Goal: Task Accomplishment & Management: Manage account settings

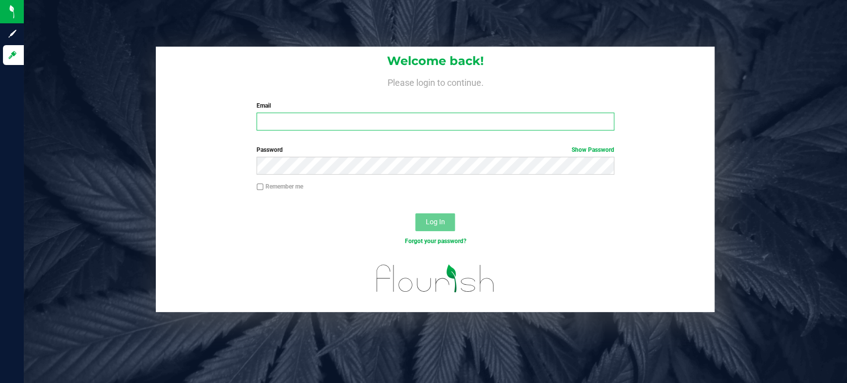
type input "[EMAIL_ADDRESS][DOMAIN_NAME]"
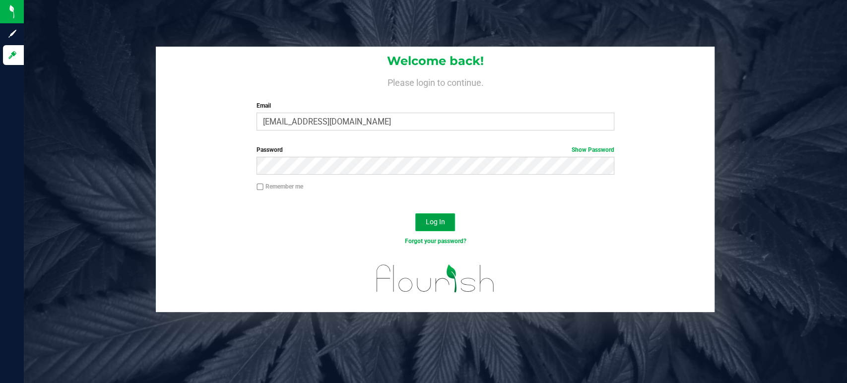
click at [430, 225] on span "Log In" at bounding box center [435, 222] width 19 height 8
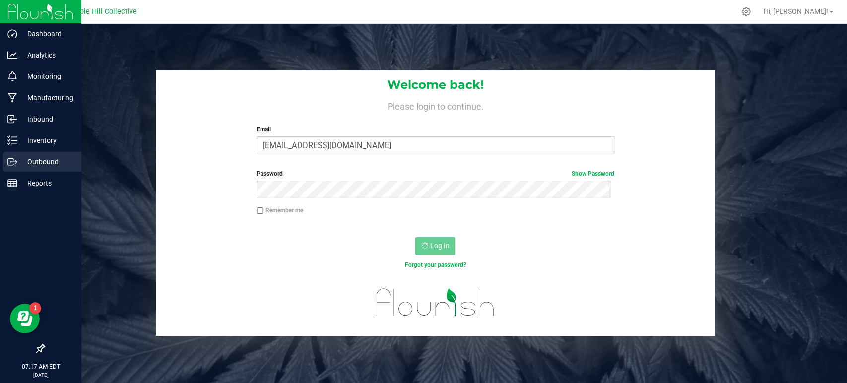
click at [46, 152] on div "Outbound" at bounding box center [42, 162] width 78 height 20
click at [34, 166] on p "Outbound" at bounding box center [47, 162] width 60 height 12
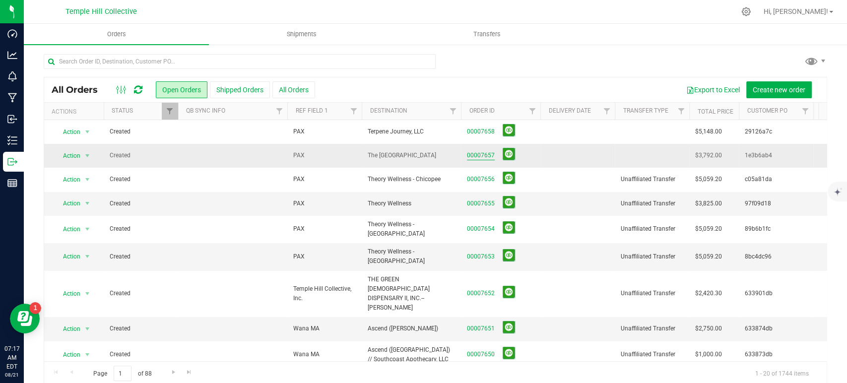
click at [480, 156] on link "00007657" at bounding box center [481, 155] width 28 height 9
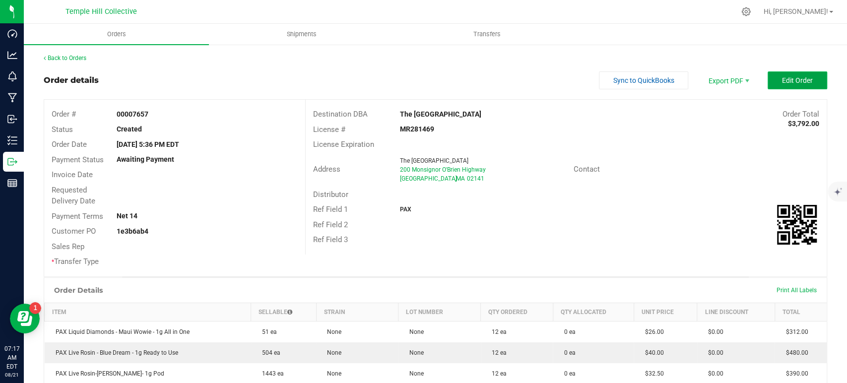
click at [790, 82] on span "Edit Order" at bounding box center [797, 80] width 31 height 8
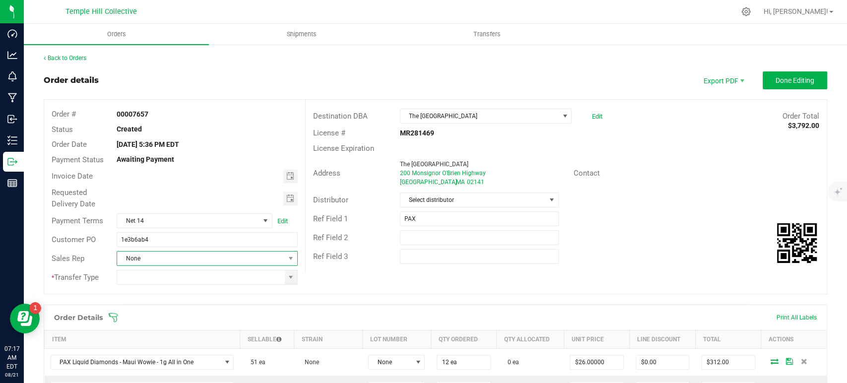
click at [162, 259] on span "None" at bounding box center [200, 259] width 167 height 14
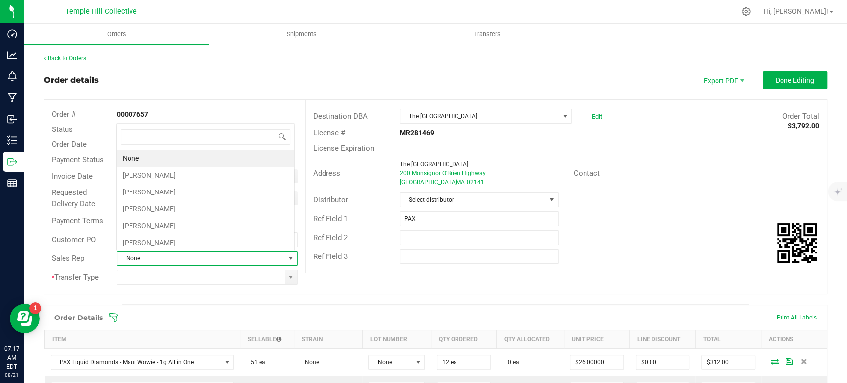
scroll to position [14, 176]
type input "mar"
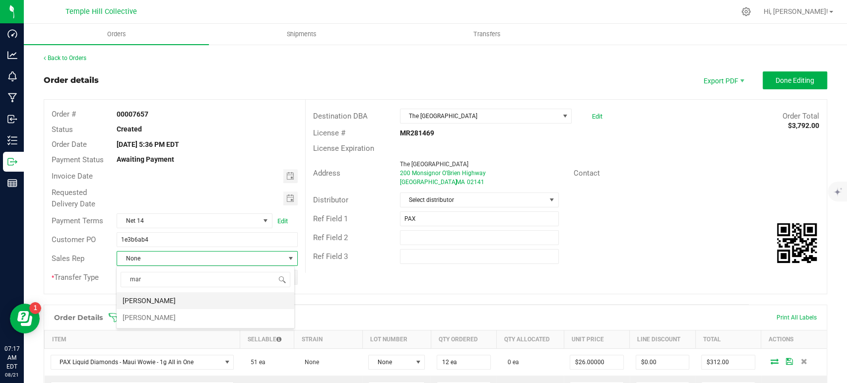
click at [181, 300] on li "[PERSON_NAME]" at bounding box center [206, 300] width 178 height 17
click at [179, 281] on input at bounding box center [200, 277] width 167 height 14
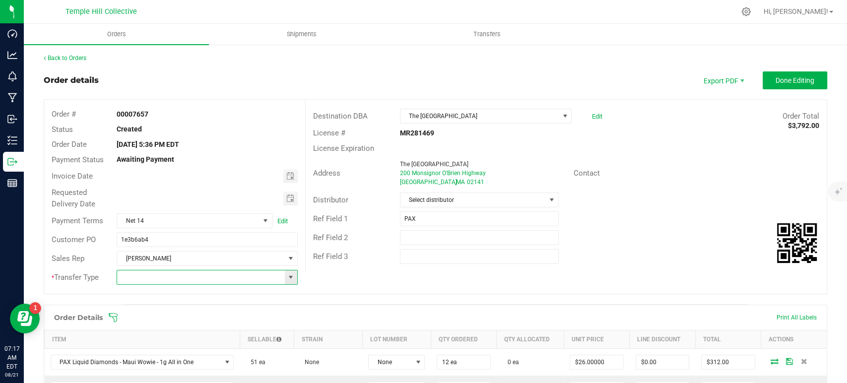
click at [292, 279] on span at bounding box center [291, 277] width 12 height 14
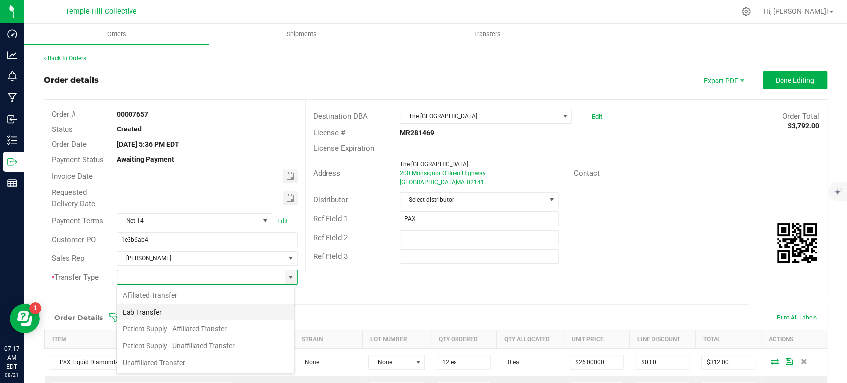
scroll to position [14, 179]
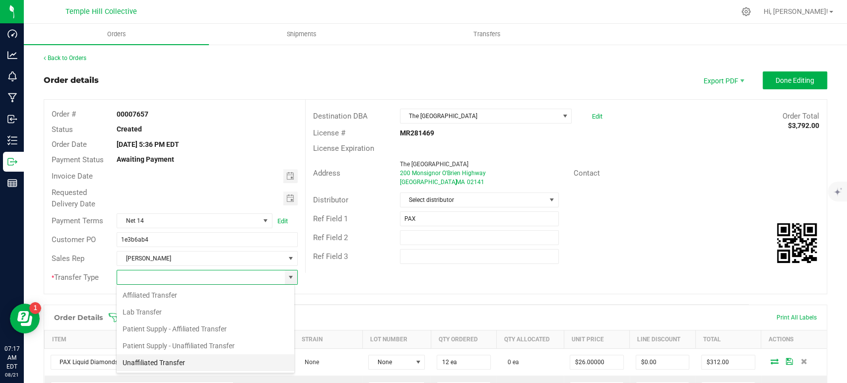
click at [159, 362] on li "Unaffiliated Transfer" at bounding box center [206, 362] width 178 height 17
type input "Unaffiliated Transfer"
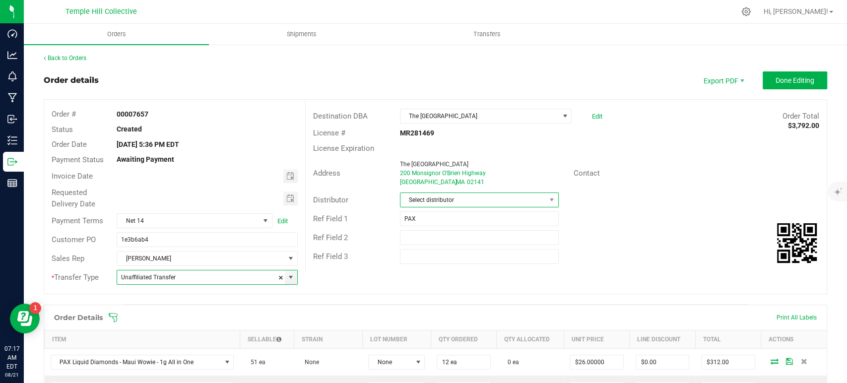
click at [494, 193] on span "Select distributor" at bounding box center [472, 200] width 145 height 14
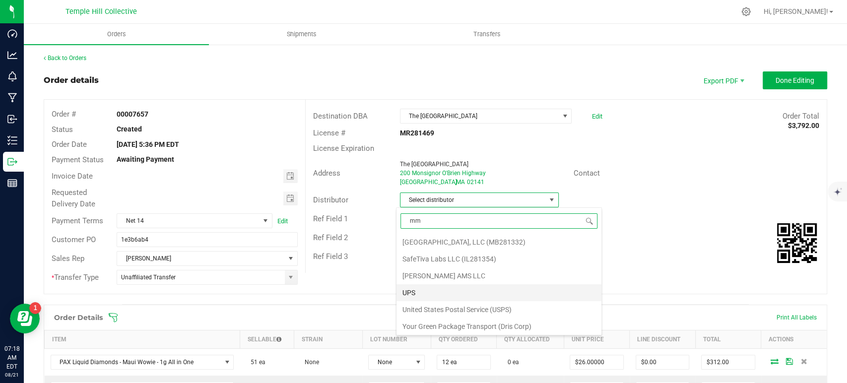
scroll to position [0, 0]
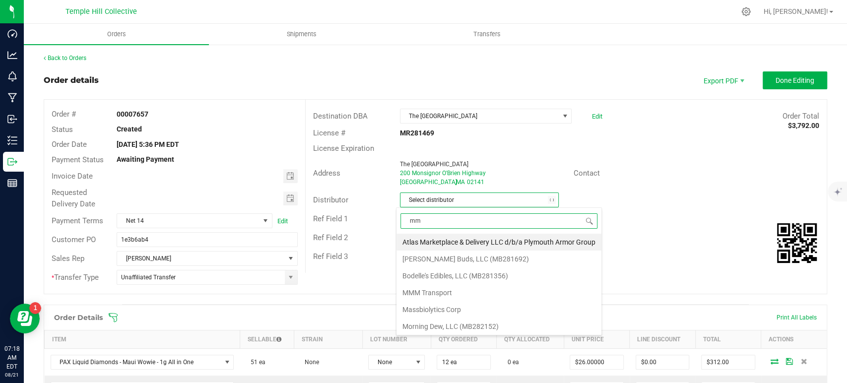
type input "mmm"
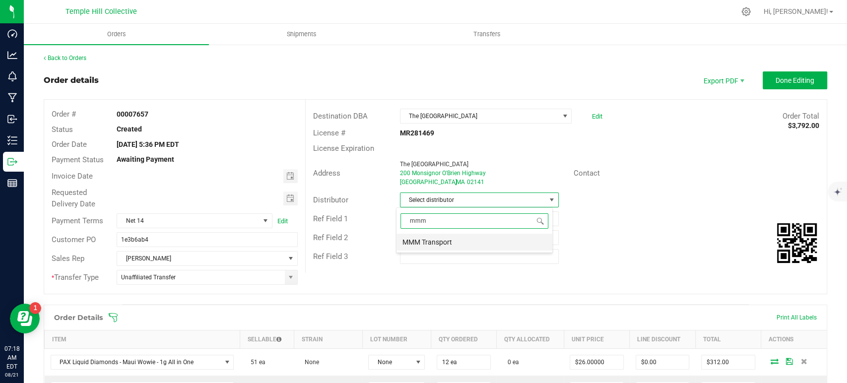
click at [444, 242] on li "MMM Transport" at bounding box center [474, 242] width 156 height 17
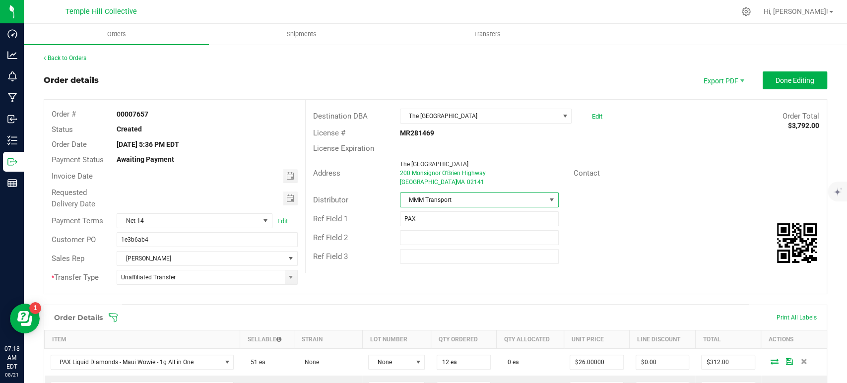
click at [582, 230] on div "Ref Field 2" at bounding box center [566, 237] width 521 height 19
click at [774, 85] on button "Done Editing" at bounding box center [795, 80] width 64 height 18
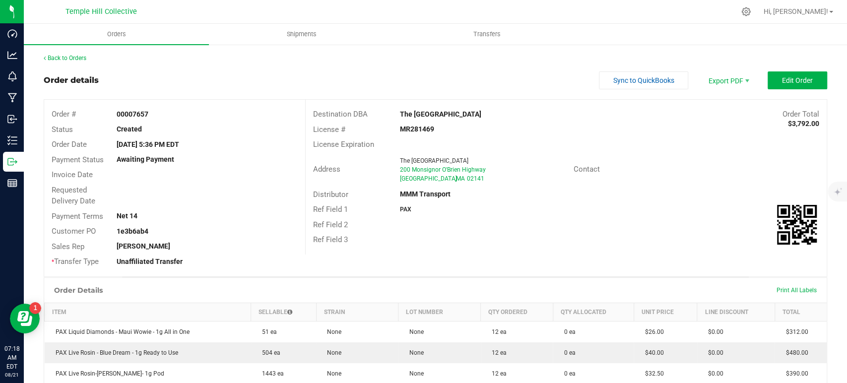
drag, startPoint x: 154, startPoint y: 112, endPoint x: 132, endPoint y: 114, distance: 21.5
click at [132, 114] on div "00007657" at bounding box center [206, 114] width 195 height 10
copy strong "7657"
click at [278, 94] on outbound-order-header "Order details Sync to QuickBooks Export PDF Edit Order Order # 00007657 Status …" at bounding box center [435, 173] width 783 height 205
drag, startPoint x: 460, startPoint y: 114, endPoint x: 394, endPoint y: 116, distance: 66.0
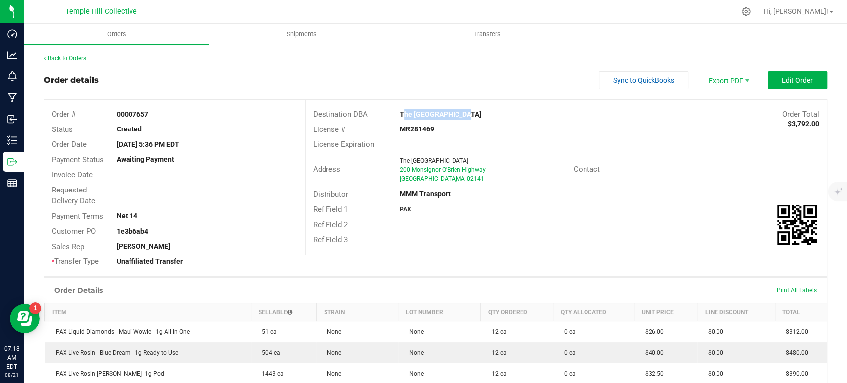
click at [394, 116] on div "The [GEOGRAPHIC_DATA]" at bounding box center [500, 114] width 217 height 10
copy strong "The [GEOGRAPHIC_DATA]"
click at [64, 60] on link "Back to Orders" at bounding box center [65, 58] width 43 height 7
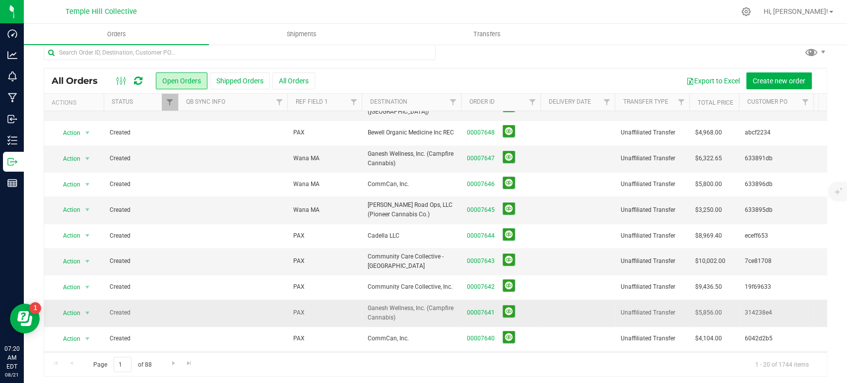
scroll to position [12, 0]
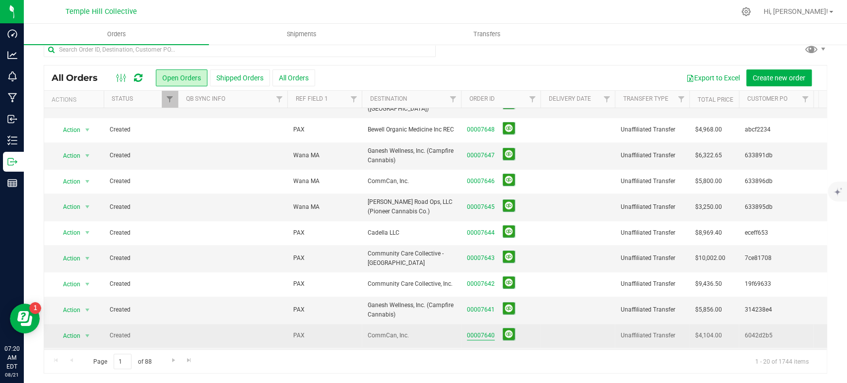
click at [491, 331] on link "00007640" at bounding box center [481, 335] width 28 height 9
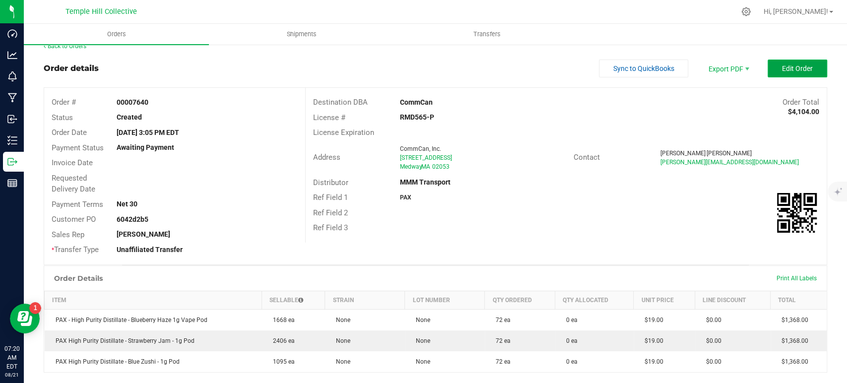
click at [782, 70] on span "Edit Order" at bounding box center [797, 68] width 31 height 8
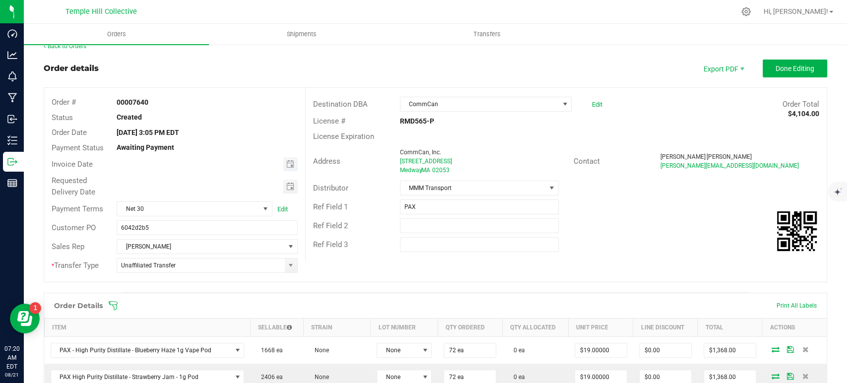
click at [287, 168] on span "Toggle calendar" at bounding box center [290, 164] width 14 height 14
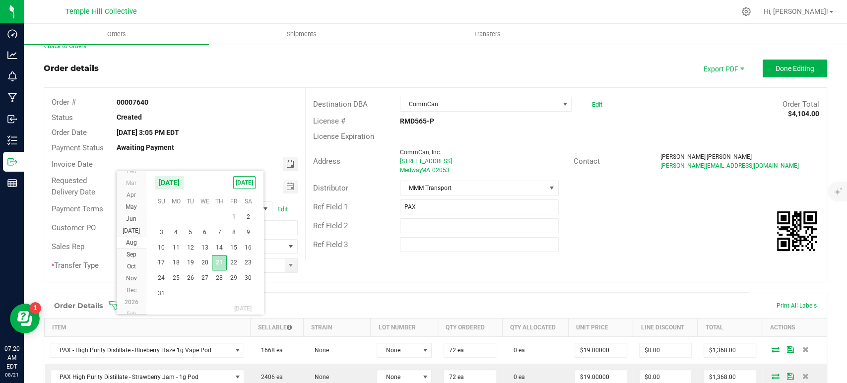
click at [219, 265] on span "21" at bounding box center [219, 262] width 14 height 15
type input "[DATE]"
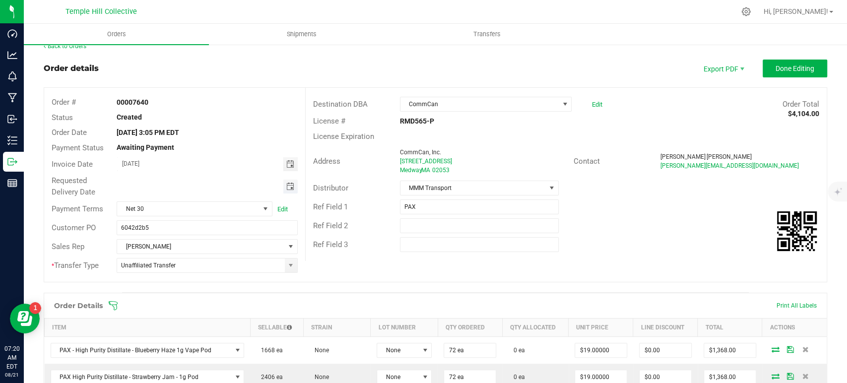
click at [286, 189] on span "Toggle calendar" at bounding box center [290, 187] width 8 height 8
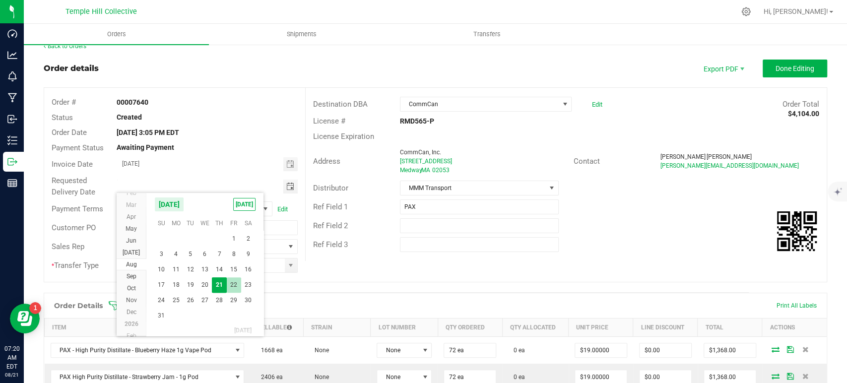
click at [238, 285] on span "22" at bounding box center [234, 284] width 14 height 15
type input "[DATE]"
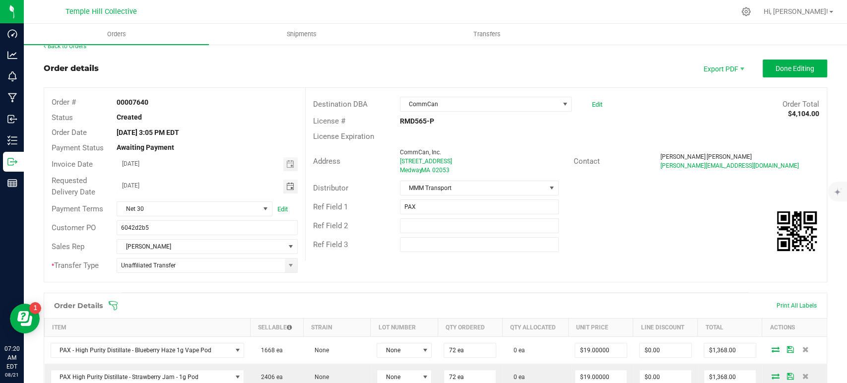
click at [594, 231] on div "Ref Field 2" at bounding box center [566, 225] width 521 height 19
click at [802, 61] on button "Done Editing" at bounding box center [795, 69] width 64 height 18
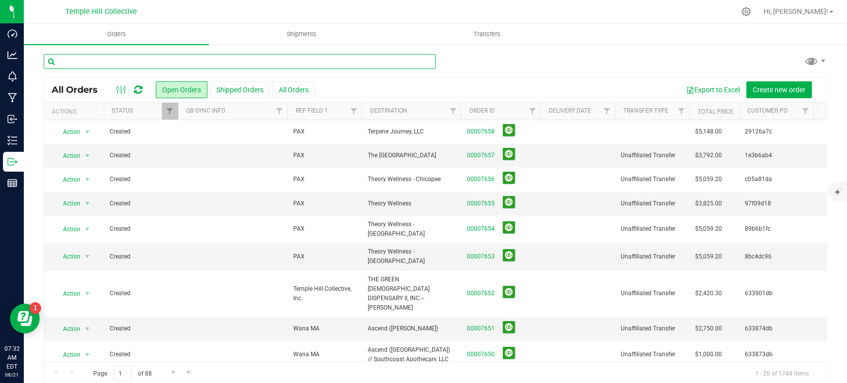
click at [131, 57] on input "text" at bounding box center [240, 61] width 392 height 15
paste input "7643"
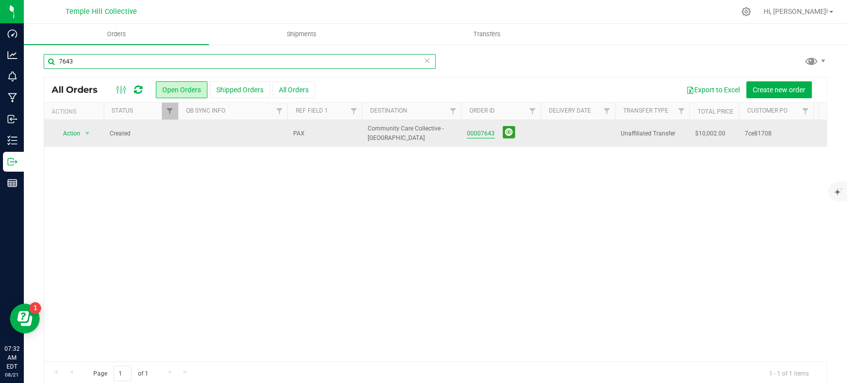
type input "7643"
click at [480, 135] on link "00007643" at bounding box center [481, 133] width 28 height 9
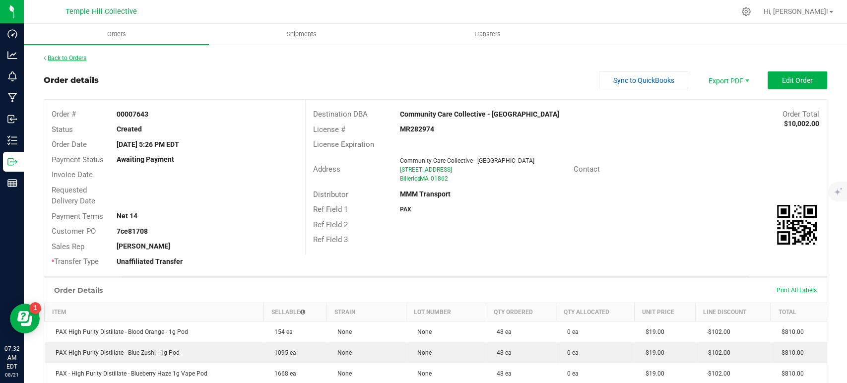
click at [58, 56] on link "Back to Orders" at bounding box center [65, 58] width 43 height 7
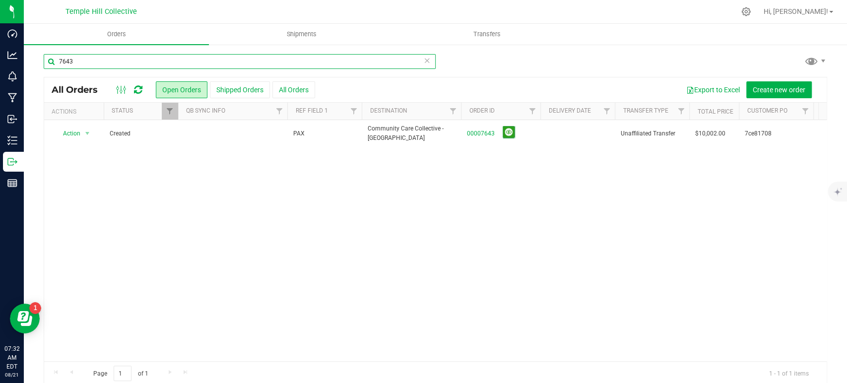
click at [144, 67] on input "7643" at bounding box center [240, 61] width 392 height 15
paste input "4"
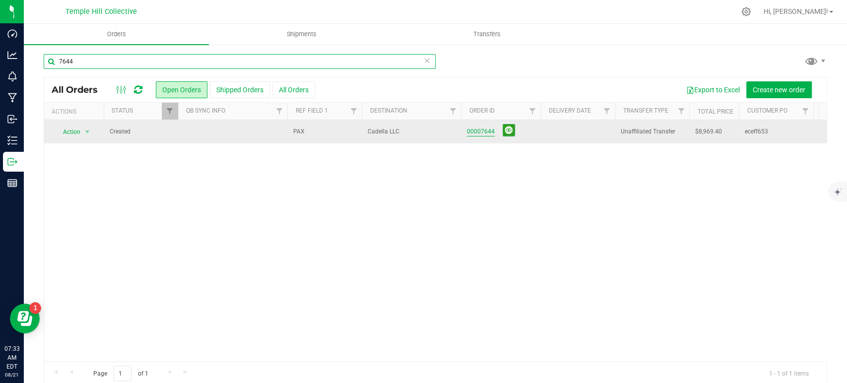
type input "7644"
click at [477, 133] on link "00007644" at bounding box center [481, 131] width 28 height 9
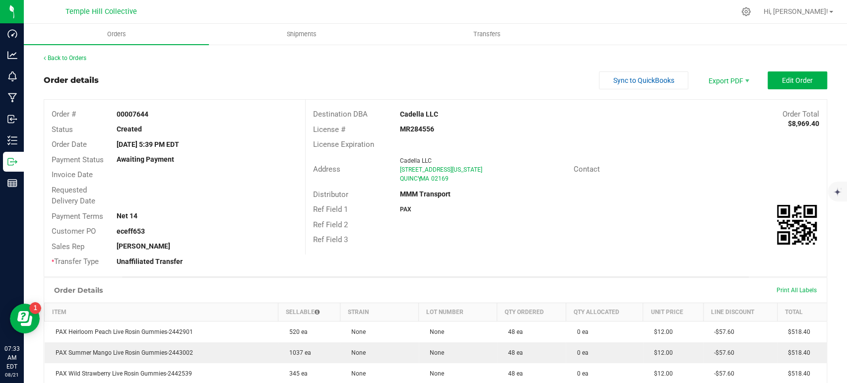
drag, startPoint x: 437, startPoint y: 115, endPoint x: 385, endPoint y: 114, distance: 51.6
click at [385, 114] on div "Destination DBA Cadella LLC Order Total $8,969.40" at bounding box center [566, 114] width 521 height 15
copy div "Cadella LLC"
click at [86, 55] on link "Back to Orders" at bounding box center [65, 58] width 43 height 7
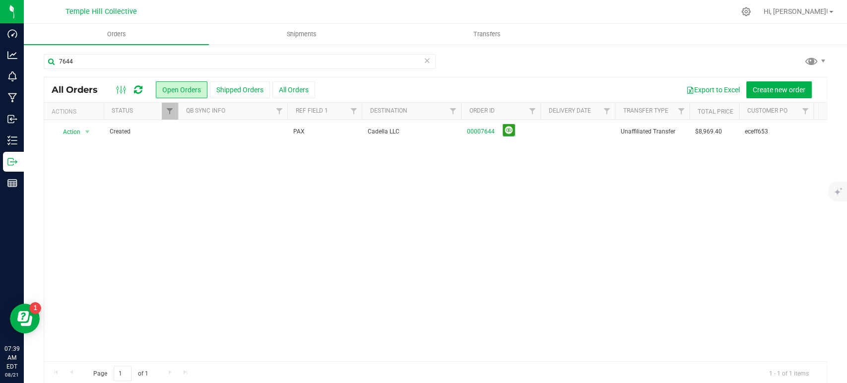
click at [424, 61] on icon at bounding box center [427, 60] width 7 height 12
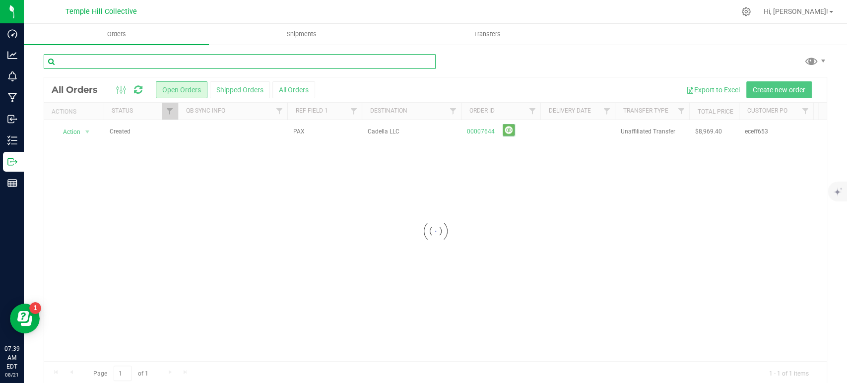
click at [283, 66] on input "text" at bounding box center [240, 61] width 392 height 15
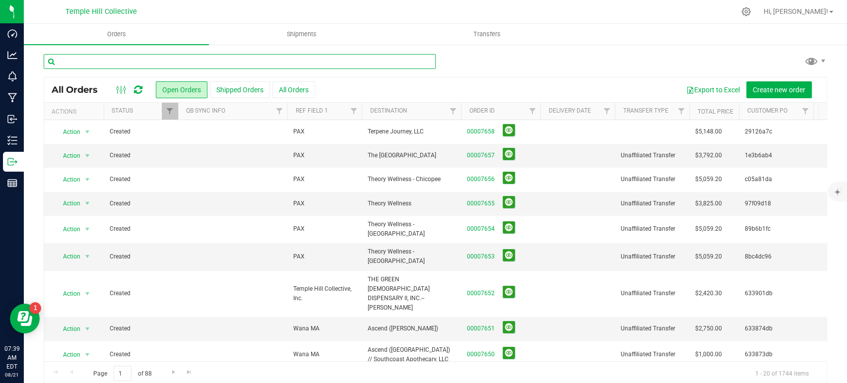
paste input "7649"
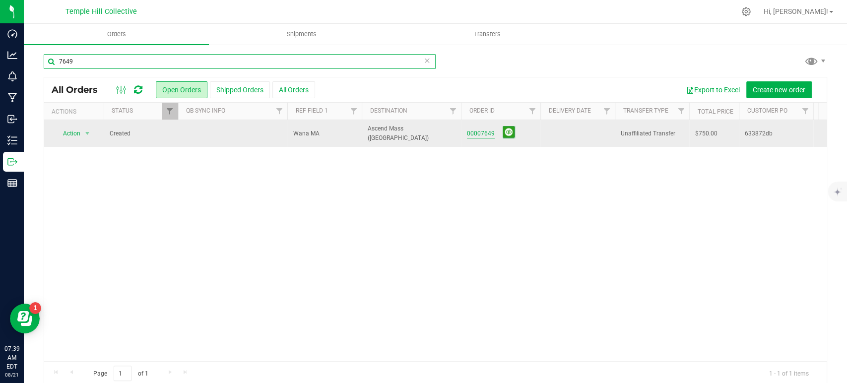
type input "7649"
click at [472, 131] on link "00007649" at bounding box center [481, 133] width 28 height 9
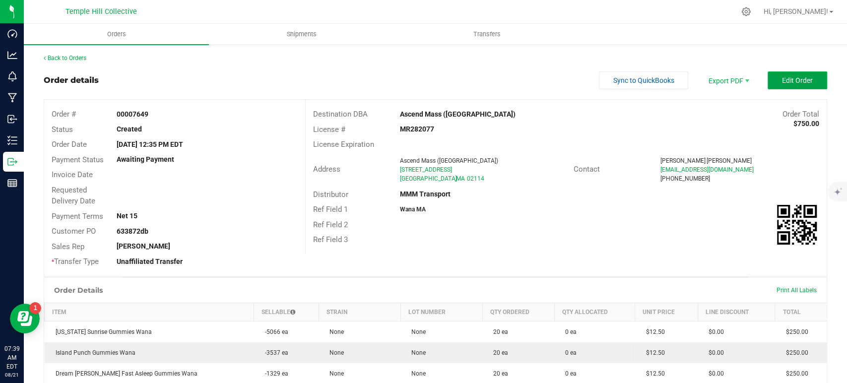
click at [795, 82] on span "Edit Order" at bounding box center [797, 80] width 31 height 8
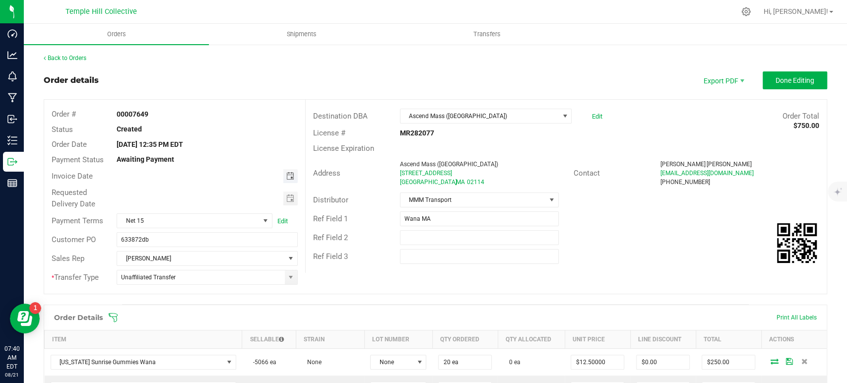
click at [286, 178] on span "Toggle calendar" at bounding box center [290, 176] width 8 height 8
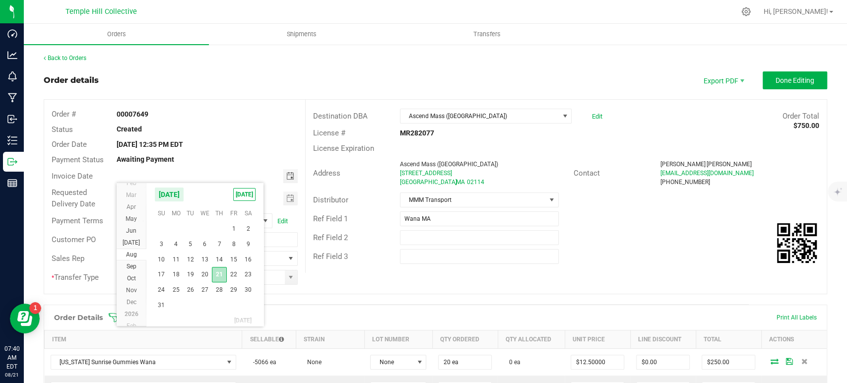
click at [219, 280] on span "21" at bounding box center [219, 274] width 14 height 15
type input "[DATE]"
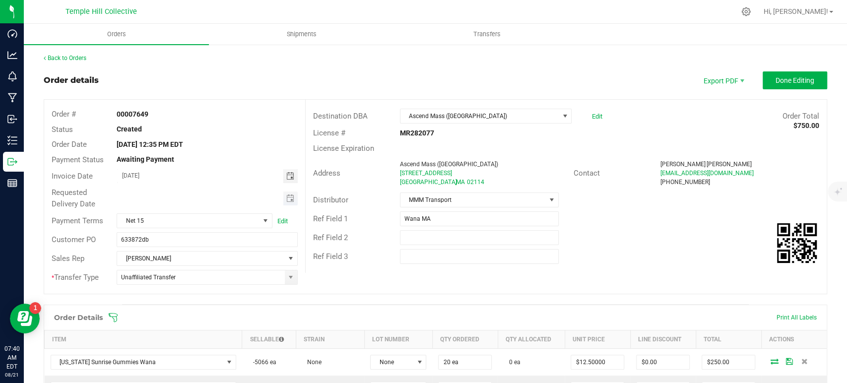
click at [288, 202] on span "Toggle calendar" at bounding box center [290, 198] width 14 height 14
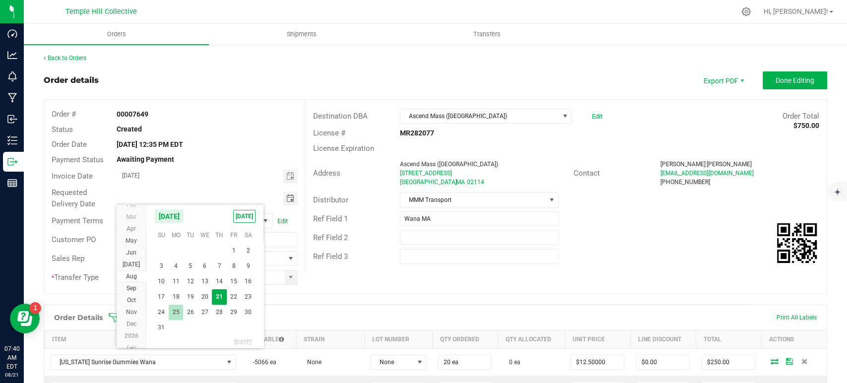
click at [179, 313] on span "25" at bounding box center [176, 312] width 14 height 15
type input "08/25/2025"
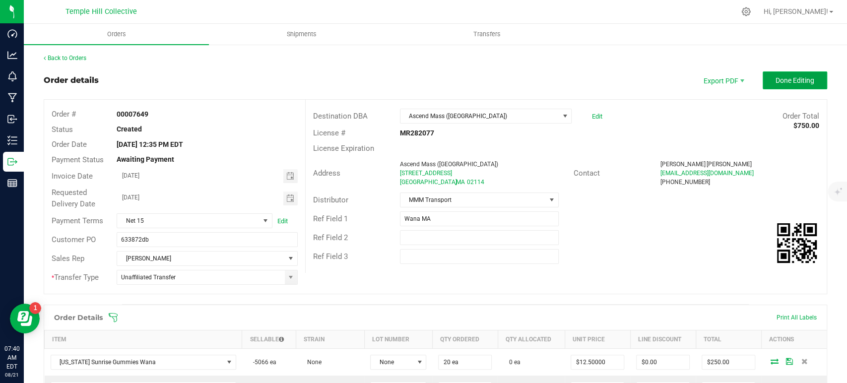
click at [765, 81] on button "Done Editing" at bounding box center [795, 80] width 64 height 18
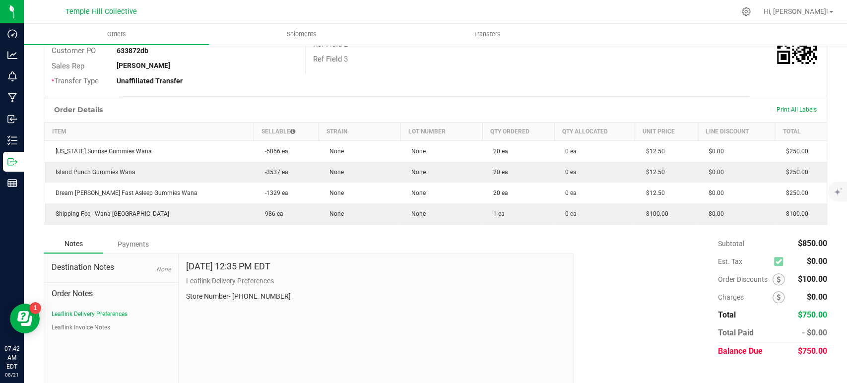
scroll to position [194, 0]
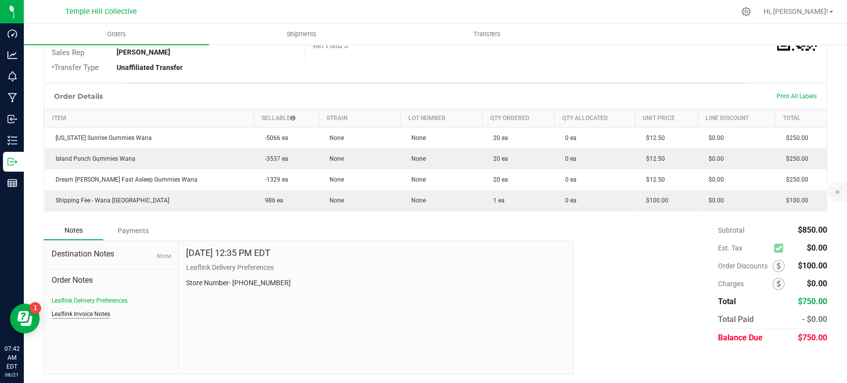
click at [76, 315] on button "Leaflink Invoice Notes" at bounding box center [81, 314] width 59 height 9
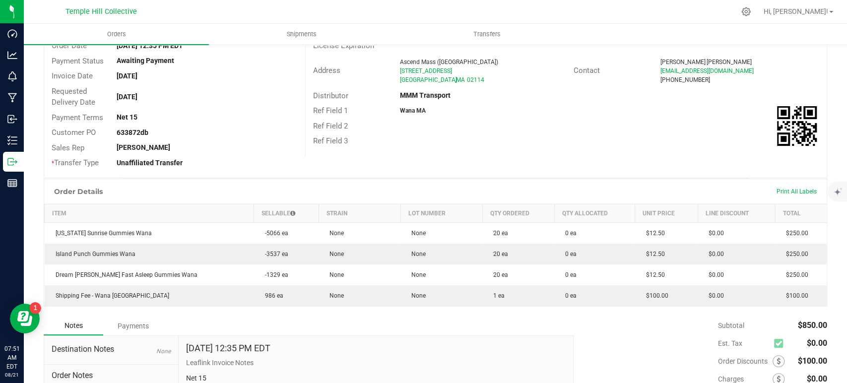
scroll to position [0, 0]
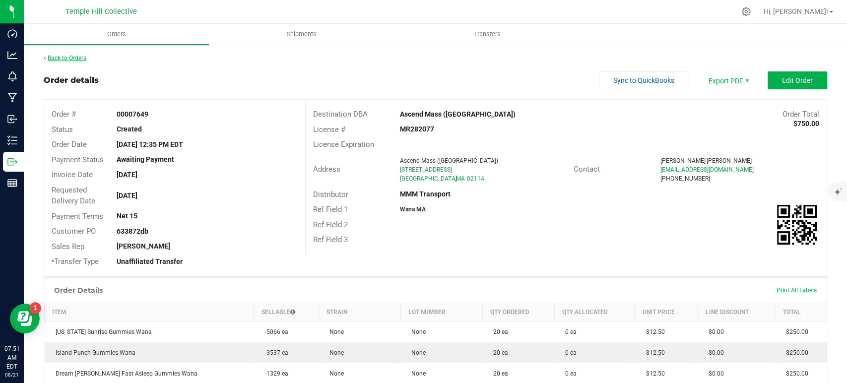
click at [71, 55] on link "Back to Orders" at bounding box center [65, 58] width 43 height 7
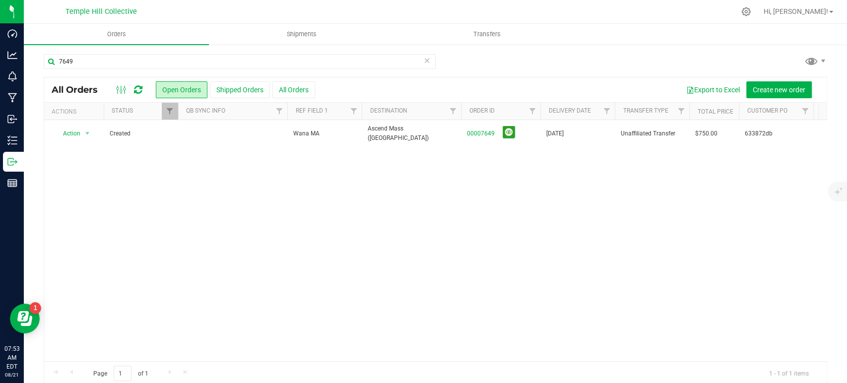
click at [424, 62] on icon at bounding box center [427, 60] width 7 height 12
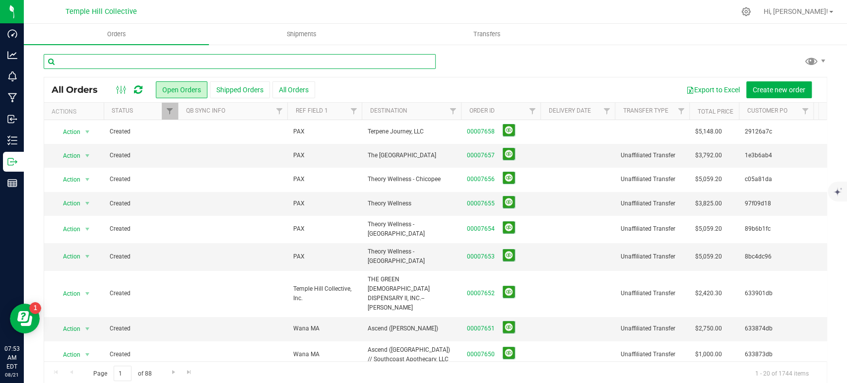
click at [172, 66] on input "text" at bounding box center [240, 61] width 392 height 15
paste input "7648"
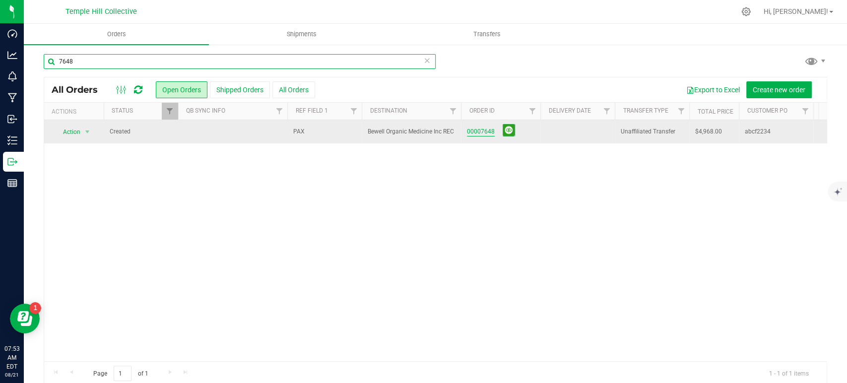
type input "7648"
click at [477, 130] on link "00007648" at bounding box center [481, 131] width 28 height 9
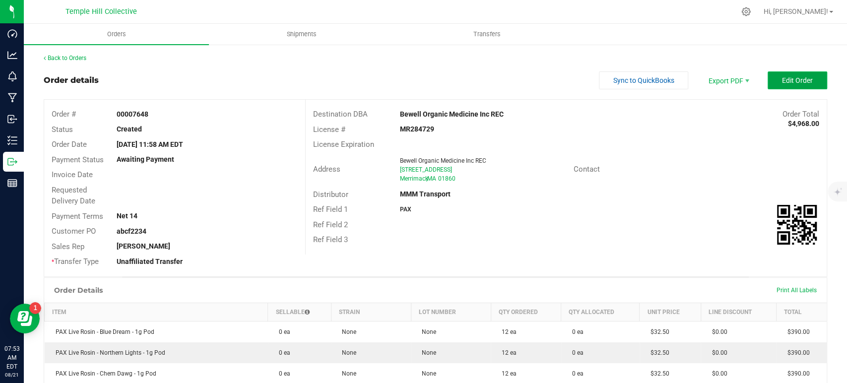
click at [782, 77] on span "Edit Order" at bounding box center [797, 80] width 31 height 8
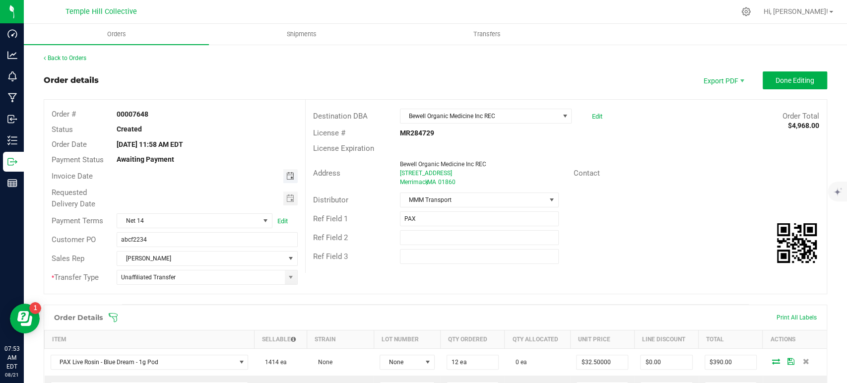
click at [286, 178] on span "Toggle calendar" at bounding box center [290, 176] width 8 height 8
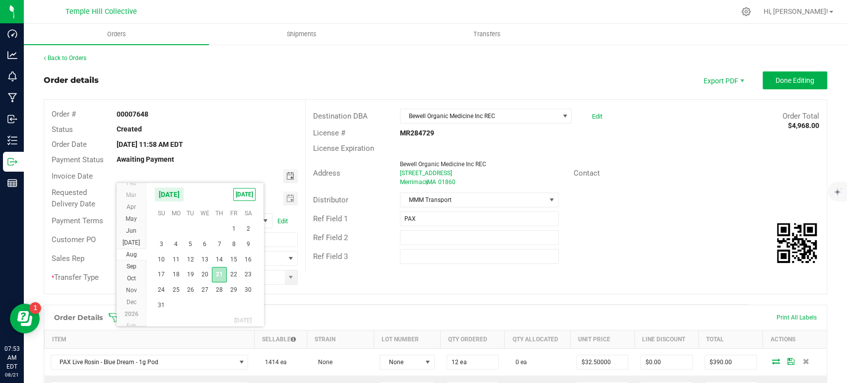
click at [215, 274] on span "21" at bounding box center [219, 274] width 14 height 15
type input "[DATE]"
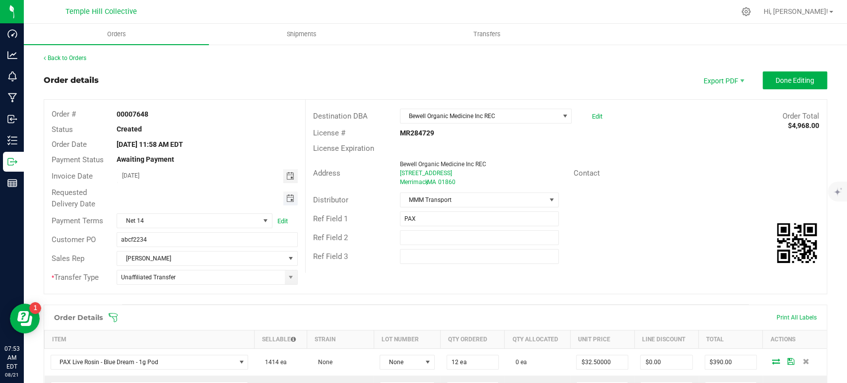
click at [286, 200] on span "Toggle calendar" at bounding box center [290, 198] width 8 height 8
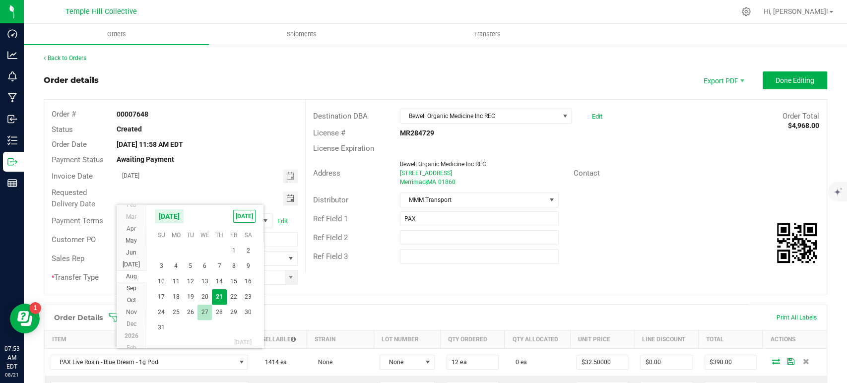
click at [198, 313] on span "27" at bounding box center [204, 312] width 14 height 15
type input "08/27/2025"
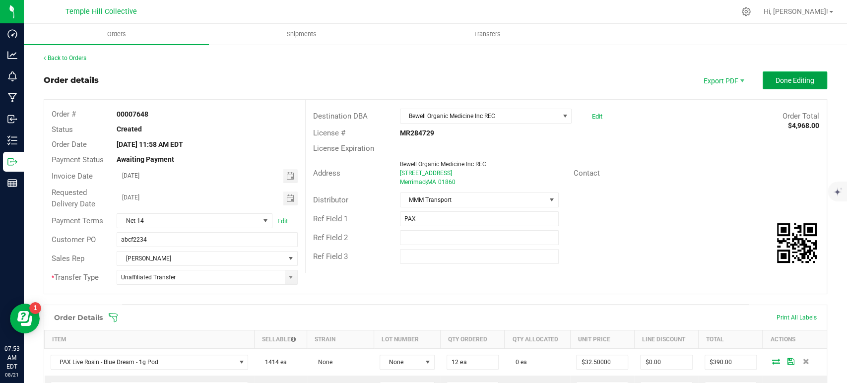
click at [775, 78] on span "Done Editing" at bounding box center [794, 80] width 39 height 8
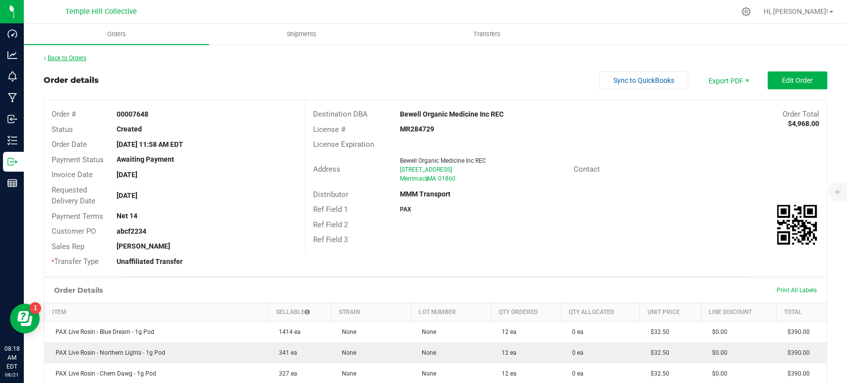
click at [71, 58] on link "Back to Orders" at bounding box center [65, 58] width 43 height 7
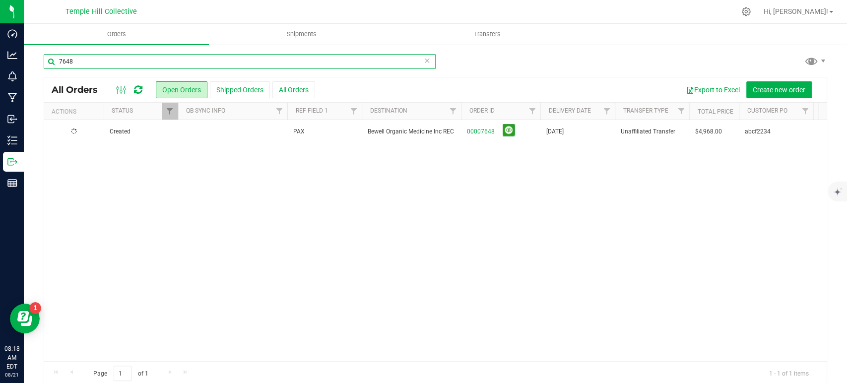
click at [231, 63] on input "7648" at bounding box center [240, 61] width 392 height 15
paste input "7645"
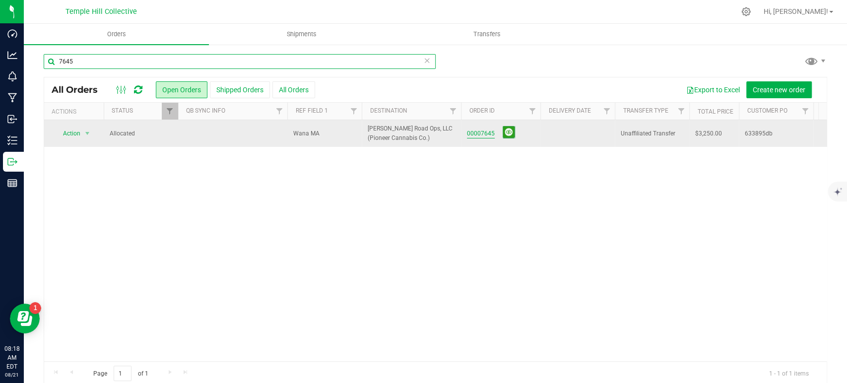
type input "7645"
click at [468, 134] on link "00007645" at bounding box center [481, 133] width 28 height 9
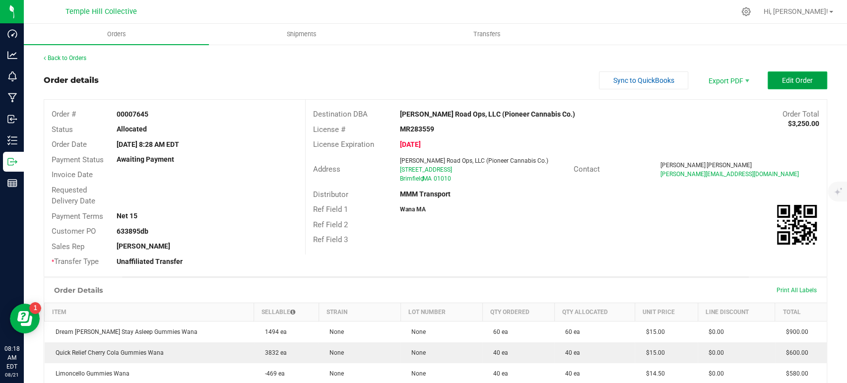
click at [782, 79] on span "Edit Order" at bounding box center [797, 80] width 31 height 8
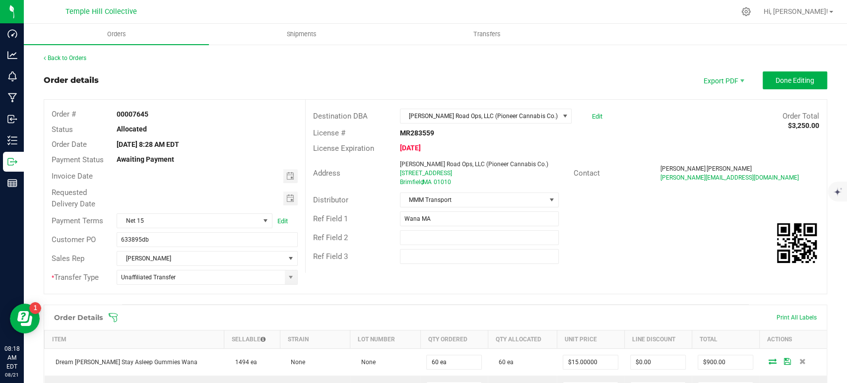
click at [286, 200] on span "Toggle calendar" at bounding box center [290, 198] width 8 height 8
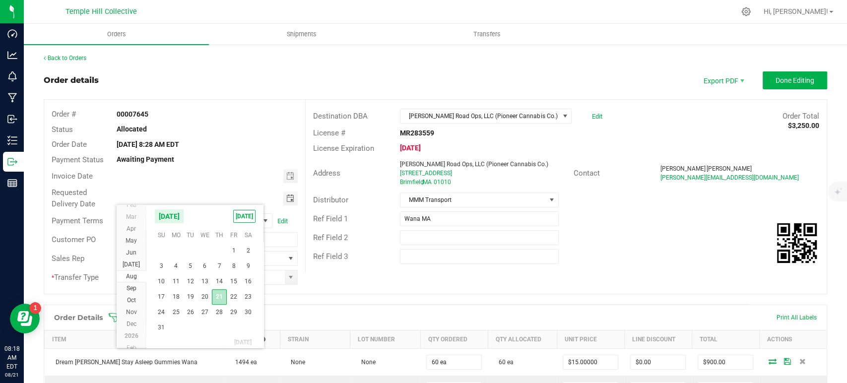
click at [217, 297] on span "21" at bounding box center [219, 296] width 14 height 15
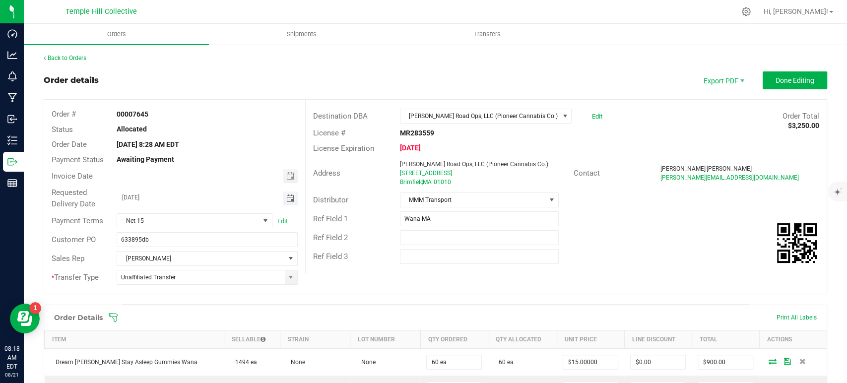
click at [284, 204] on span "Toggle calendar" at bounding box center [290, 198] width 14 height 14
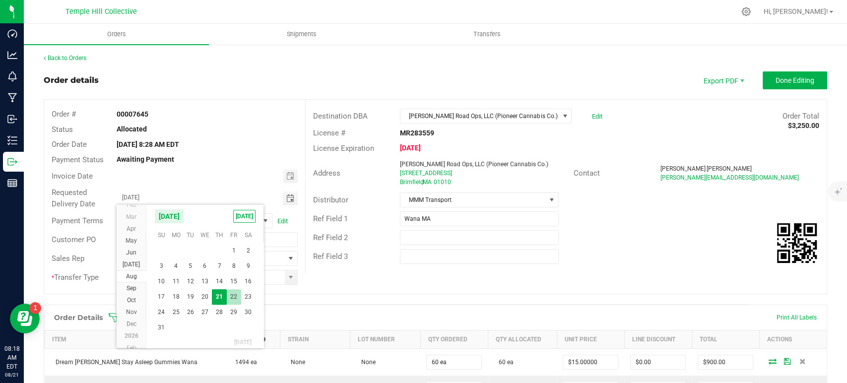
click at [233, 299] on span "22" at bounding box center [234, 296] width 14 height 15
type input "[DATE]"
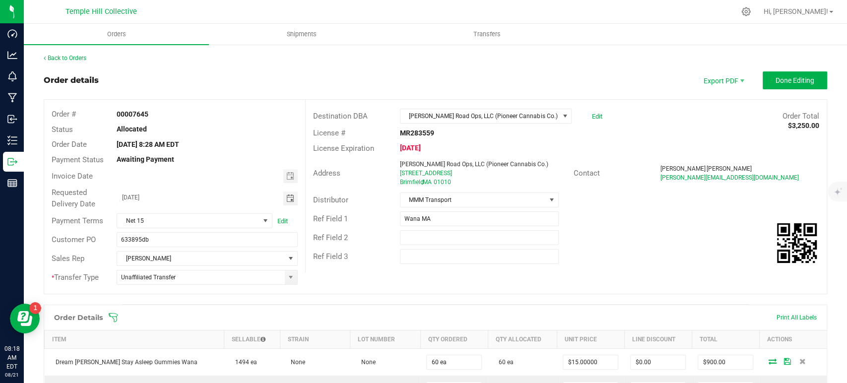
click at [291, 169] on div at bounding box center [207, 176] width 181 height 14
click at [288, 179] on span "Toggle calendar" at bounding box center [290, 176] width 8 height 8
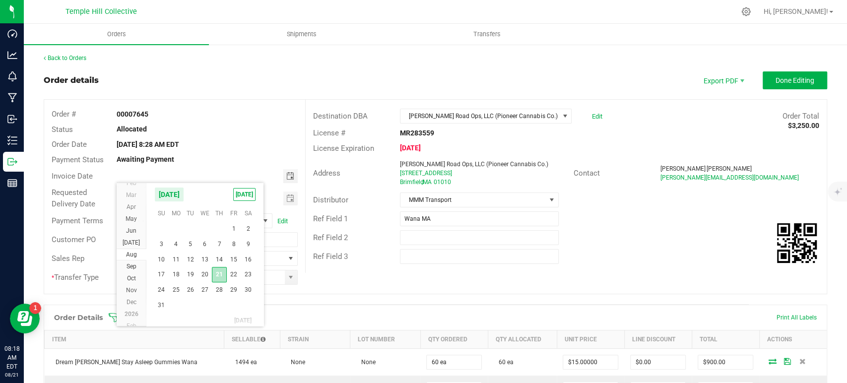
click at [217, 272] on span "21" at bounding box center [219, 274] width 14 height 15
type input "[DATE]"
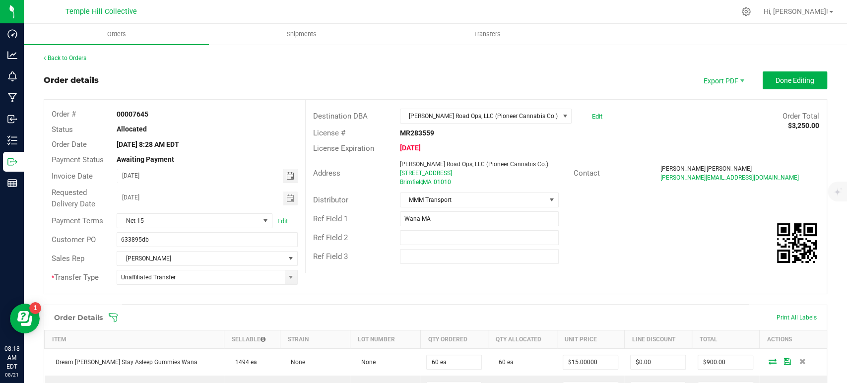
click at [257, 122] on div "Status Allocated" at bounding box center [174, 129] width 261 height 15
click at [789, 83] on span "Done Editing" at bounding box center [794, 80] width 39 height 8
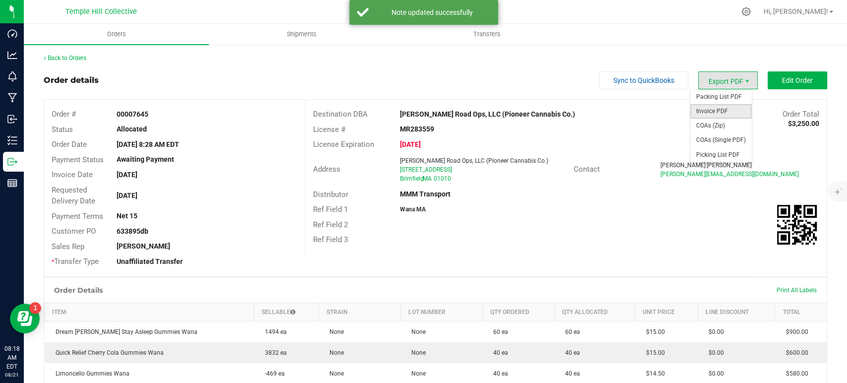
click at [727, 113] on span "Invoice PDF" at bounding box center [721, 111] width 62 height 14
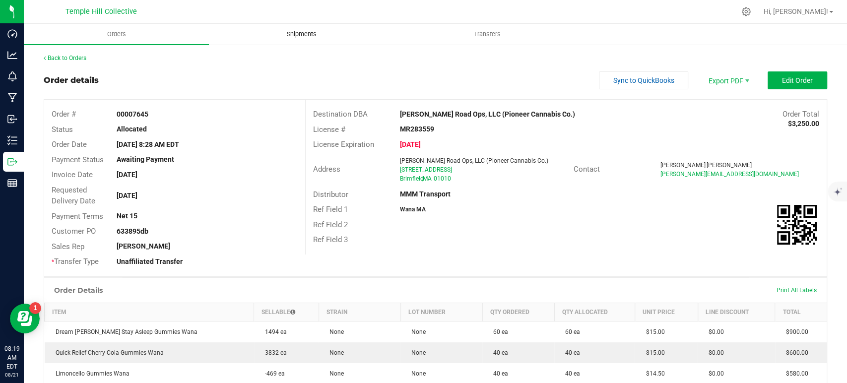
click at [277, 34] on span "Shipments" at bounding box center [301, 34] width 57 height 9
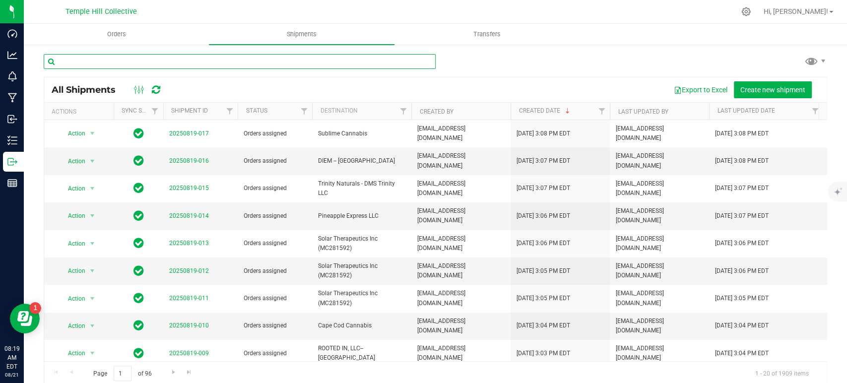
click at [151, 55] on input "text" at bounding box center [240, 61] width 392 height 15
drag, startPoint x: 147, startPoint y: 55, endPoint x: 765, endPoint y: 95, distance: 619.0
click at [765, 95] on button "Create new shipment" at bounding box center [773, 89] width 78 height 17
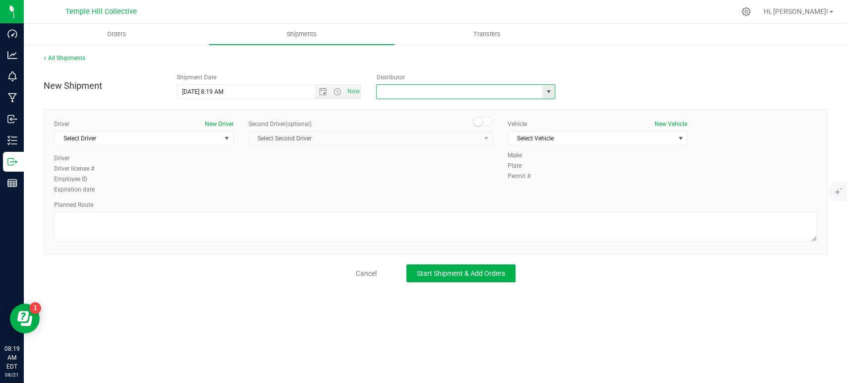
click at [405, 95] on input "text" at bounding box center [457, 92] width 161 height 14
click at [401, 109] on li "MMM Transport" at bounding box center [466, 108] width 178 height 15
type input "MMM Transport"
click at [167, 136] on span "Select Driver" at bounding box center [138, 138] width 166 height 14
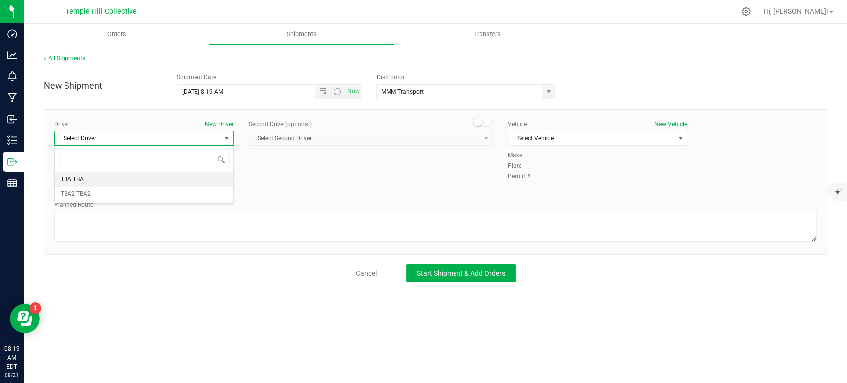
click at [107, 179] on li "TBA TBA" at bounding box center [144, 179] width 179 height 15
click at [576, 141] on span "Select Vehicle" at bounding box center [591, 138] width 166 height 14
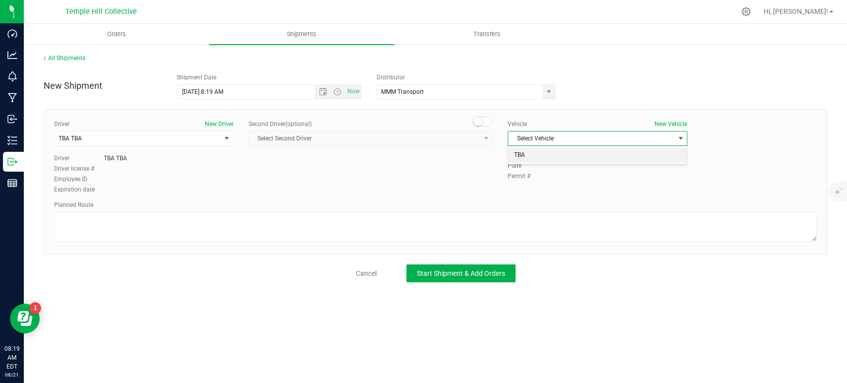
click at [530, 152] on li "TBA" at bounding box center [597, 155] width 179 height 15
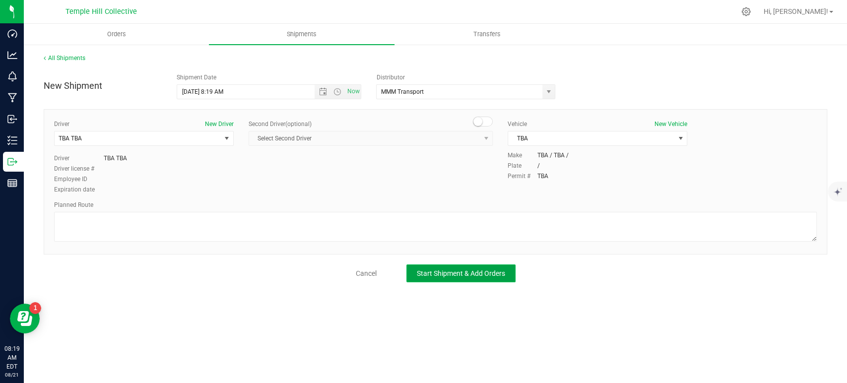
click at [432, 271] on span "Start Shipment & Add Orders" at bounding box center [461, 273] width 88 height 8
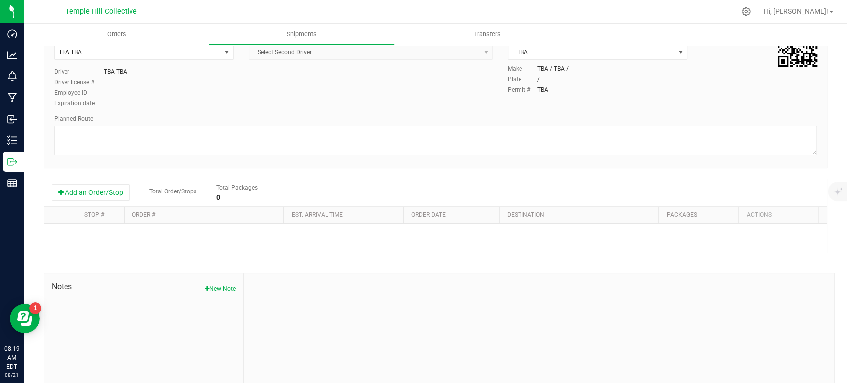
scroll to position [110, 0]
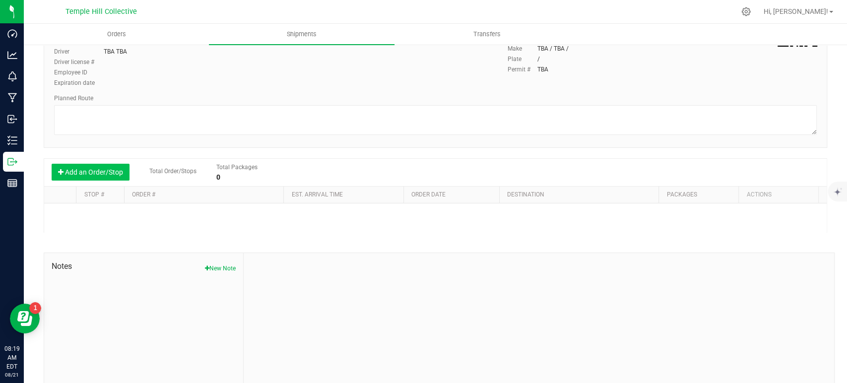
click at [77, 166] on button "Add an Order/Stop" at bounding box center [91, 172] width 78 height 17
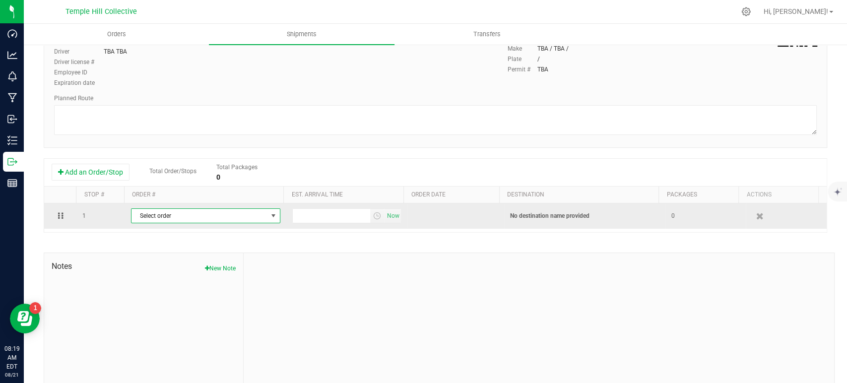
click at [156, 213] on span "Select order" at bounding box center [199, 216] width 136 height 14
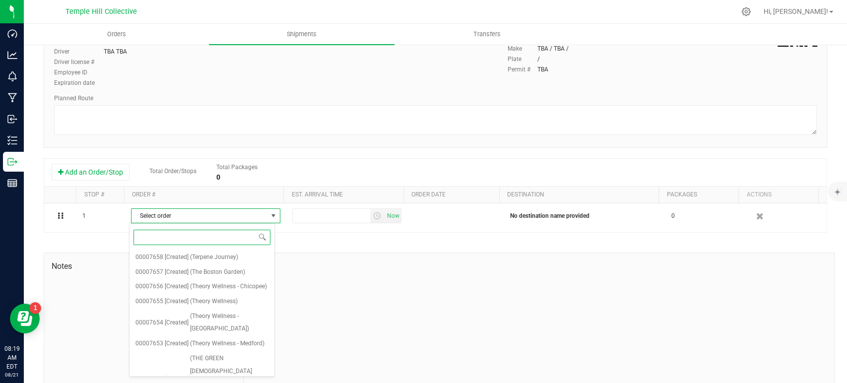
paste input "7645"
type input "7645"
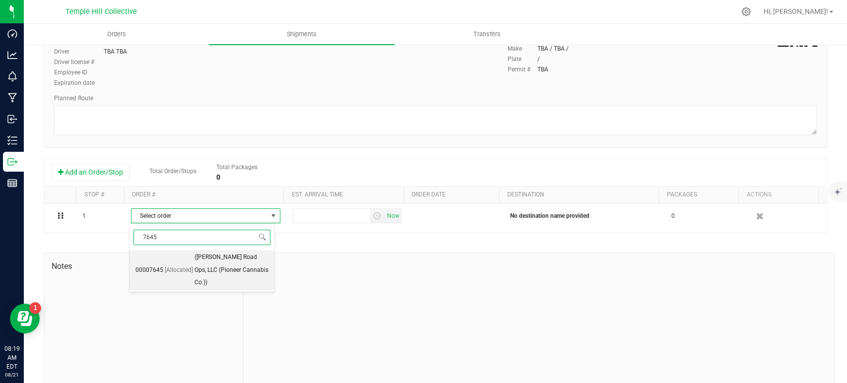
click at [198, 261] on span "([PERSON_NAME] Road Ops, LLC (Pioneer Cannabis Co.))" at bounding box center [231, 270] width 74 height 38
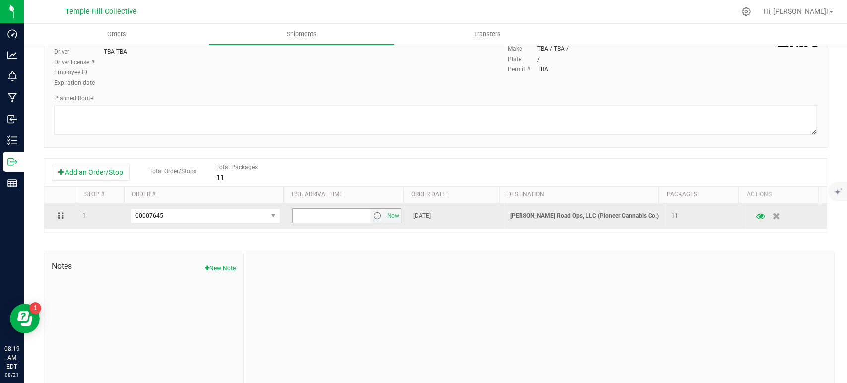
click at [376, 213] on span "select" at bounding box center [377, 216] width 14 height 14
click at [384, 215] on span "Now" at bounding box center [392, 216] width 17 height 14
click at [384, 217] on span "Now" at bounding box center [392, 216] width 17 height 14
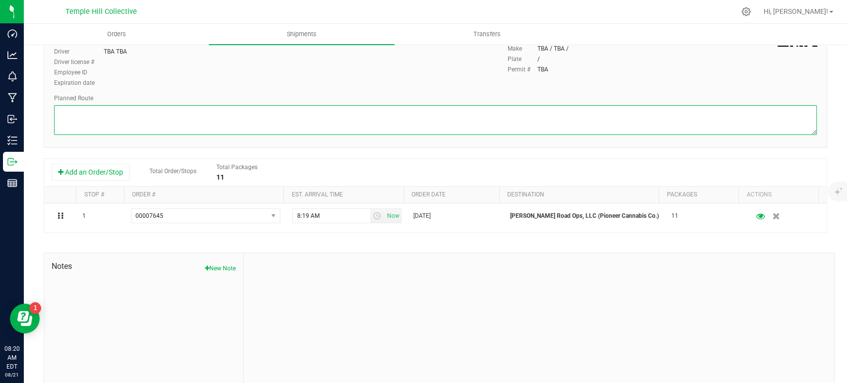
click at [134, 113] on textarea at bounding box center [435, 120] width 763 height 30
paste textarea "Randomized Route provided by Transport. Manifest created by Makayla Rice B148993"
drag, startPoint x: 179, startPoint y: 130, endPoint x: 114, endPoint y: 130, distance: 64.5
click at [114, 130] on textarea at bounding box center [435, 120] width 763 height 30
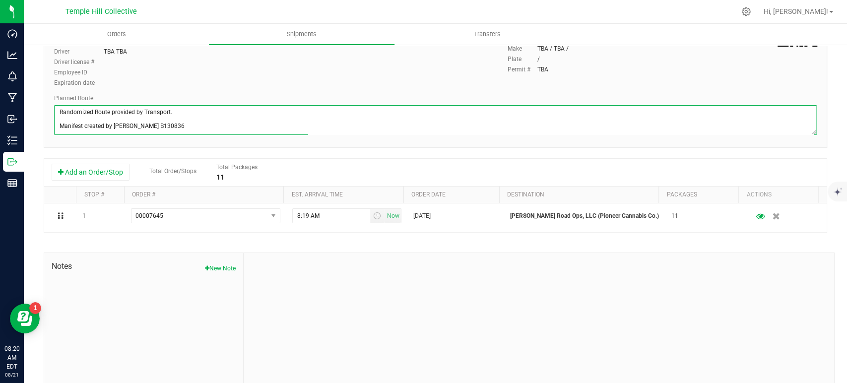
scroll to position [0, 0]
drag, startPoint x: 171, startPoint y: 124, endPoint x: 57, endPoint y: 109, distance: 114.5
click at [57, 109] on textarea at bounding box center [435, 120] width 763 height 30
type textarea "Randomized Route provided by Transport. Manifest created by [PERSON_NAME] B1308…"
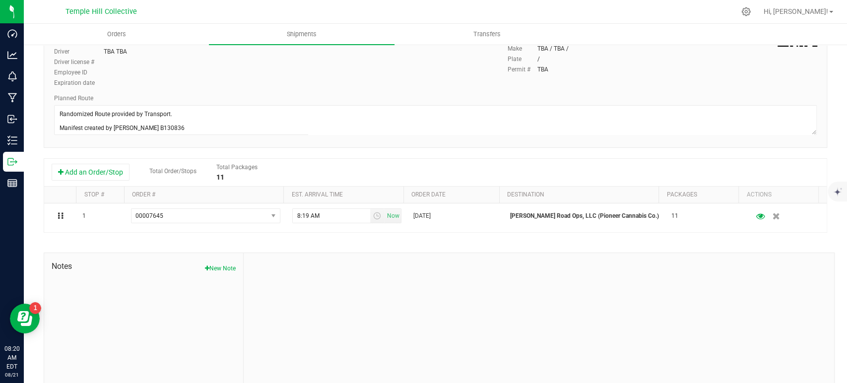
click at [375, 80] on div "Driver New Driver TBA TBA Select Driver TBA TBA TBA2 TBA2 Driver TBA TBA Driver…" at bounding box center [435, 51] width 777 height 76
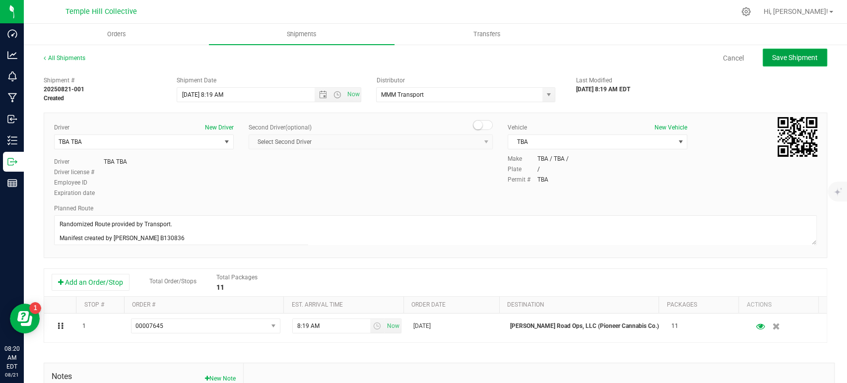
click at [785, 58] on span "Save Shipment" at bounding box center [795, 58] width 46 height 8
type input "8/21/2025 12:19 PM"
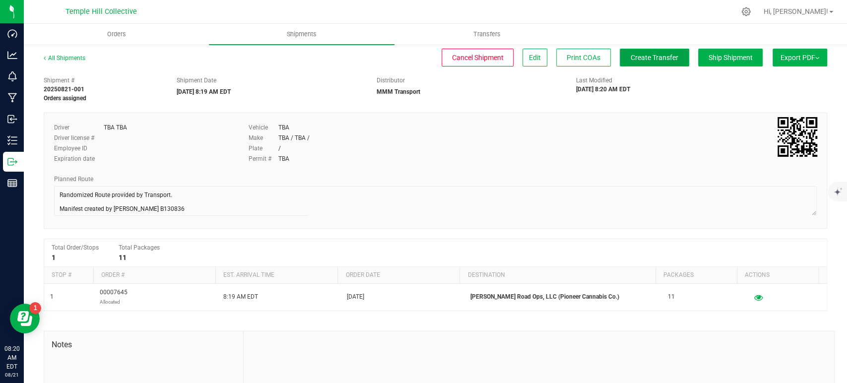
click at [668, 55] on button "Create Transfer" at bounding box center [654, 58] width 69 height 18
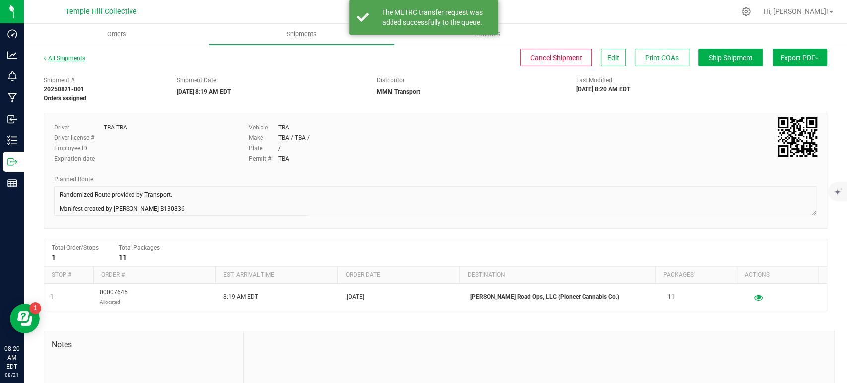
click at [51, 56] on link "All Shipments" at bounding box center [65, 58] width 42 height 7
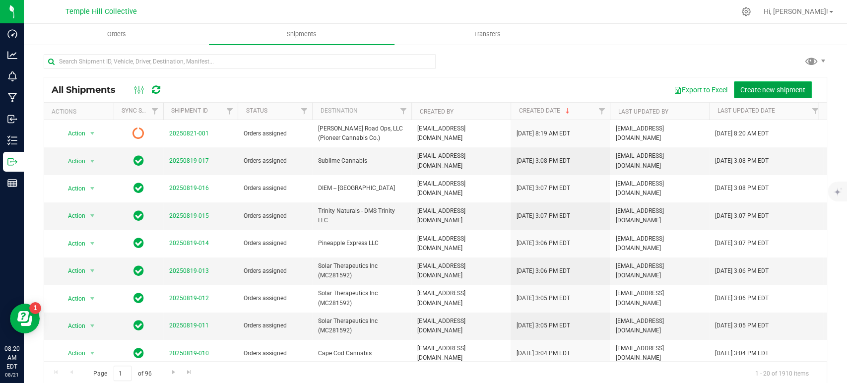
click at [758, 83] on button "Create new shipment" at bounding box center [773, 89] width 78 height 17
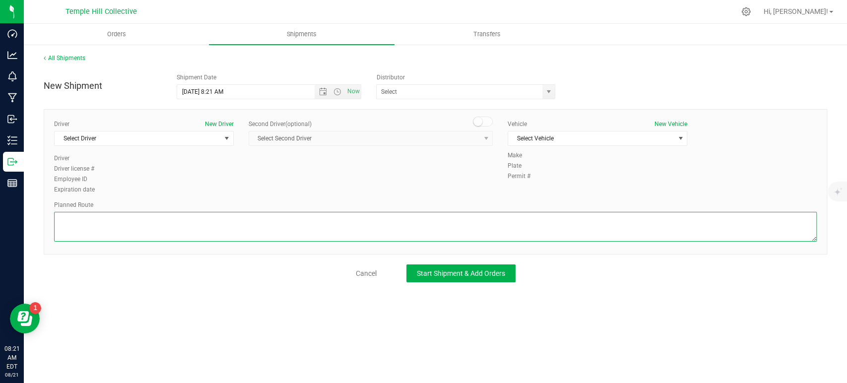
click at [121, 213] on textarea at bounding box center [435, 227] width 763 height 30
paste textarea "Randomized Route provided by Transport. Manifest created by [PERSON_NAME] B1308…"
type textarea "Randomized Route provided by Transport. Manifest created by [PERSON_NAME] B1308…"
click at [441, 280] on button "Start Shipment & Add Orders" at bounding box center [460, 273] width 109 height 18
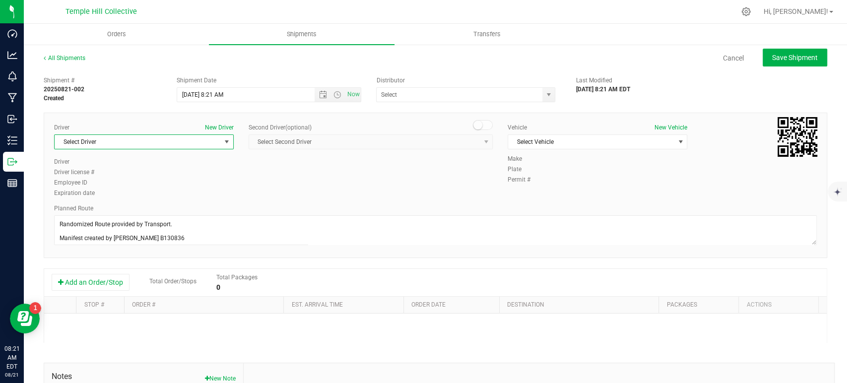
click at [127, 144] on span "Select Driver" at bounding box center [138, 142] width 166 height 14
click at [123, 184] on li "TBA TBA" at bounding box center [143, 183] width 177 height 15
click at [401, 91] on input "text" at bounding box center [457, 95] width 161 height 14
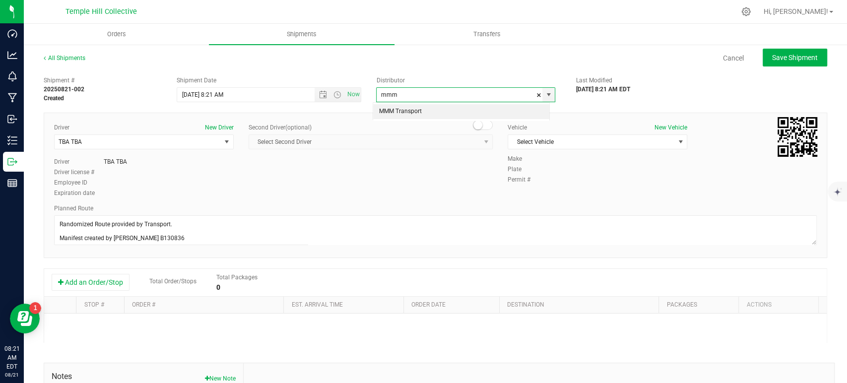
click at [399, 112] on li "MMM Transport" at bounding box center [461, 111] width 176 height 15
type input "MMM Transport"
click at [540, 146] on span "Select Vehicle" at bounding box center [591, 142] width 166 height 14
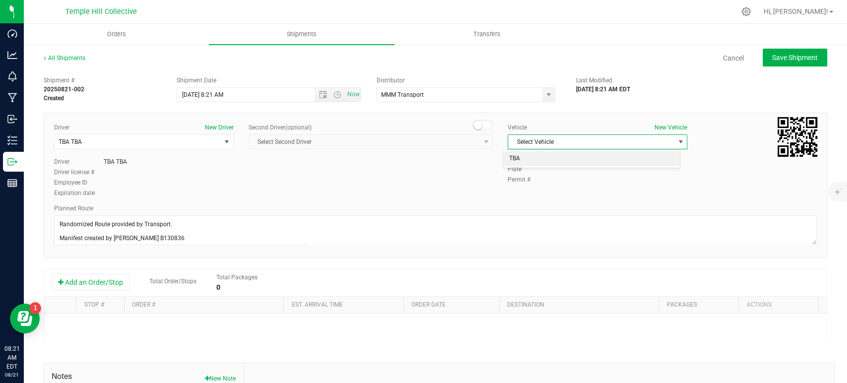
click at [527, 155] on li "TBA" at bounding box center [591, 158] width 177 height 15
click at [64, 285] on button "Add an Order/Stop" at bounding box center [91, 282] width 78 height 17
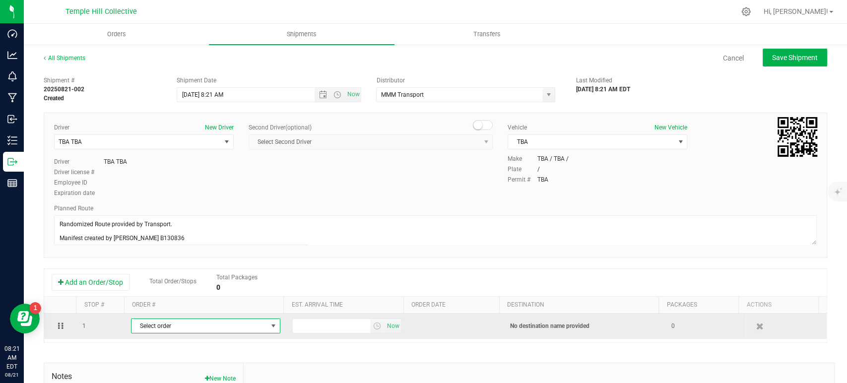
click at [194, 328] on span "Select order" at bounding box center [199, 326] width 136 height 14
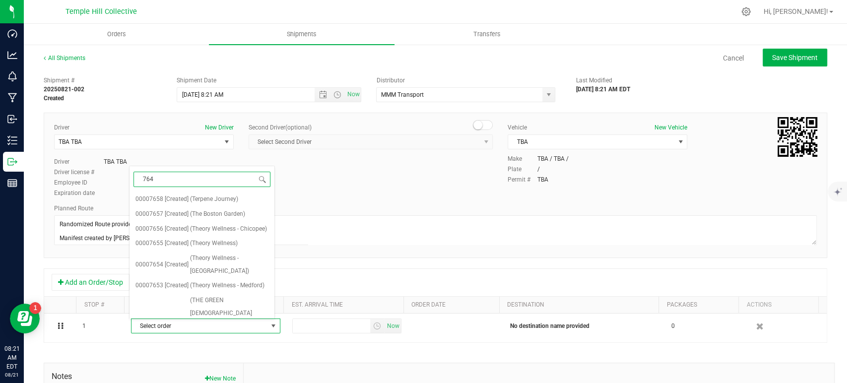
type input "7646"
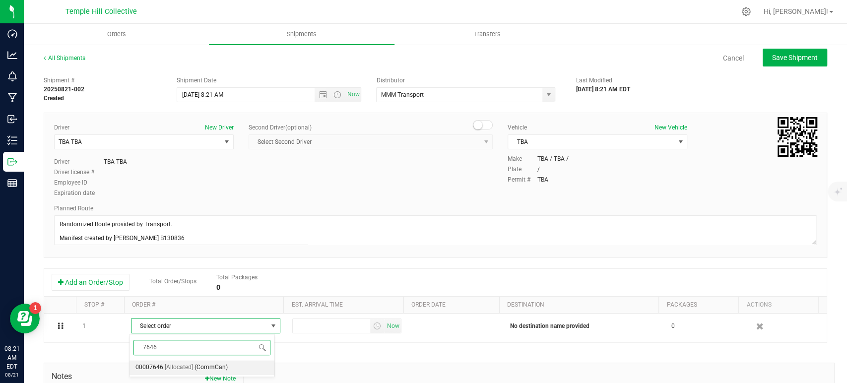
click at [202, 366] on span "(CommCan)" at bounding box center [210, 367] width 33 height 13
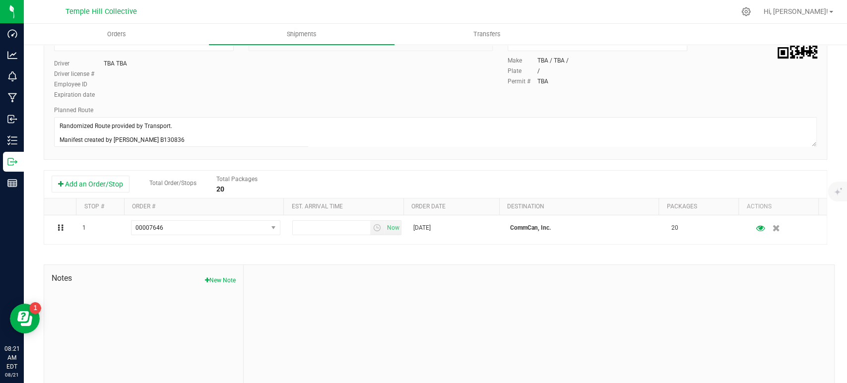
scroll to position [110, 0]
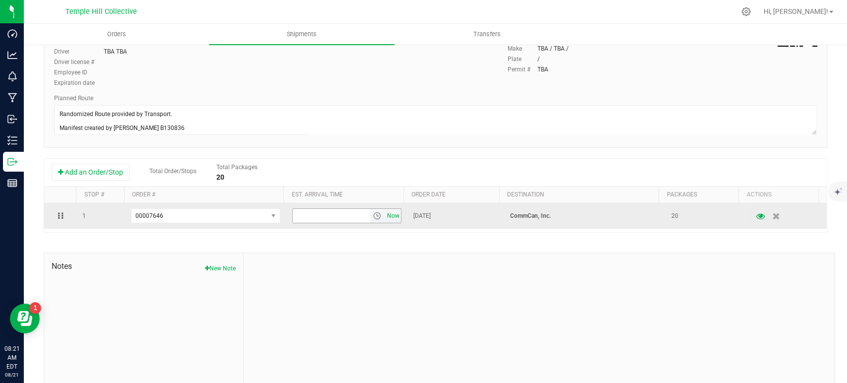
click at [385, 216] on span "Now" at bounding box center [392, 216] width 17 height 14
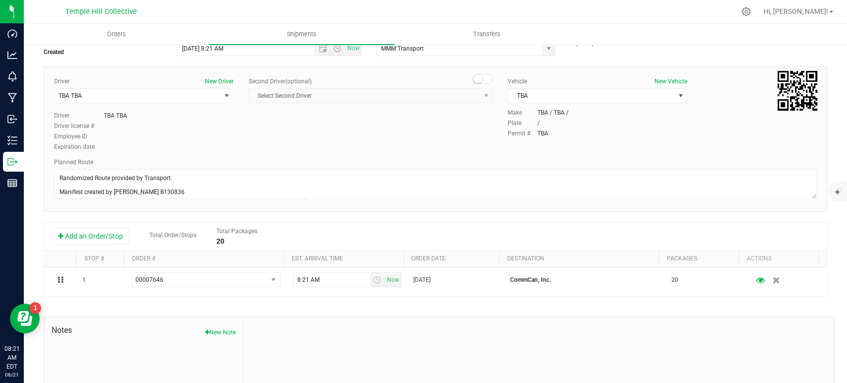
scroll to position [0, 0]
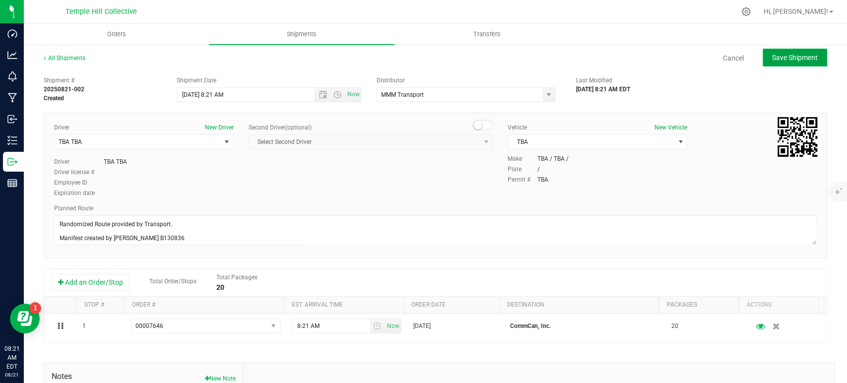
click at [787, 56] on span "Save Shipment" at bounding box center [795, 58] width 46 height 8
type input "8/21/2025 12:21 PM"
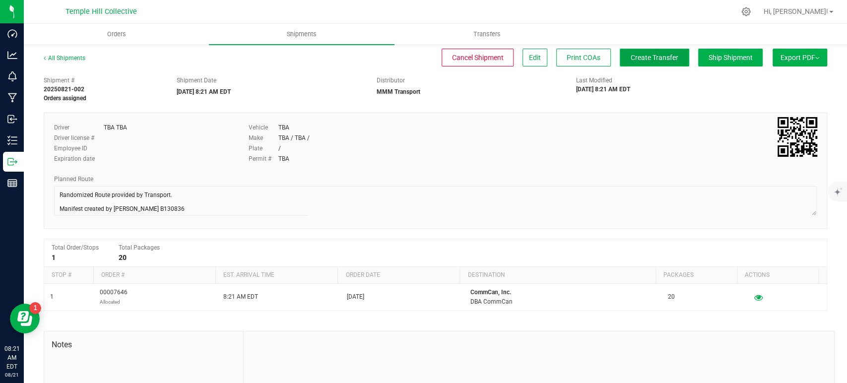
click at [649, 60] on span "Create Transfer" at bounding box center [655, 58] width 48 height 8
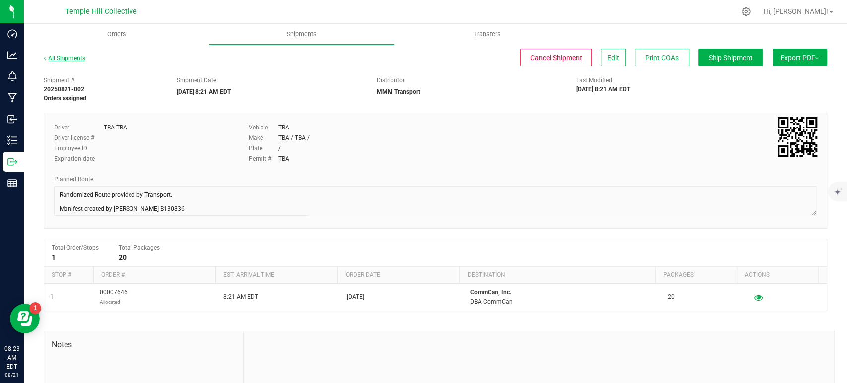
click at [82, 60] on link "All Shipments" at bounding box center [65, 58] width 42 height 7
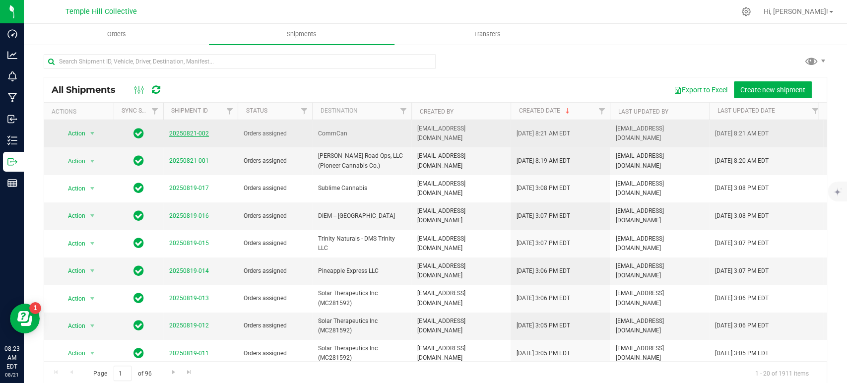
click at [194, 130] on link "20250821-002" at bounding box center [189, 133] width 40 height 7
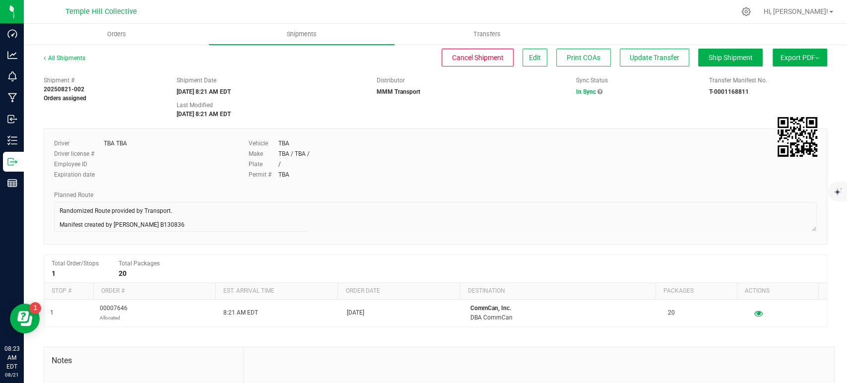
click at [50, 213] on div "Driver TBA TBA Driver license # Employee ID Expiration date Vehicle TBA Make TB…" at bounding box center [435, 186] width 783 height 116
click at [54, 57] on link "All Shipments" at bounding box center [65, 58] width 42 height 7
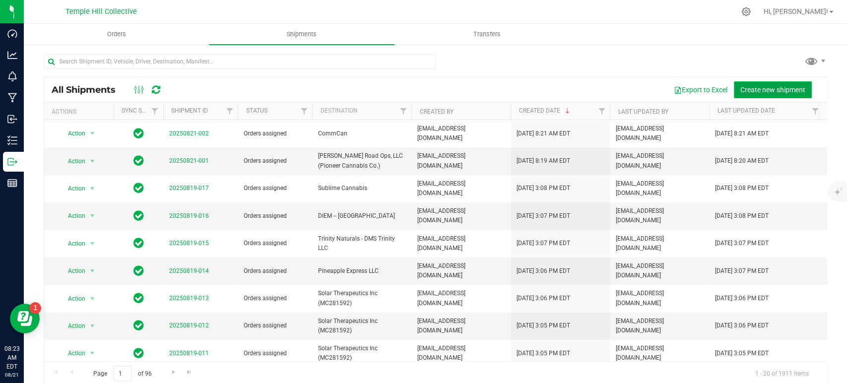
click at [772, 93] on span "Create new shipment" at bounding box center [772, 90] width 65 height 8
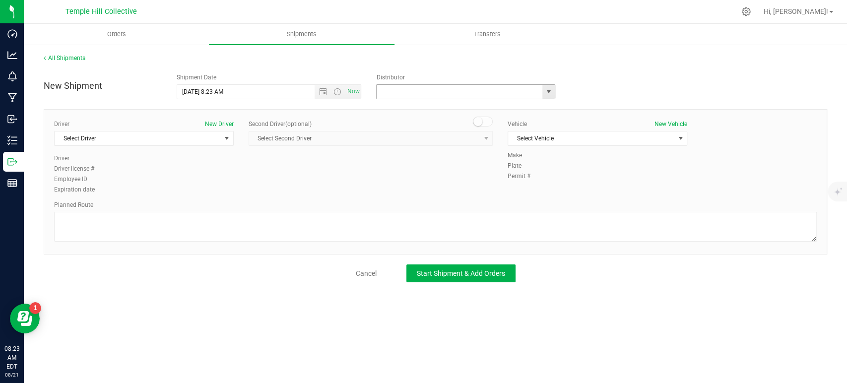
click at [392, 91] on input "text" at bounding box center [457, 92] width 161 height 14
click at [392, 112] on li "MMM Transport" at bounding box center [466, 108] width 178 height 15
type input "MMM Transport"
click at [207, 133] on span "Select Driver" at bounding box center [138, 138] width 166 height 14
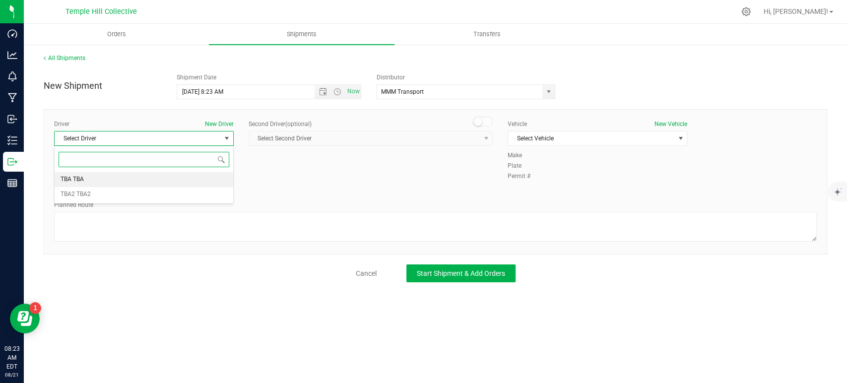
click at [172, 176] on li "TBA TBA" at bounding box center [144, 179] width 179 height 15
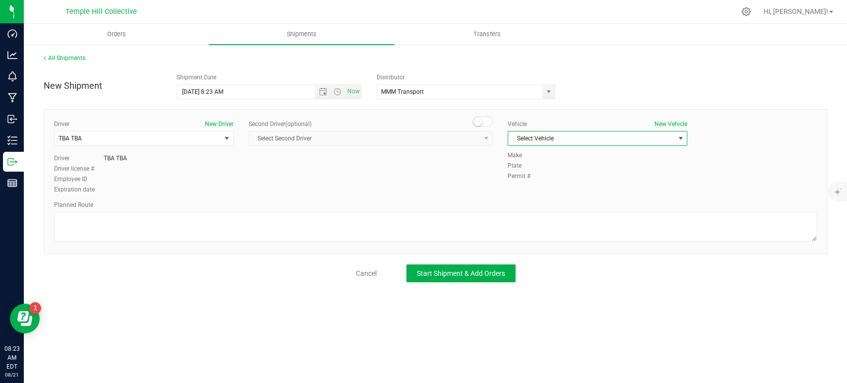
click at [581, 133] on span "Select Vehicle" at bounding box center [591, 138] width 166 height 14
click at [547, 160] on li "TBA" at bounding box center [597, 155] width 179 height 15
paste textarea "Randomized Route provided by Transport. Manifest created by [PERSON_NAME] B1308…"
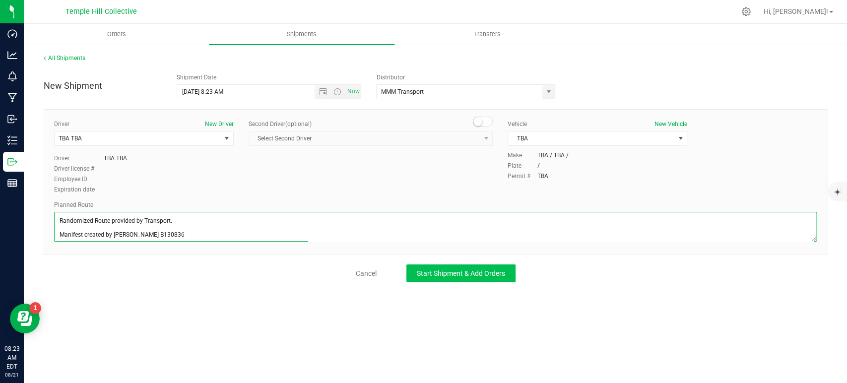
type textarea "Randomized Route provided by Transport. Manifest created by [PERSON_NAME] B1308…"
click at [435, 273] on span "Start Shipment & Add Orders" at bounding box center [461, 273] width 88 height 8
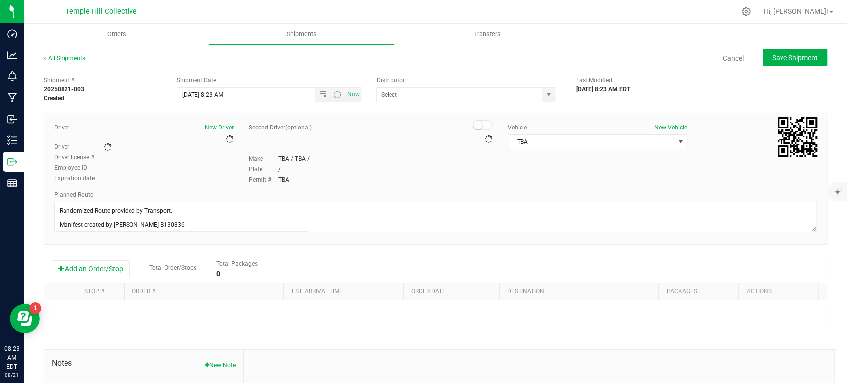
type input "MMM Transport"
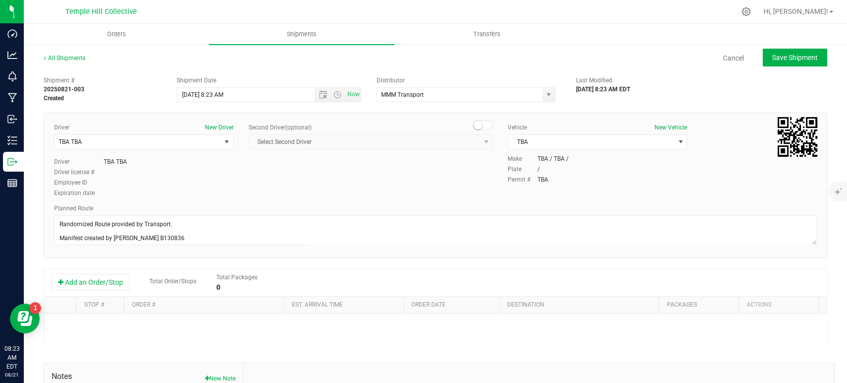
drag, startPoint x: 104, startPoint y: 283, endPoint x: 133, endPoint y: 282, distance: 29.3
click at [103, 282] on button "Add an Order/Stop" at bounding box center [91, 282] width 78 height 17
click at [180, 320] on span "Select order" at bounding box center [199, 326] width 136 height 14
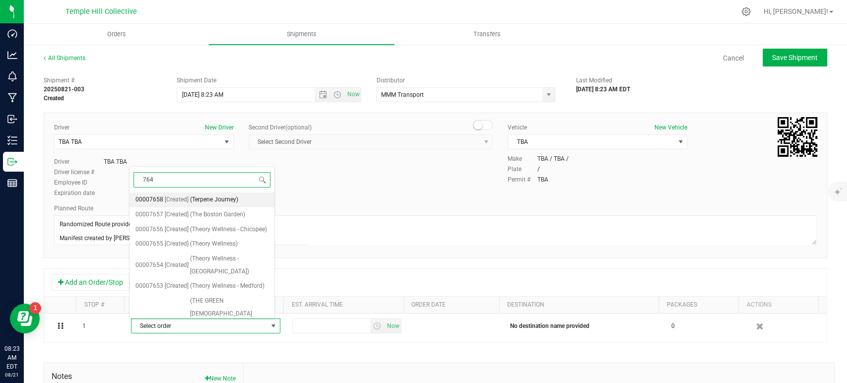
type input "7647"
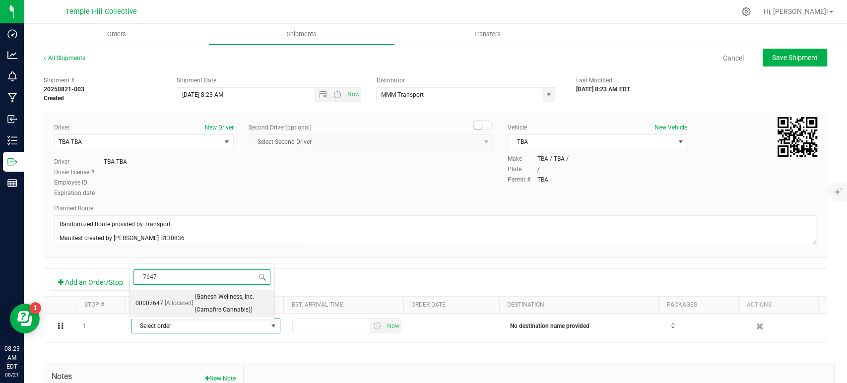
click at [184, 306] on span "[Allocated]" at bounding box center [179, 303] width 28 height 13
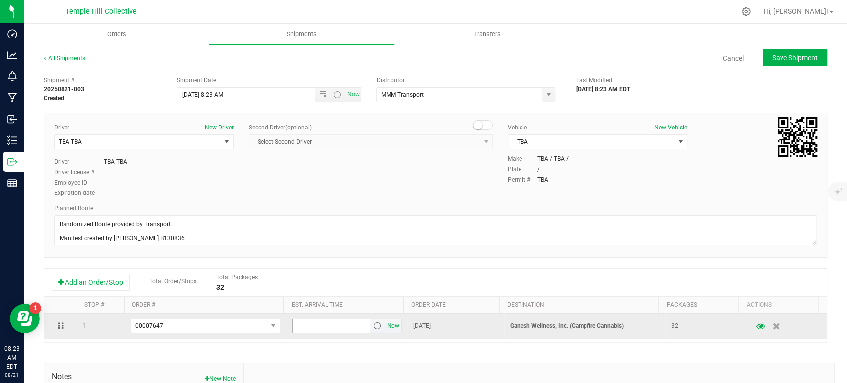
click at [387, 323] on span "Now" at bounding box center [392, 326] width 17 height 14
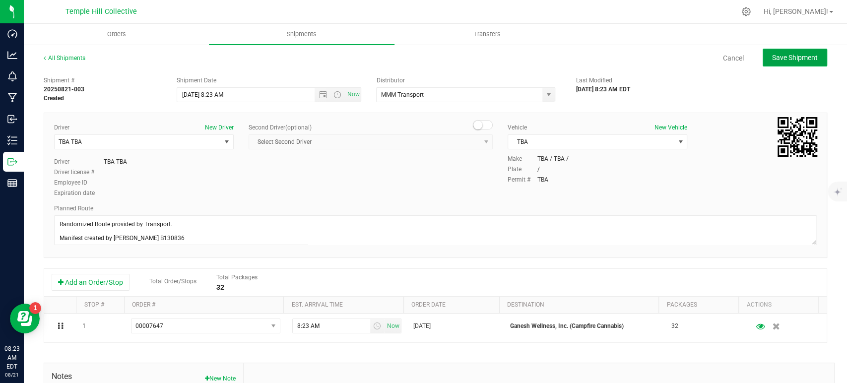
click at [767, 65] on button "Save Shipment" at bounding box center [795, 58] width 64 height 18
type input "8/21/2025 12:23 PM"
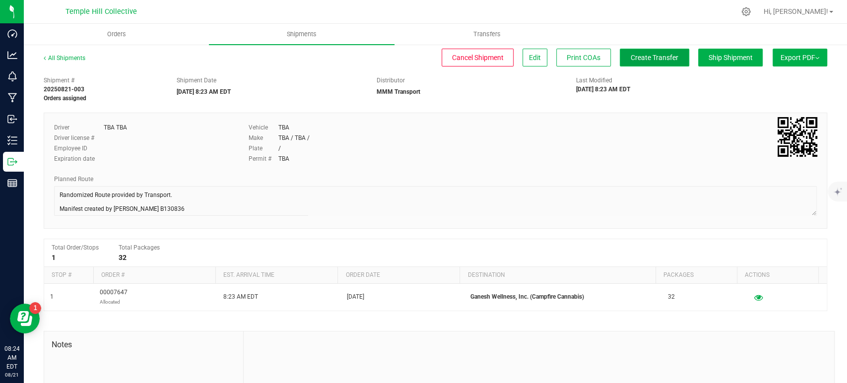
click at [631, 59] on span "Create Transfer" at bounding box center [655, 58] width 48 height 8
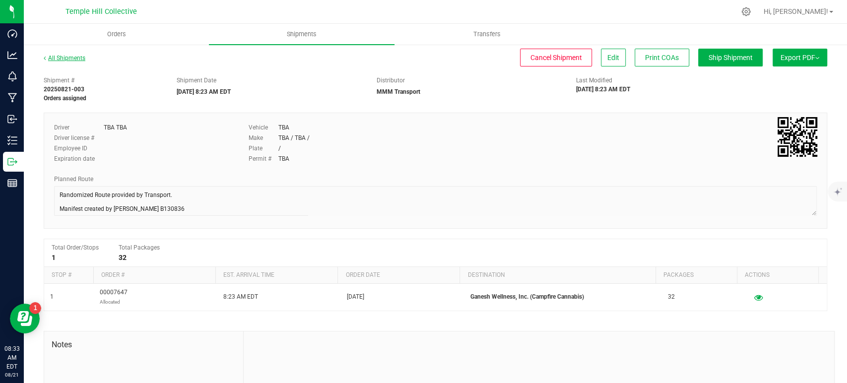
click at [62, 59] on link "All Shipments" at bounding box center [65, 58] width 42 height 7
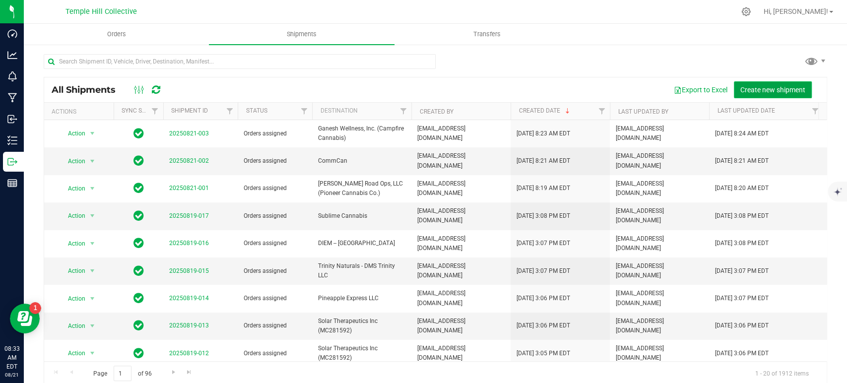
click at [742, 93] on span "Create new shipment" at bounding box center [772, 90] width 65 height 8
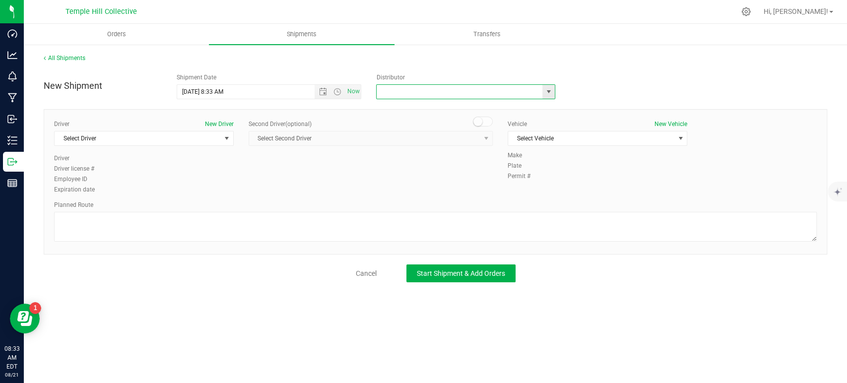
click at [459, 85] on input "text" at bounding box center [457, 92] width 161 height 14
click at [391, 110] on li "MMM Transport" at bounding box center [466, 108] width 178 height 15
type input "MMM Transport"
click at [168, 131] on span "Select Driver" at bounding box center [144, 138] width 180 height 15
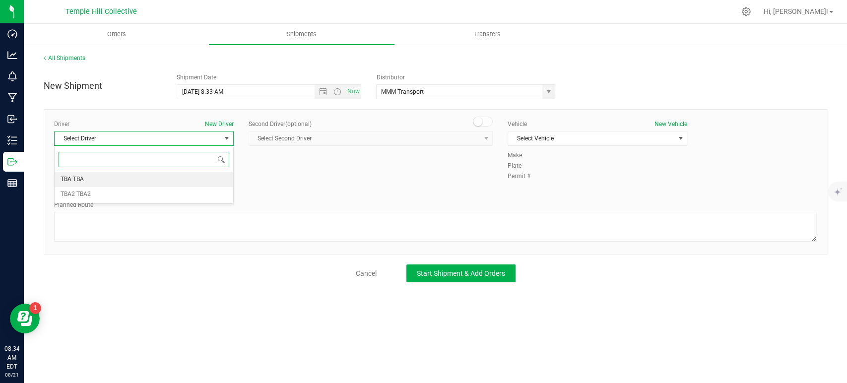
click at [151, 179] on li "TBA TBA" at bounding box center [144, 179] width 179 height 15
click at [580, 131] on div "Select Vehicle Select Vehicle TBA" at bounding box center [598, 138] width 180 height 15
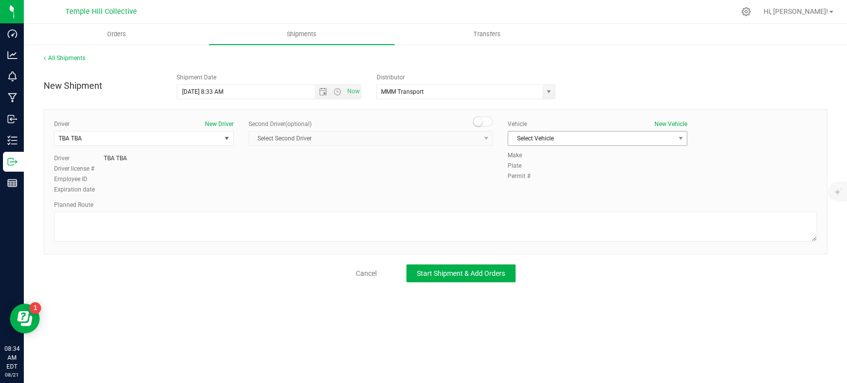
click at [579, 135] on span "Select Vehicle" at bounding box center [591, 138] width 166 height 14
click at [539, 152] on li "TBA" at bounding box center [597, 155] width 179 height 15
click at [140, 224] on textarea at bounding box center [435, 227] width 763 height 30
paste textarea "Randomized Route provided by Transport. Manifest created by [PERSON_NAME] B1308…"
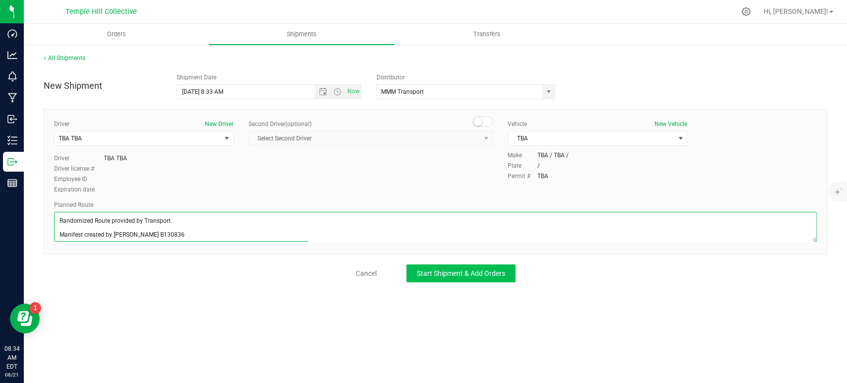
type textarea "Randomized Route provided by Transport. Manifest created by [PERSON_NAME] B1308…"
click at [459, 272] on span "Start Shipment & Add Orders" at bounding box center [461, 273] width 88 height 8
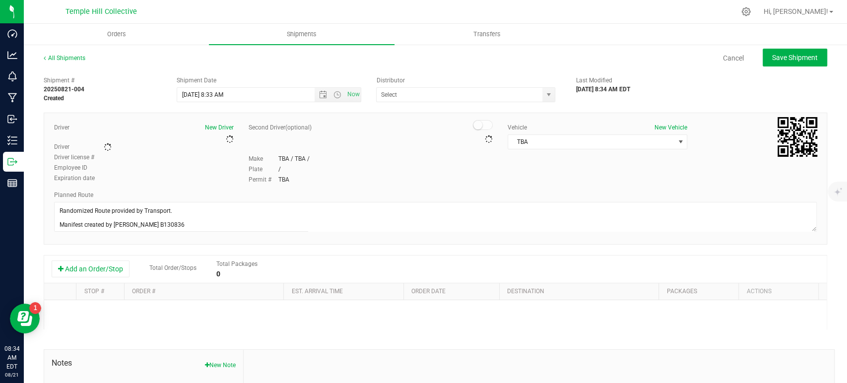
type input "MMM Transport"
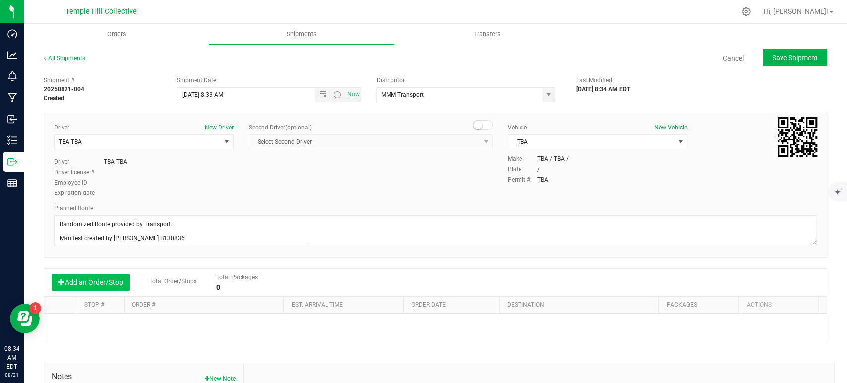
click at [111, 285] on button "Add an Order/Stop" at bounding box center [91, 282] width 78 height 17
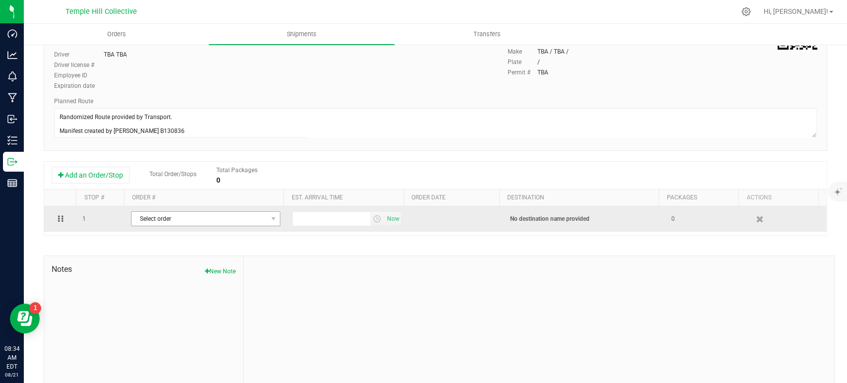
scroll to position [110, 0]
click at [192, 207] on td "Select order 00007658 00007657 00007656 00007655 00007654 00007653 00007652 000…" at bounding box center [205, 215] width 161 height 25
click at [198, 210] on span "Select order" at bounding box center [199, 216] width 136 height 14
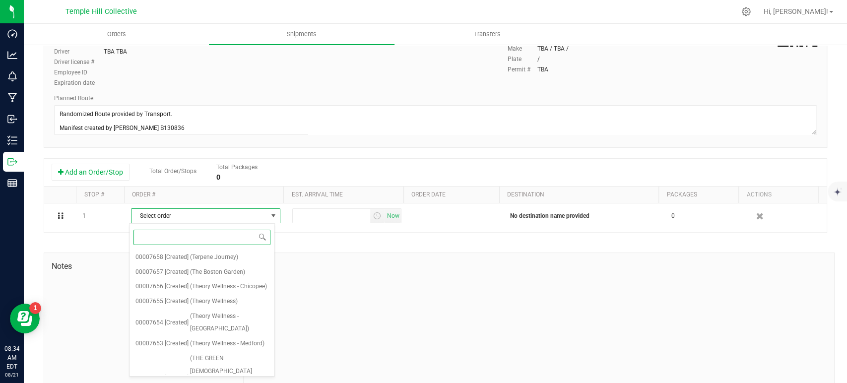
click at [188, 241] on input at bounding box center [201, 237] width 137 height 15
type input "7651"
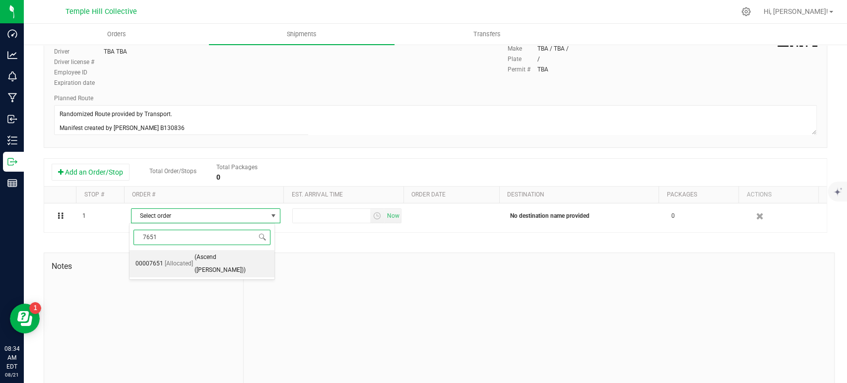
click at [191, 258] on li "00007651 [Allocated] (Ascend (Newton))" at bounding box center [201, 263] width 145 height 27
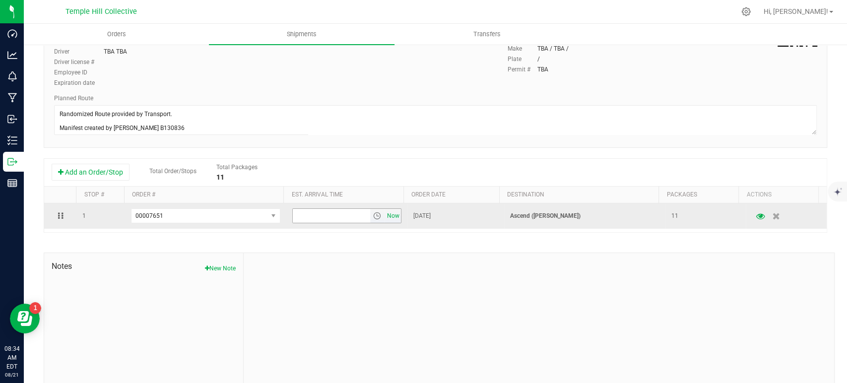
click at [384, 216] on span "Now" at bounding box center [392, 216] width 17 height 14
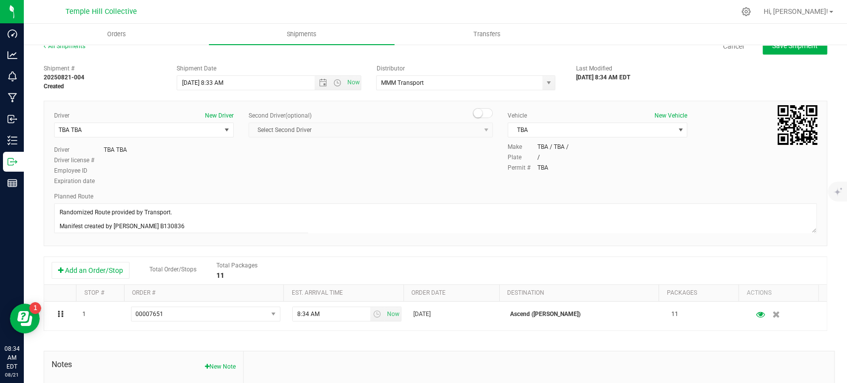
scroll to position [0, 0]
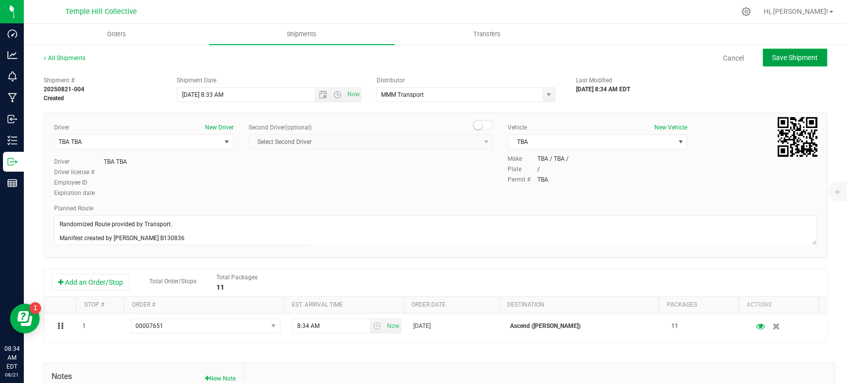
click at [809, 55] on span "Save Shipment" at bounding box center [795, 58] width 46 height 8
type input "8/21/2025 12:33 PM"
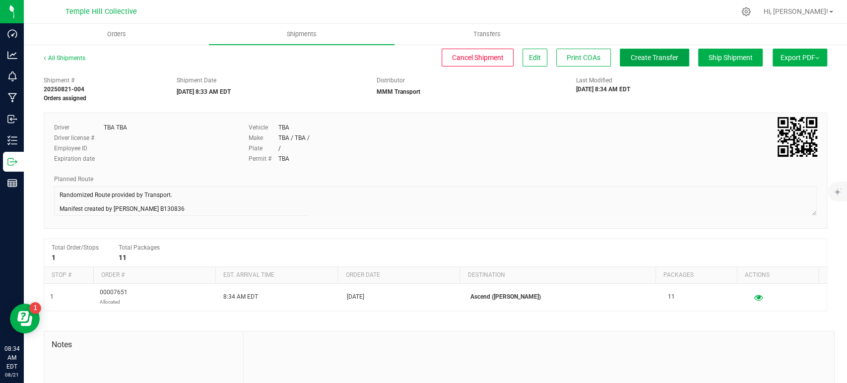
click at [634, 50] on button "Create Transfer" at bounding box center [654, 58] width 69 height 18
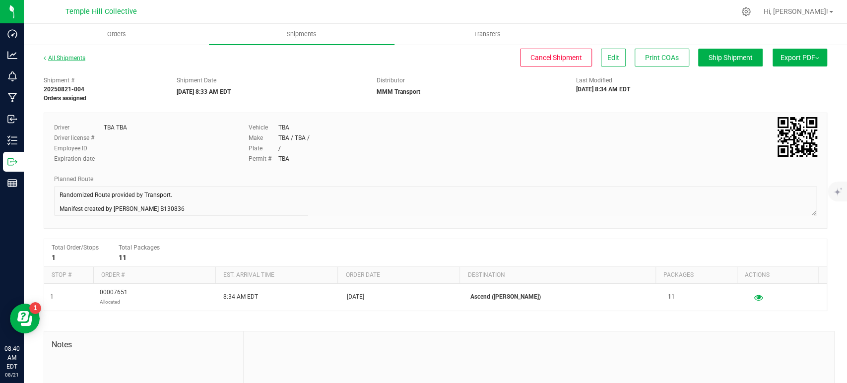
click at [59, 58] on link "All Shipments" at bounding box center [65, 58] width 42 height 7
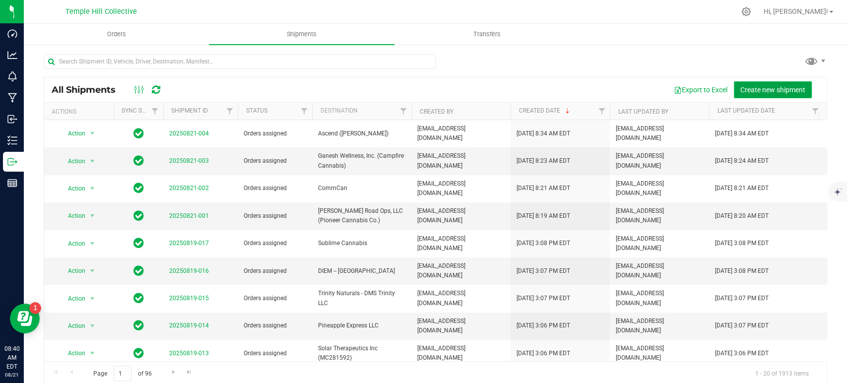
click at [771, 92] on span "Create new shipment" at bounding box center [772, 90] width 65 height 8
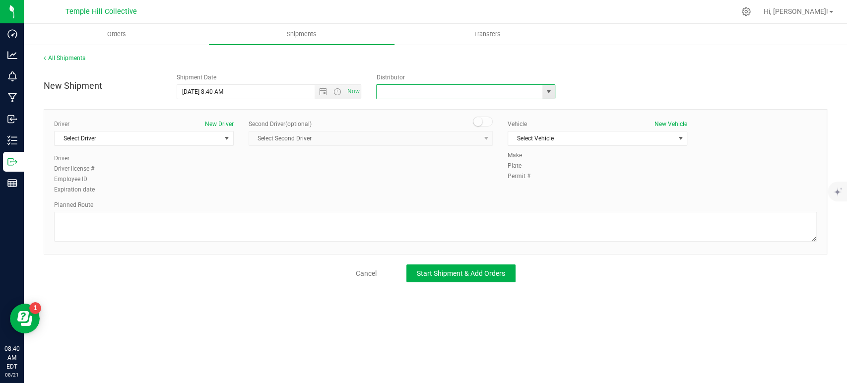
click at [398, 85] on input "text" at bounding box center [457, 92] width 161 height 14
click at [389, 110] on li "MMM Transport" at bounding box center [466, 108] width 178 height 15
type input "MMM Transport"
click at [135, 138] on span "Select Driver" at bounding box center [138, 138] width 166 height 14
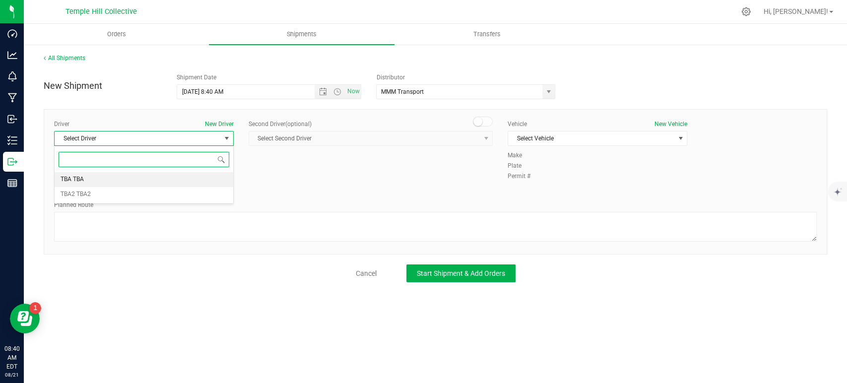
click at [128, 182] on li "TBA TBA" at bounding box center [144, 179] width 179 height 15
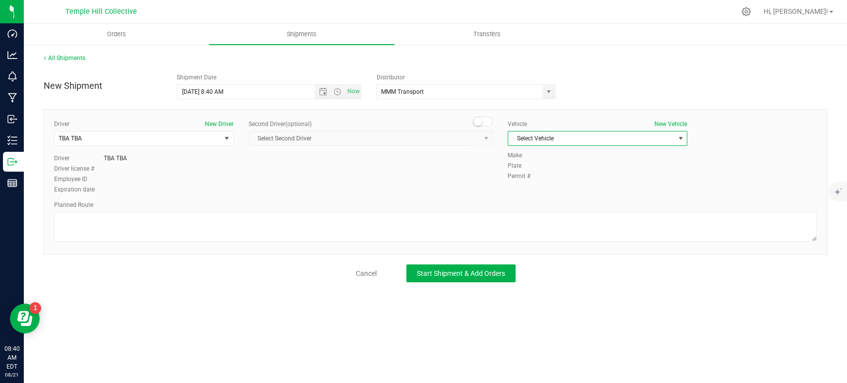
click at [579, 142] on span "Select Vehicle" at bounding box center [591, 138] width 166 height 14
click at [531, 148] on li "TBA" at bounding box center [597, 155] width 179 height 15
click at [156, 233] on textarea at bounding box center [435, 227] width 763 height 30
paste textarea "Randomized Route provided by Transport. Manifest created by [PERSON_NAME] B1308…"
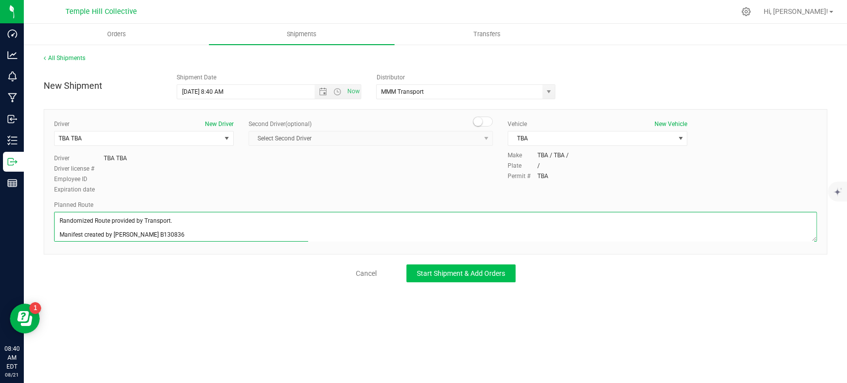
type textarea "Randomized Route provided by Transport. Manifest created by [PERSON_NAME] B1308…"
click at [430, 267] on button "Start Shipment & Add Orders" at bounding box center [460, 273] width 109 height 18
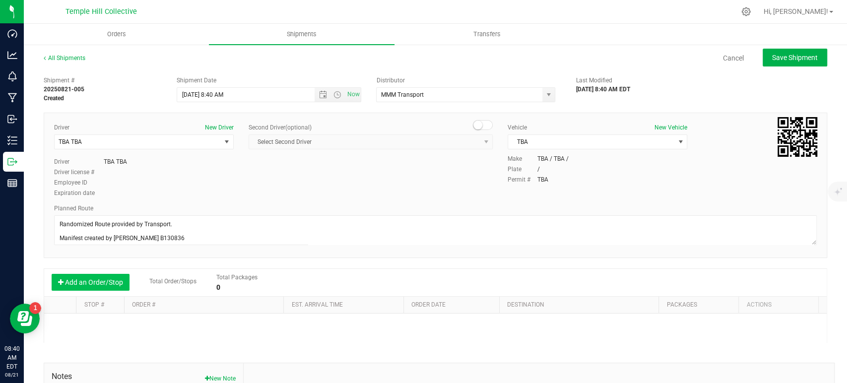
click at [95, 285] on button "Add an Order/Stop" at bounding box center [91, 282] width 78 height 17
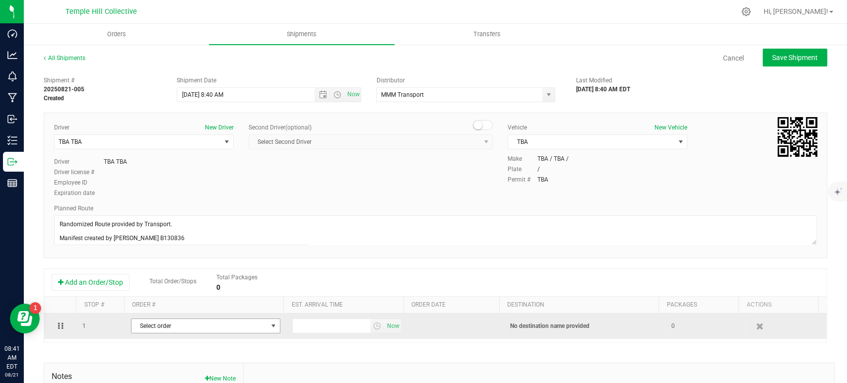
click at [165, 326] on span "Select order" at bounding box center [199, 326] width 136 height 14
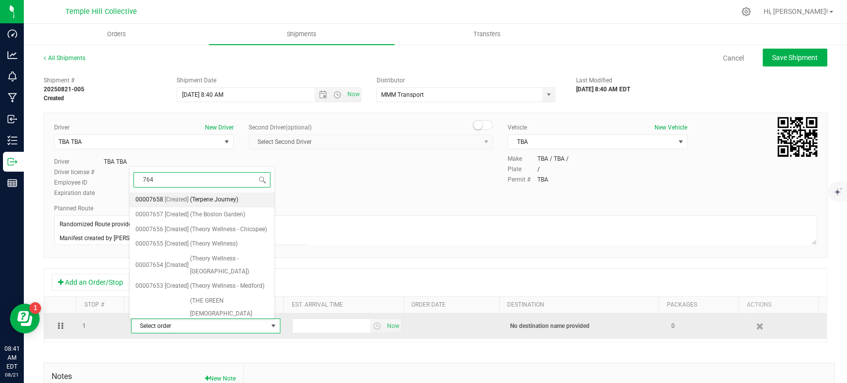
type input "7649"
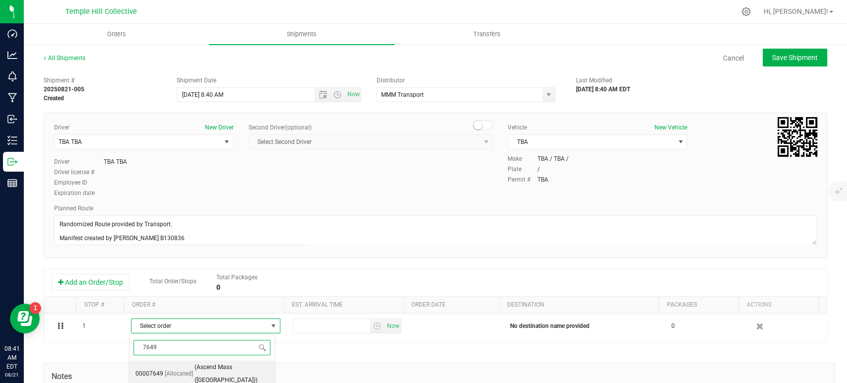
click at [184, 368] on span "[Allocated]" at bounding box center [179, 374] width 28 height 13
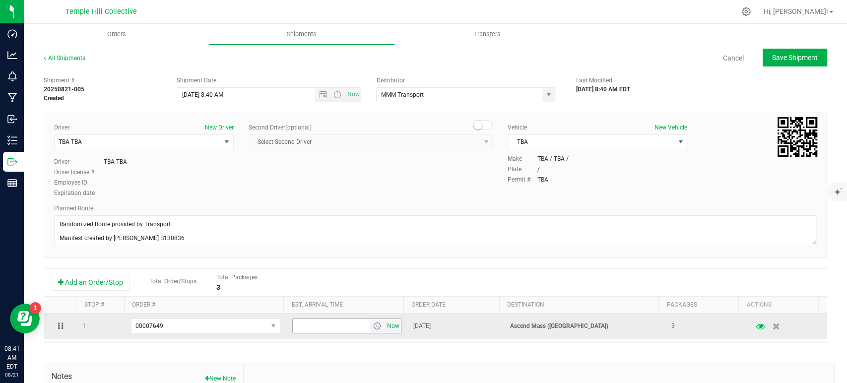
click at [384, 323] on span "Now" at bounding box center [392, 326] width 17 height 14
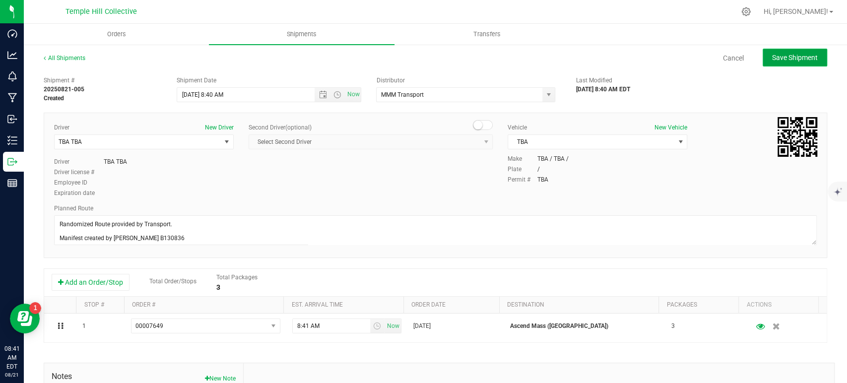
click at [799, 54] on span "Save Shipment" at bounding box center [795, 58] width 46 height 8
type input "8/21/2025 12:40 PM"
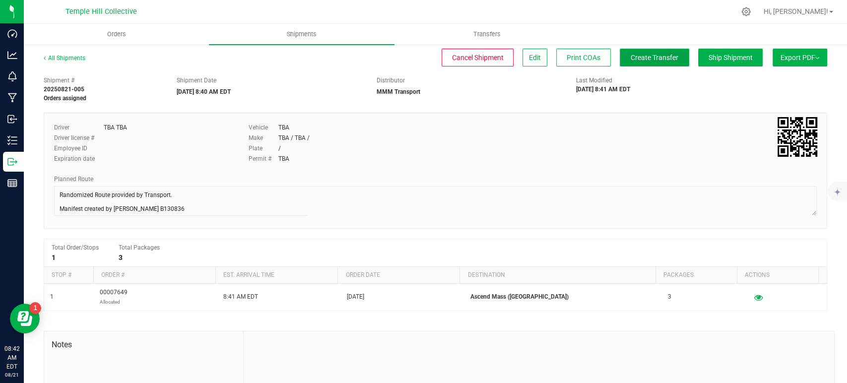
click at [665, 62] on button "Create Transfer" at bounding box center [654, 58] width 69 height 18
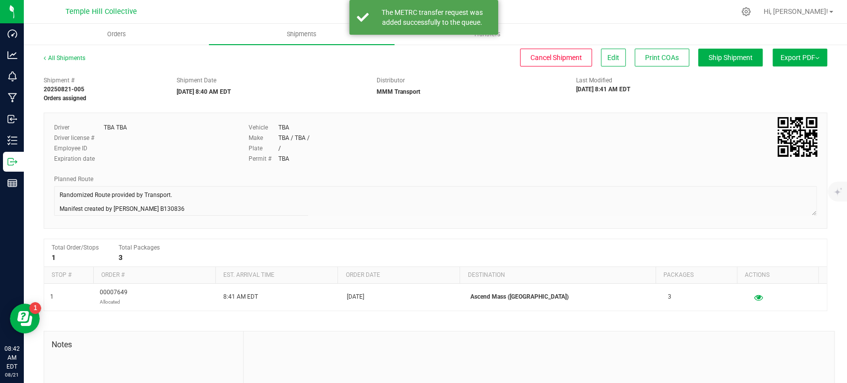
click at [52, 193] on div "Driver TBA TBA Driver license # Employee ID Expiration date Vehicle TBA Make TB…" at bounding box center [435, 171] width 783 height 116
click at [63, 60] on link "All Shipments" at bounding box center [65, 58] width 42 height 7
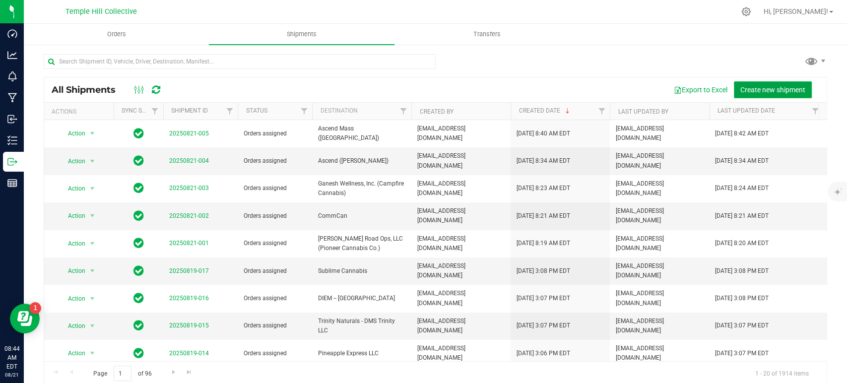
click at [780, 89] on span "Create new shipment" at bounding box center [772, 90] width 65 height 8
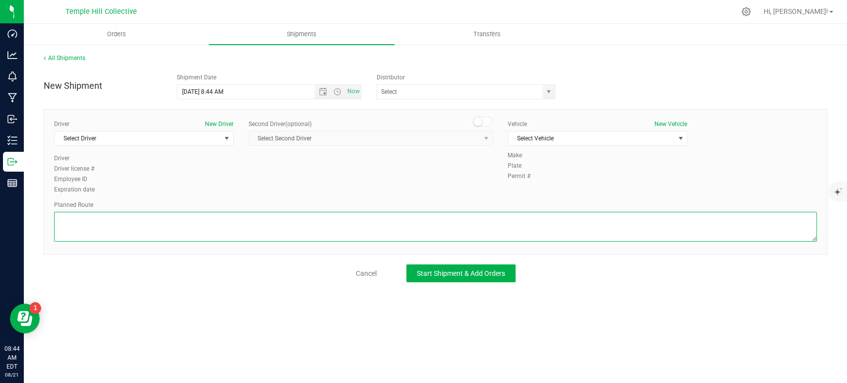
click at [169, 224] on textarea at bounding box center [435, 227] width 763 height 30
paste textarea "Randomized Route provided by Transport. Manifest created by [PERSON_NAME] B1308…"
type textarea "Randomized Route provided by Transport. Manifest created by [PERSON_NAME] B1308…"
drag, startPoint x: 105, startPoint y: 135, endPoint x: 104, endPoint y: 151, distance: 15.9
click at [105, 135] on span "Select Driver" at bounding box center [138, 138] width 166 height 14
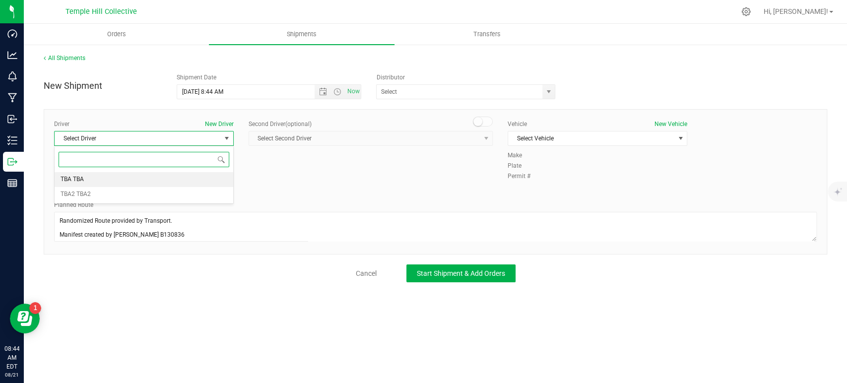
click at [105, 178] on li "TBA TBA" at bounding box center [144, 179] width 179 height 15
click at [456, 87] on input "text" at bounding box center [457, 92] width 161 height 14
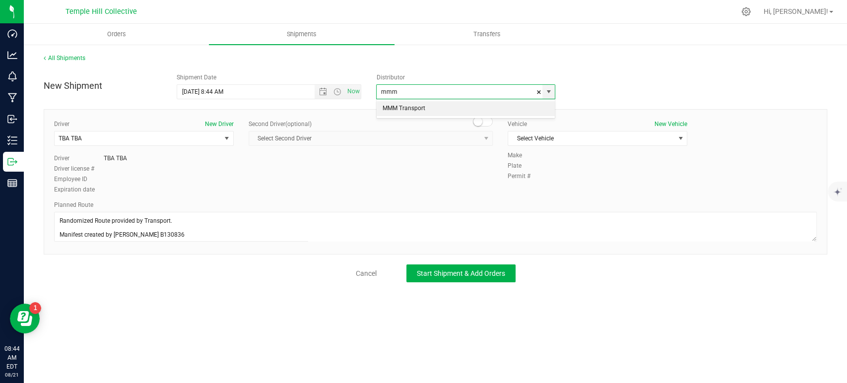
click at [442, 107] on li "MMM Transport" at bounding box center [466, 108] width 178 height 15
type input "MMM Transport"
click at [559, 140] on span "Select Vehicle" at bounding box center [591, 138] width 166 height 14
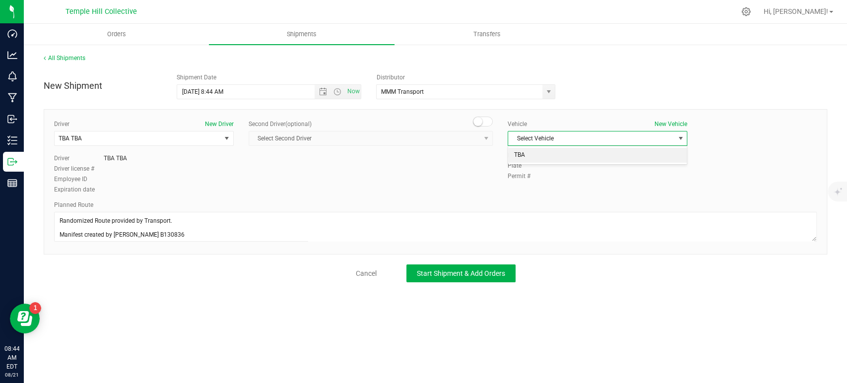
click at [533, 156] on li "TBA" at bounding box center [597, 155] width 179 height 15
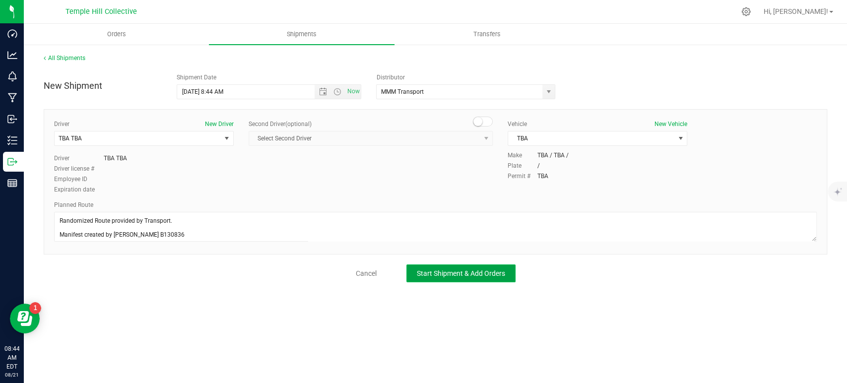
click at [453, 276] on span "Start Shipment & Add Orders" at bounding box center [461, 273] width 88 height 8
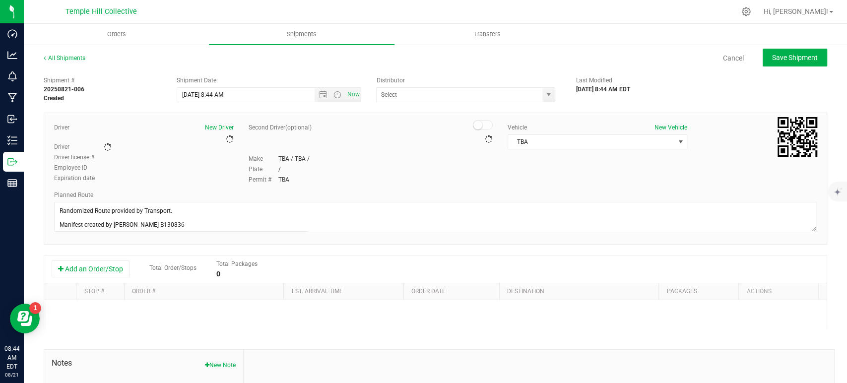
type input "MMM Transport"
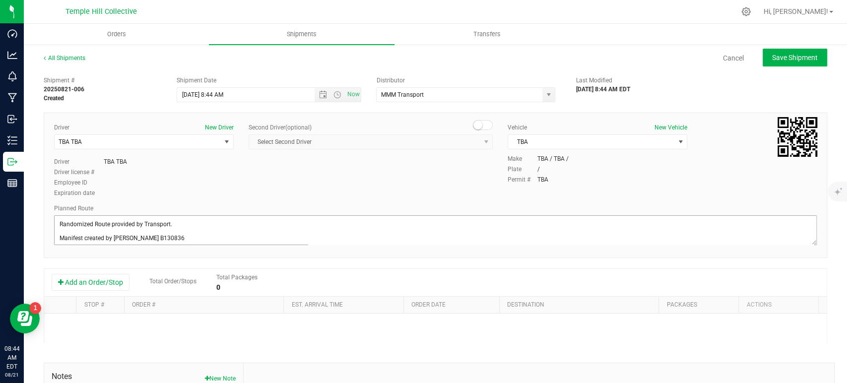
scroll to position [2, 0]
click at [97, 281] on button "Add an Order/Stop" at bounding box center [91, 282] width 78 height 17
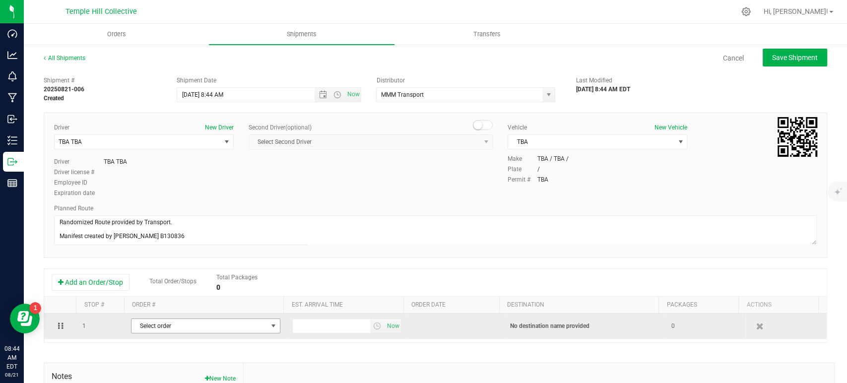
click at [214, 328] on span "Select order" at bounding box center [199, 326] width 136 height 14
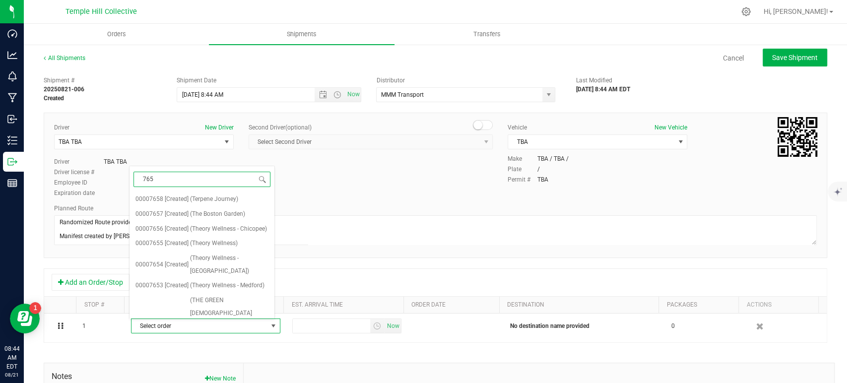
type input "7650"
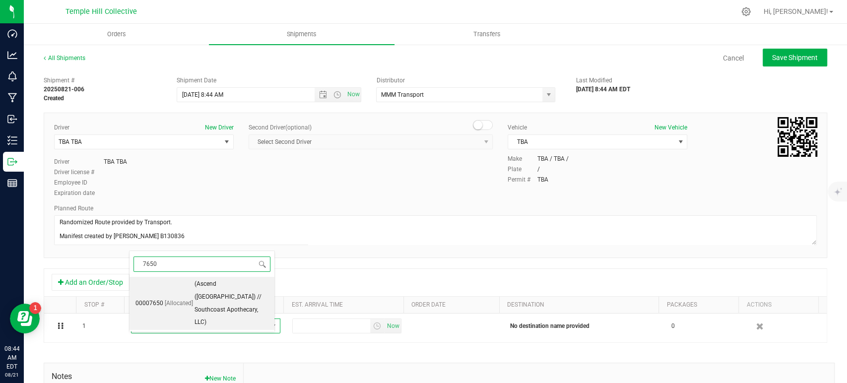
click at [177, 297] on span "[Allocated]" at bounding box center [179, 303] width 28 height 13
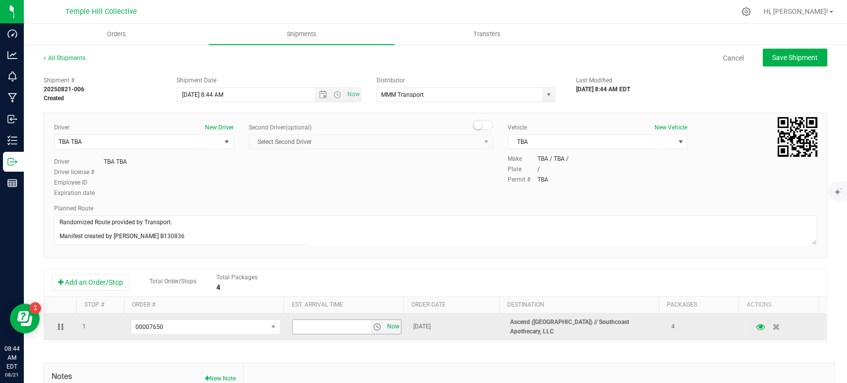
click at [384, 330] on span "Now" at bounding box center [392, 326] width 17 height 14
click at [182, 328] on span "00007650" at bounding box center [199, 327] width 136 height 14
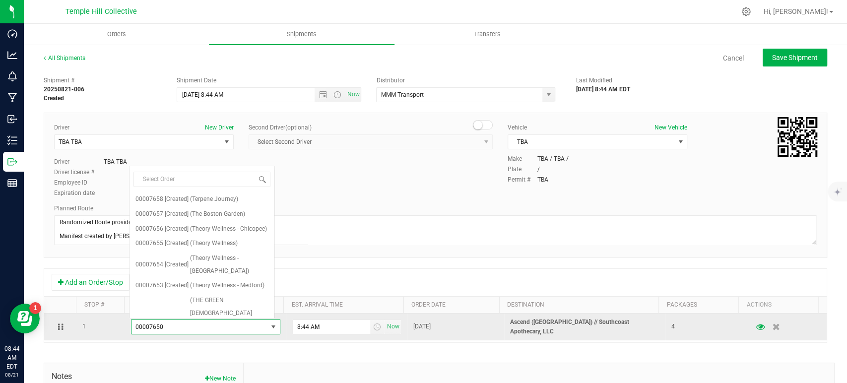
scroll to position [82, 0]
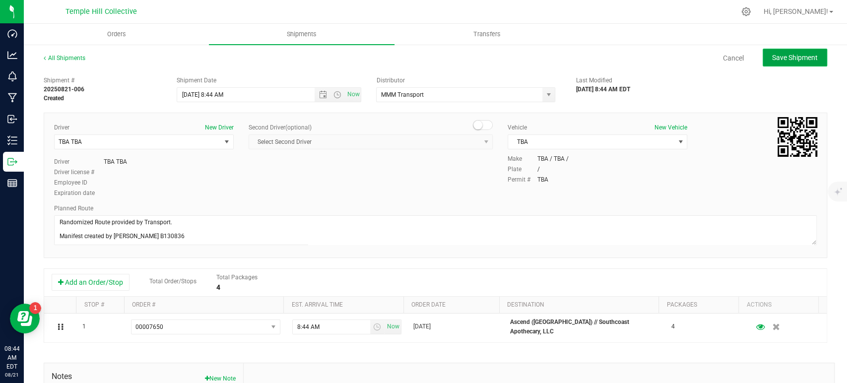
click at [777, 59] on span "Save Shipment" at bounding box center [795, 58] width 46 height 8
type input "8/21/2025 12:44 PM"
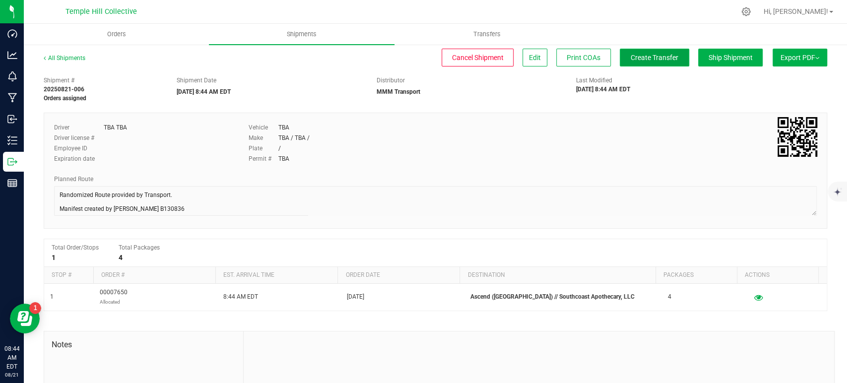
click at [646, 58] on span "Create Transfer" at bounding box center [655, 58] width 48 height 8
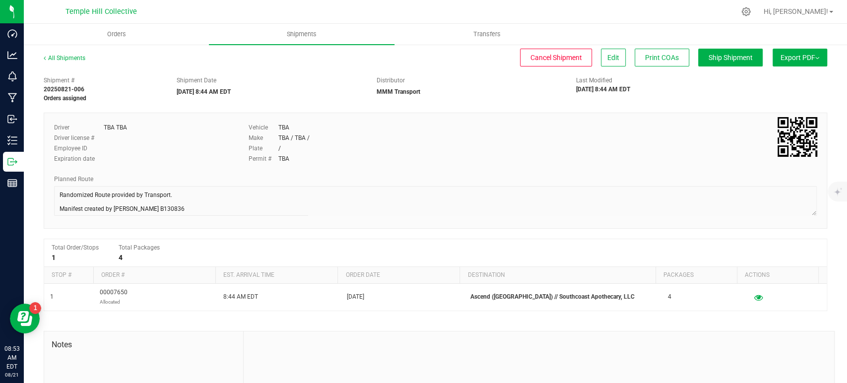
click at [53, 191] on div "Driver TBA TBA Driver license # Employee ID Expiration date Vehicle TBA Make TB…" at bounding box center [435, 171] width 783 height 116
drag, startPoint x: 317, startPoint y: 81, endPoint x: 319, endPoint y: 76, distance: 5.3
click at [317, 80] on div "Shipment Date" at bounding box center [269, 80] width 185 height 9
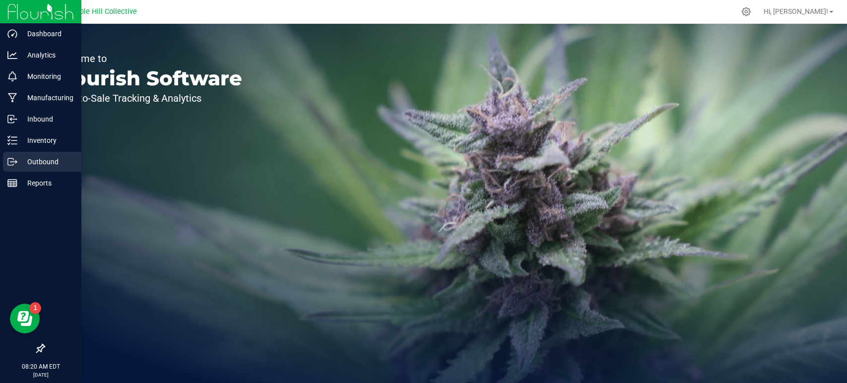
click at [22, 165] on p "Outbound" at bounding box center [47, 162] width 60 height 12
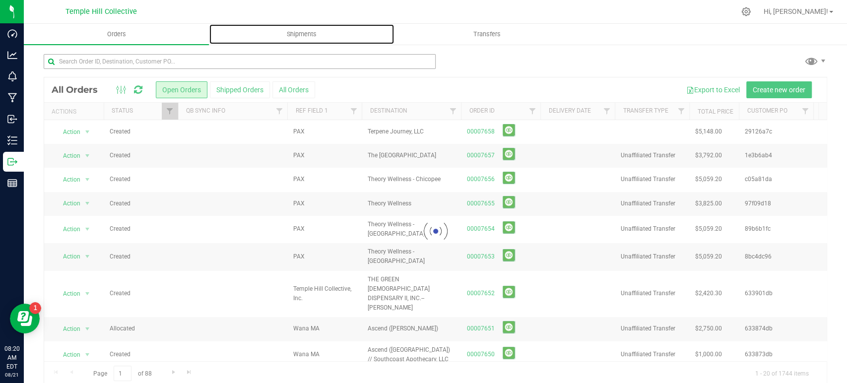
click at [296, 33] on span "Shipments" at bounding box center [301, 34] width 57 height 9
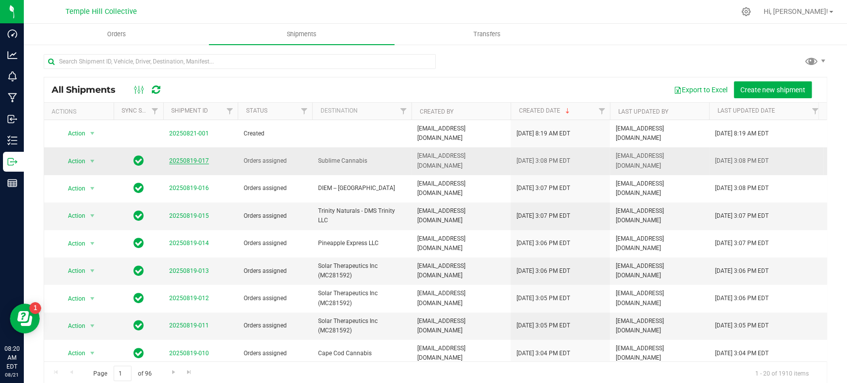
click at [196, 157] on link "20250819-017" at bounding box center [189, 160] width 40 height 7
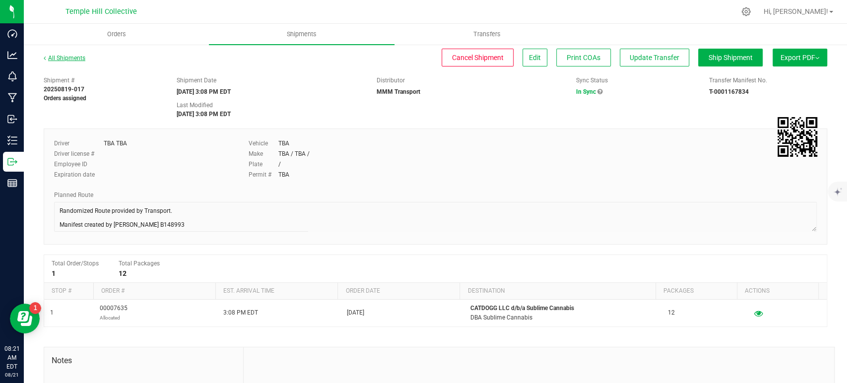
click at [63, 56] on link "All Shipments" at bounding box center [65, 58] width 42 height 7
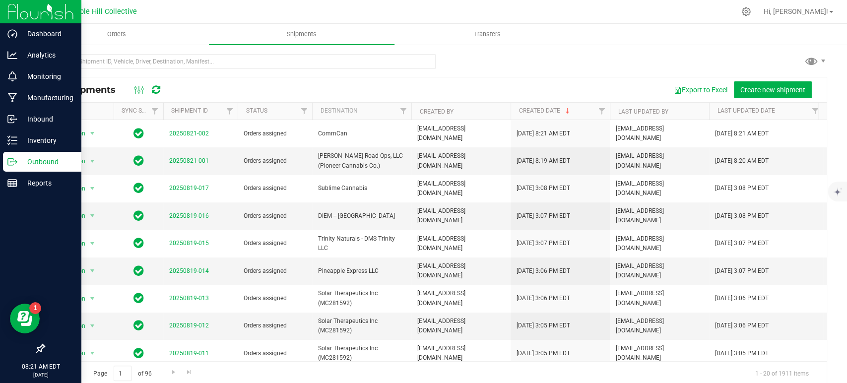
click at [23, 163] on p "Outbound" at bounding box center [47, 162] width 60 height 12
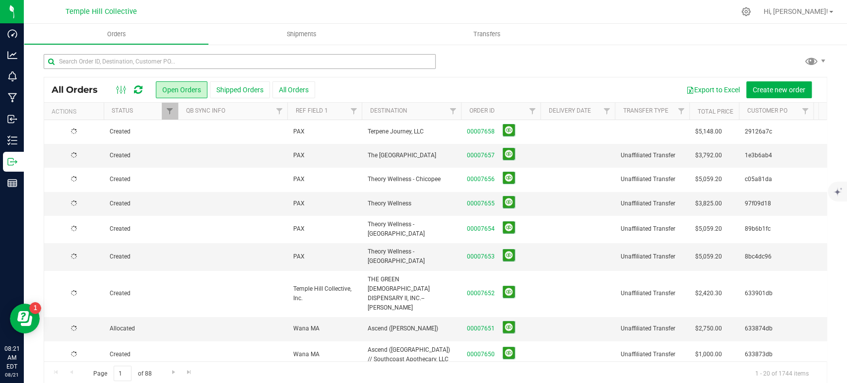
click at [274, 70] on div at bounding box center [240, 65] width 392 height 23
click at [274, 57] on input "text" at bounding box center [240, 61] width 392 height 15
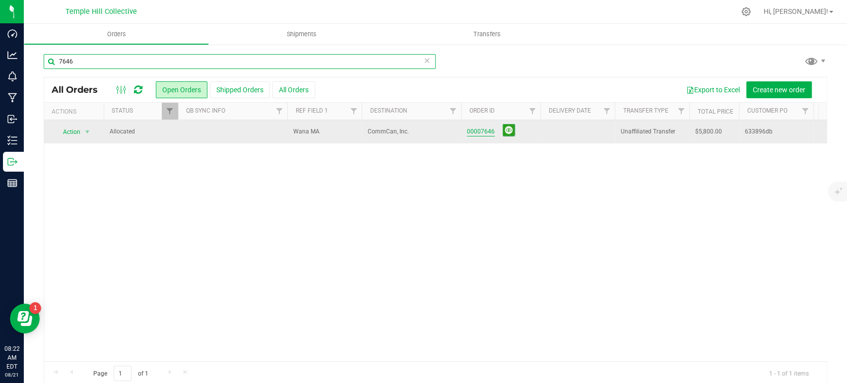
type input "7646"
click at [469, 130] on link "00007646" at bounding box center [481, 131] width 28 height 9
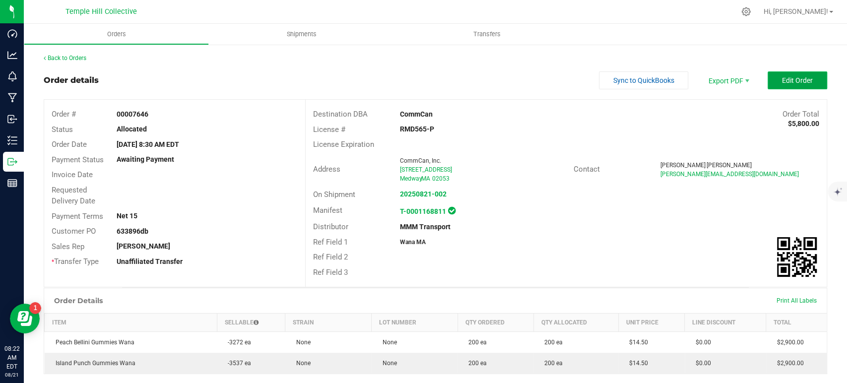
click at [806, 80] on button "Edit Order" at bounding box center [797, 80] width 60 height 18
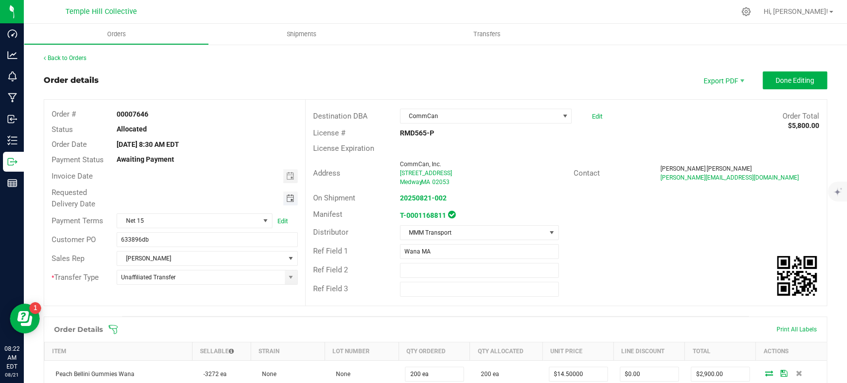
click at [288, 197] on span "Toggle calendar" at bounding box center [290, 198] width 8 height 8
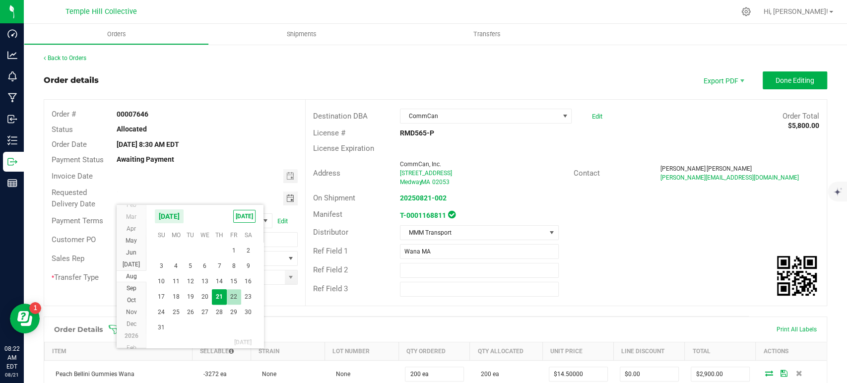
click at [238, 299] on span "22" at bounding box center [234, 296] width 14 height 15
type input "[DATE]"
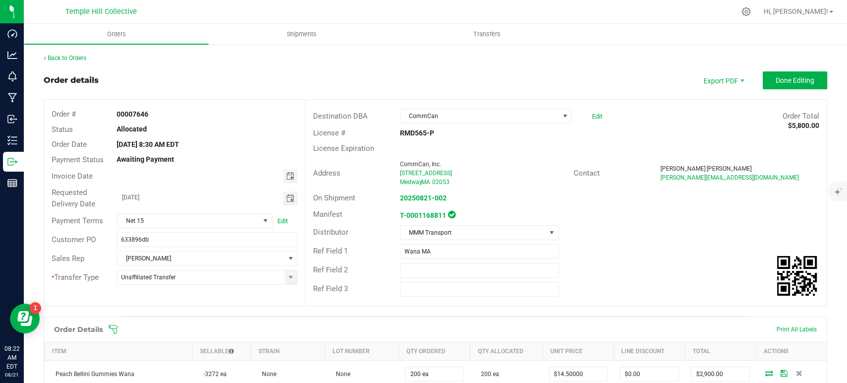
drag, startPoint x: 287, startPoint y: 172, endPoint x: 286, endPoint y: 178, distance: 6.0
click at [287, 172] on span "Toggle calendar" at bounding box center [290, 176] width 8 height 8
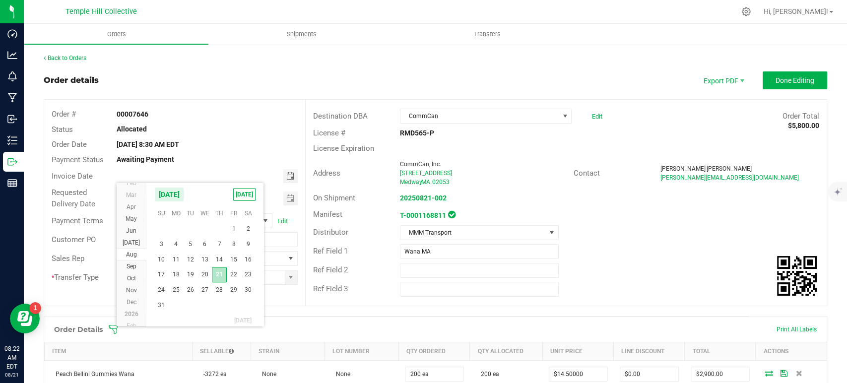
click at [214, 276] on span "21" at bounding box center [219, 274] width 14 height 15
type input "[DATE]"
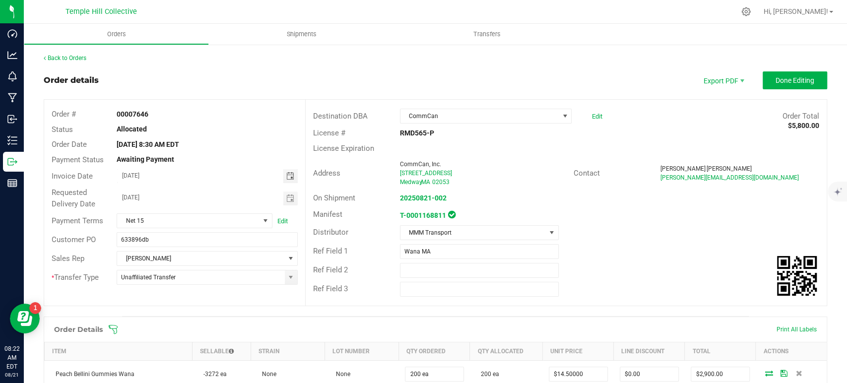
click at [486, 73] on div "Order details Export PDF Done Editing" at bounding box center [435, 80] width 783 height 18
click at [763, 83] on button "Done Editing" at bounding box center [795, 80] width 64 height 18
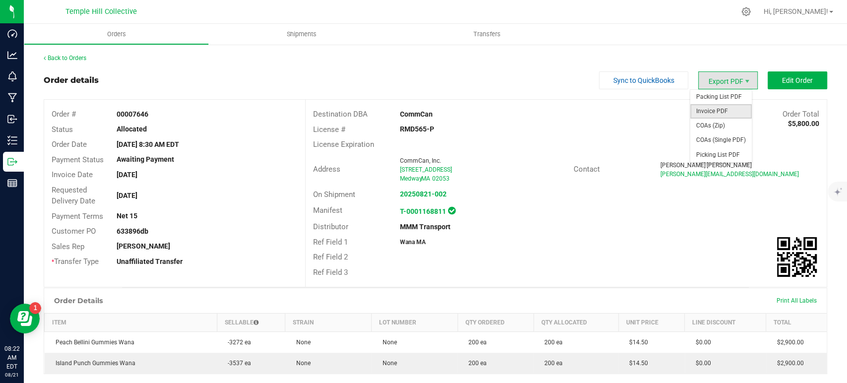
click at [721, 112] on span "Invoice PDF" at bounding box center [721, 111] width 62 height 14
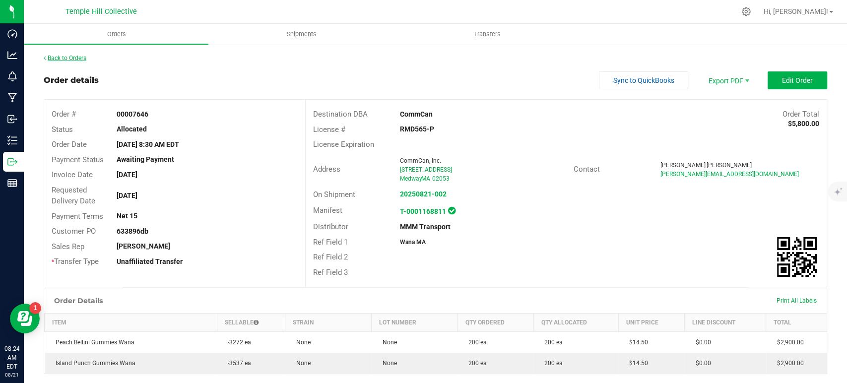
click at [73, 59] on link "Back to Orders" at bounding box center [65, 58] width 43 height 7
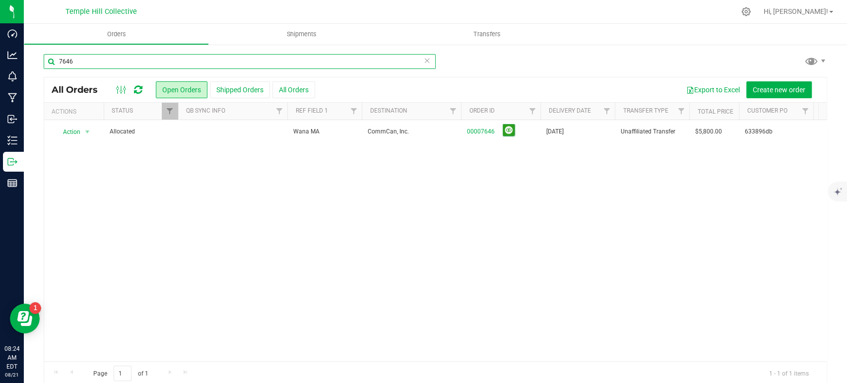
click at [341, 66] on input "7646" at bounding box center [240, 61] width 392 height 15
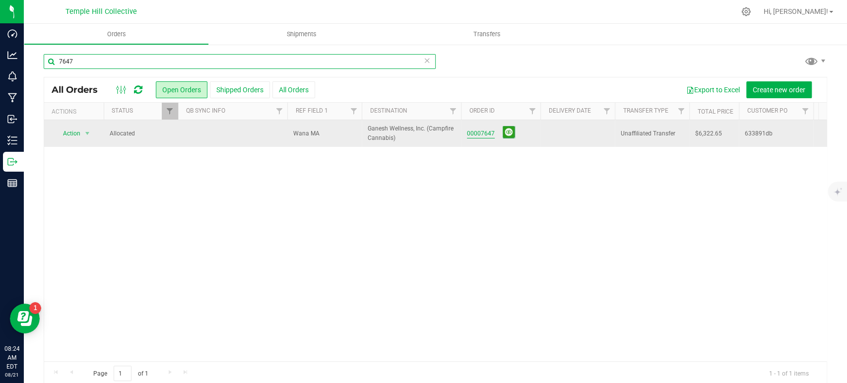
type input "7647"
click at [467, 134] on link "00007647" at bounding box center [481, 133] width 28 height 9
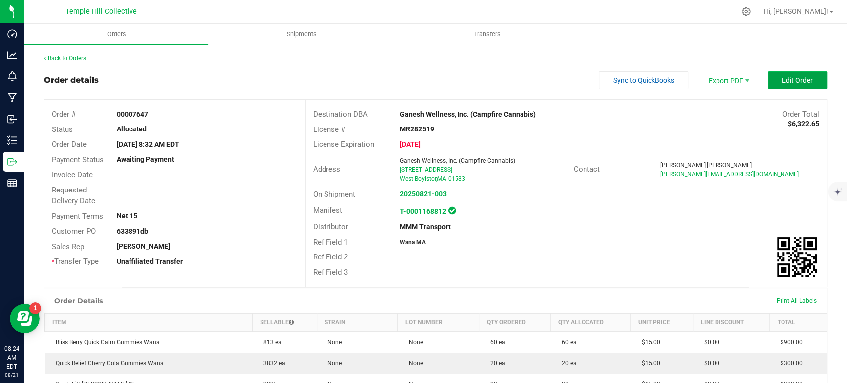
click at [768, 86] on button "Edit Order" at bounding box center [797, 80] width 60 height 18
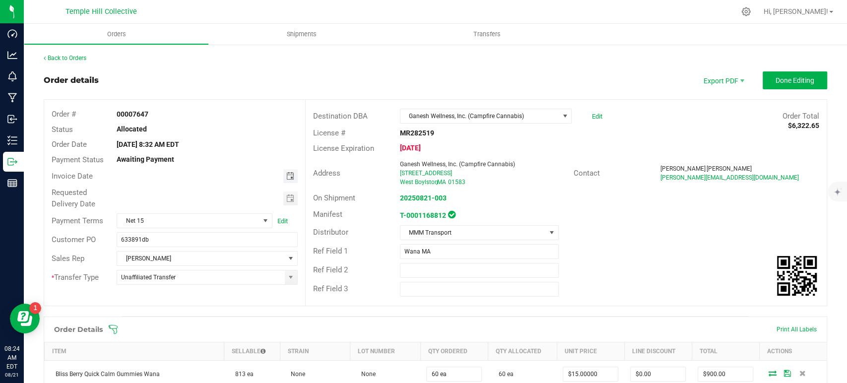
click at [286, 180] on span "Toggle calendar" at bounding box center [290, 176] width 8 height 8
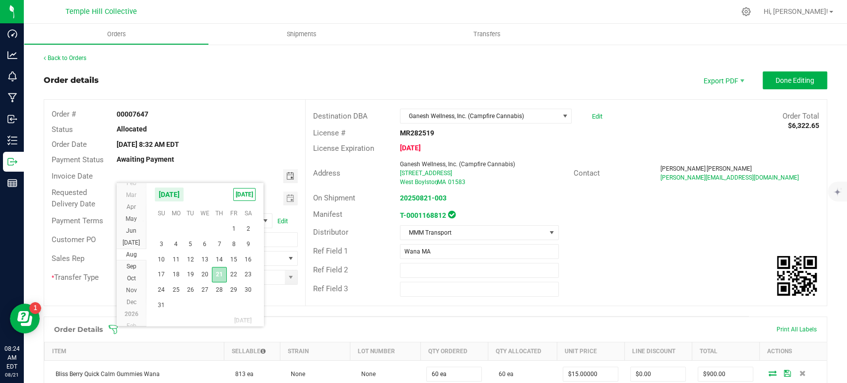
click at [221, 270] on span "21" at bounding box center [219, 274] width 14 height 15
type input "[DATE]"
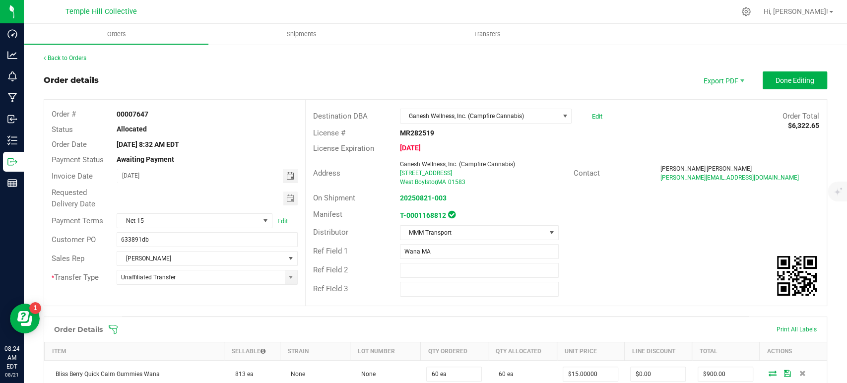
click at [296, 199] on div at bounding box center [206, 198] width 195 height 14
click at [286, 201] on span "Toggle calendar" at bounding box center [290, 198] width 8 height 8
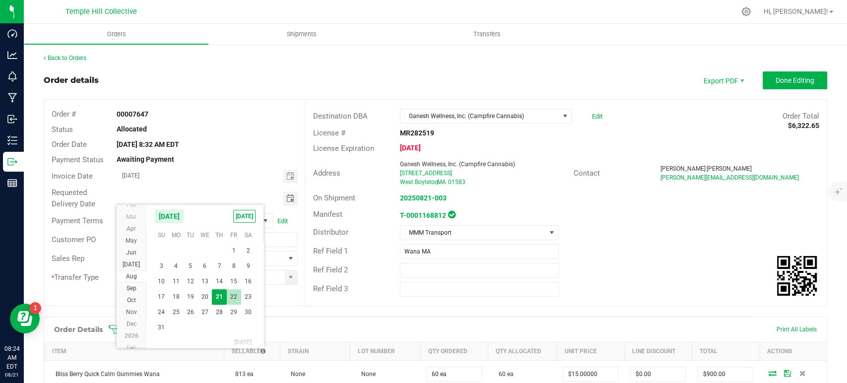
click at [232, 298] on span "22" at bounding box center [234, 296] width 14 height 15
type input "[DATE]"
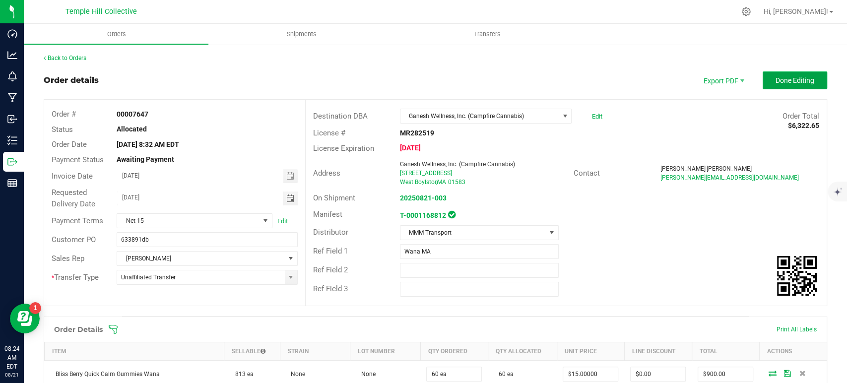
click at [764, 81] on button "Done Editing" at bounding box center [795, 80] width 64 height 18
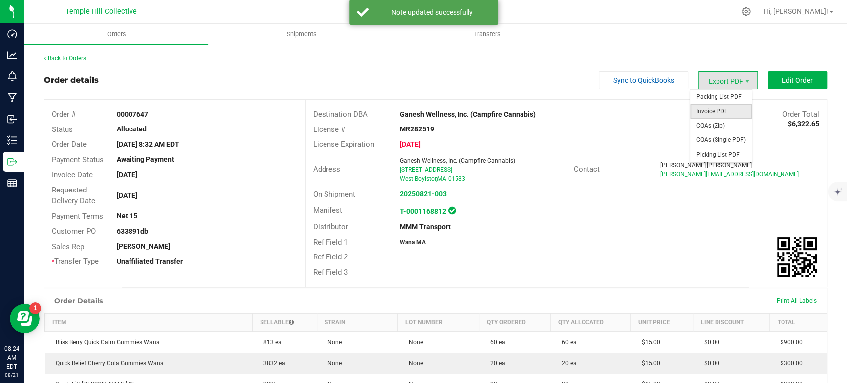
click at [721, 110] on span "Invoice PDF" at bounding box center [721, 111] width 62 height 14
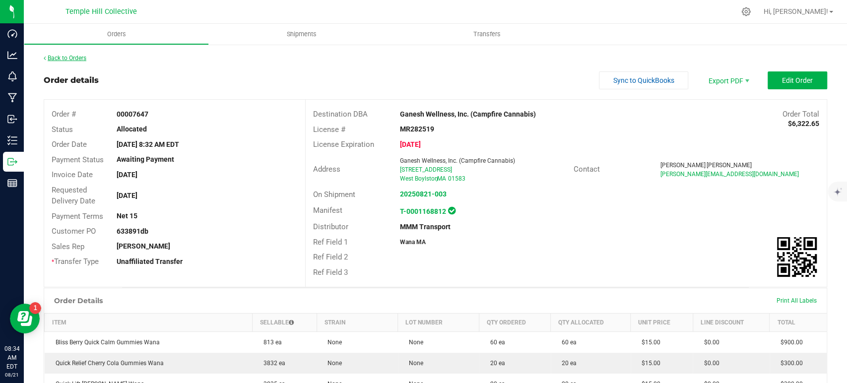
click at [61, 60] on link "Back to Orders" at bounding box center [65, 58] width 43 height 7
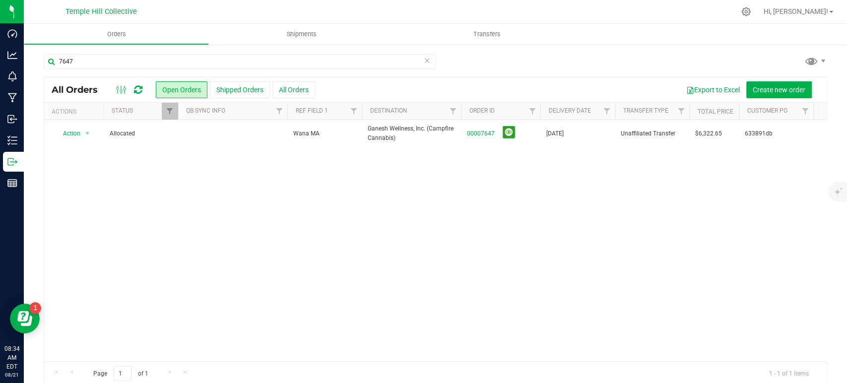
click at [424, 59] on icon at bounding box center [427, 60] width 7 height 12
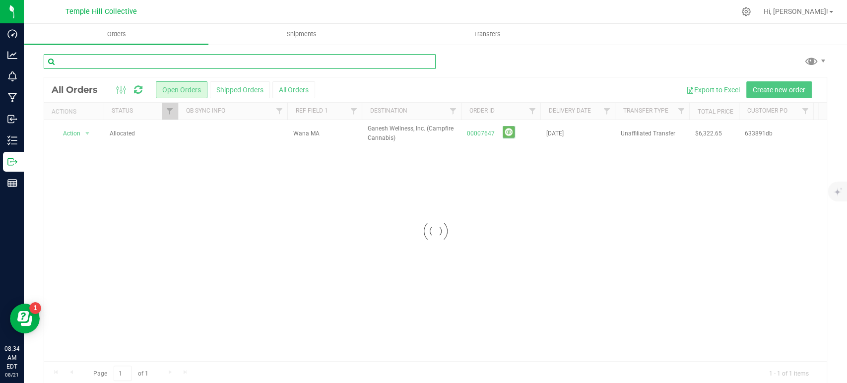
click at [327, 62] on input "text" at bounding box center [240, 61] width 392 height 15
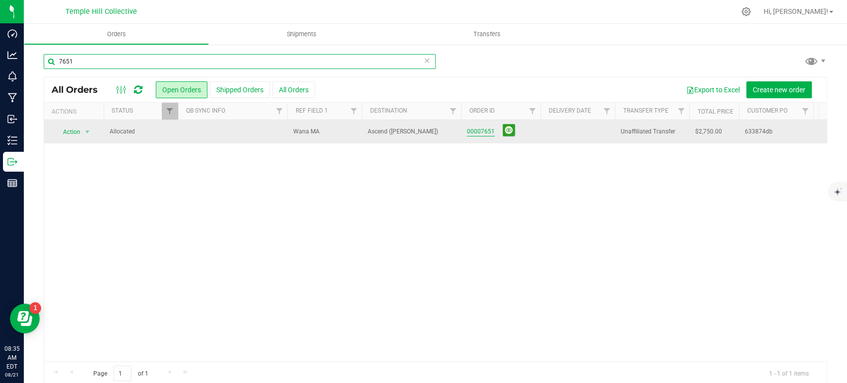
type input "7651"
click at [476, 134] on link "00007651" at bounding box center [481, 131] width 28 height 9
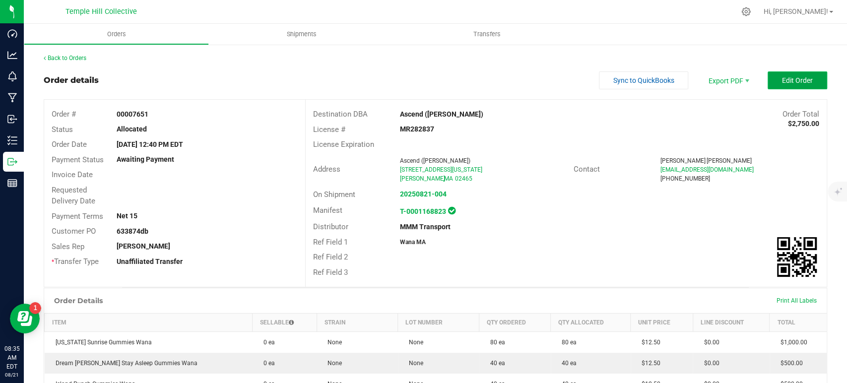
click at [793, 85] on button "Edit Order" at bounding box center [797, 80] width 60 height 18
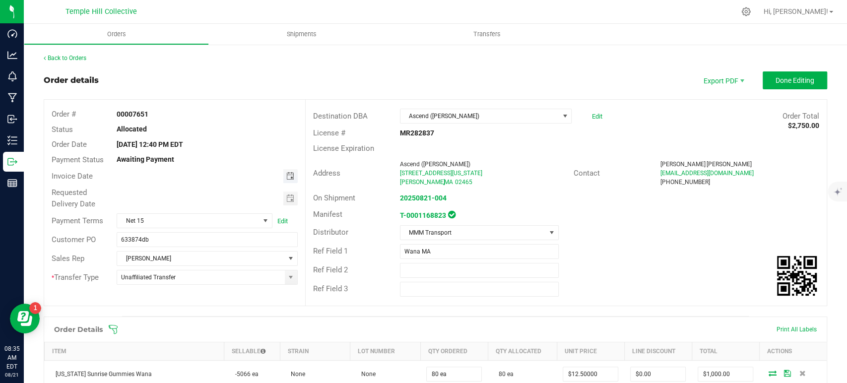
click at [290, 178] on span "Toggle calendar" at bounding box center [290, 176] width 8 height 8
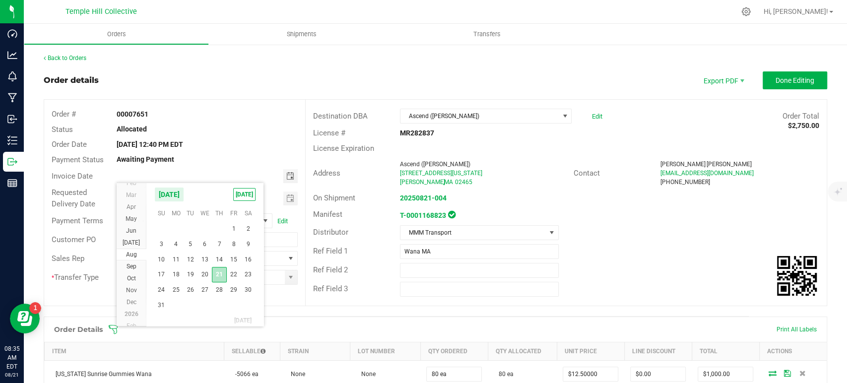
click at [217, 277] on span "21" at bounding box center [219, 274] width 14 height 15
type input "[DATE]"
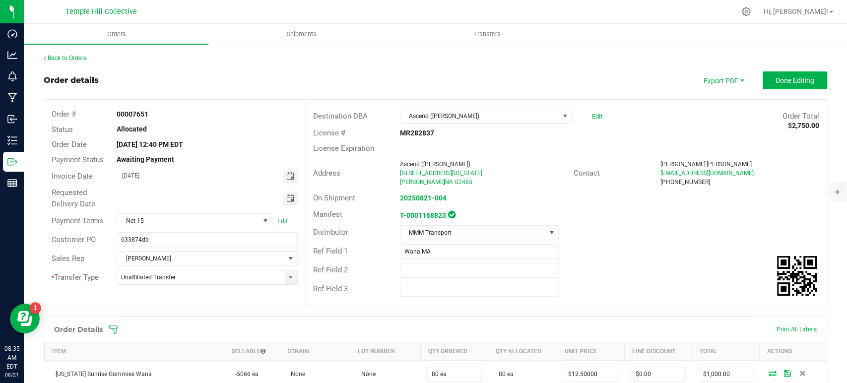
click at [286, 198] on span "Toggle calendar" at bounding box center [290, 198] width 8 height 8
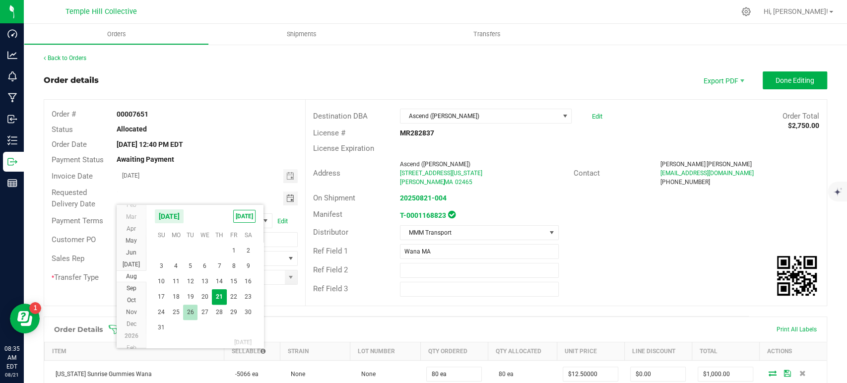
click at [186, 310] on span "26" at bounding box center [190, 312] width 14 height 15
type input "08/26/2025"
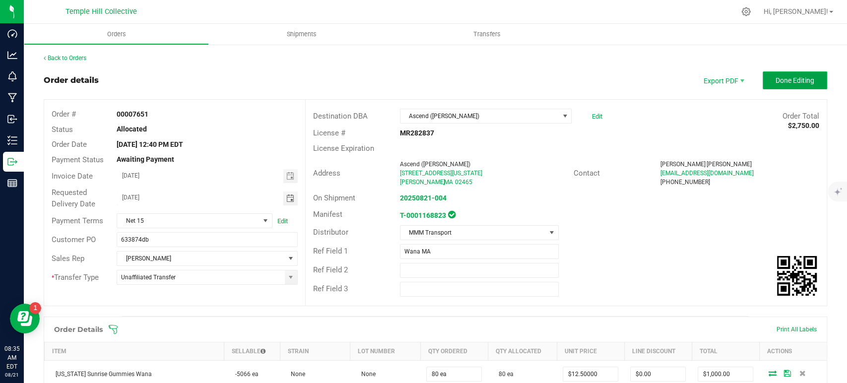
click at [779, 83] on span "Done Editing" at bounding box center [794, 80] width 39 height 8
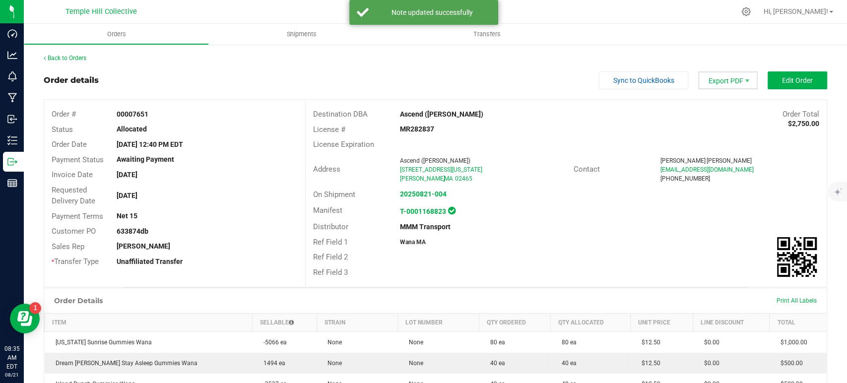
click at [722, 78] on span "Export PDF" at bounding box center [728, 80] width 60 height 18
click at [724, 116] on span "Invoice PDF" at bounding box center [721, 111] width 62 height 14
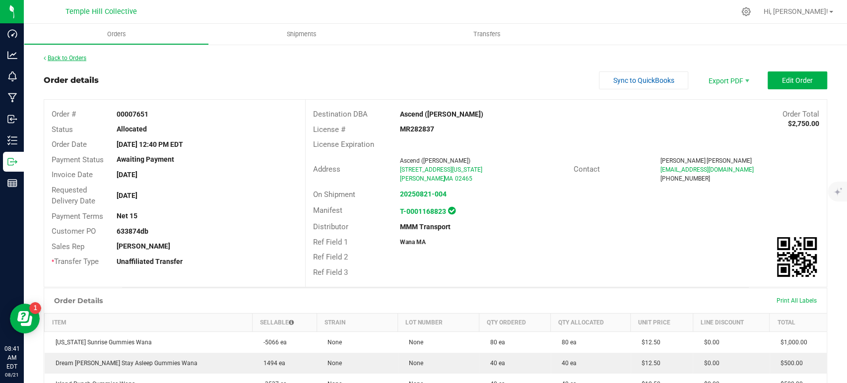
click at [60, 57] on link "Back to Orders" at bounding box center [65, 58] width 43 height 7
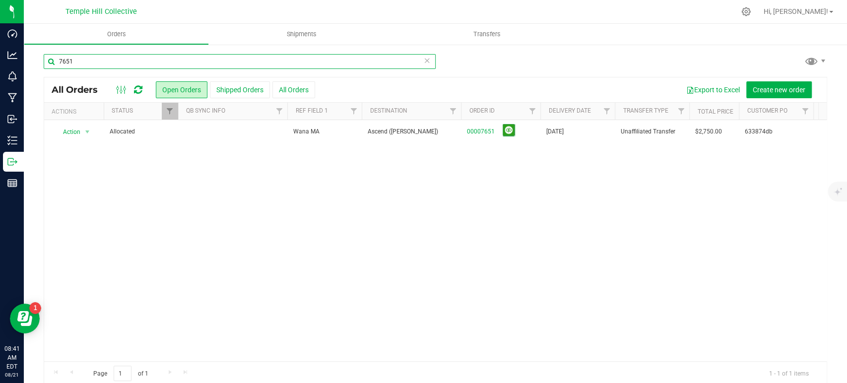
click at [349, 65] on input "7651" at bounding box center [240, 61] width 392 height 15
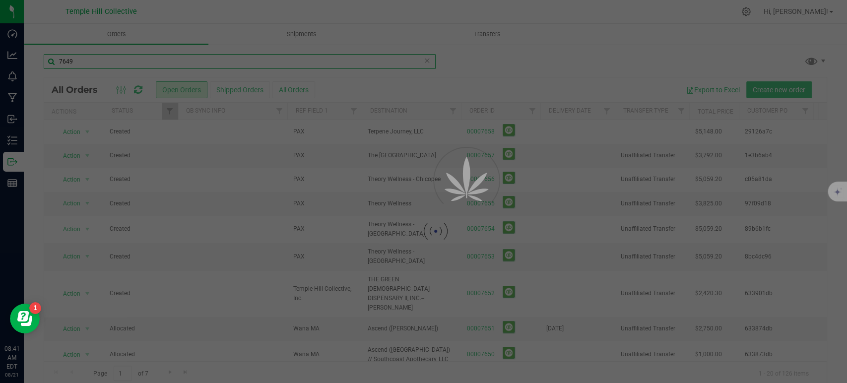
type input "7649"
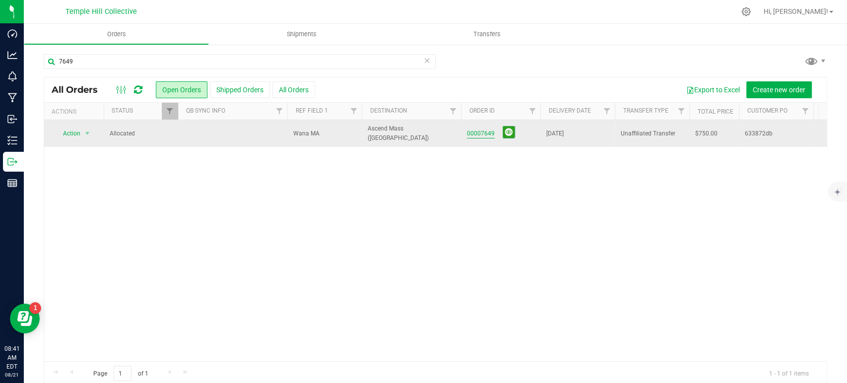
click at [489, 130] on link "00007649" at bounding box center [481, 133] width 28 height 9
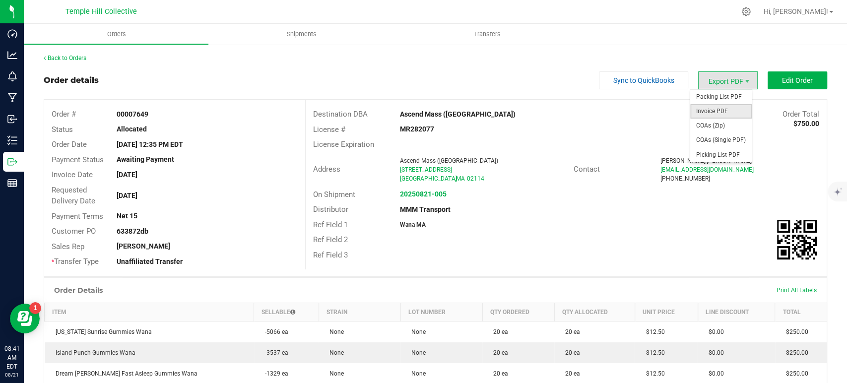
click at [724, 114] on span "Invoice PDF" at bounding box center [721, 111] width 62 height 14
click at [75, 59] on link "Back to Orders" at bounding box center [65, 58] width 43 height 7
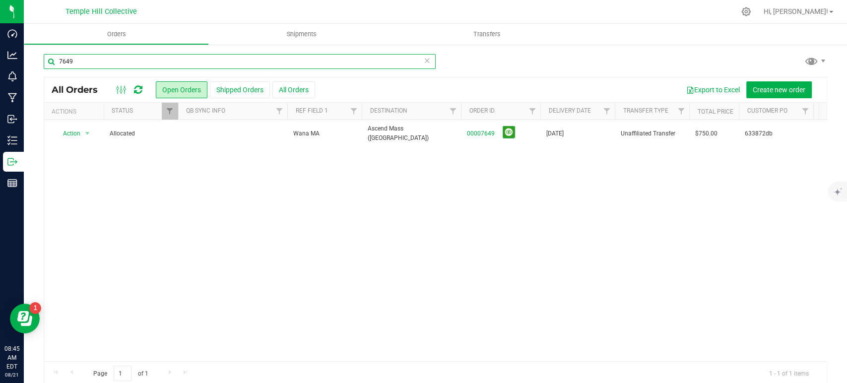
click at [337, 65] on input "7649" at bounding box center [240, 61] width 392 height 15
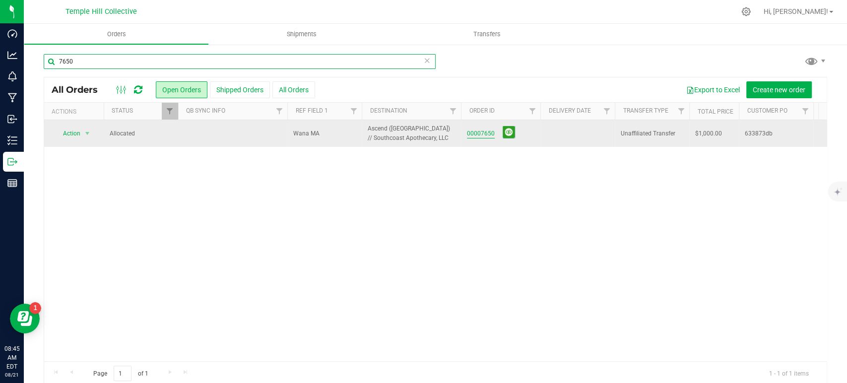
type input "7650"
click at [483, 135] on link "00007650" at bounding box center [481, 133] width 28 height 9
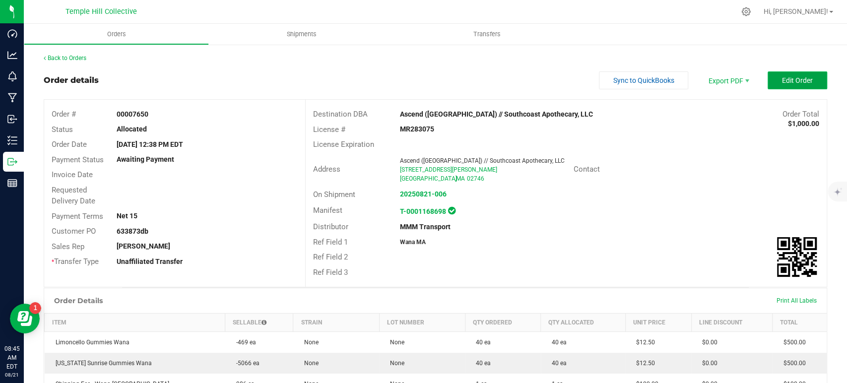
click at [794, 75] on button "Edit Order" at bounding box center [797, 80] width 60 height 18
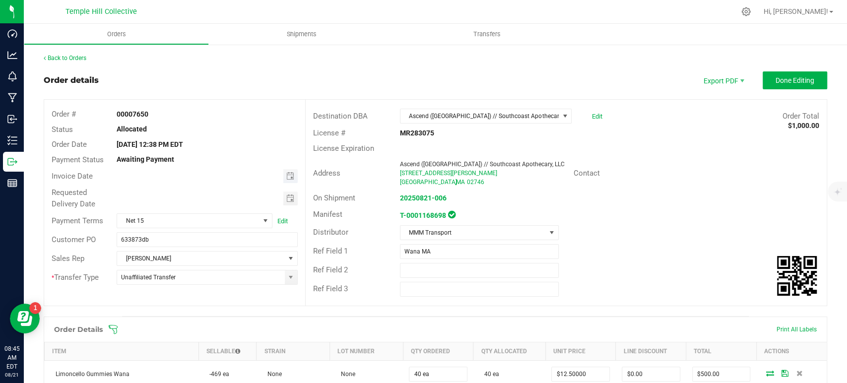
click at [292, 176] on span "Toggle calendar" at bounding box center [290, 176] width 14 height 14
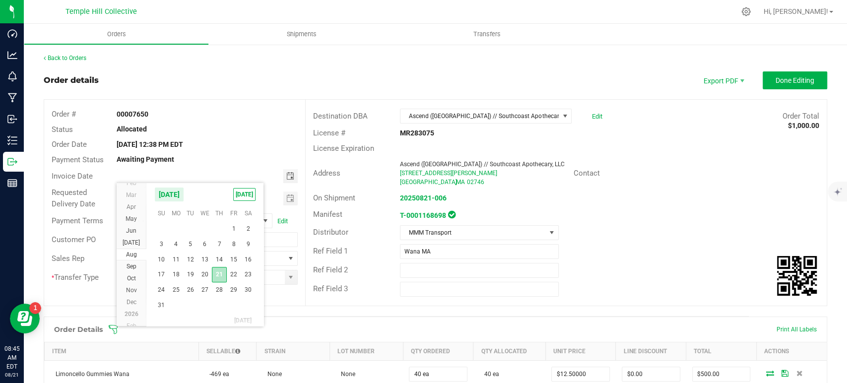
click at [220, 270] on span "21" at bounding box center [219, 274] width 14 height 15
type input "[DATE]"
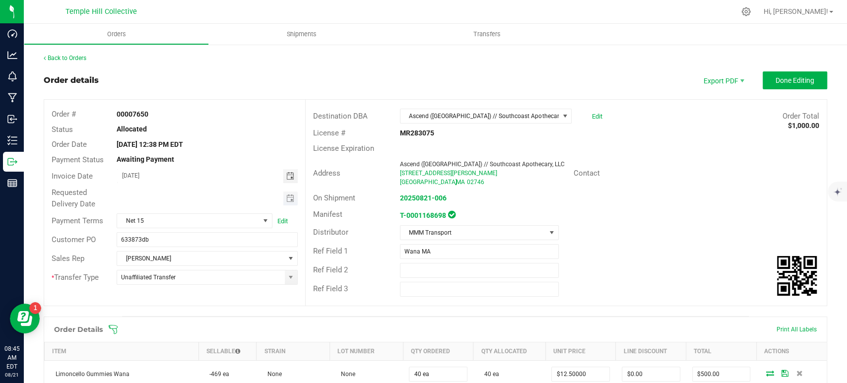
click at [288, 192] on span "Toggle calendar" at bounding box center [290, 198] width 14 height 14
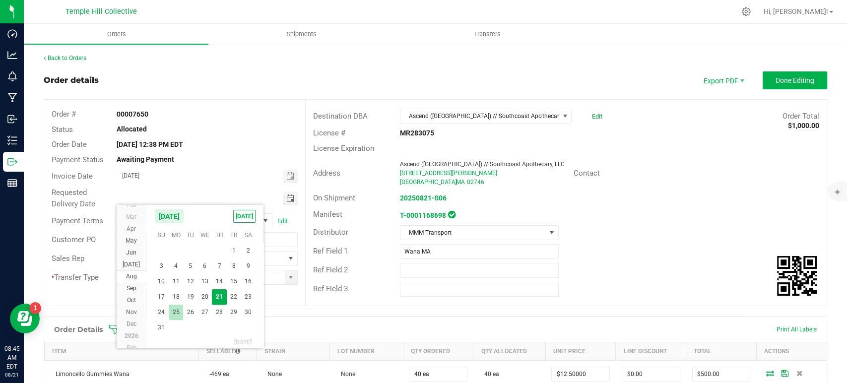
click at [181, 313] on span "25" at bounding box center [176, 312] width 14 height 15
type input "08/25/2025"
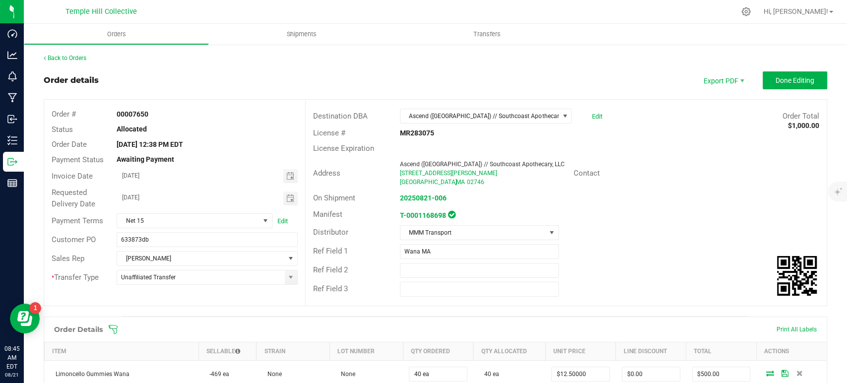
click at [433, 55] on div "Back to Orders" at bounding box center [435, 58] width 783 height 9
click at [775, 81] on span "Done Editing" at bounding box center [794, 80] width 39 height 8
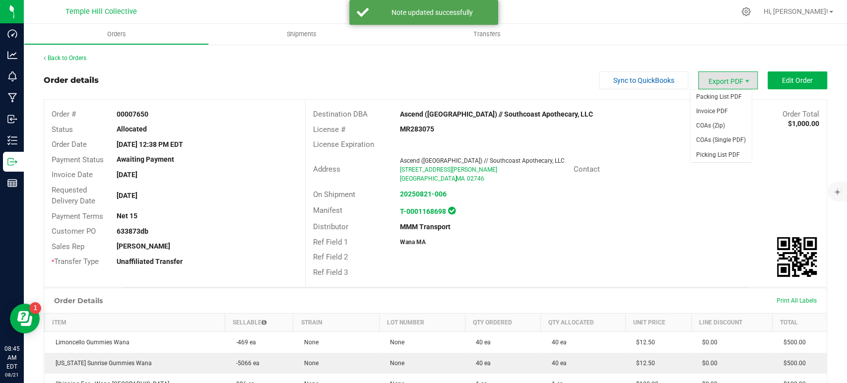
click at [724, 86] on span "Export PDF" at bounding box center [728, 80] width 60 height 18
click at [722, 113] on span "Invoice PDF" at bounding box center [721, 111] width 62 height 14
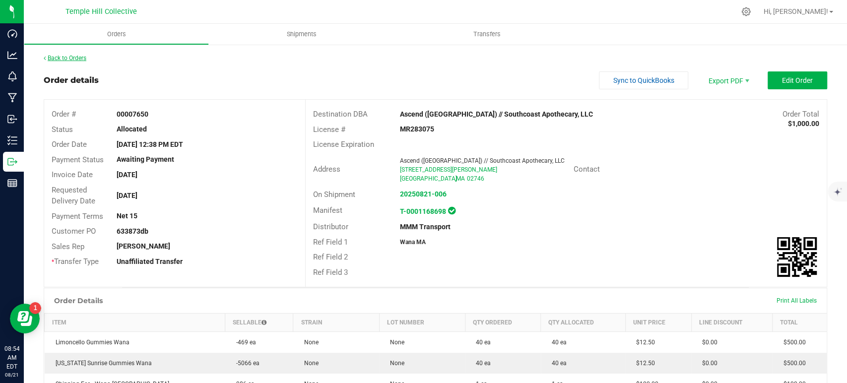
click at [72, 58] on link "Back to Orders" at bounding box center [65, 58] width 43 height 7
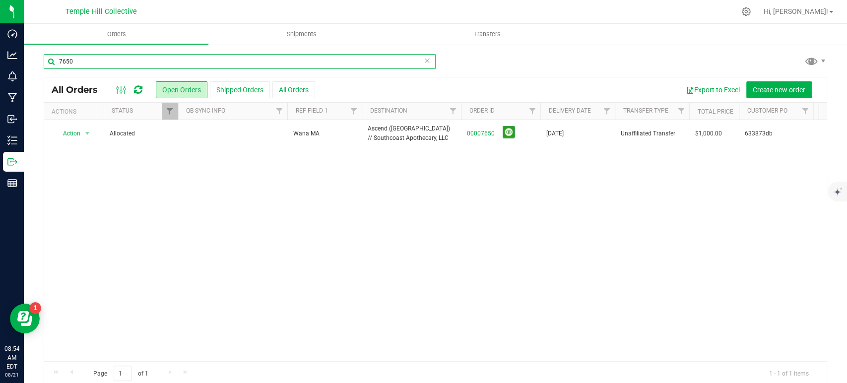
click at [219, 59] on input "7650" at bounding box center [240, 61] width 392 height 15
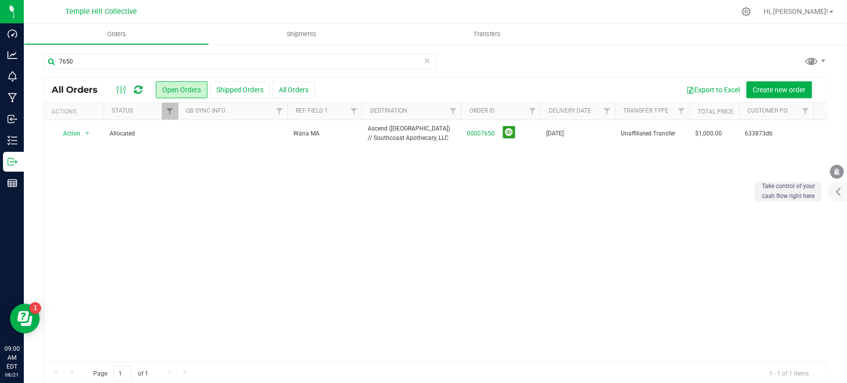
click at [424, 63] on icon at bounding box center [427, 60] width 7 height 12
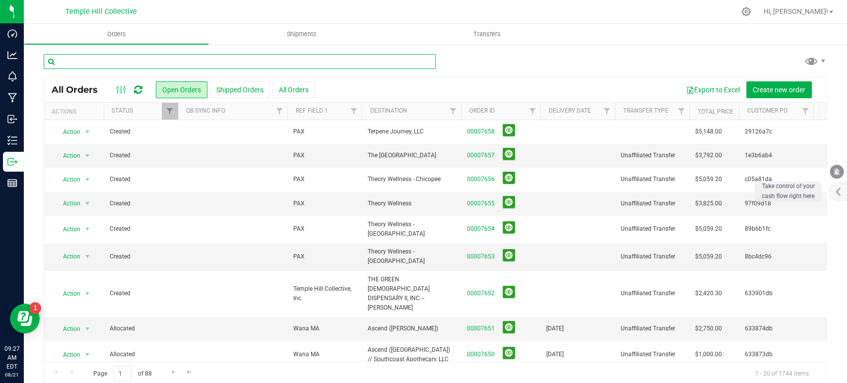
click at [223, 66] on input "text" at bounding box center [240, 61] width 392 height 15
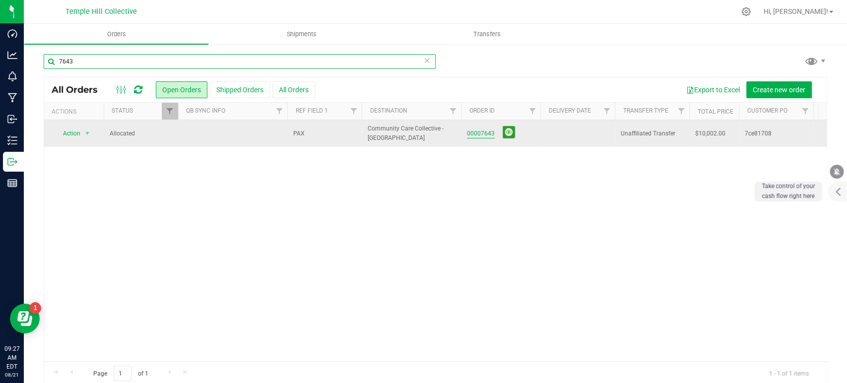
type input "7643"
click at [473, 135] on link "00007643" at bounding box center [481, 133] width 28 height 9
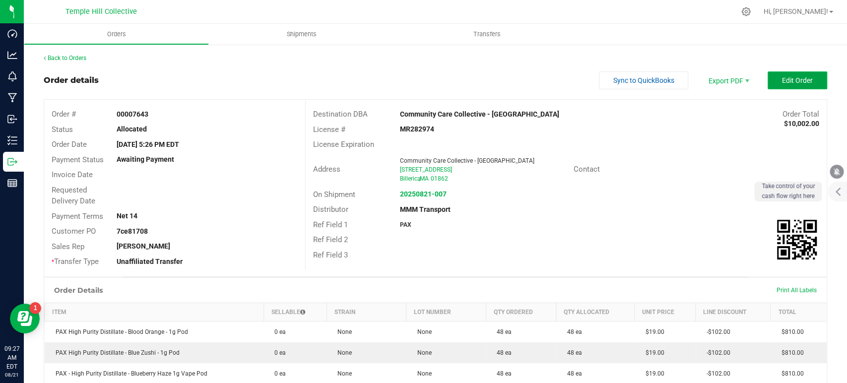
click at [782, 84] on span "Edit Order" at bounding box center [797, 80] width 31 height 8
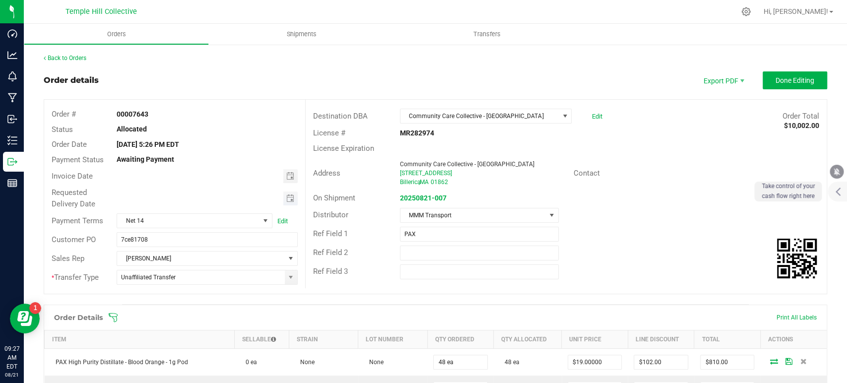
click at [292, 197] on span "Toggle calendar" at bounding box center [290, 198] width 14 height 14
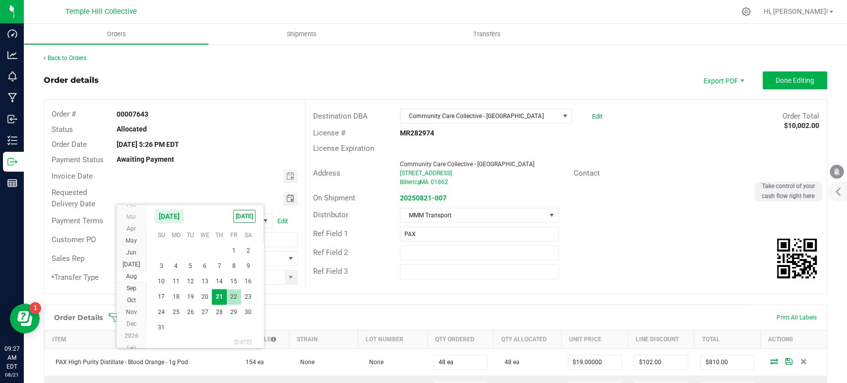
click at [235, 300] on span "22" at bounding box center [234, 296] width 14 height 15
type input "[DATE]"
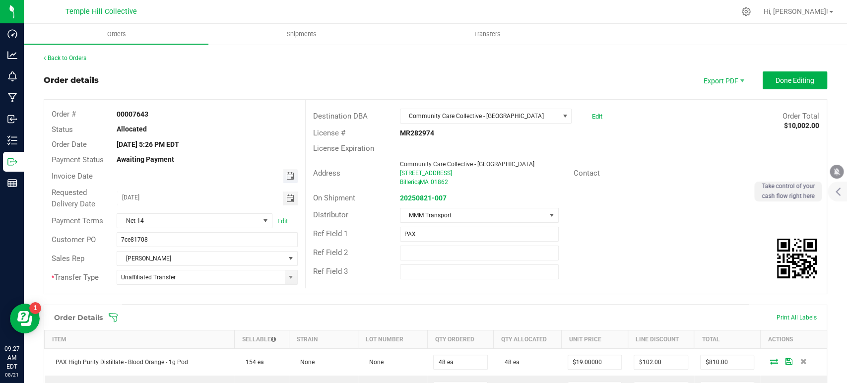
click at [289, 178] on span "Toggle calendar" at bounding box center [290, 176] width 8 height 8
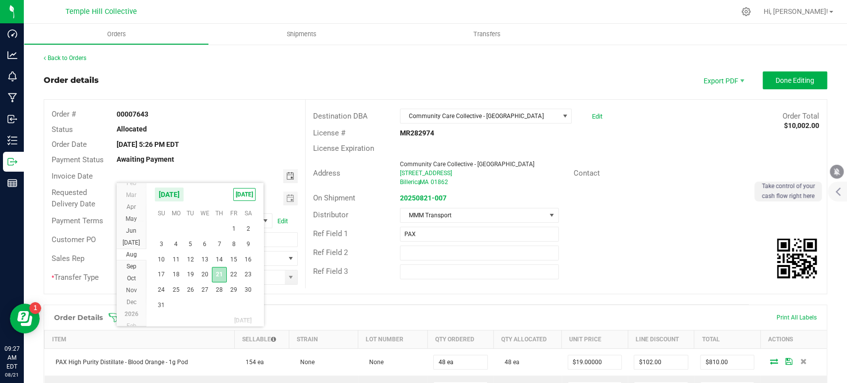
click at [218, 276] on span "21" at bounding box center [219, 274] width 14 height 15
type input "[DATE]"
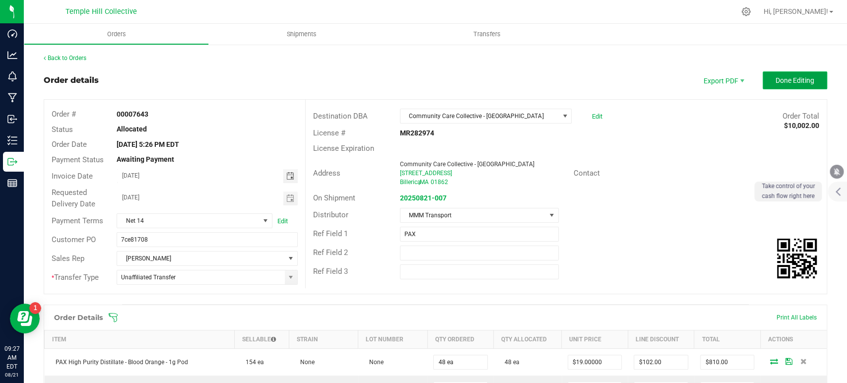
click at [774, 73] on button "Done Editing" at bounding box center [795, 80] width 64 height 18
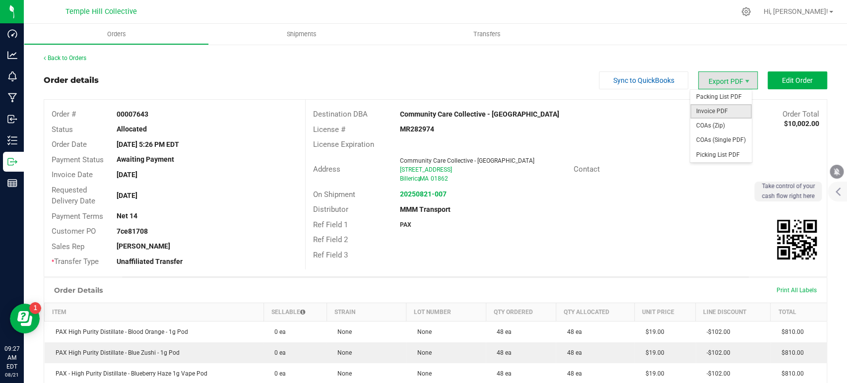
click at [722, 110] on span "Invoice PDF" at bounding box center [721, 111] width 62 height 14
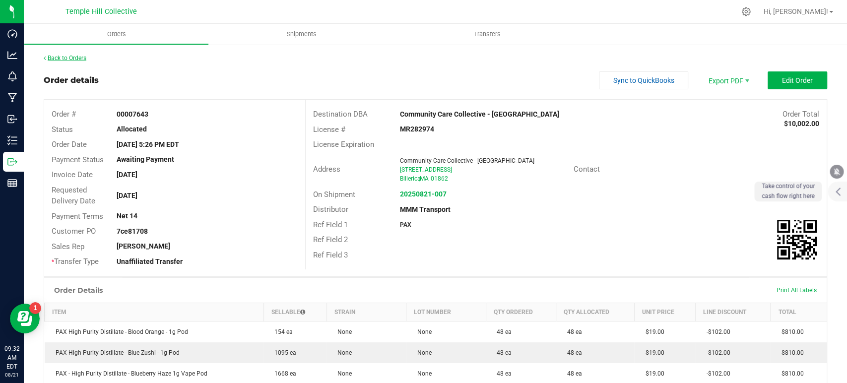
click at [75, 57] on link "Back to Orders" at bounding box center [65, 58] width 43 height 7
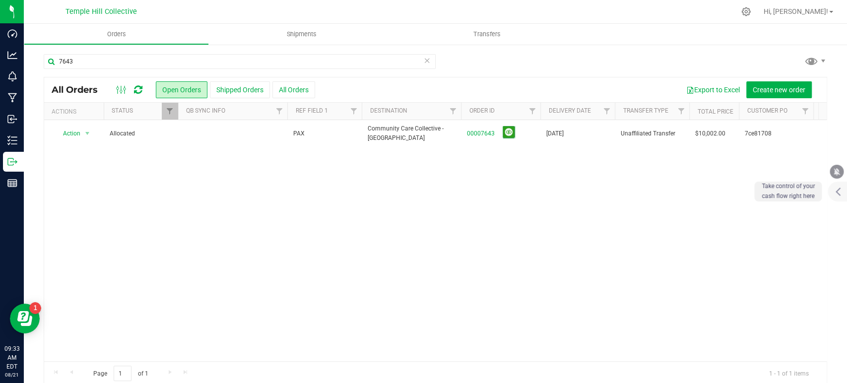
click at [424, 61] on icon at bounding box center [427, 60] width 7 height 12
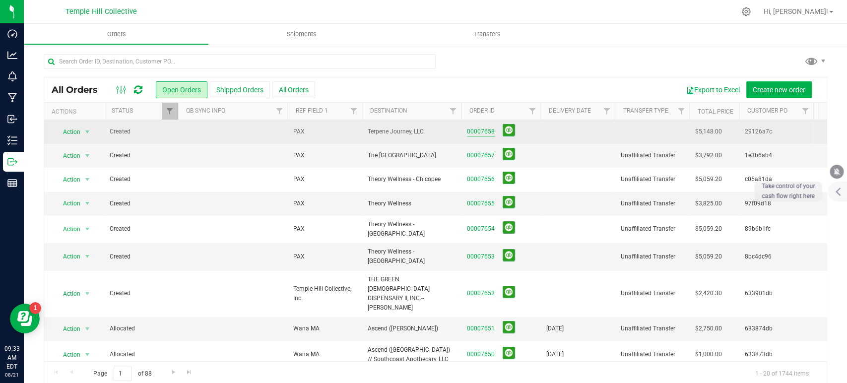
click at [472, 130] on link "00007658" at bounding box center [481, 131] width 28 height 9
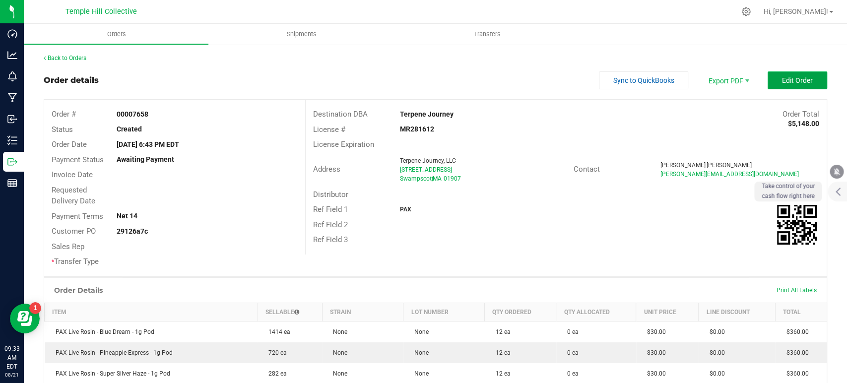
click at [782, 83] on span "Edit Order" at bounding box center [797, 80] width 31 height 8
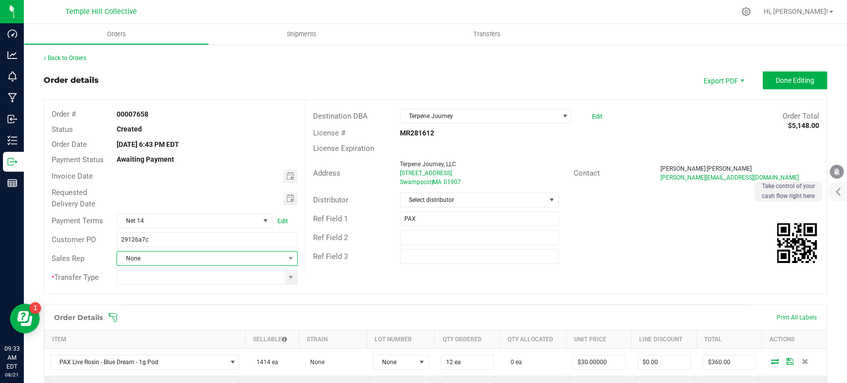
click at [147, 263] on span "None" at bounding box center [200, 259] width 167 height 14
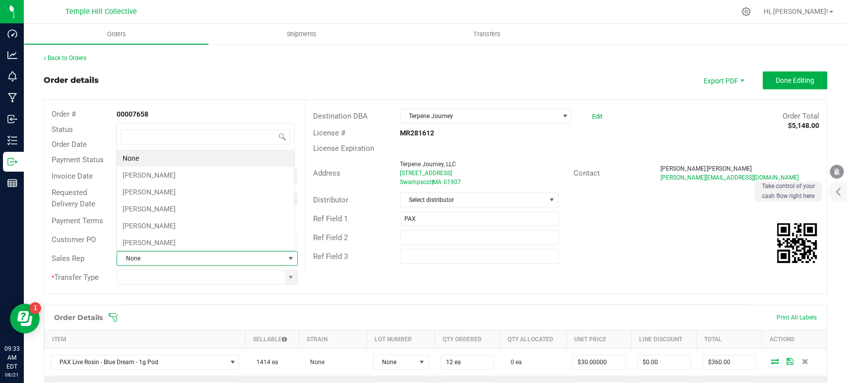
scroll to position [14, 176]
type input "mar"
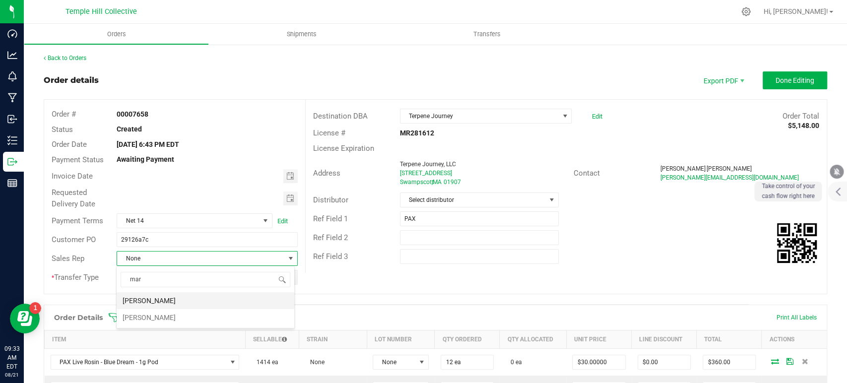
click at [159, 299] on li "[PERSON_NAME]" at bounding box center [206, 300] width 178 height 17
click at [145, 279] on input at bounding box center [200, 277] width 167 height 14
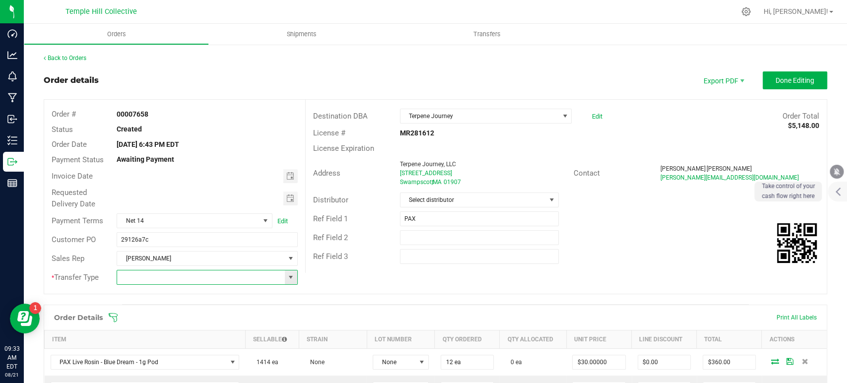
click at [292, 281] on span at bounding box center [291, 277] width 12 height 14
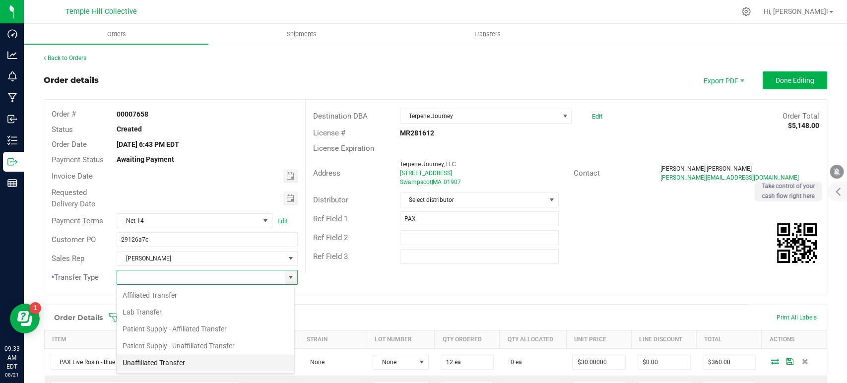
click at [202, 355] on li "Unaffiliated Transfer" at bounding box center [206, 362] width 178 height 17
type input "Unaffiliated Transfer"
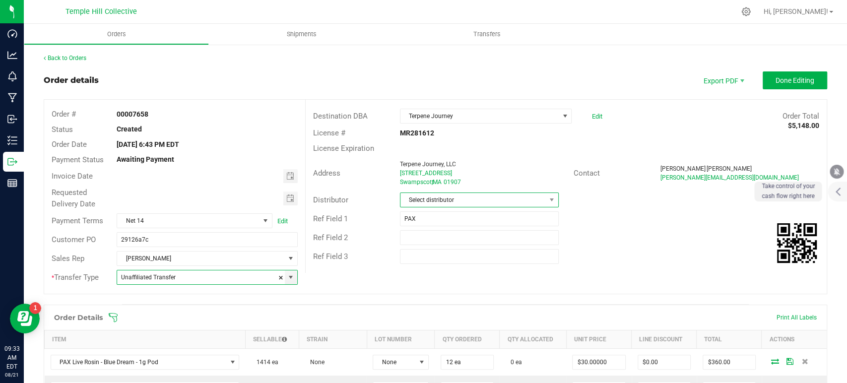
click at [445, 196] on span "Select distributor" at bounding box center [472, 200] width 145 height 14
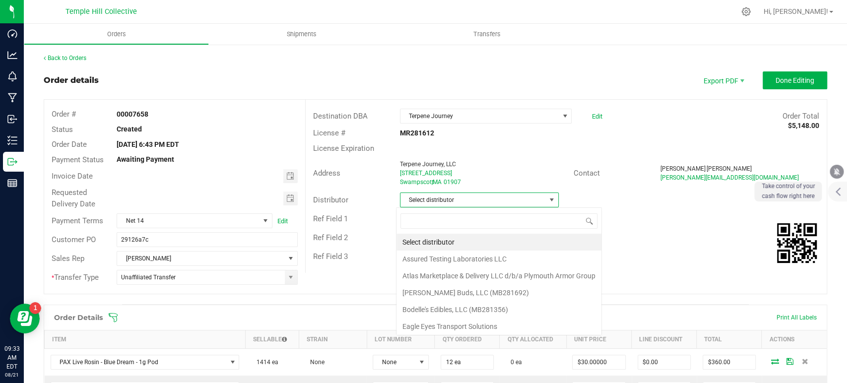
scroll to position [14, 157]
type input "mmm"
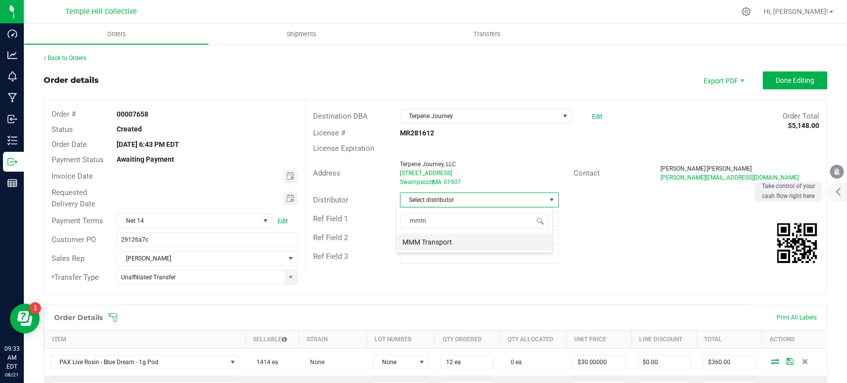
click at [444, 241] on li "MMM Transport" at bounding box center [474, 242] width 156 height 17
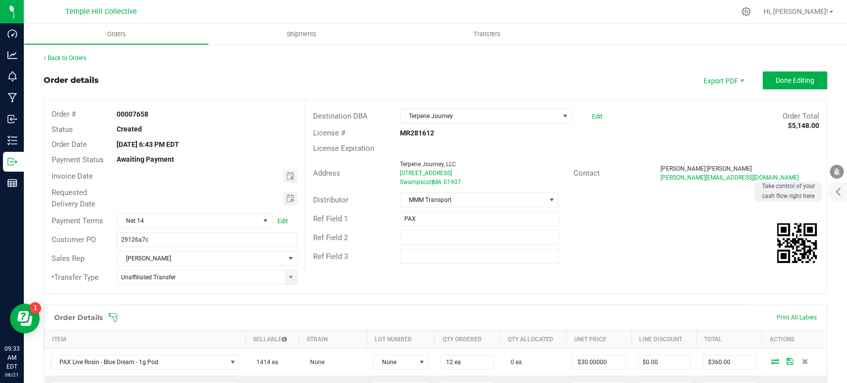
click at [414, 86] on div "Order details Export PDF Done Editing" at bounding box center [435, 80] width 783 height 18
click at [806, 79] on span "Done Editing" at bounding box center [794, 80] width 39 height 8
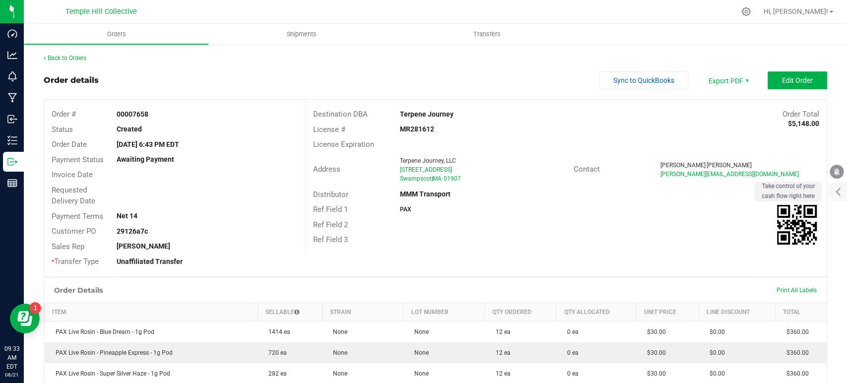
drag, startPoint x: 160, startPoint y: 116, endPoint x: 133, endPoint y: 117, distance: 26.8
click at [133, 117] on div "00007658" at bounding box center [206, 114] width 195 height 10
copy strong "7658"
drag, startPoint x: 457, startPoint y: 110, endPoint x: 397, endPoint y: 108, distance: 60.1
click at [397, 108] on div "Destination DBA Terpene Journey Order Total $5,148.00" at bounding box center [566, 114] width 521 height 15
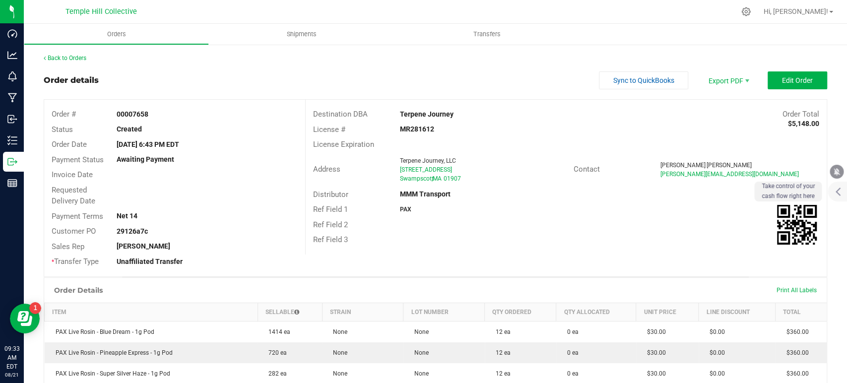
copy strong "Terpene Journey"
click at [75, 56] on link "Back to Orders" at bounding box center [65, 58] width 43 height 7
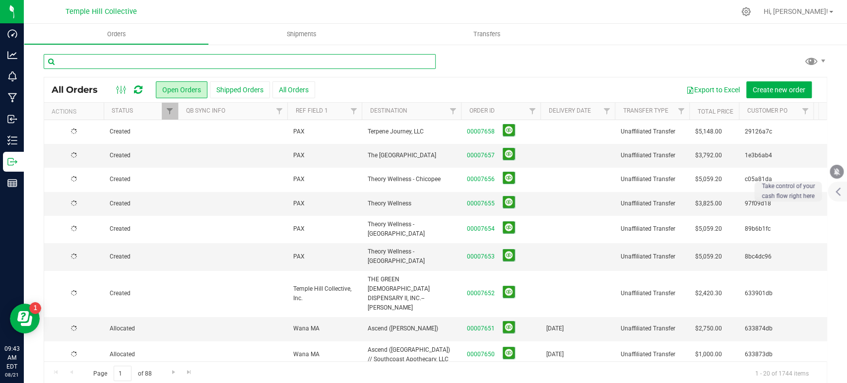
click at [292, 59] on input "text" at bounding box center [240, 61] width 392 height 15
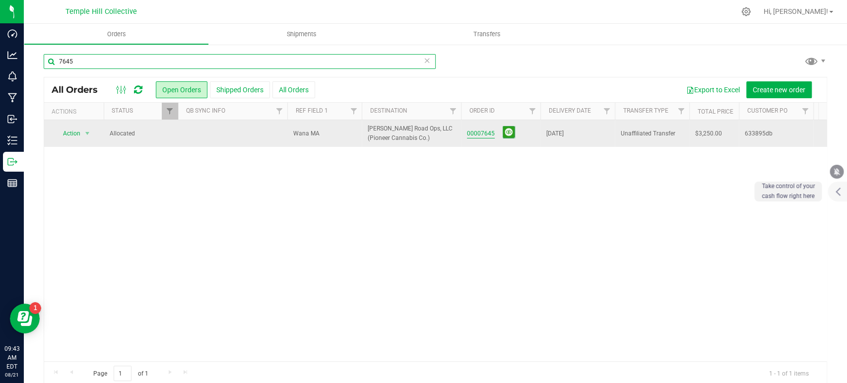
type input "7645"
click at [477, 134] on link "00007645" at bounding box center [481, 133] width 28 height 9
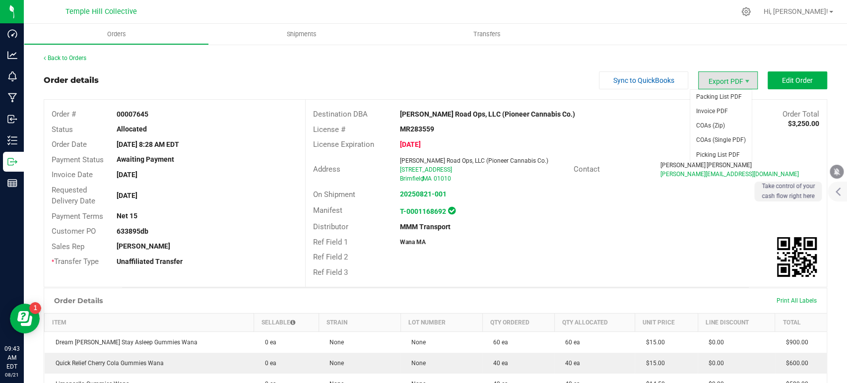
click at [705, 79] on span "Export PDF" at bounding box center [728, 80] width 60 height 18
click at [718, 124] on span "COAs (Zip)" at bounding box center [721, 126] width 62 height 14
click at [73, 60] on link "Back to Orders" at bounding box center [65, 58] width 43 height 7
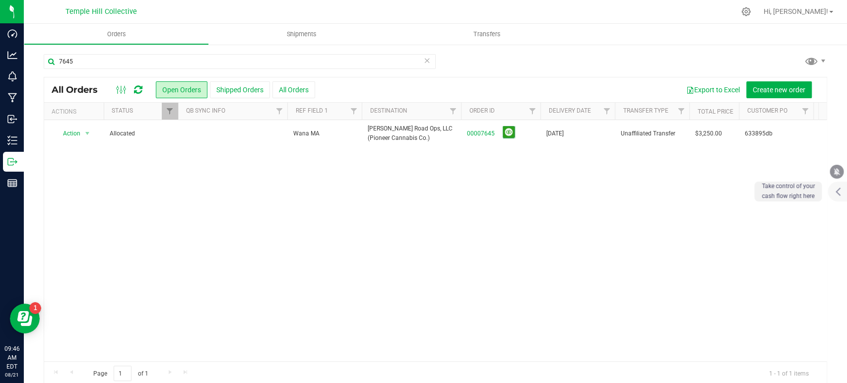
click at [349, 54] on div "7645" at bounding box center [240, 61] width 392 height 15
click at [345, 60] on input "7645" at bounding box center [240, 61] width 392 height 15
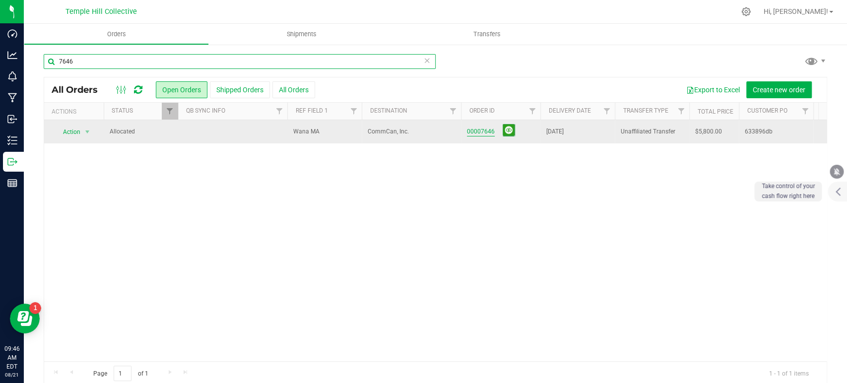
type input "7646"
click at [489, 134] on link "00007646" at bounding box center [481, 131] width 28 height 9
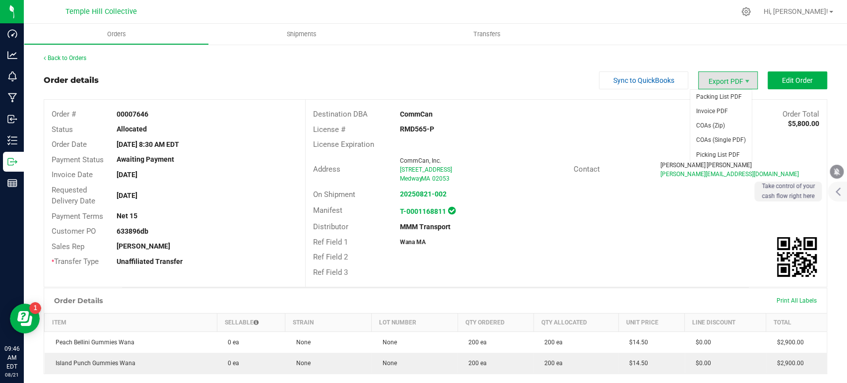
click at [730, 82] on span "Export PDF" at bounding box center [728, 80] width 60 height 18
click at [721, 128] on span "COAs (Zip)" at bounding box center [721, 126] width 62 height 14
click at [427, 67] on div "Back to Orders Order details Sync to QuickBooks Export PDF Edit Order Order # 0…" at bounding box center [435, 295] width 783 height 483
click at [60, 57] on link "Back to Orders" at bounding box center [65, 58] width 43 height 7
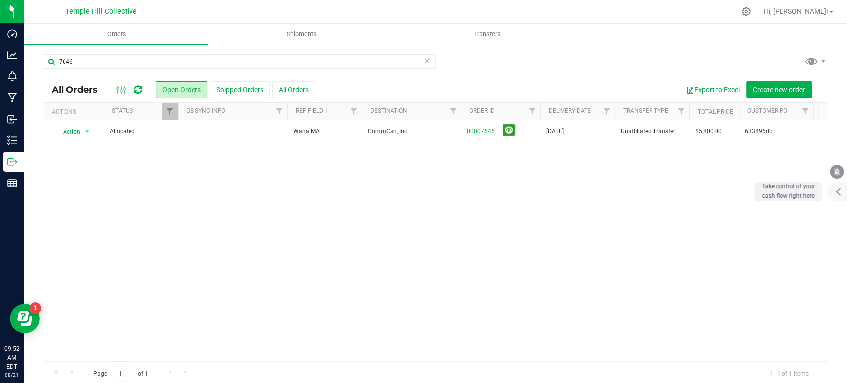
click at [424, 61] on icon at bounding box center [427, 60] width 7 height 12
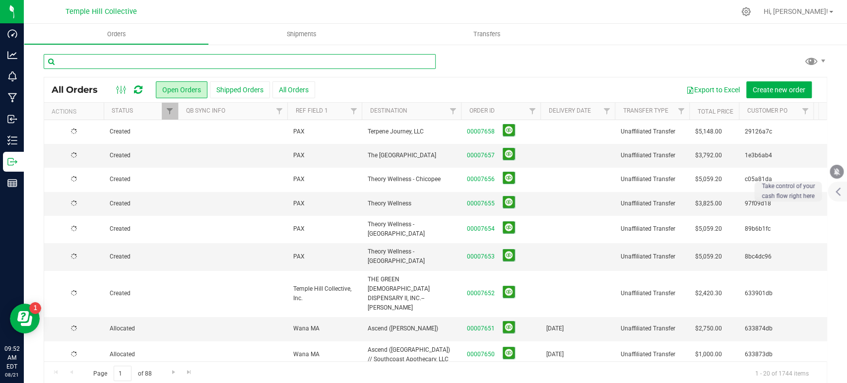
click at [228, 64] on input "text" at bounding box center [240, 61] width 392 height 15
click at [82, 63] on input "text" at bounding box center [240, 61] width 392 height 15
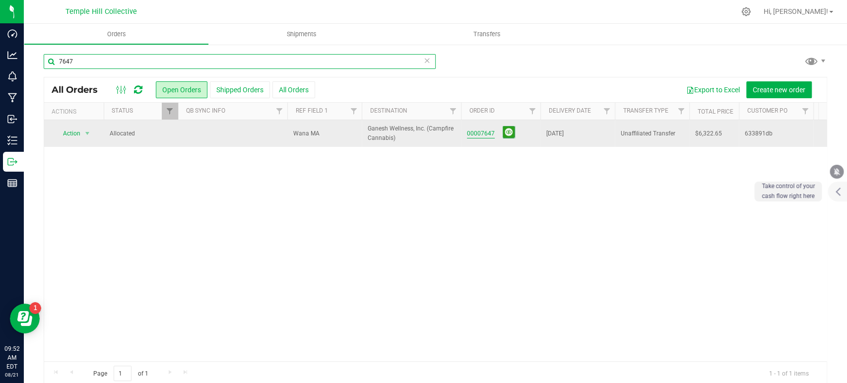
type input "7647"
click at [477, 133] on link "00007647" at bounding box center [481, 133] width 28 height 9
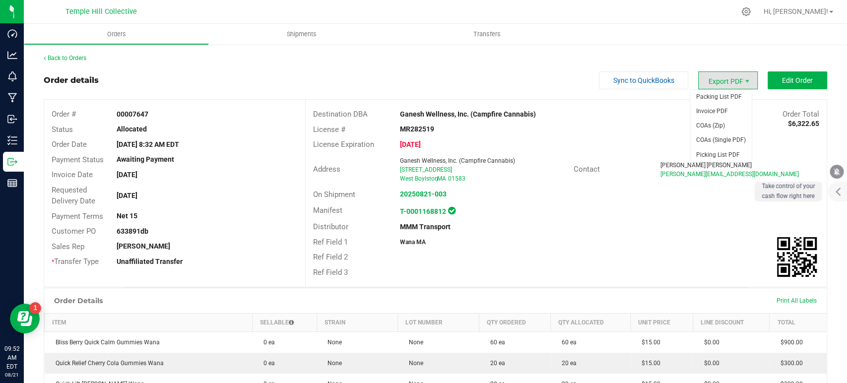
click at [730, 74] on span "Export PDF" at bounding box center [728, 80] width 60 height 18
click at [726, 128] on span "COAs (Zip)" at bounding box center [721, 126] width 62 height 14
click at [66, 57] on link "Back to Orders" at bounding box center [65, 58] width 43 height 7
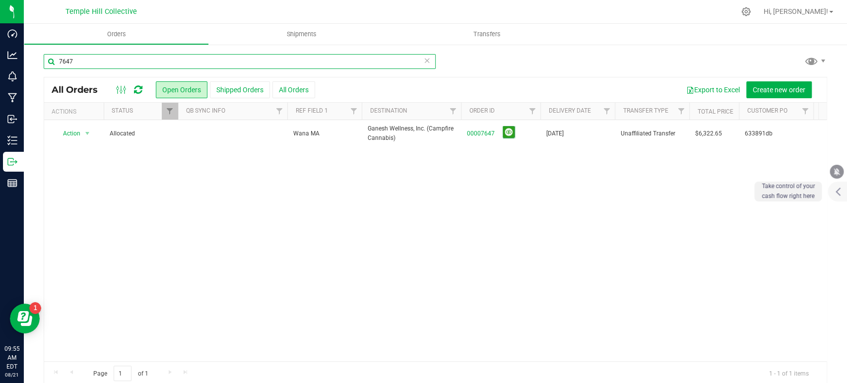
click at [158, 56] on input "7647" at bounding box center [240, 61] width 392 height 15
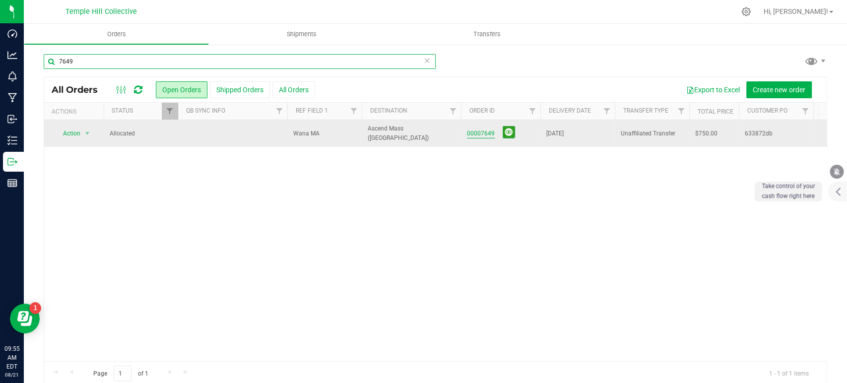
type input "7649"
click at [484, 130] on link "00007649" at bounding box center [481, 133] width 28 height 9
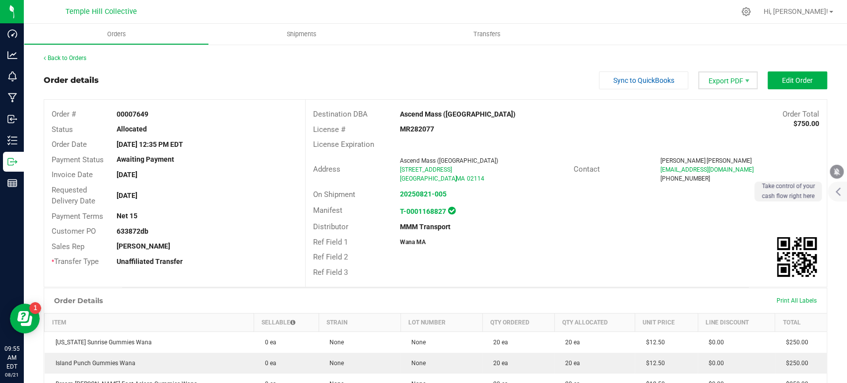
click at [727, 85] on span "Export PDF" at bounding box center [728, 80] width 60 height 18
click at [727, 126] on span "COAs (Zip)" at bounding box center [721, 126] width 62 height 14
click at [75, 60] on link "Back to Orders" at bounding box center [65, 58] width 43 height 7
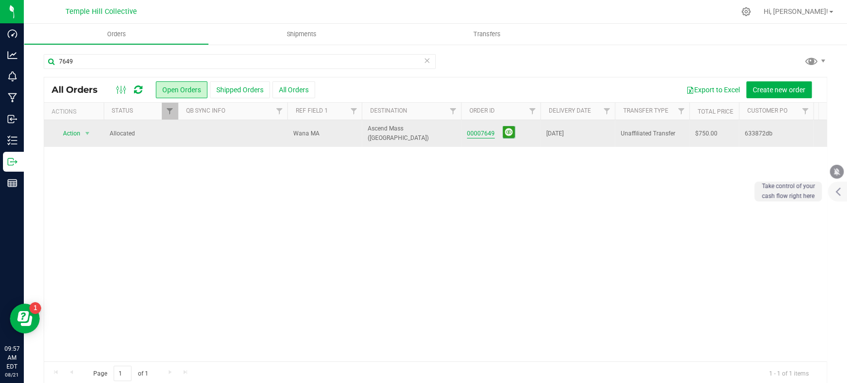
click at [480, 134] on link "00007649" at bounding box center [481, 133] width 28 height 9
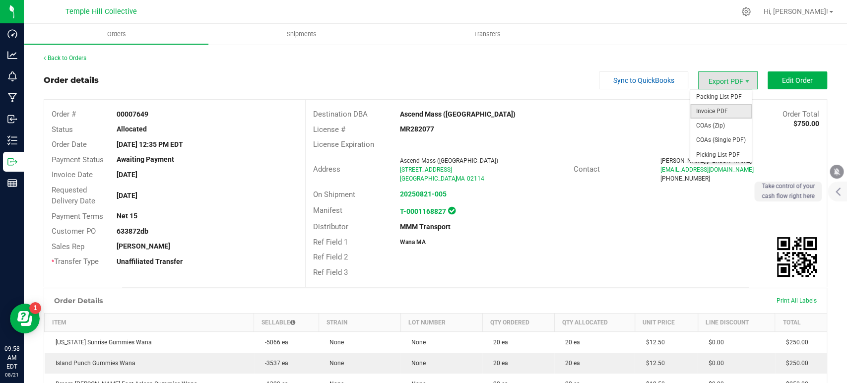
click at [724, 110] on span "Invoice PDF" at bounding box center [721, 111] width 62 height 14
click at [83, 56] on link "Back to Orders" at bounding box center [65, 58] width 43 height 7
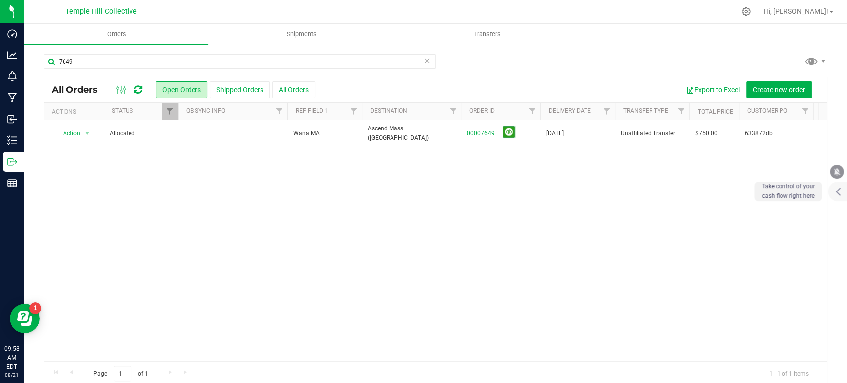
click at [295, 71] on div "7649" at bounding box center [240, 65] width 392 height 23
click at [292, 67] on input "7649" at bounding box center [240, 61] width 392 height 15
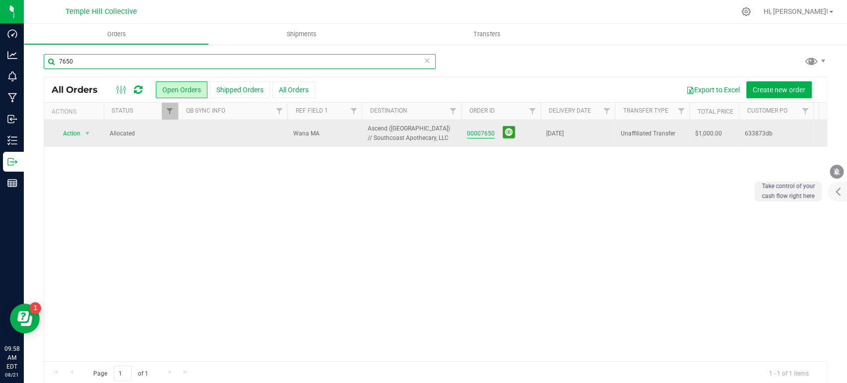
type input "7650"
click at [489, 129] on link "00007650" at bounding box center [481, 133] width 28 height 9
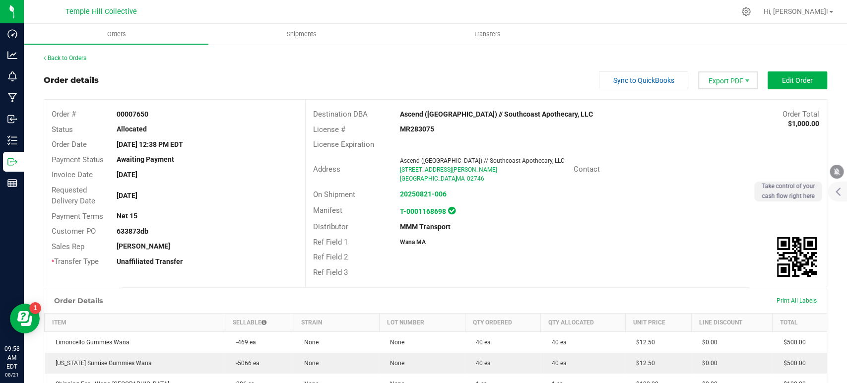
click at [721, 79] on span "Export PDF" at bounding box center [728, 80] width 60 height 18
click at [720, 121] on span "COAs (Zip)" at bounding box center [721, 126] width 62 height 14
click at [512, 82] on div "Order details Sync to QuickBooks Export PDF Edit Order" at bounding box center [435, 80] width 783 height 18
click at [63, 62] on div "Back to Orders" at bounding box center [435, 58] width 783 height 9
click at [63, 58] on link "Back to Orders" at bounding box center [65, 58] width 43 height 7
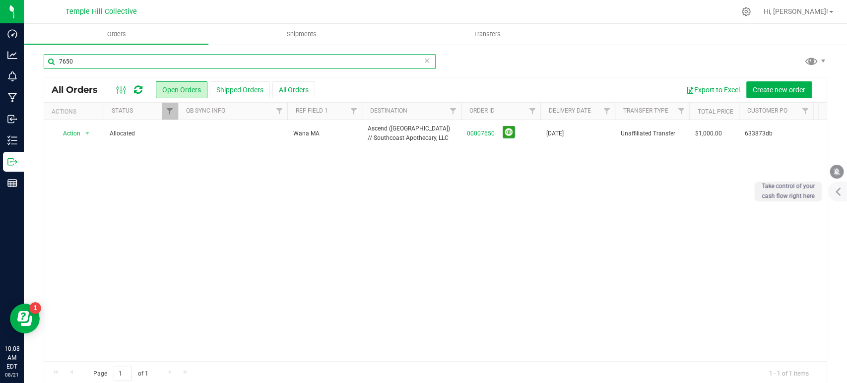
click at [210, 61] on input "7650" at bounding box center [240, 61] width 392 height 15
type input "765"
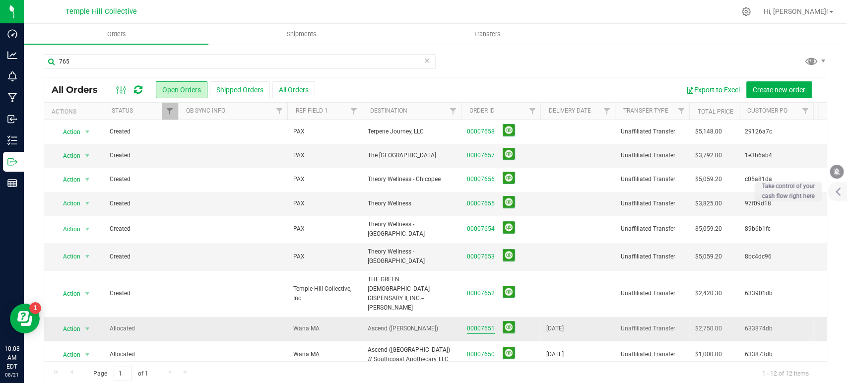
click at [484, 324] on link "00007651" at bounding box center [481, 328] width 28 height 9
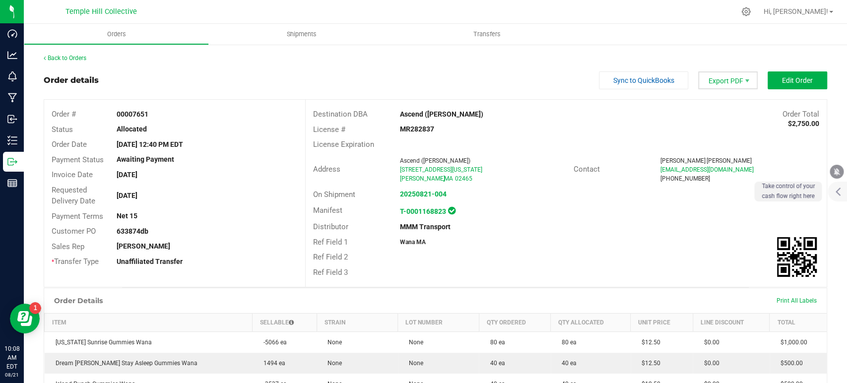
click at [723, 80] on span "Export PDF" at bounding box center [728, 80] width 60 height 18
click at [723, 129] on span "COAs (Zip)" at bounding box center [721, 126] width 62 height 14
click at [77, 57] on link "Back to Orders" at bounding box center [65, 58] width 43 height 7
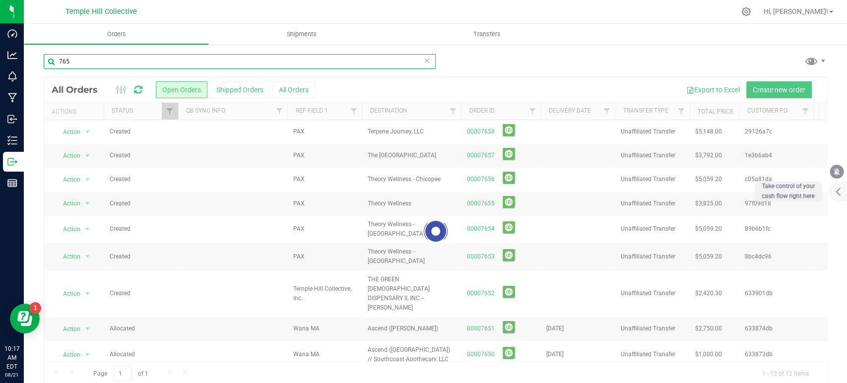
click at [127, 64] on input "765" at bounding box center [240, 61] width 392 height 15
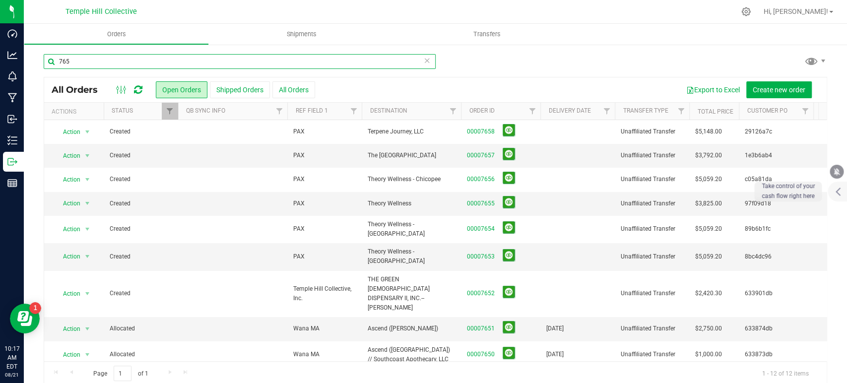
drag, startPoint x: 127, startPoint y: 64, endPoint x: 66, endPoint y: 62, distance: 61.0
click at [66, 62] on input "765" at bounding box center [240, 61] width 392 height 15
paste input "42"
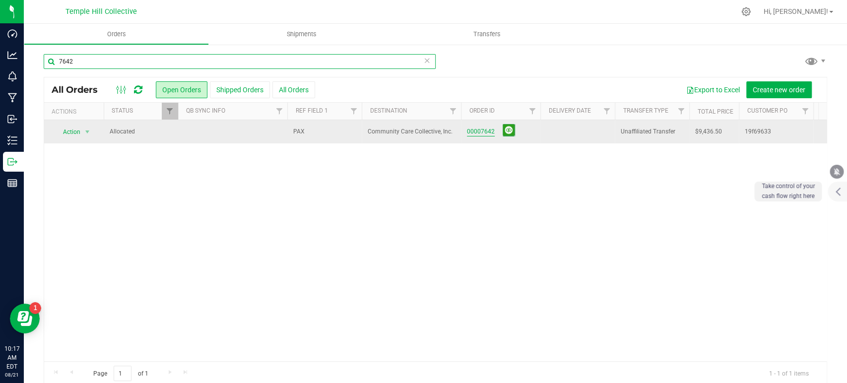
type input "7642"
click at [483, 130] on link "00007642" at bounding box center [481, 131] width 28 height 9
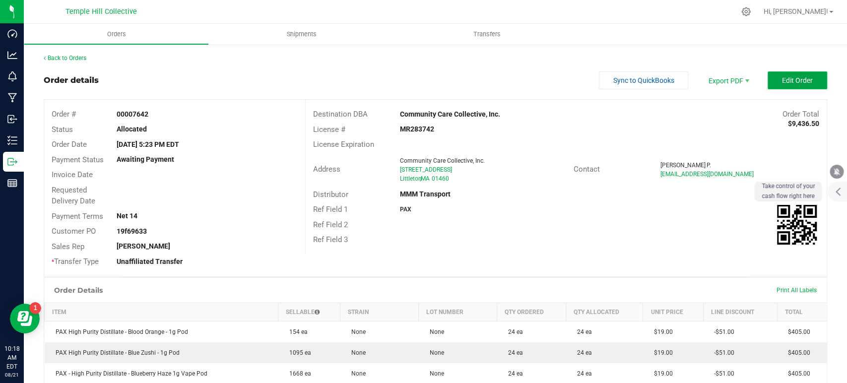
click at [791, 83] on span "Edit Order" at bounding box center [797, 80] width 31 height 8
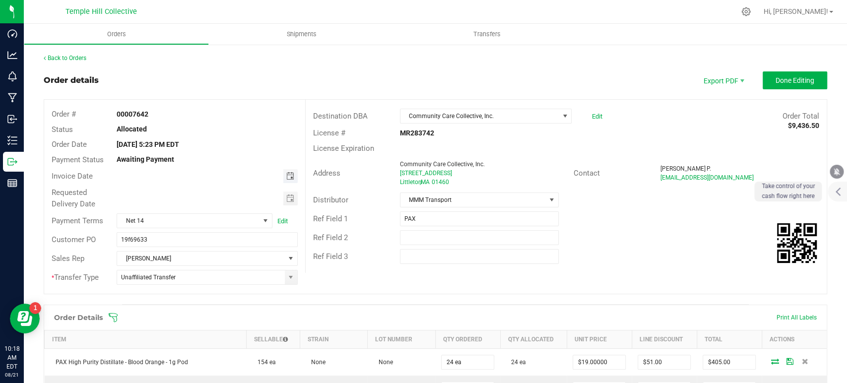
click at [286, 179] on span "Toggle calendar" at bounding box center [290, 176] width 8 height 8
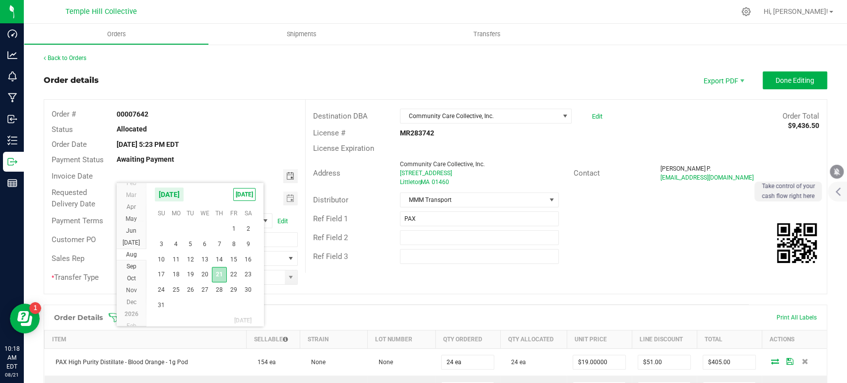
click at [219, 277] on span "21" at bounding box center [219, 274] width 14 height 15
type input "[DATE]"
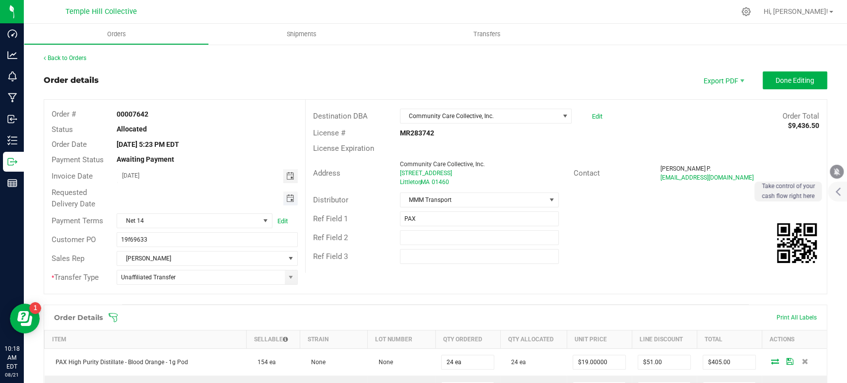
click at [289, 199] on span "Toggle calendar" at bounding box center [290, 198] width 8 height 8
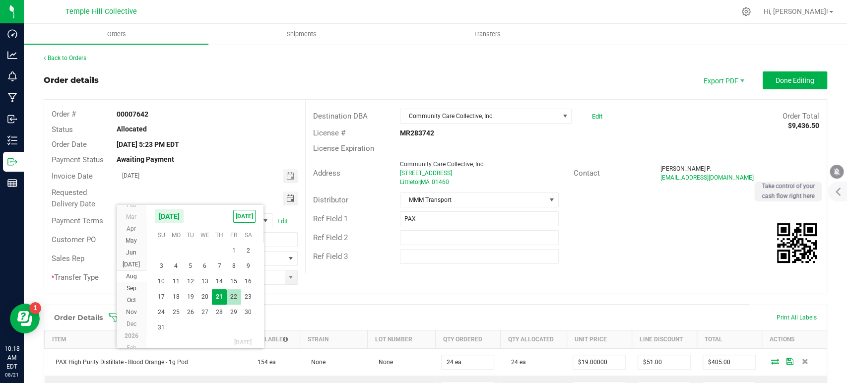
click at [240, 301] on span "22" at bounding box center [234, 296] width 14 height 15
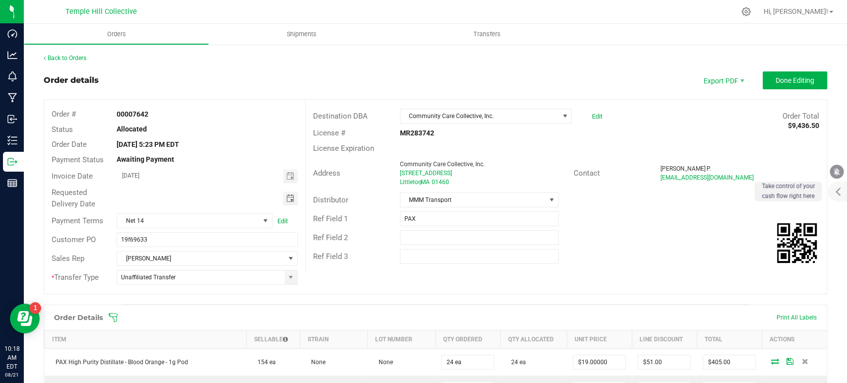
type input "[DATE]"
click at [788, 79] on span "Done Editing" at bounding box center [794, 80] width 39 height 8
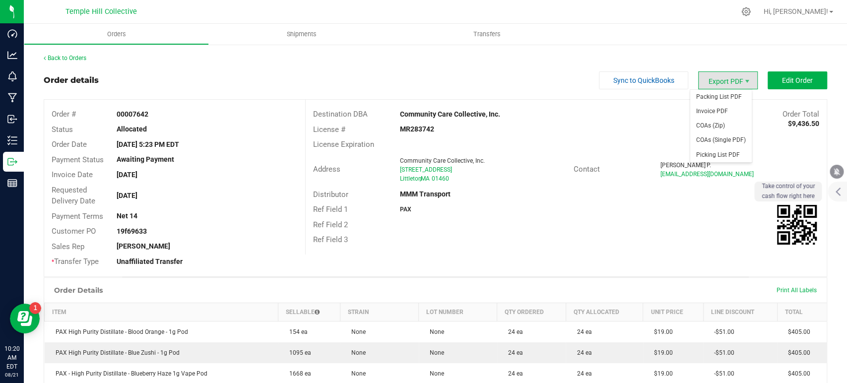
click at [725, 73] on span "Export PDF" at bounding box center [728, 80] width 60 height 18
click at [727, 109] on span "Invoice PDF" at bounding box center [721, 111] width 62 height 14
click at [717, 128] on span "COAs (Zip)" at bounding box center [721, 126] width 62 height 14
click at [734, 110] on span "Invoice PDF" at bounding box center [721, 111] width 62 height 14
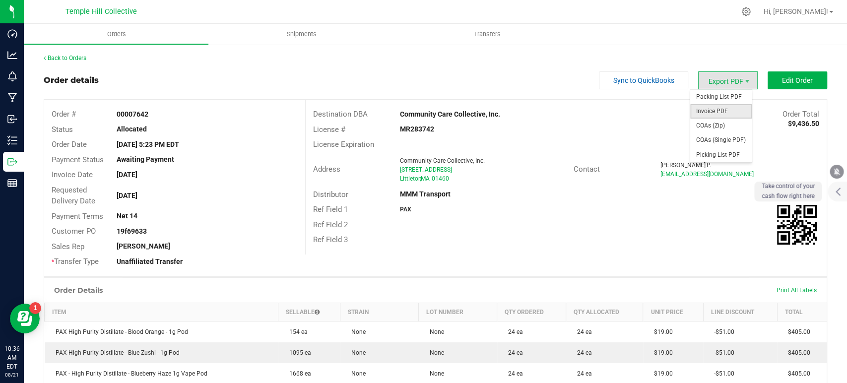
click at [722, 116] on span "Invoice PDF" at bounding box center [721, 111] width 62 height 14
click at [719, 124] on span "COAs (Zip)" at bounding box center [721, 126] width 62 height 14
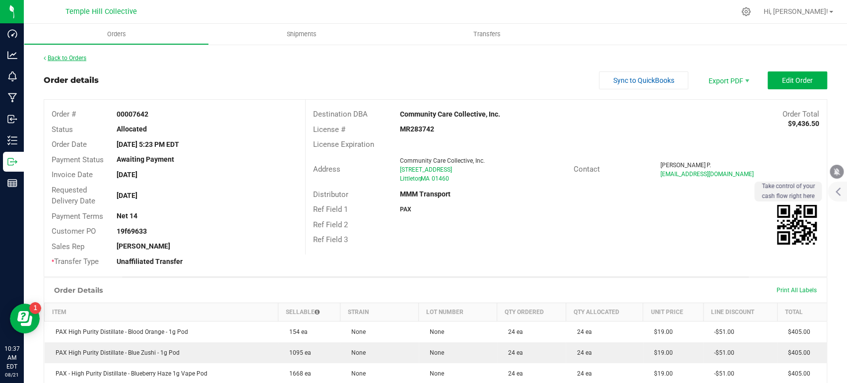
click at [86, 60] on link "Back to Orders" at bounding box center [65, 58] width 43 height 7
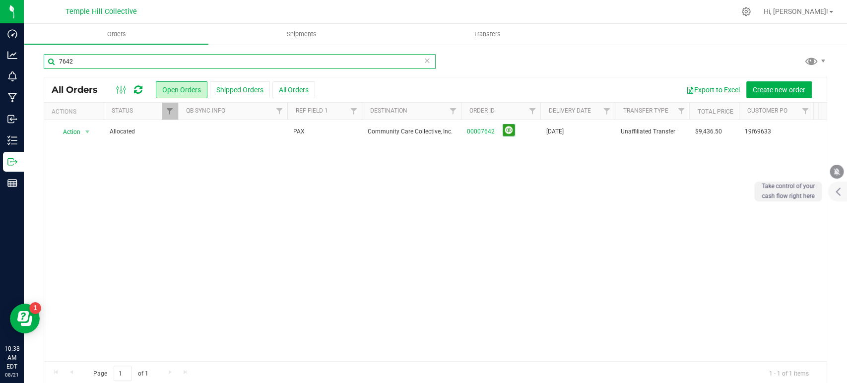
click at [79, 62] on input "7642" at bounding box center [240, 61] width 392 height 15
click at [105, 52] on div "7642 All Orders Open Orders Shipped Orders All Orders Export to Excel Create ne…" at bounding box center [435, 220] width 823 height 352
click at [100, 59] on input "7642" at bounding box center [240, 61] width 392 height 15
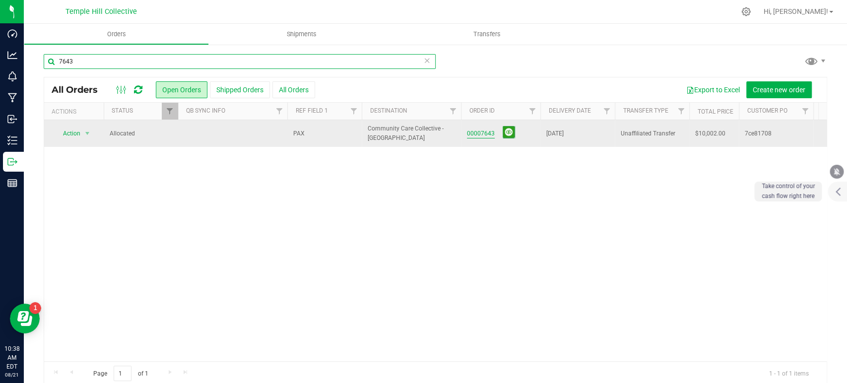
type input "7643"
click at [479, 133] on link "00007643" at bounding box center [481, 133] width 28 height 9
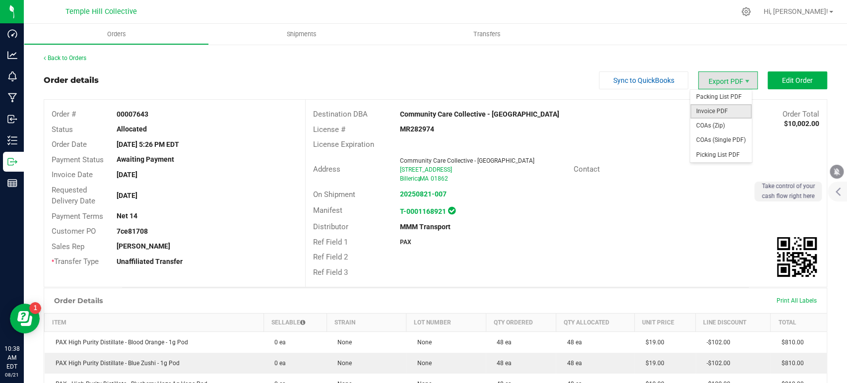
click at [705, 111] on span "Invoice PDF" at bounding box center [721, 111] width 62 height 14
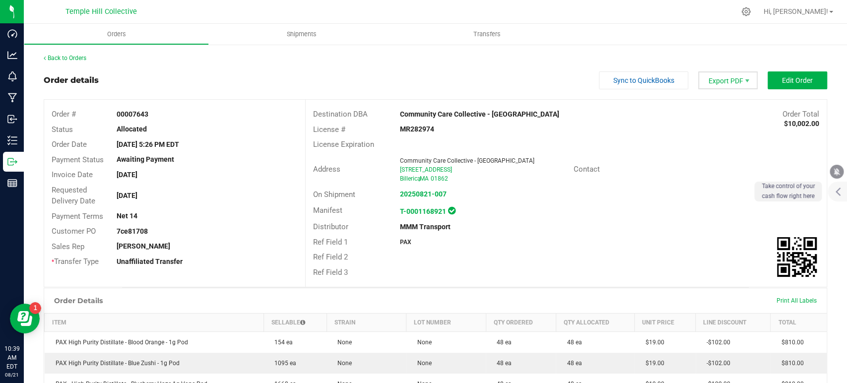
click at [727, 85] on span "Export PDF" at bounding box center [728, 80] width 60 height 18
click at [729, 123] on span "COAs (Zip)" at bounding box center [721, 126] width 62 height 14
click at [77, 55] on link "Back to Orders" at bounding box center [65, 58] width 43 height 7
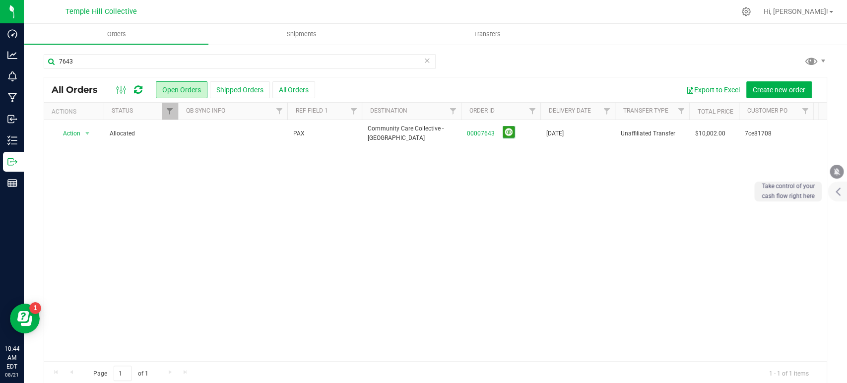
click at [424, 59] on icon at bounding box center [427, 60] width 7 height 12
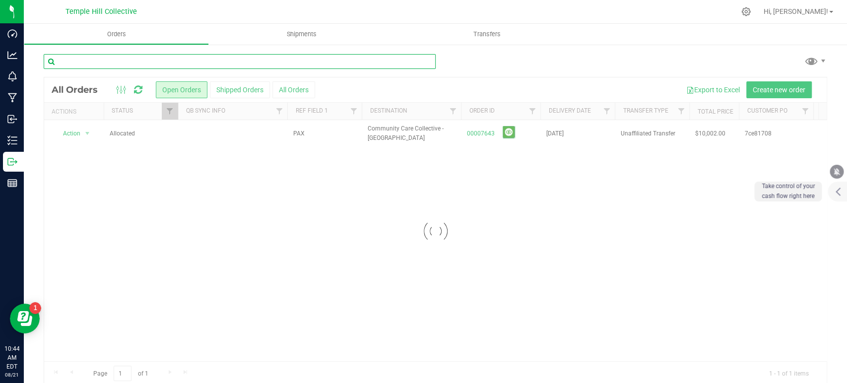
click at [346, 63] on input "text" at bounding box center [240, 61] width 392 height 15
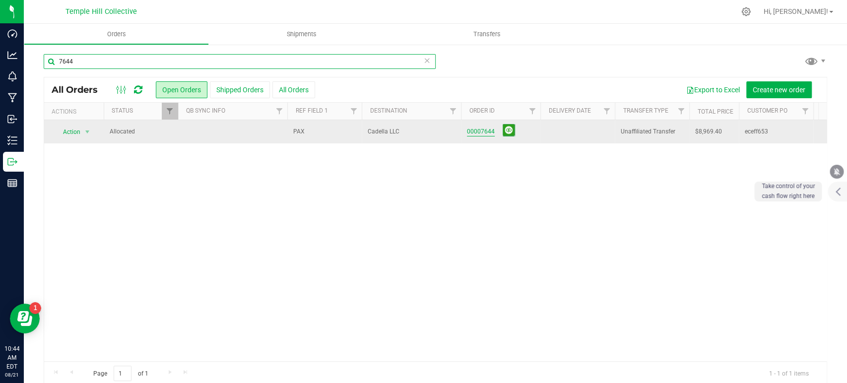
type input "7644"
click at [472, 133] on link "00007644" at bounding box center [481, 131] width 28 height 9
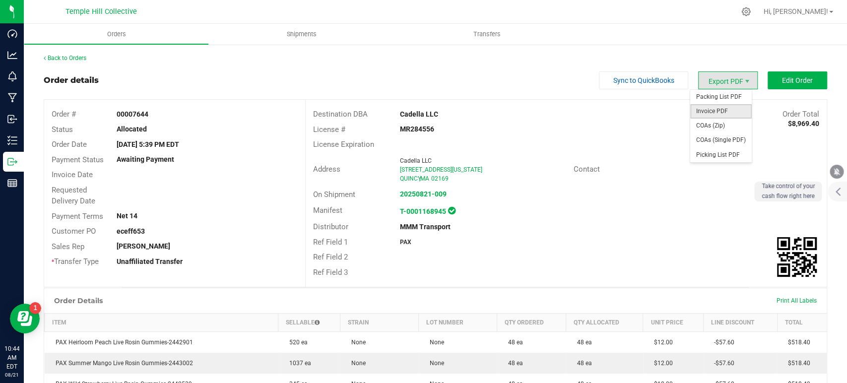
click at [735, 109] on span "Invoice PDF" at bounding box center [721, 111] width 62 height 14
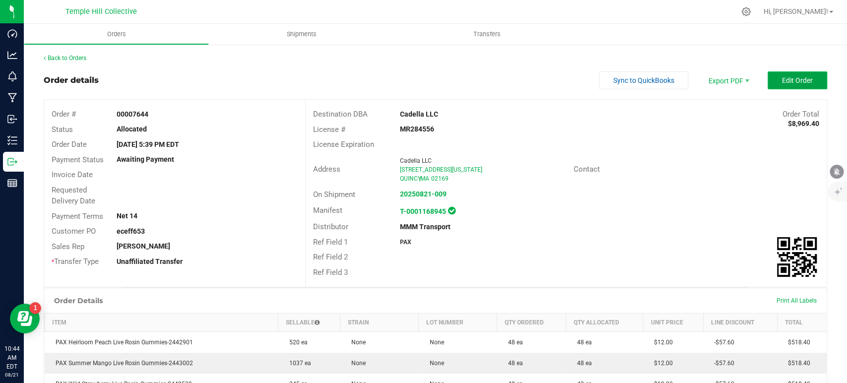
click at [782, 84] on span "Edit Order" at bounding box center [797, 80] width 31 height 8
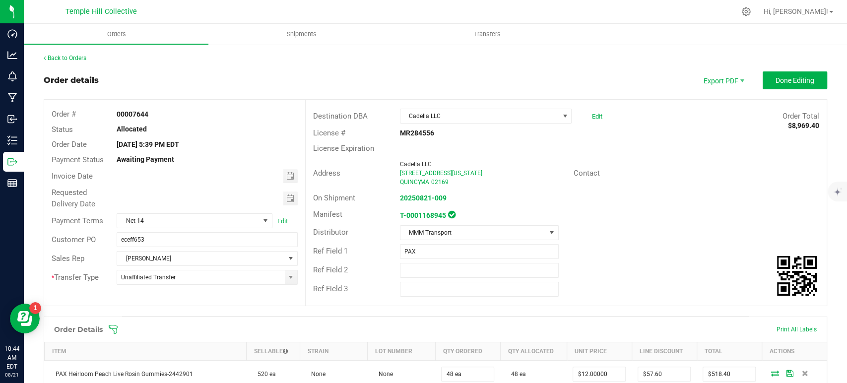
click at [286, 176] on span "Toggle calendar" at bounding box center [290, 176] width 8 height 8
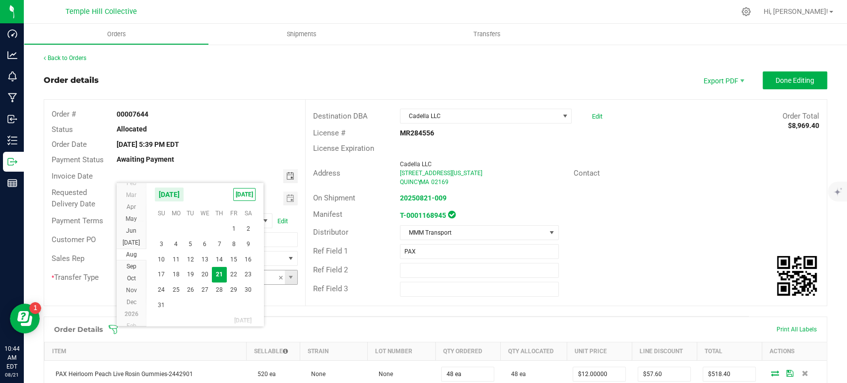
click at [220, 278] on span "21" at bounding box center [219, 274] width 14 height 15
type input "[DATE]"
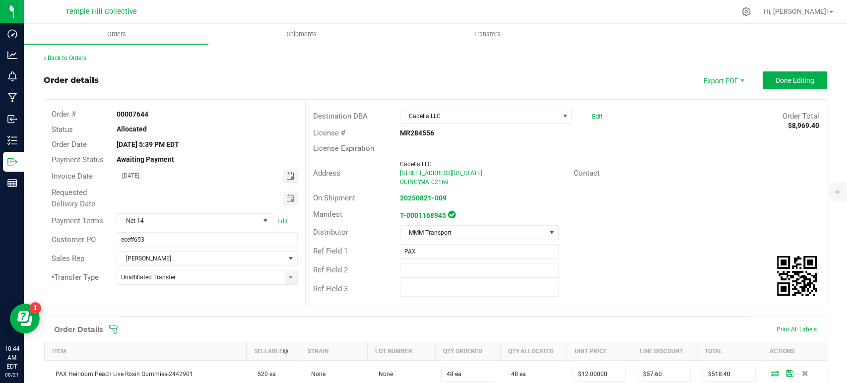
click at [291, 197] on span "Toggle calendar" at bounding box center [290, 198] width 14 height 14
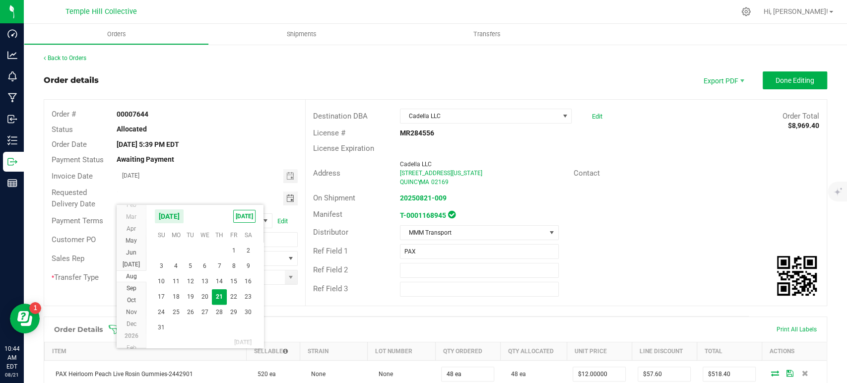
click at [176, 307] on span "25" at bounding box center [176, 312] width 14 height 15
type input "08/25/2025"
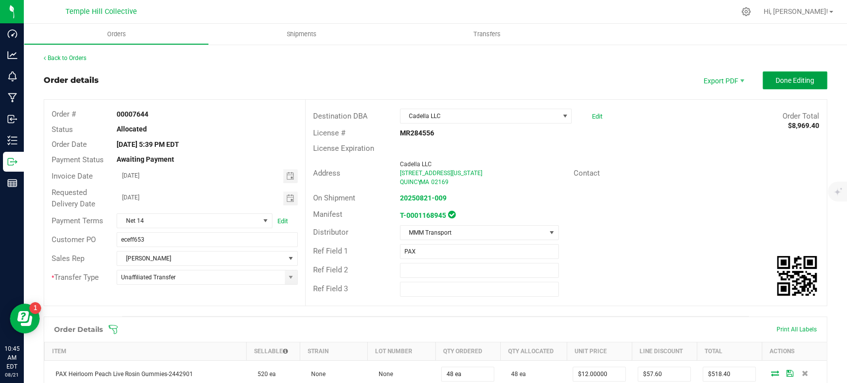
drag, startPoint x: 759, startPoint y: 86, endPoint x: 746, endPoint y: 87, distance: 12.5
click at [763, 85] on button "Done Editing" at bounding box center [795, 80] width 64 height 18
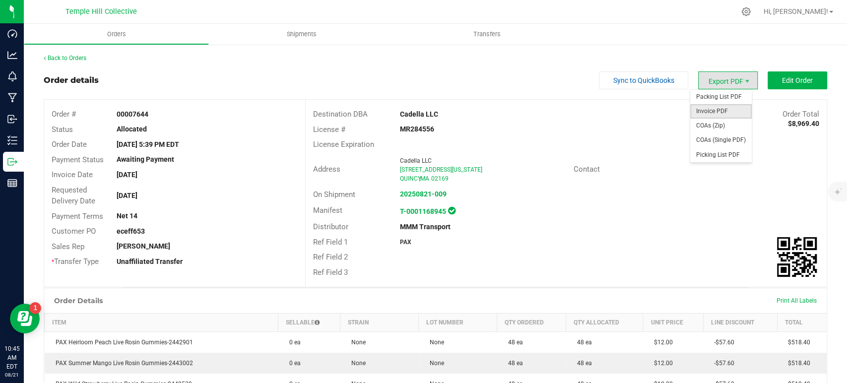
click at [729, 112] on span "Invoice PDF" at bounding box center [721, 111] width 62 height 14
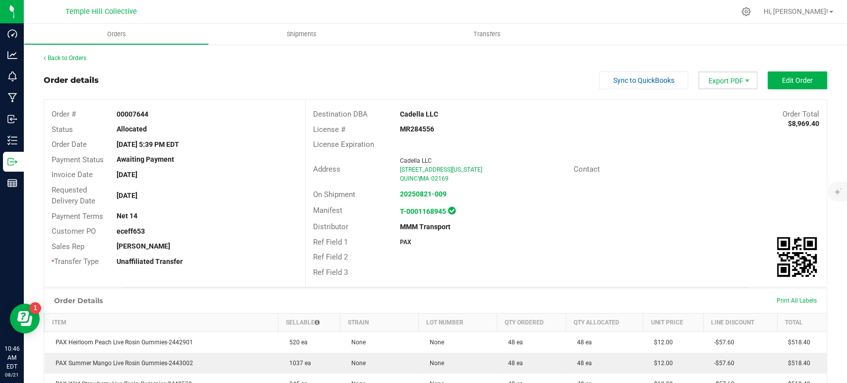
click at [734, 82] on span "Export PDF" at bounding box center [728, 80] width 60 height 18
click at [724, 126] on span "COAs (Zip)" at bounding box center [721, 126] width 62 height 14
click at [60, 58] on link "Back to Orders" at bounding box center [65, 58] width 43 height 7
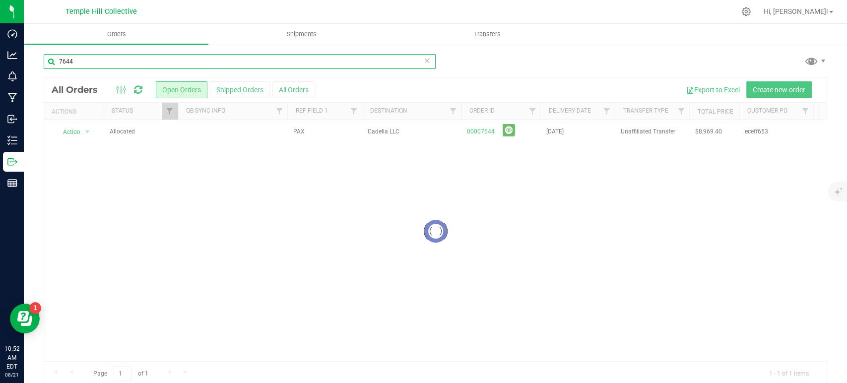
click at [148, 58] on input "7644" at bounding box center [240, 61] width 392 height 15
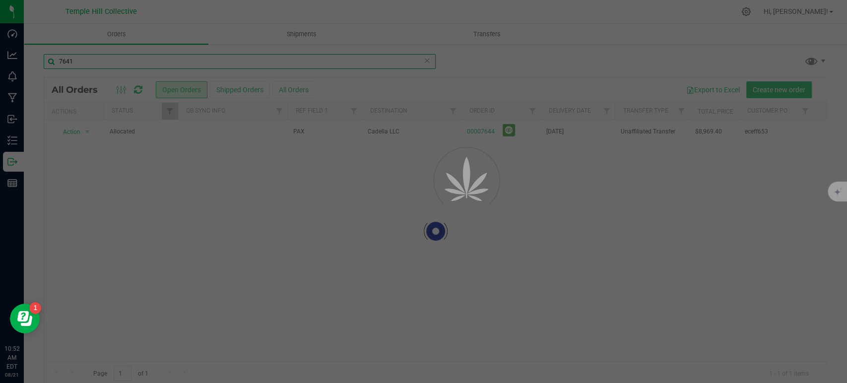
type input "7641"
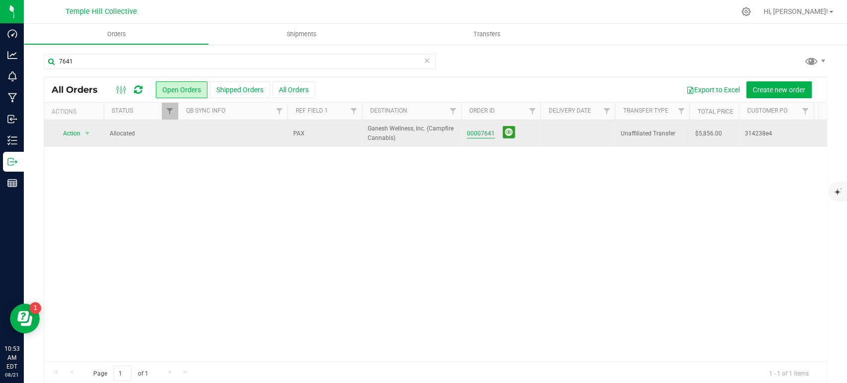
click at [468, 134] on link "00007641" at bounding box center [481, 133] width 28 height 9
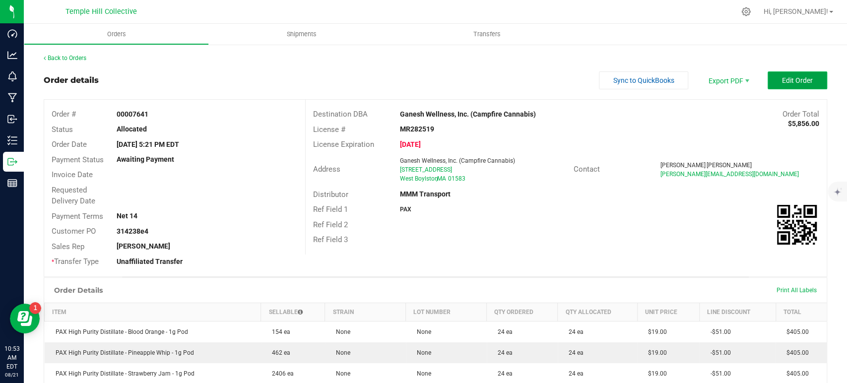
click at [782, 78] on span "Edit Order" at bounding box center [797, 80] width 31 height 8
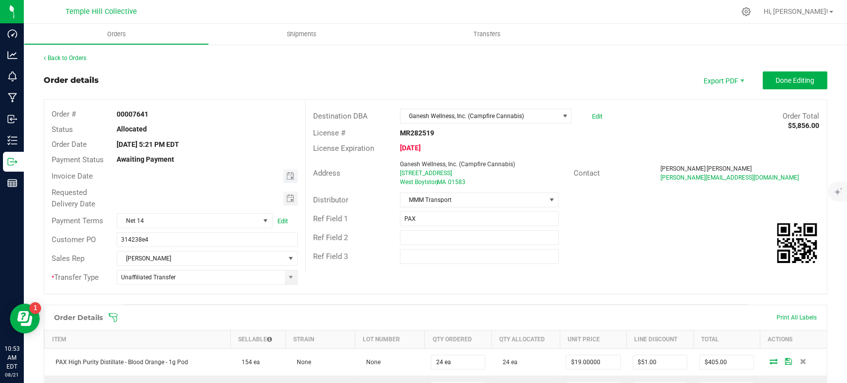
click at [284, 180] on span "Toggle calendar" at bounding box center [290, 176] width 14 height 14
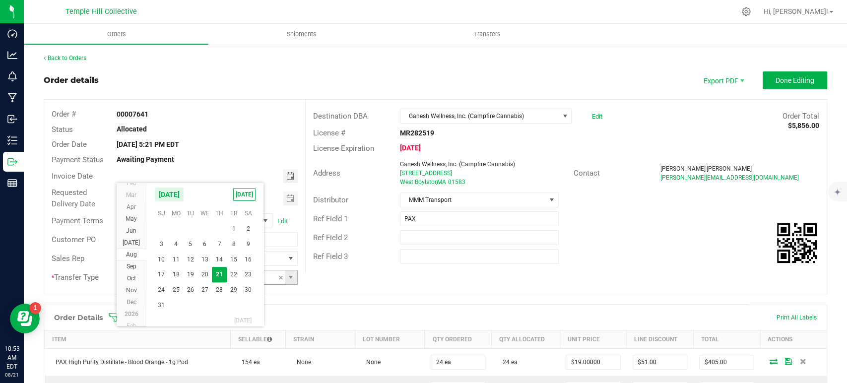
click at [220, 272] on span "21" at bounding box center [219, 274] width 14 height 15
type input "[DATE]"
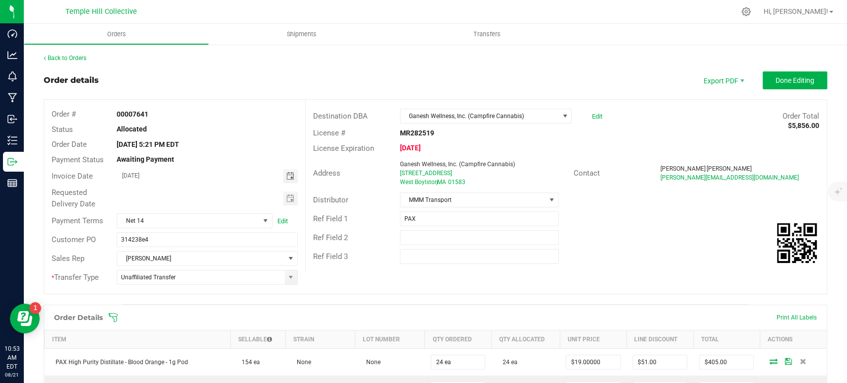
drag, startPoint x: 287, startPoint y: 195, endPoint x: 276, endPoint y: 208, distance: 16.9
click at [287, 195] on span "Toggle calendar" at bounding box center [290, 198] width 8 height 8
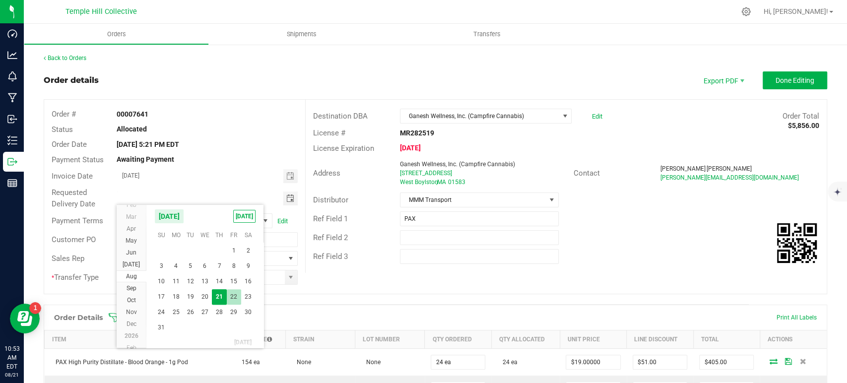
click at [234, 297] on span "22" at bounding box center [234, 296] width 14 height 15
type input "[DATE]"
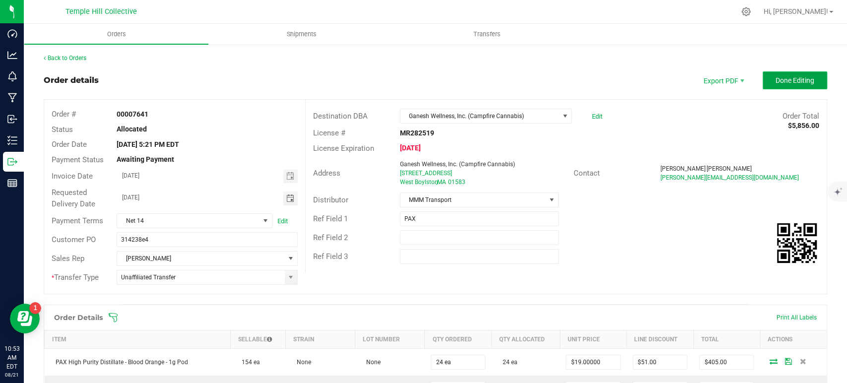
click at [779, 80] on span "Done Editing" at bounding box center [794, 80] width 39 height 8
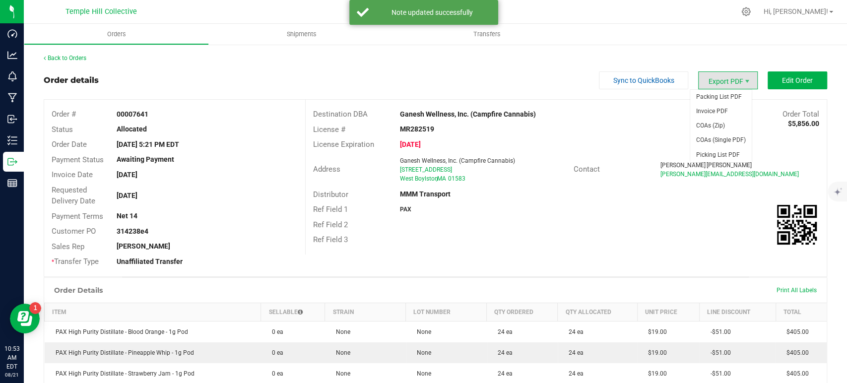
click at [732, 83] on span "Export PDF" at bounding box center [728, 80] width 60 height 18
click at [732, 113] on span "Invoice PDF" at bounding box center [721, 111] width 62 height 14
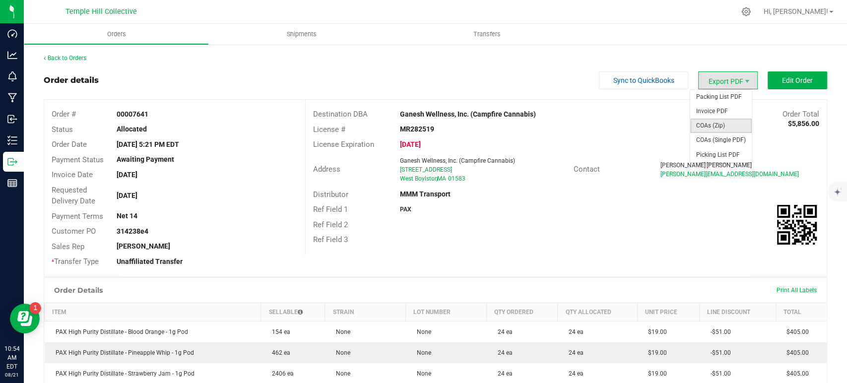
click at [721, 122] on span "COAs (Zip)" at bounding box center [721, 126] width 62 height 14
click at [81, 59] on link "Back to Orders" at bounding box center [65, 58] width 43 height 7
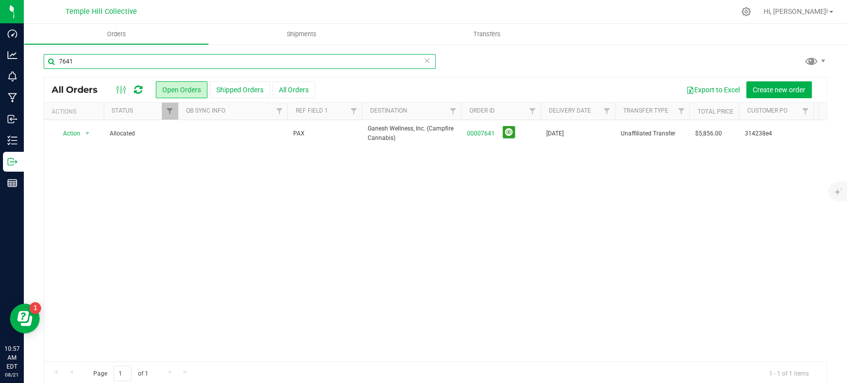
click at [132, 64] on input "7641" at bounding box center [240, 61] width 392 height 15
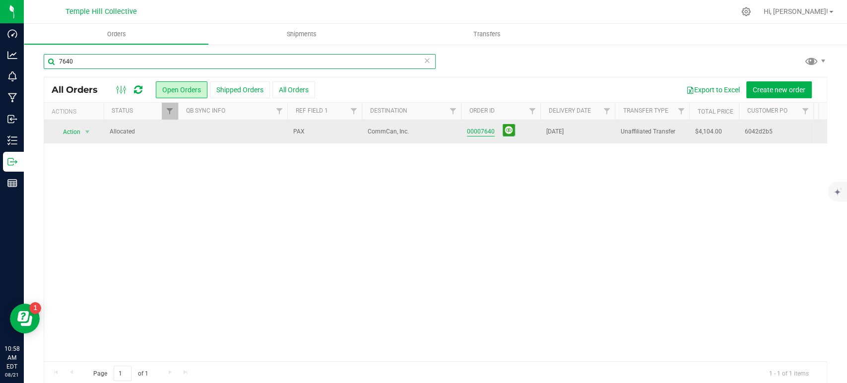
type input "7640"
click at [478, 129] on link "00007640" at bounding box center [481, 131] width 28 height 9
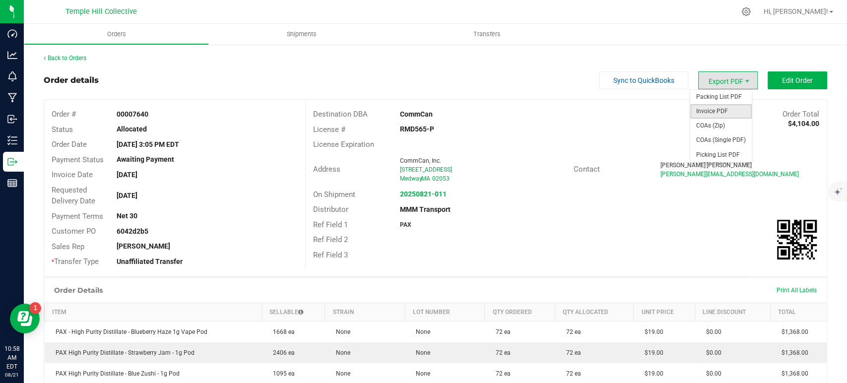
click at [727, 110] on span "Invoice PDF" at bounding box center [721, 111] width 62 height 14
click at [727, 129] on span "COAs (Zip)" at bounding box center [721, 126] width 62 height 14
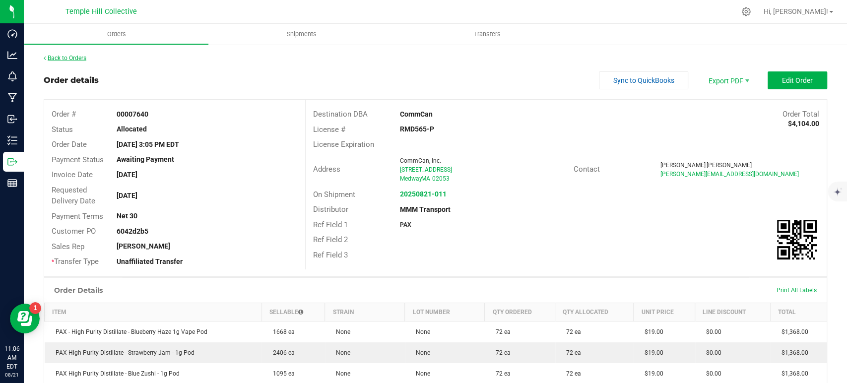
click at [67, 55] on link "Back to Orders" at bounding box center [65, 58] width 43 height 7
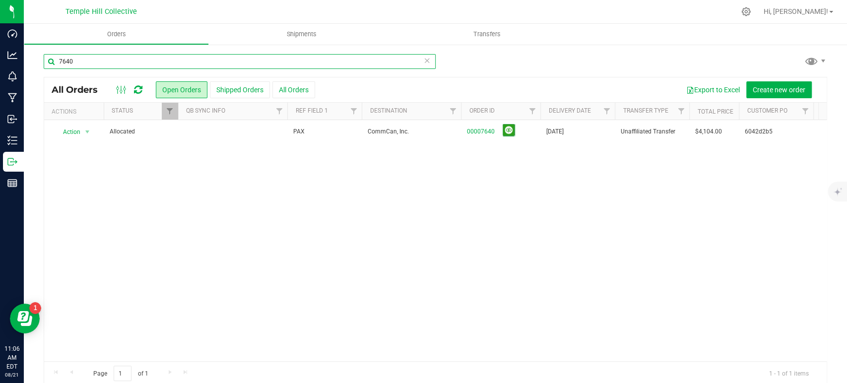
click at [254, 58] on input "7640" at bounding box center [240, 61] width 392 height 15
type input "7655"
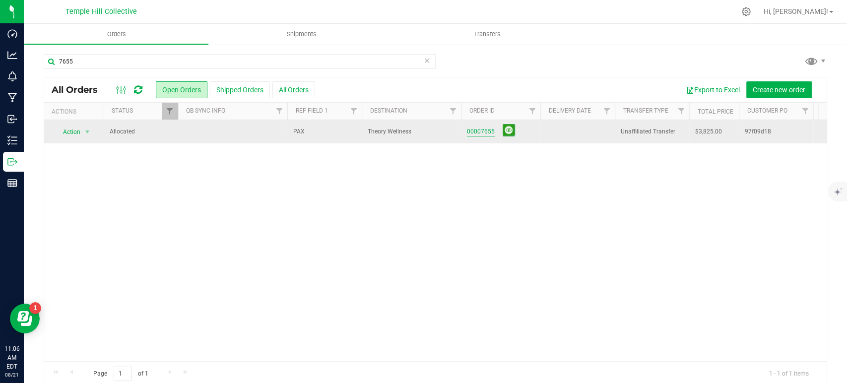
click at [468, 130] on link "00007655" at bounding box center [481, 131] width 28 height 9
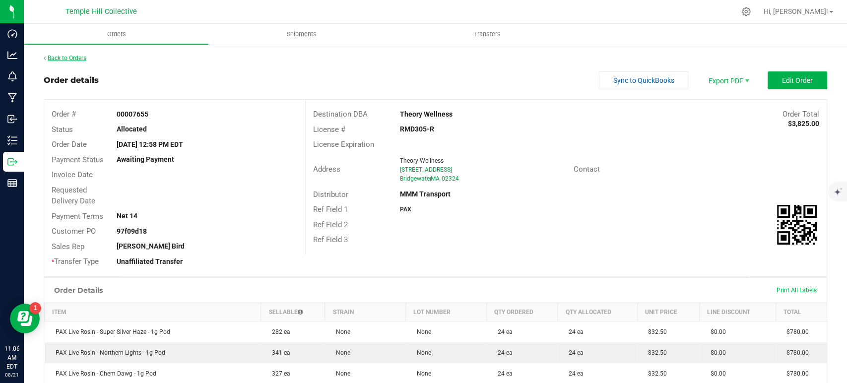
click at [66, 57] on link "Back to Orders" at bounding box center [65, 58] width 43 height 7
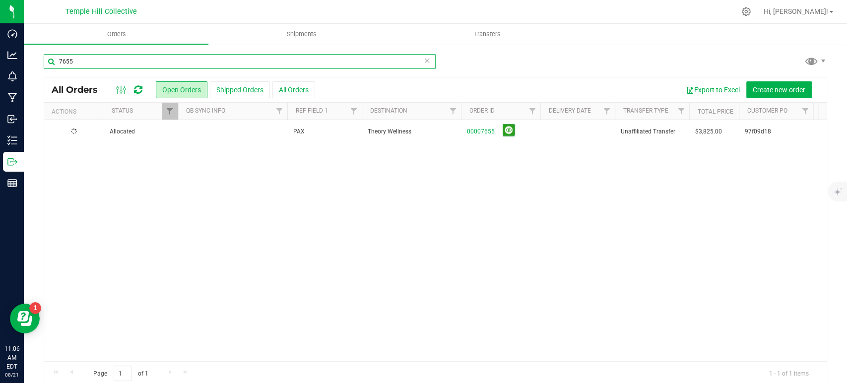
click at [218, 60] on input "7655" at bounding box center [240, 61] width 392 height 15
type input "7648"
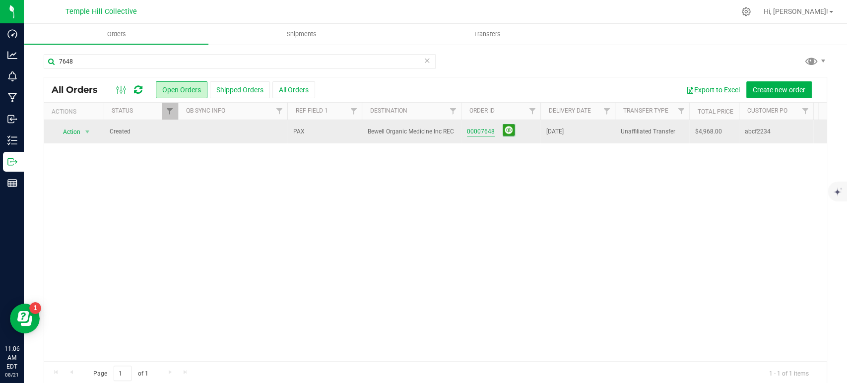
click at [480, 131] on link "00007648" at bounding box center [481, 131] width 28 height 9
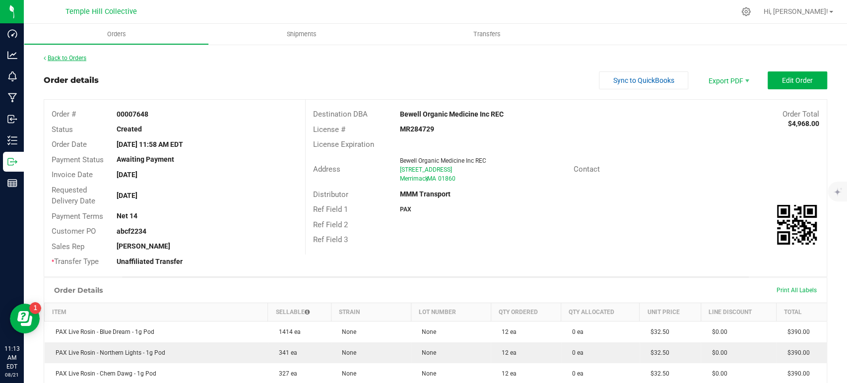
click at [75, 60] on link "Back to Orders" at bounding box center [65, 58] width 43 height 7
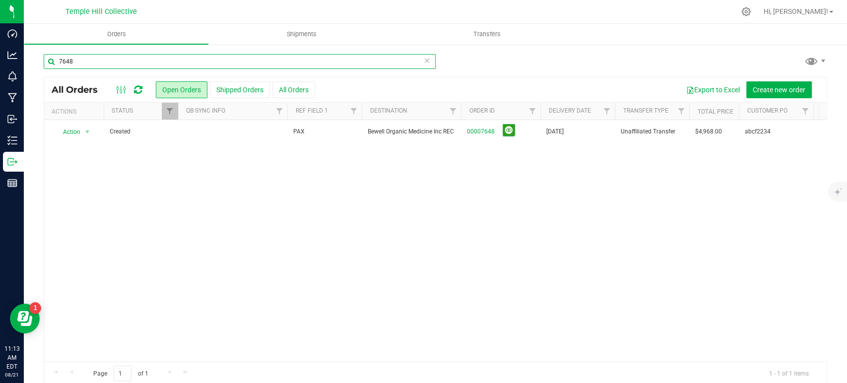
click at [380, 55] on input "7648" at bounding box center [240, 61] width 392 height 15
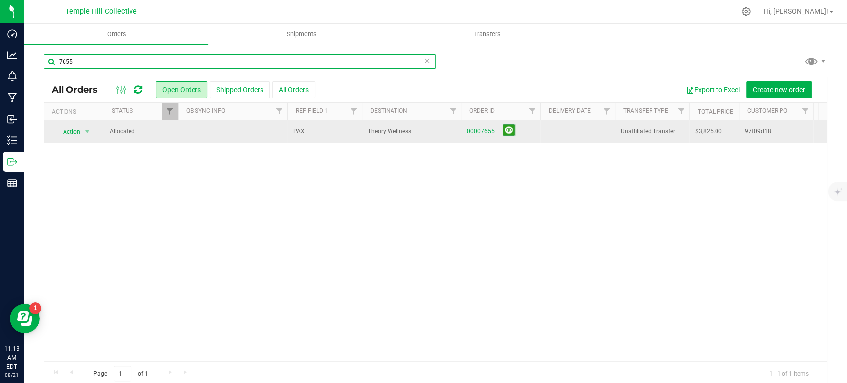
type input "7655"
click at [476, 133] on link "00007655" at bounding box center [481, 131] width 28 height 9
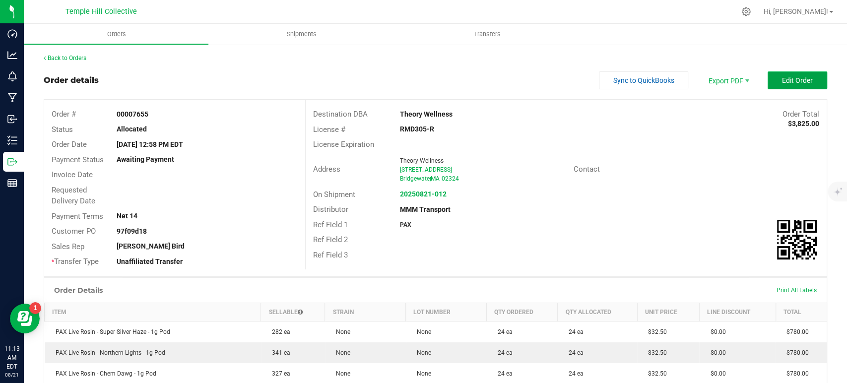
click at [802, 81] on span "Edit Order" at bounding box center [797, 80] width 31 height 8
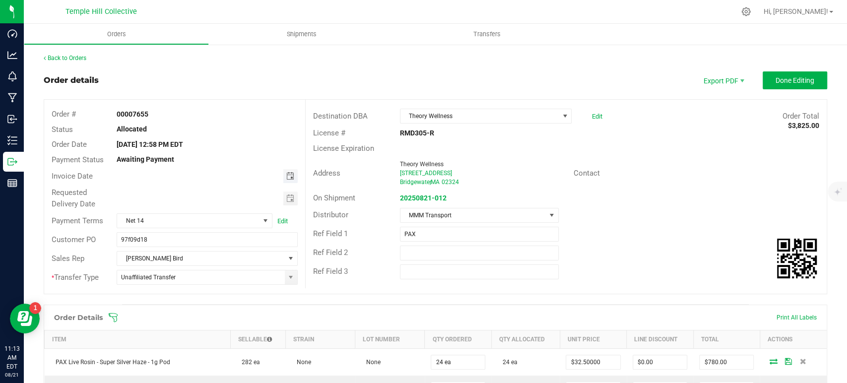
click at [290, 178] on span "Toggle calendar" at bounding box center [290, 176] width 8 height 8
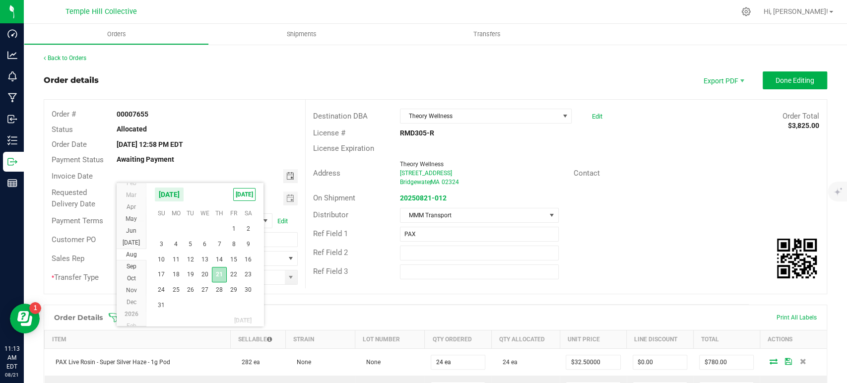
click at [219, 275] on span "21" at bounding box center [219, 274] width 14 height 15
type input "[DATE]"
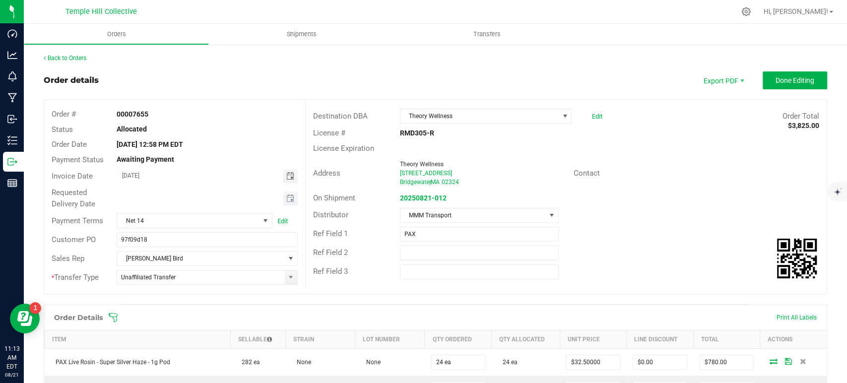
click at [283, 203] on span "Toggle calendar" at bounding box center [290, 198] width 14 height 14
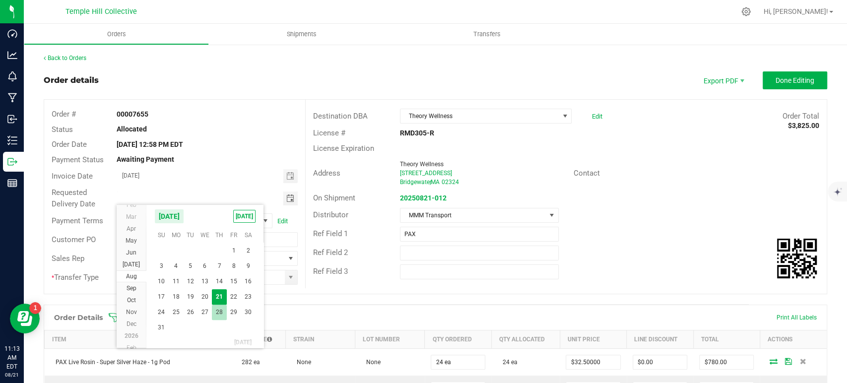
click at [216, 314] on span "28" at bounding box center [219, 312] width 14 height 15
type input "08/28/2025"
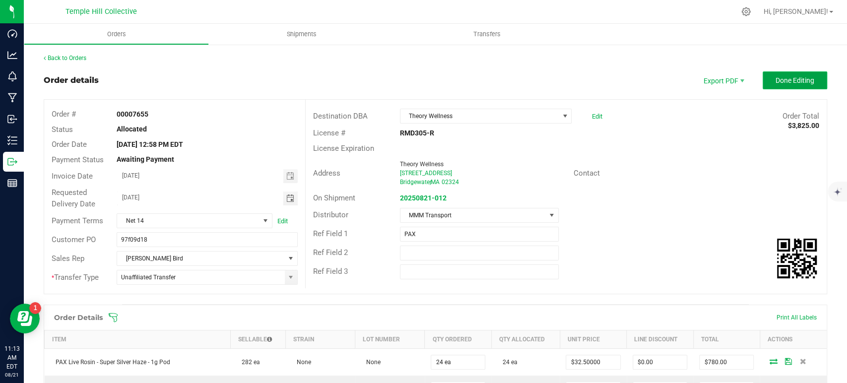
click at [763, 79] on button "Done Editing" at bounding box center [795, 80] width 64 height 18
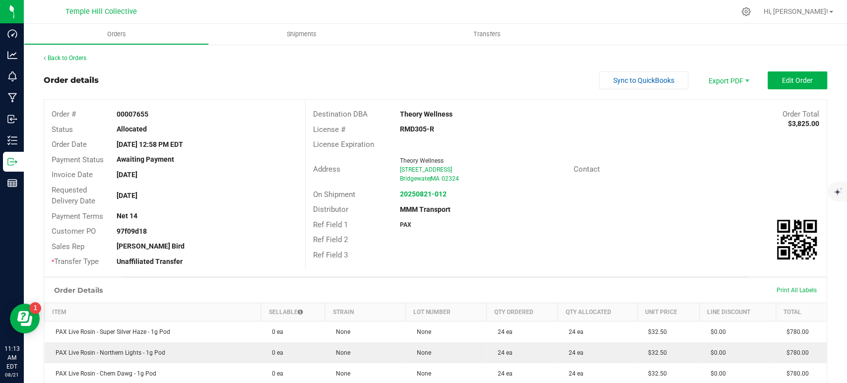
click at [715, 66] on div "Back to Orders Order details Sync to QuickBooks Export PDF Edit Order Order # 0…" at bounding box center [435, 363] width 783 height 619
click at [717, 82] on span "Export PDF" at bounding box center [728, 80] width 60 height 18
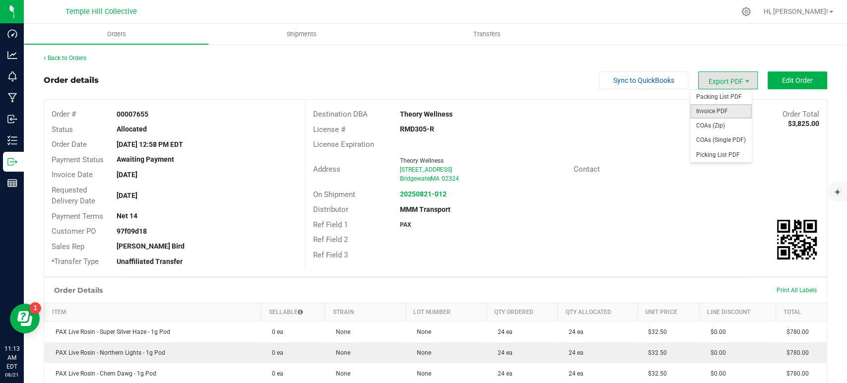
click at [726, 113] on span "Invoice PDF" at bounding box center [721, 111] width 62 height 14
click at [723, 125] on span "COAs (Zip)" at bounding box center [721, 126] width 62 height 14
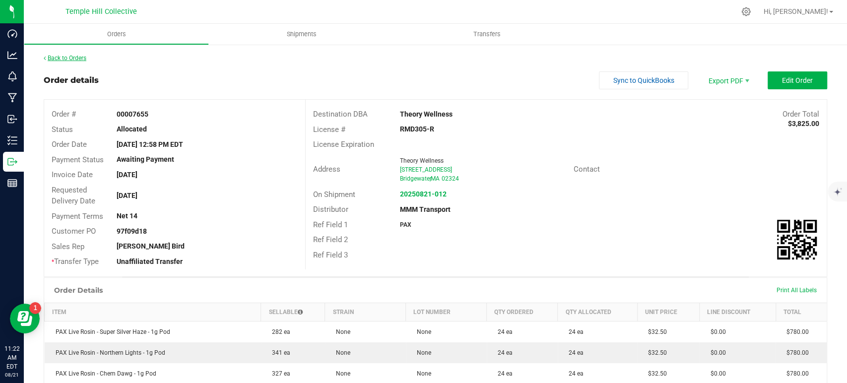
click at [71, 56] on link "Back to Orders" at bounding box center [65, 58] width 43 height 7
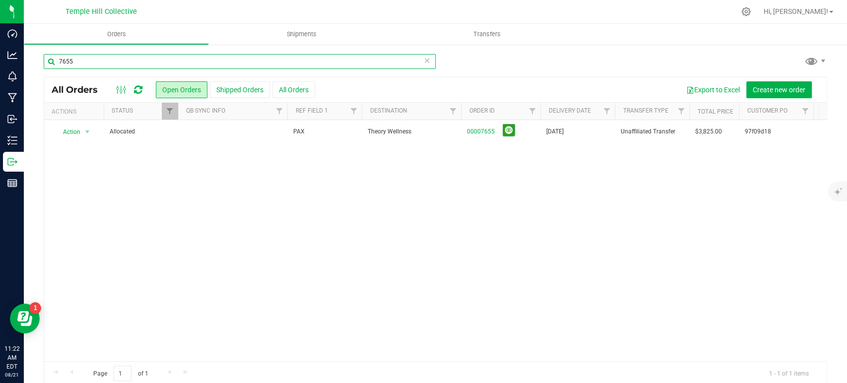
click at [353, 55] on input "7655" at bounding box center [240, 61] width 392 height 15
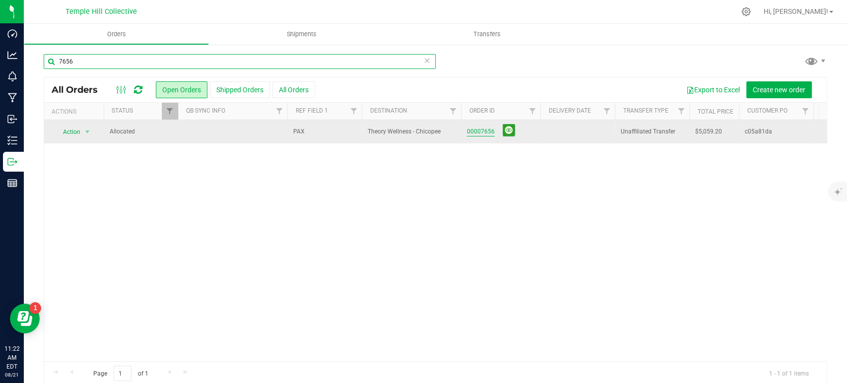
type input "7656"
click at [484, 134] on link "00007656" at bounding box center [481, 131] width 28 height 9
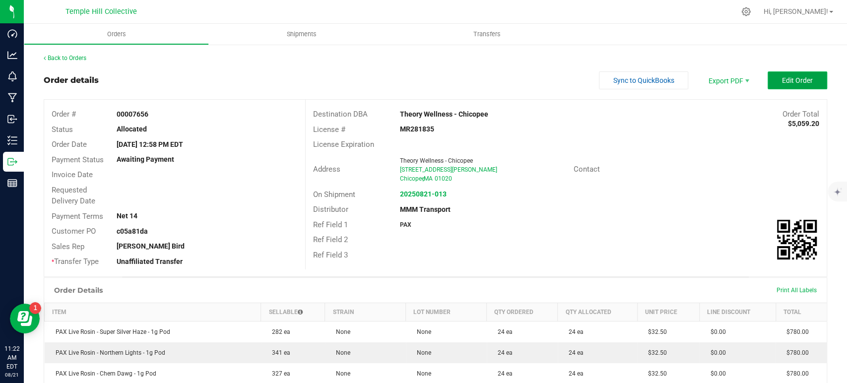
click at [783, 82] on span "Edit Order" at bounding box center [797, 80] width 31 height 8
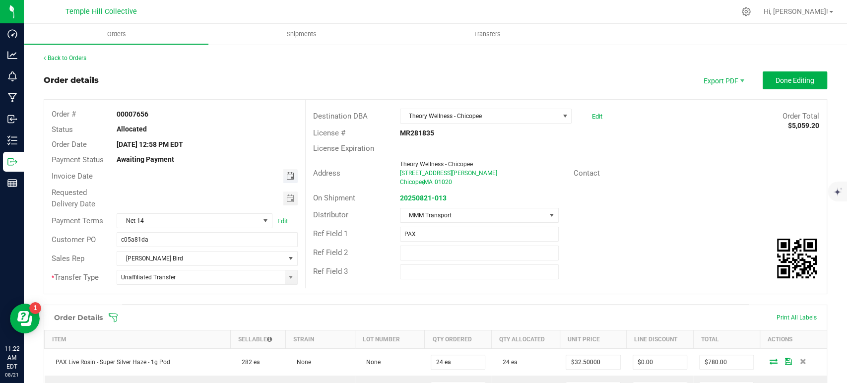
click at [286, 174] on span "Toggle calendar" at bounding box center [290, 176] width 8 height 8
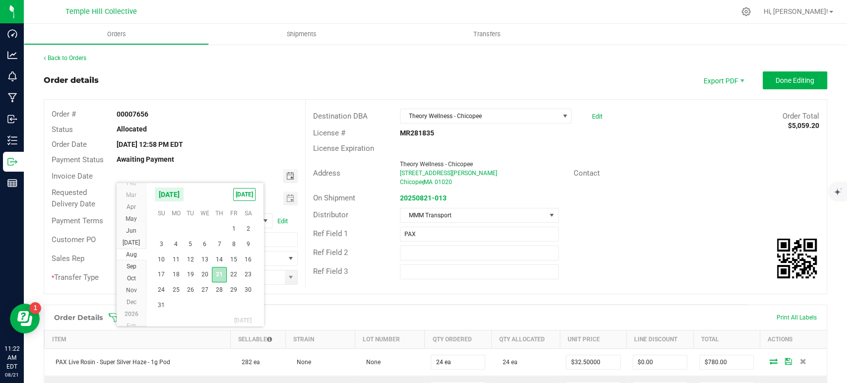
click at [217, 277] on span "21" at bounding box center [219, 274] width 14 height 15
type input "[DATE]"
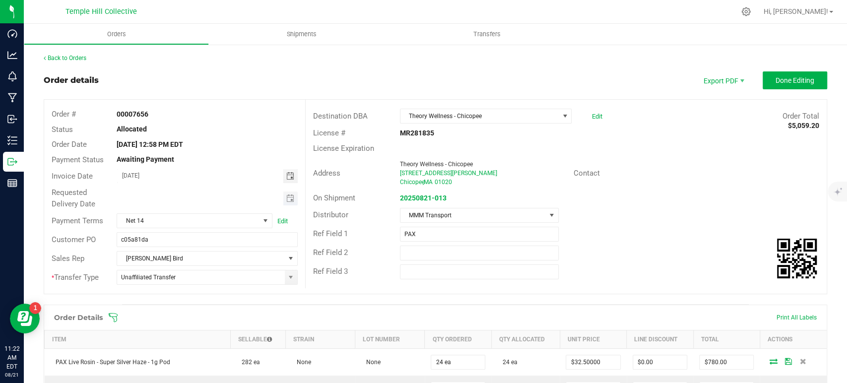
click at [284, 203] on span "Toggle calendar" at bounding box center [290, 198] width 14 height 14
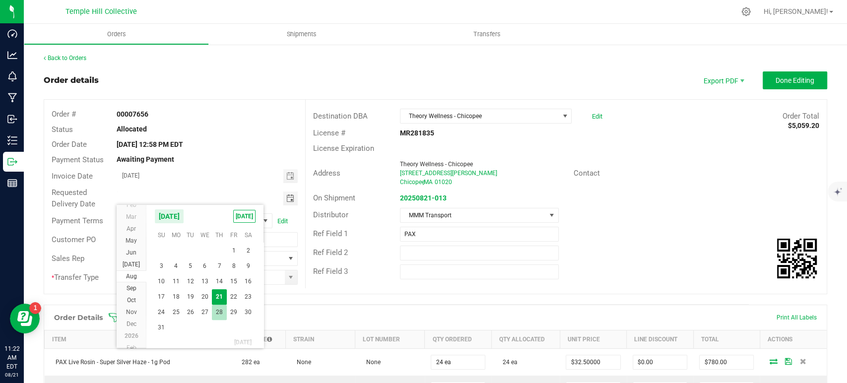
click at [220, 308] on span "28" at bounding box center [219, 312] width 14 height 15
type input "08/28/2025"
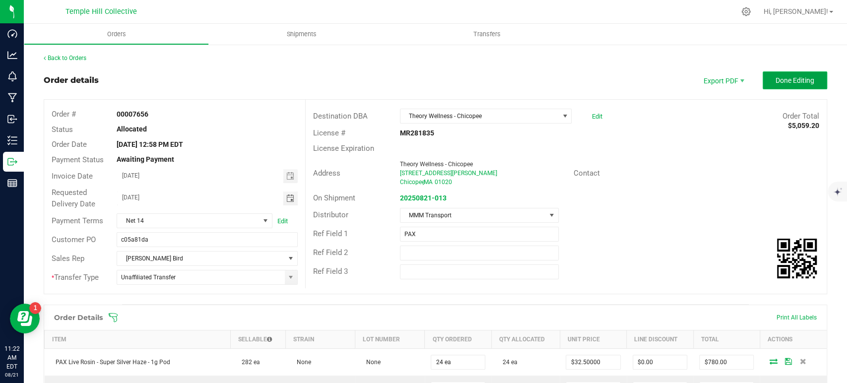
click at [781, 78] on span "Done Editing" at bounding box center [794, 80] width 39 height 8
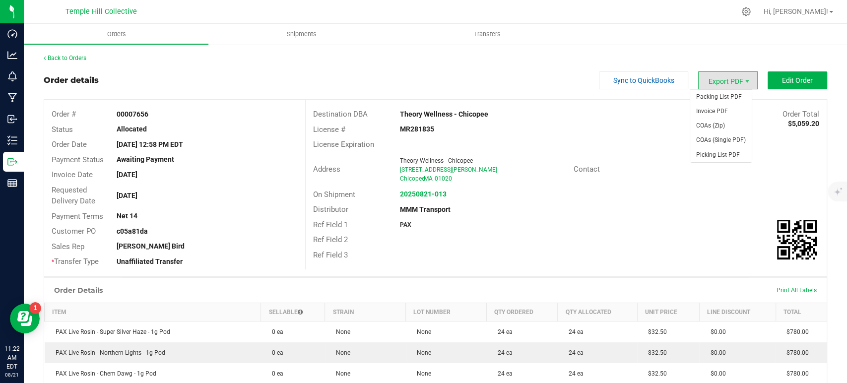
click at [731, 78] on span "Export PDF" at bounding box center [728, 80] width 60 height 18
click at [732, 112] on span "Invoice PDF" at bounding box center [721, 111] width 62 height 14
click at [713, 80] on span "Export PDF" at bounding box center [728, 80] width 60 height 18
click at [723, 127] on span "COAs (Zip)" at bounding box center [721, 126] width 62 height 14
click at [50, 59] on link "Back to Orders" at bounding box center [65, 58] width 43 height 7
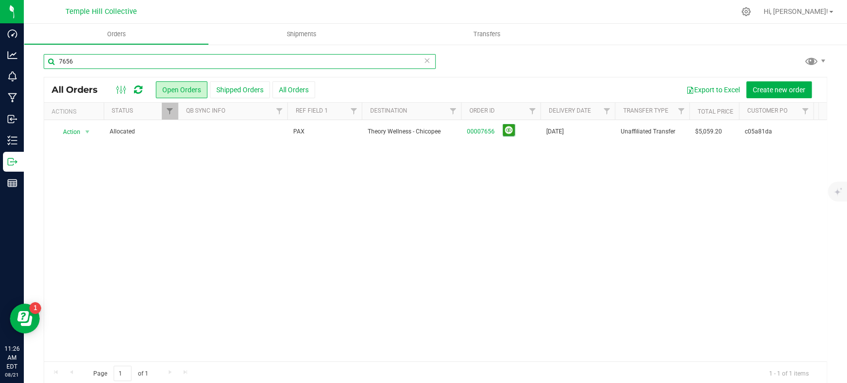
click at [257, 62] on input "7656" at bounding box center [240, 61] width 392 height 15
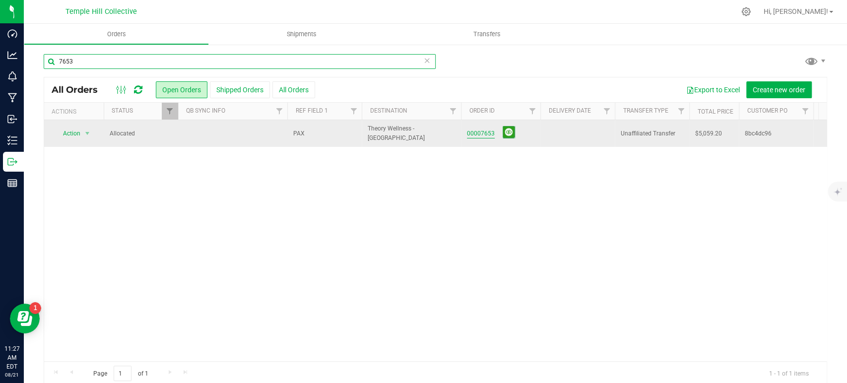
type input "7653"
click at [489, 132] on link "00007653" at bounding box center [481, 133] width 28 height 9
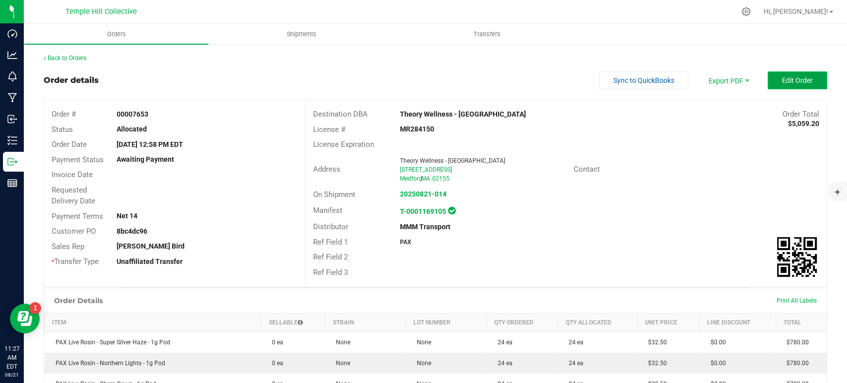
click at [807, 71] on button "Edit Order" at bounding box center [797, 80] width 60 height 18
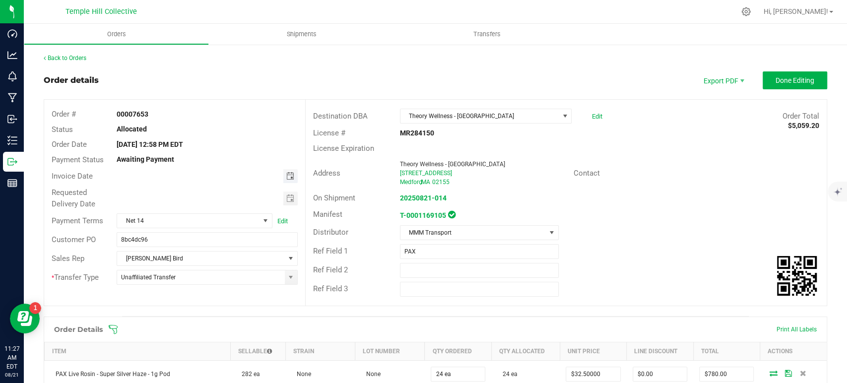
click at [286, 176] on span "Toggle calendar" at bounding box center [290, 176] width 8 height 8
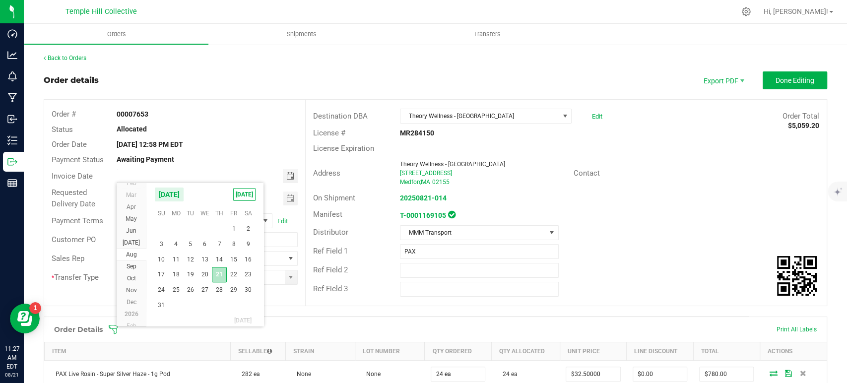
click at [219, 273] on span "21" at bounding box center [219, 274] width 14 height 15
type input "[DATE]"
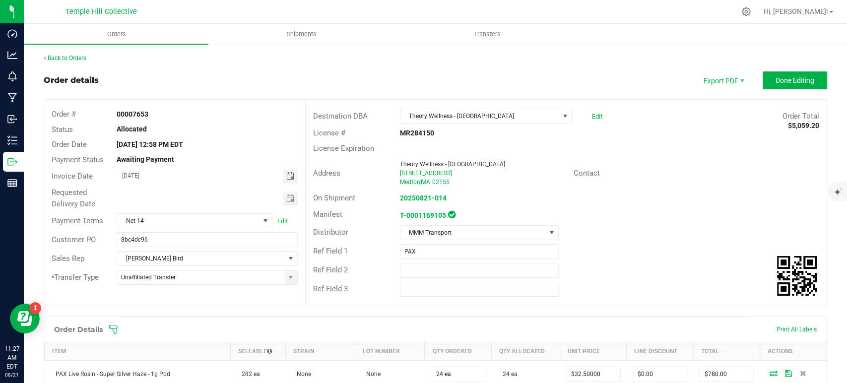
click at [284, 204] on span "Toggle calendar" at bounding box center [290, 198] width 14 height 14
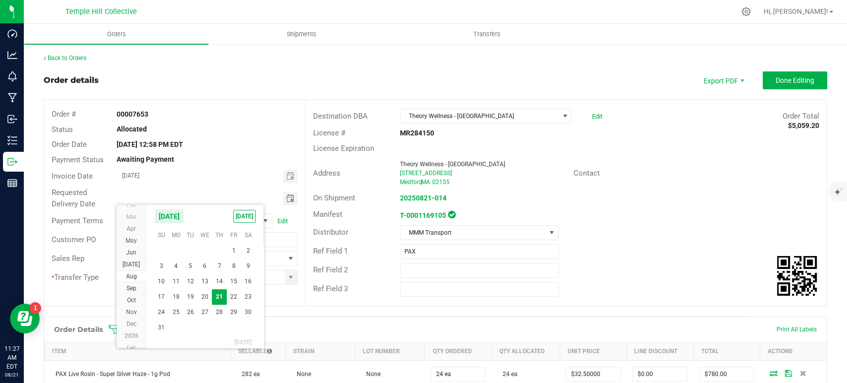
click at [286, 201] on span "Toggle calendar" at bounding box center [290, 198] width 8 height 8
type input "month/day/year"
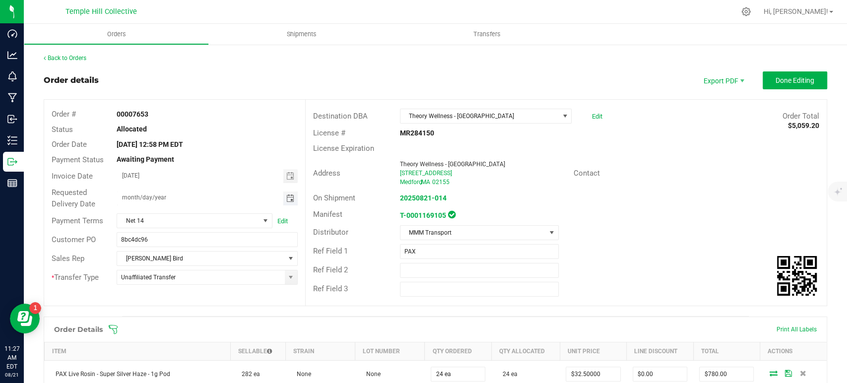
click at [283, 205] on span "Toggle calendar" at bounding box center [290, 198] width 14 height 14
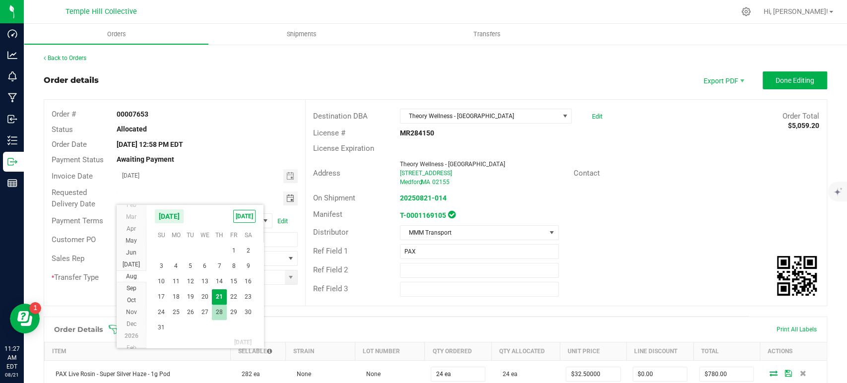
click at [217, 314] on span "28" at bounding box center [219, 312] width 14 height 15
type input "08/28/2025"
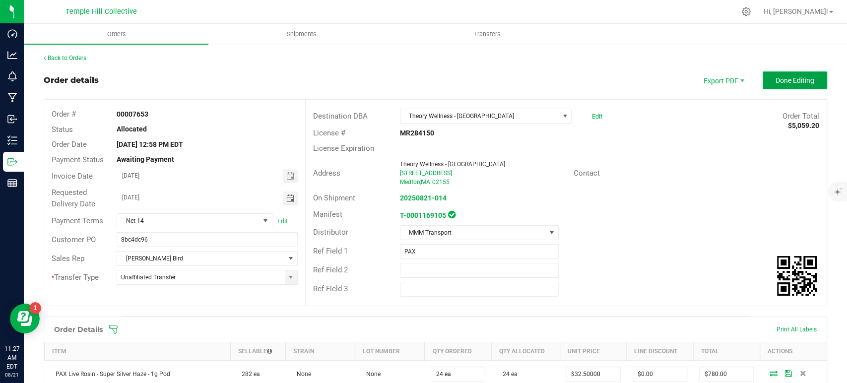
click at [799, 73] on button "Done Editing" at bounding box center [795, 80] width 64 height 18
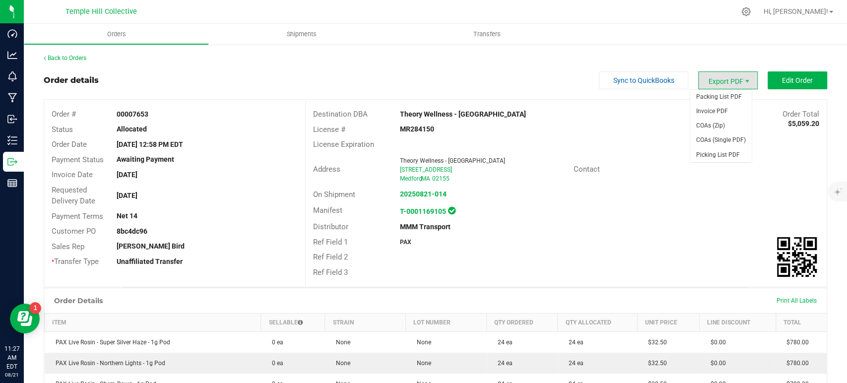
click at [729, 86] on span "Export PDF" at bounding box center [728, 80] width 60 height 18
click at [729, 105] on span "Invoice PDF" at bounding box center [721, 111] width 62 height 14
click at [728, 82] on span "Export PDF" at bounding box center [728, 80] width 60 height 18
click at [732, 125] on span "COAs (Zip)" at bounding box center [721, 126] width 62 height 14
click at [64, 59] on link "Back to Orders" at bounding box center [65, 58] width 43 height 7
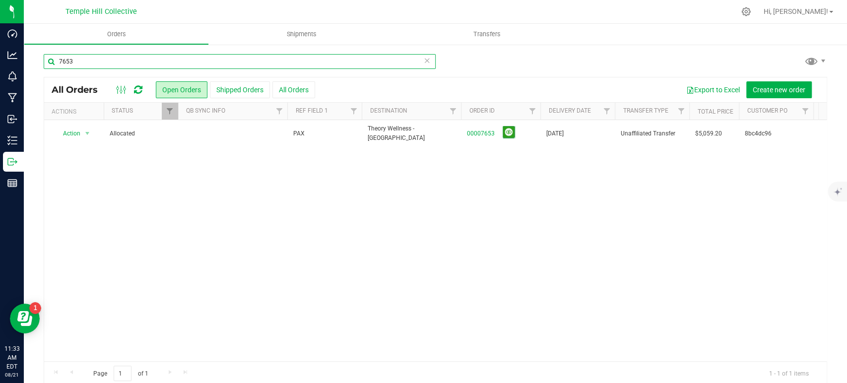
click at [249, 63] on input "7653" at bounding box center [240, 61] width 392 height 15
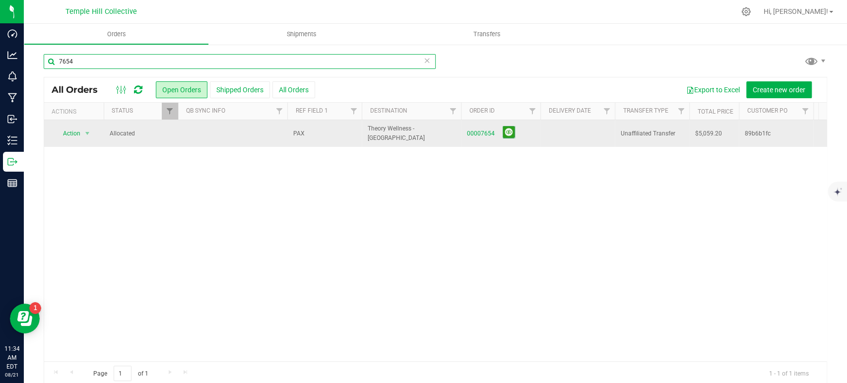
type input "7654"
click at [475, 126] on span "00007654" at bounding box center [500, 133] width 67 height 15
click at [478, 134] on link "00007654" at bounding box center [481, 133] width 28 height 9
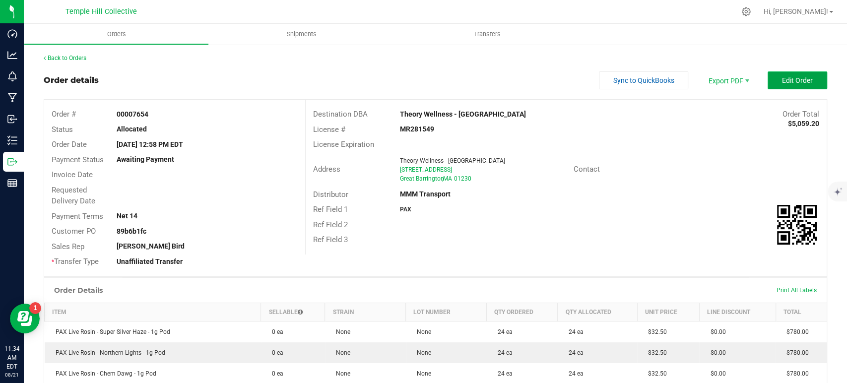
click at [782, 80] on span "Edit Order" at bounding box center [797, 80] width 31 height 8
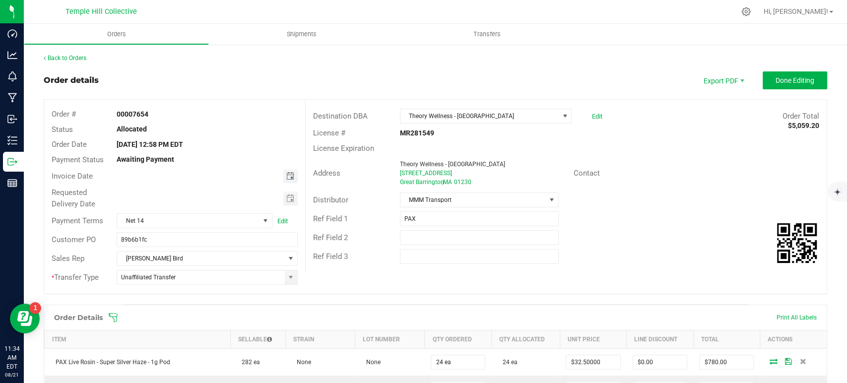
click at [286, 175] on span "Toggle calendar" at bounding box center [290, 176] width 8 height 8
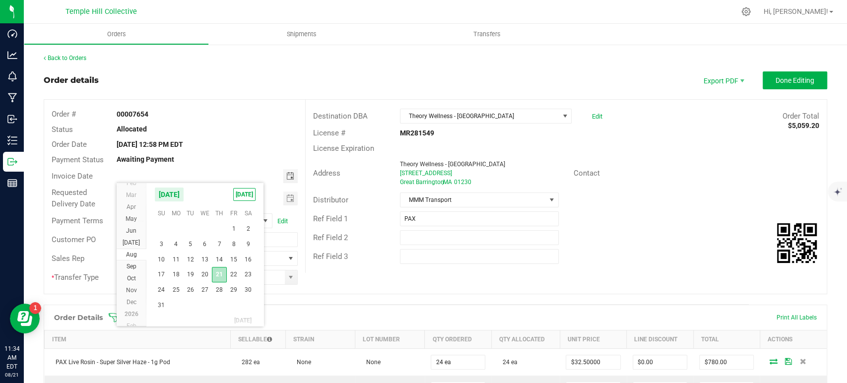
click at [220, 273] on span "21" at bounding box center [219, 274] width 14 height 15
type input "[DATE]"
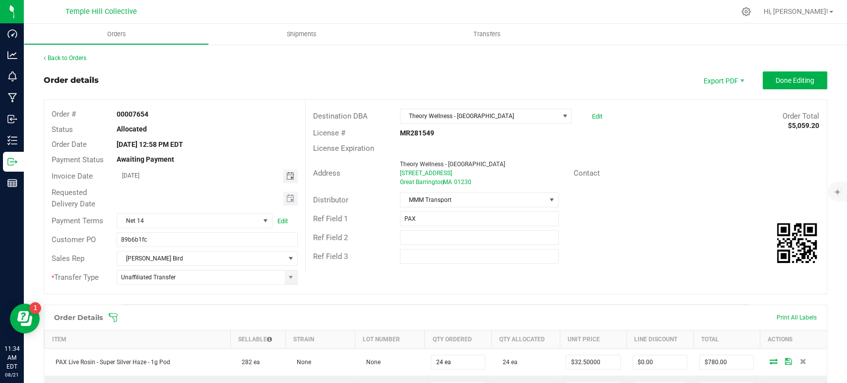
click at [283, 202] on span "Toggle calendar" at bounding box center [290, 198] width 14 height 14
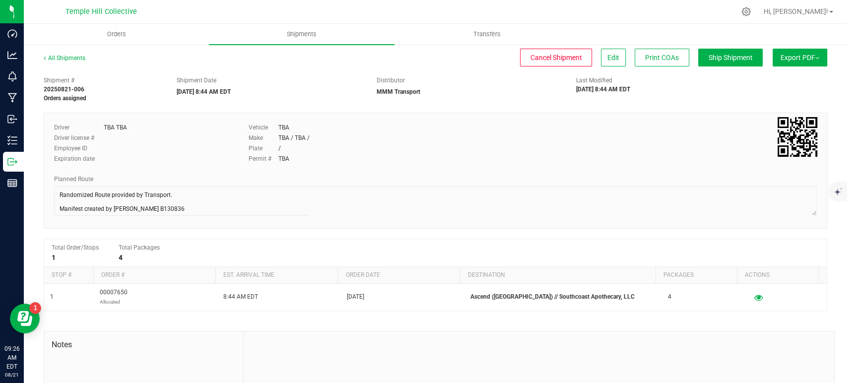
click at [67, 209] on div at bounding box center [435, 202] width 763 height 32
drag, startPoint x: 197, startPoint y: 218, endPoint x: 40, endPoint y: 201, distance: 158.7
click at [40, 201] on div "All Shipments Cancel Shipment Edit Print COAs Ship Shipment Export PDF Manifest…" at bounding box center [435, 259] width 823 height 431
click at [68, 58] on link "All Shipments" at bounding box center [65, 58] width 42 height 7
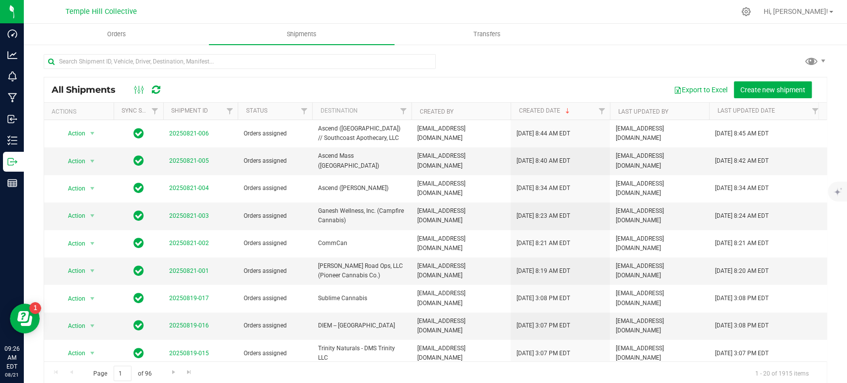
click at [774, 79] on div "All Shipments Export to Excel Create new shipment" at bounding box center [435, 89] width 782 height 25
click at [775, 91] on span "Create new shipment" at bounding box center [772, 90] width 65 height 8
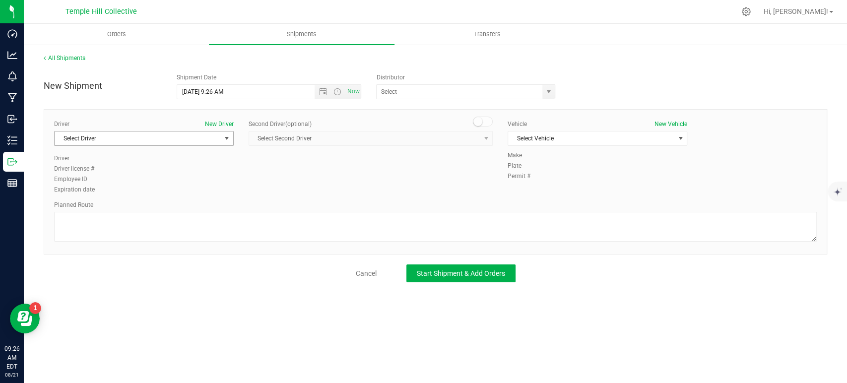
click at [166, 135] on span "Select Driver" at bounding box center [138, 138] width 166 height 14
click at [147, 184] on li "TBA TBA" at bounding box center [144, 179] width 179 height 15
click at [555, 135] on span "Select Vehicle" at bounding box center [591, 138] width 166 height 14
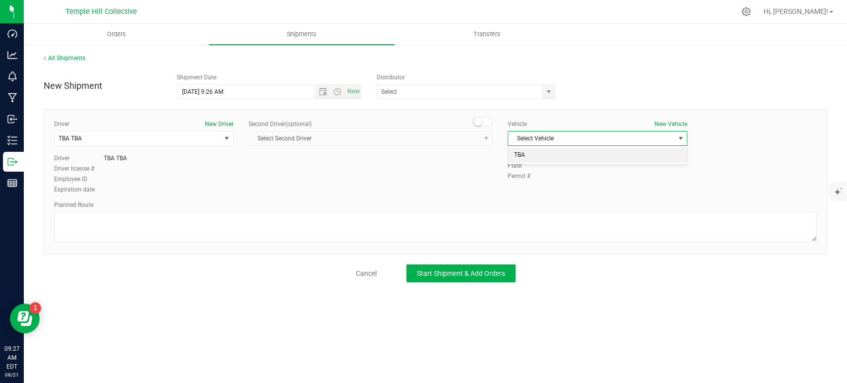
click at [550, 154] on li "TBA" at bounding box center [597, 155] width 179 height 15
click at [451, 99] on div "New Shipment Shipment Date 8/21/2025 9:26 AM Now Distributor Assured Testing La…" at bounding box center [435, 175] width 783 height 214
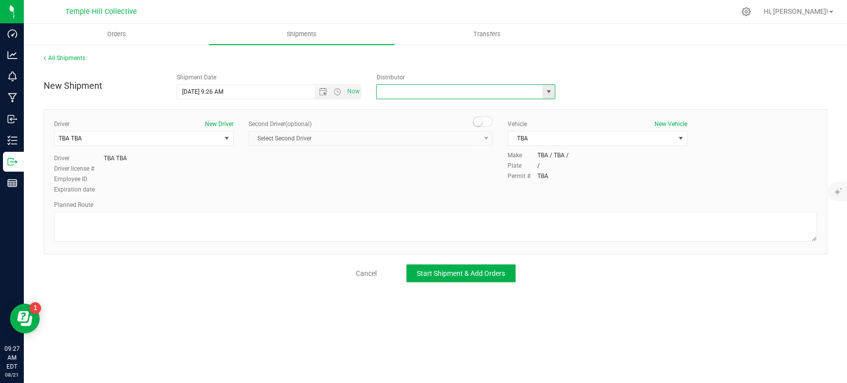
click at [451, 94] on input "text" at bounding box center [457, 92] width 161 height 14
click at [413, 103] on li "MMM Transport" at bounding box center [466, 108] width 178 height 15
type input "MMM Transport"
drag, startPoint x: 158, startPoint y: 237, endPoint x: 156, endPoint y: 231, distance: 6.7
click at [158, 237] on textarea at bounding box center [435, 227] width 763 height 30
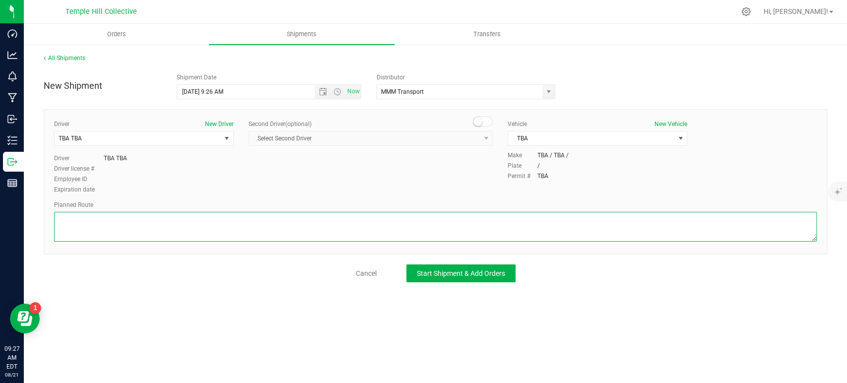
paste textarea "Randomized Route provided by Transport. Manifest created by Amber Parker B130836"
type textarea "Randomized Route provided by Transport. Manifest created by Amber Parker B130836"
click at [453, 274] on span "Start Shipment & Add Orders" at bounding box center [461, 273] width 88 height 8
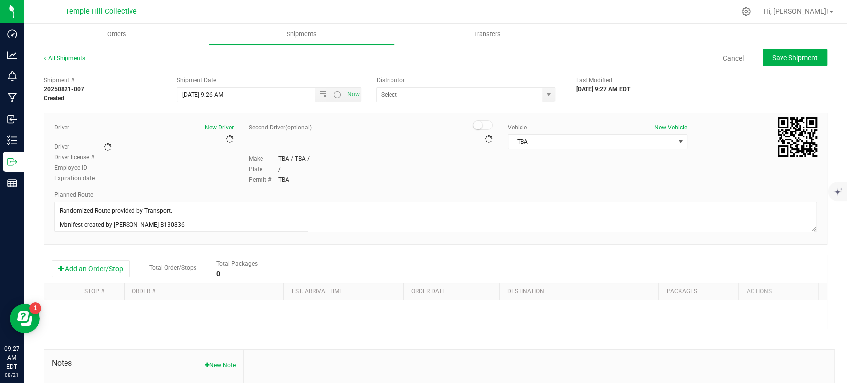
type input "MMM Transport"
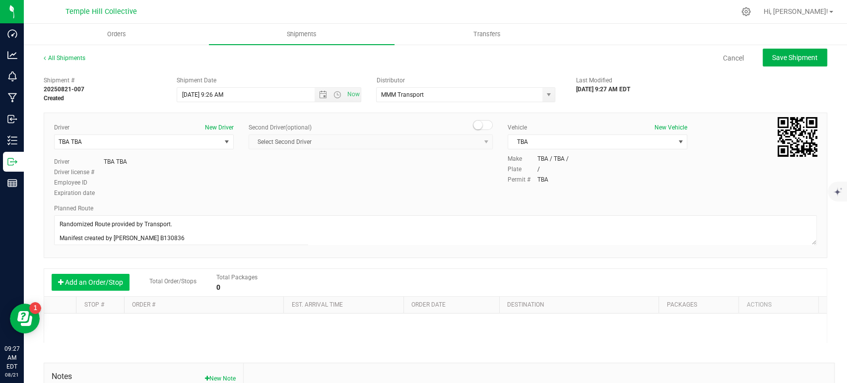
click at [103, 288] on button "Add an Order/Stop" at bounding box center [91, 282] width 78 height 17
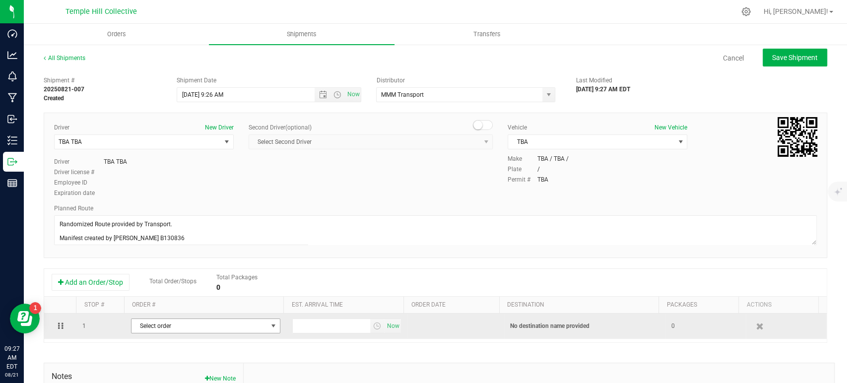
click at [158, 328] on span "Select order" at bounding box center [199, 326] width 136 height 14
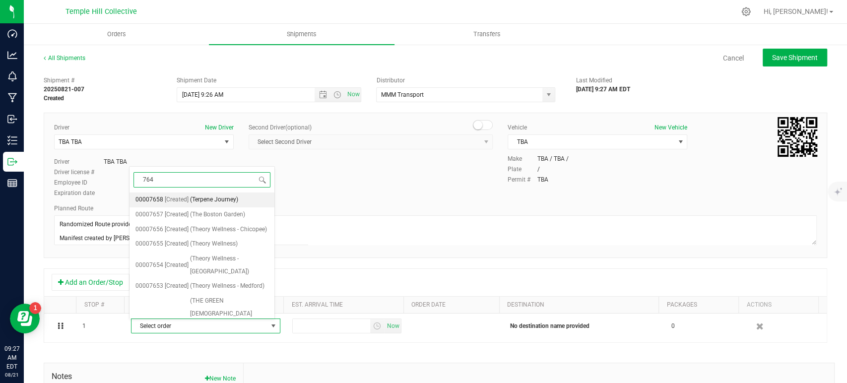
type input "7643"
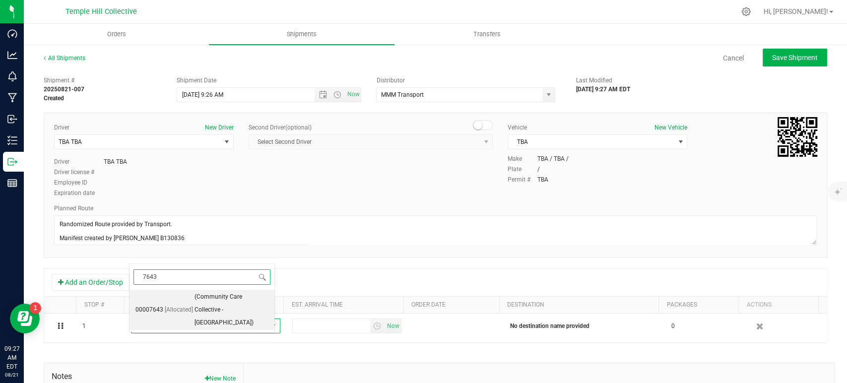
click at [187, 305] on span "[Allocated]" at bounding box center [179, 310] width 28 height 13
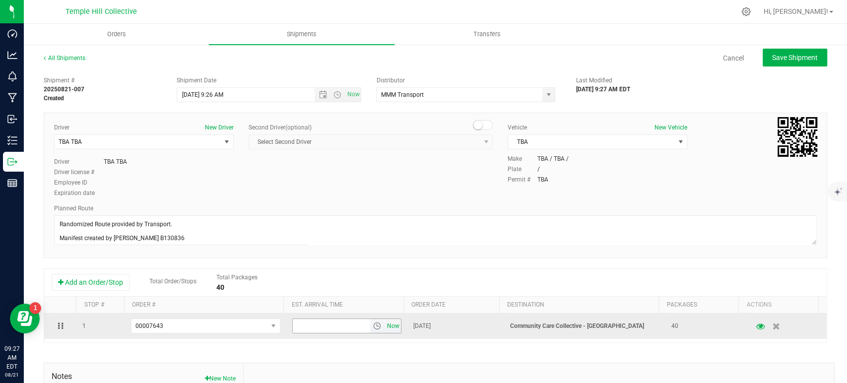
click at [387, 329] on span "Now" at bounding box center [392, 326] width 17 height 14
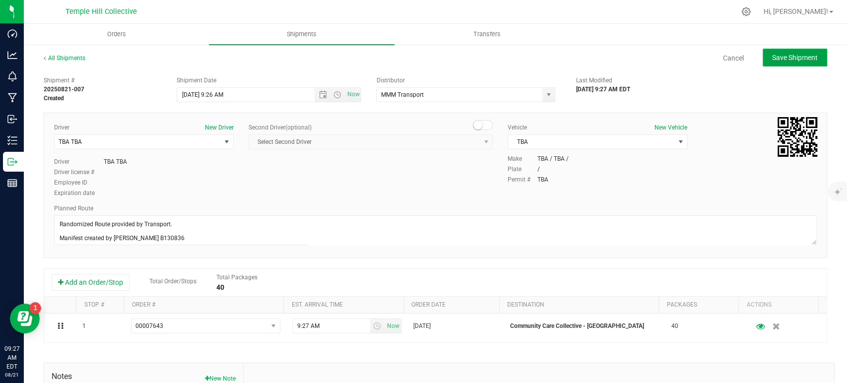
click at [772, 59] on span "Save Shipment" at bounding box center [795, 58] width 46 height 8
type input "8/21/2025 1:26 PM"
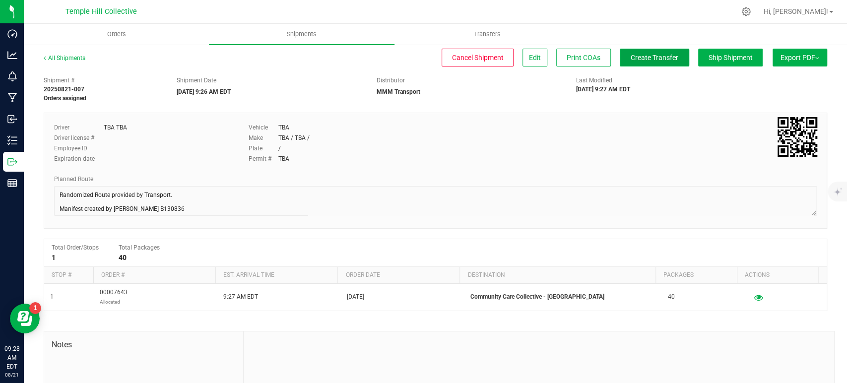
click at [646, 58] on span "Create Transfer" at bounding box center [655, 58] width 48 height 8
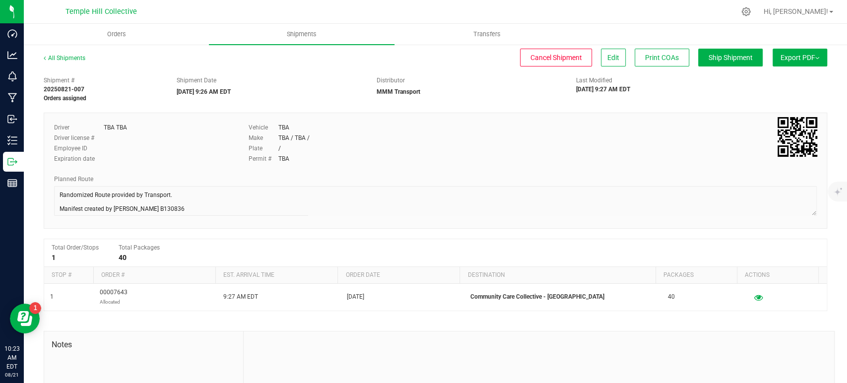
click at [66, 54] on div "All Shipments" at bounding box center [74, 61] width 60 height 15
click at [67, 59] on link "All Shipments" at bounding box center [65, 58] width 42 height 7
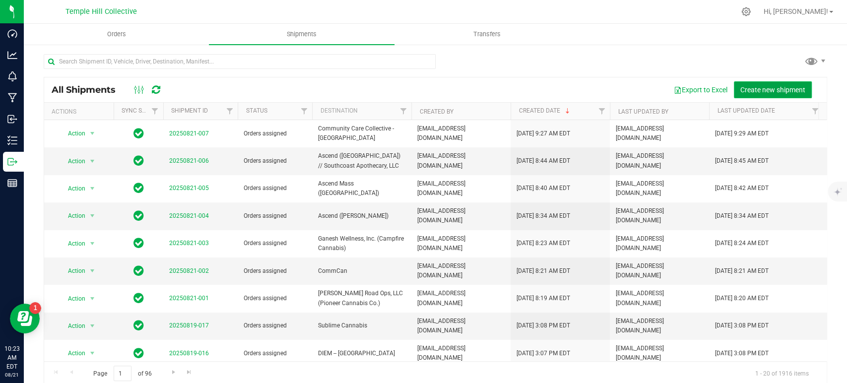
click at [755, 87] on span "Create new shipment" at bounding box center [772, 90] width 65 height 8
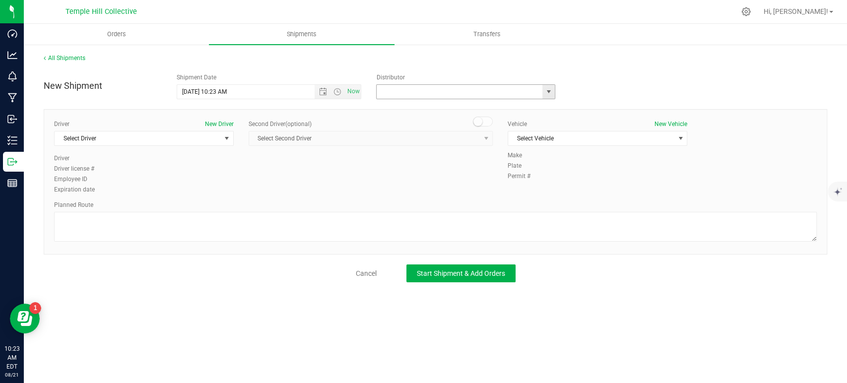
click at [427, 98] on input "text" at bounding box center [457, 92] width 161 height 14
drag, startPoint x: 401, startPoint y: 105, endPoint x: 326, endPoint y: 119, distance: 76.2
click at [401, 106] on li "MMM Transport" at bounding box center [466, 108] width 178 height 15
type input "MMM Transport"
click at [202, 134] on span "Select Driver" at bounding box center [138, 138] width 166 height 14
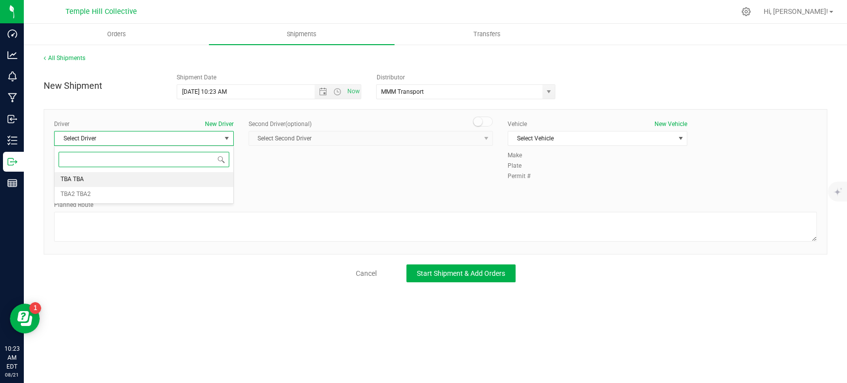
click at [127, 176] on li "TBA TBA" at bounding box center [144, 179] width 179 height 15
click at [567, 146] on div "Vehicle New Vehicle Select Vehicle Select Vehicle TBA" at bounding box center [597, 135] width 194 height 31
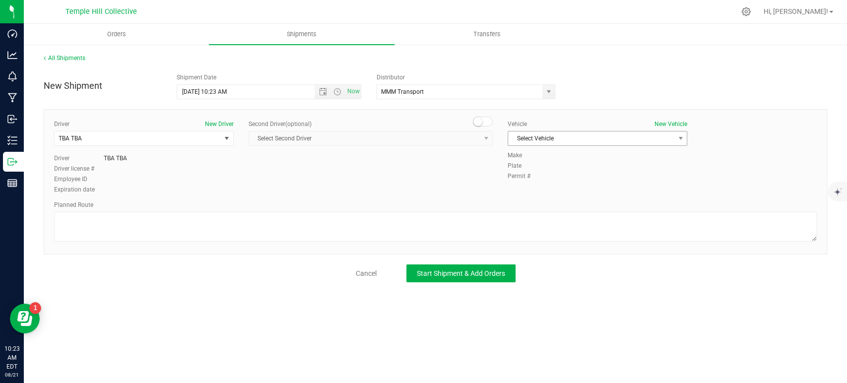
click at [565, 138] on span "Select Vehicle" at bounding box center [591, 138] width 166 height 14
click at [521, 153] on li "TBA" at bounding box center [597, 155] width 179 height 15
click at [241, 225] on textarea at bounding box center [435, 227] width 763 height 30
paste textarea "Randomized Route provided by Transport. Manifest created by [PERSON_NAME] B1308…"
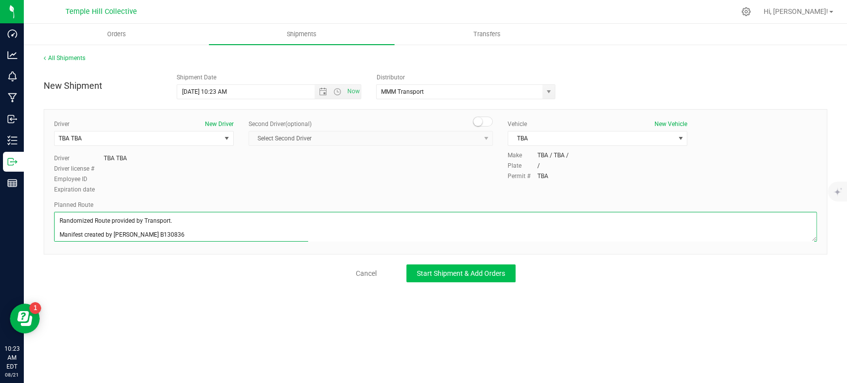
type textarea "Randomized Route provided by Transport. Manifest created by [PERSON_NAME] B1308…"
click at [452, 273] on span "Start Shipment & Add Orders" at bounding box center [461, 273] width 88 height 8
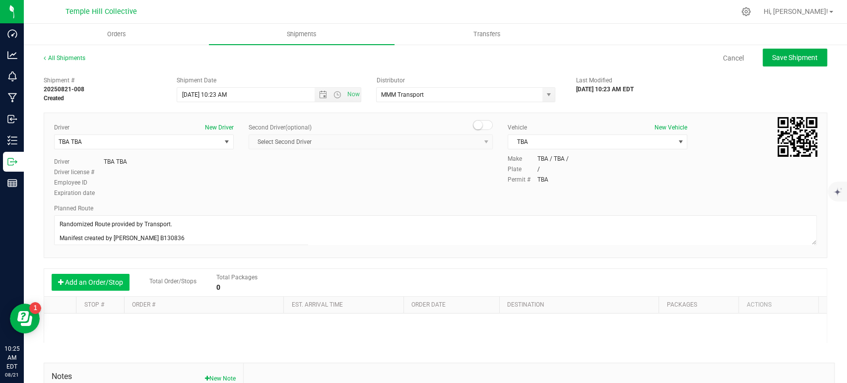
click at [97, 287] on button "Add an Order/Stop" at bounding box center [91, 282] width 78 height 17
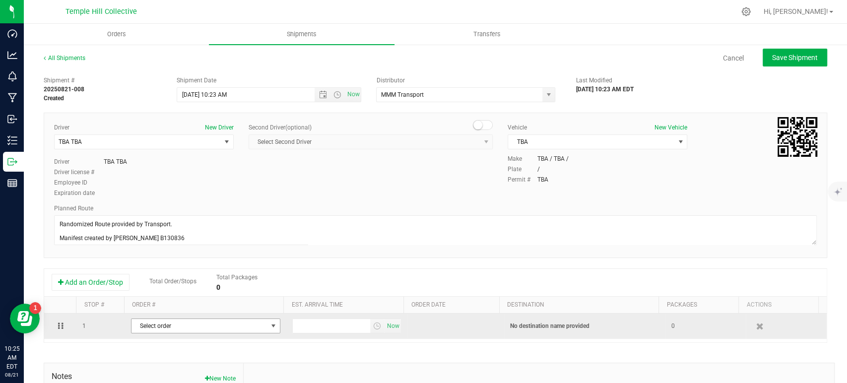
click at [194, 329] on span "Select order" at bounding box center [199, 326] width 136 height 14
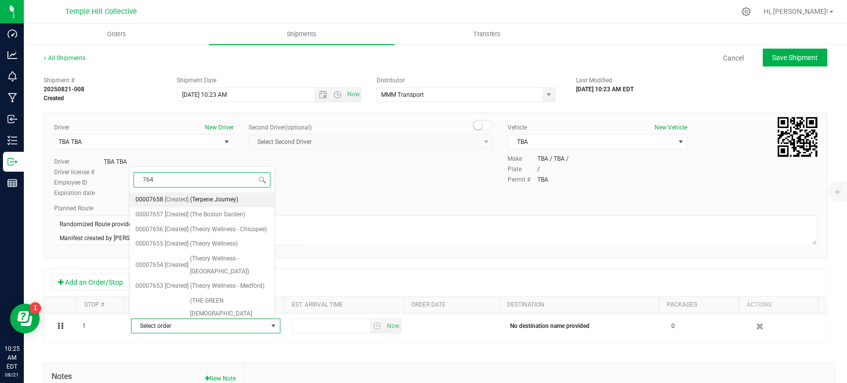
type input "7643"
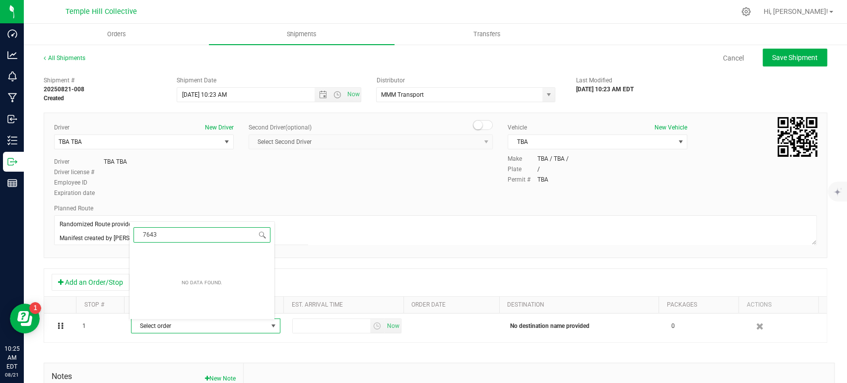
drag, startPoint x: 176, startPoint y: 235, endPoint x: 135, endPoint y: 230, distance: 40.9
click at [135, 230] on input "7643" at bounding box center [201, 234] width 137 height 15
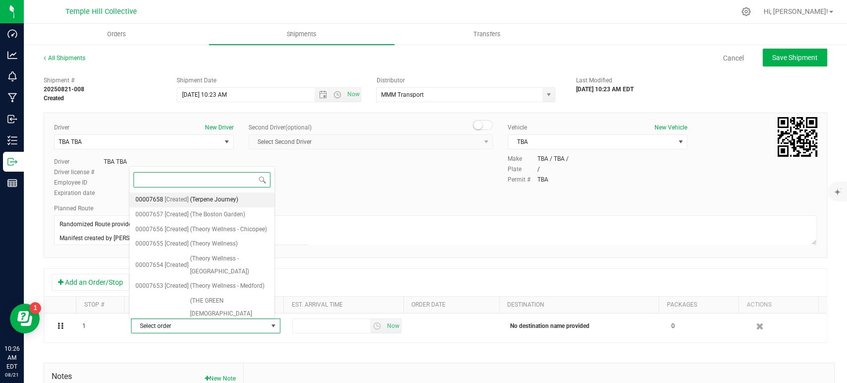
click at [230, 178] on input at bounding box center [201, 179] width 137 height 15
type input "7642"
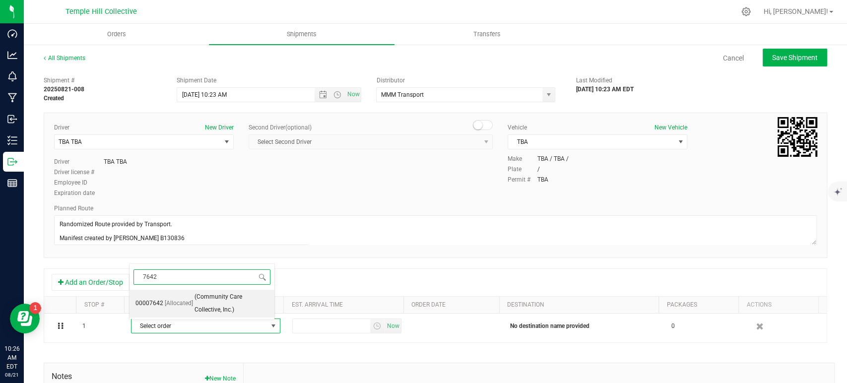
click at [182, 304] on span "[Allocated]" at bounding box center [179, 303] width 28 height 13
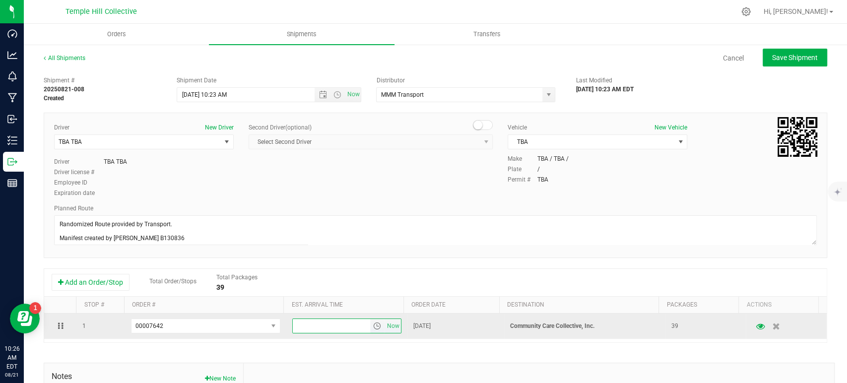
click at [300, 321] on input "text" at bounding box center [331, 326] width 77 height 14
click at [394, 324] on td "Now" at bounding box center [346, 326] width 121 height 25
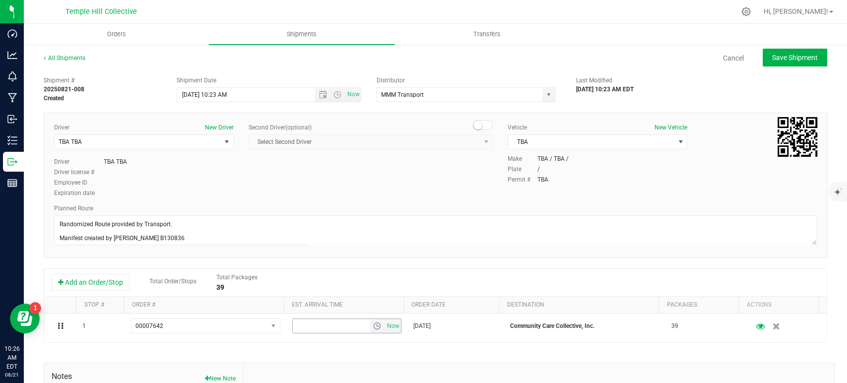
click at [384, 327] on span "Now" at bounding box center [392, 326] width 17 height 14
click at [790, 63] on button "Save Shipment" at bounding box center [795, 58] width 64 height 18
type input "8/21/2025 2:23 PM"
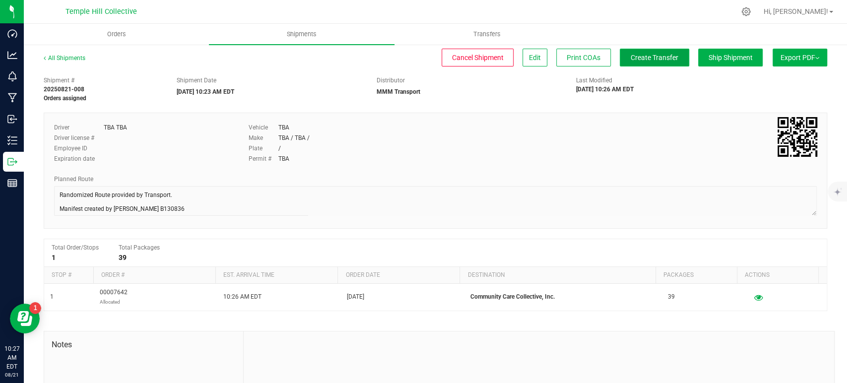
click at [642, 62] on button "Create Transfer" at bounding box center [654, 58] width 69 height 18
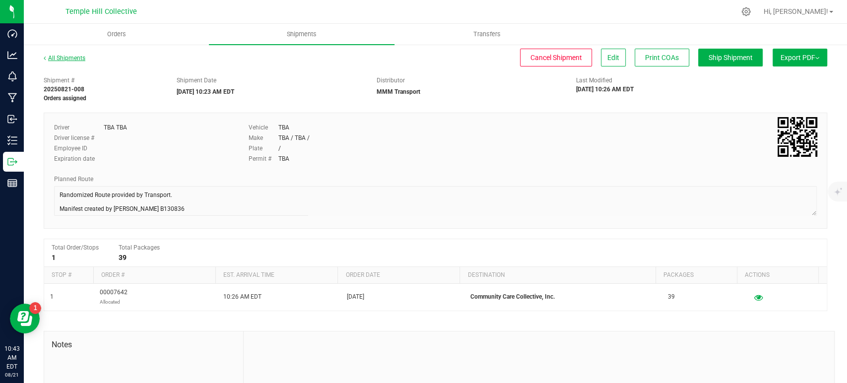
click at [77, 61] on link "All Shipments" at bounding box center [65, 58] width 42 height 7
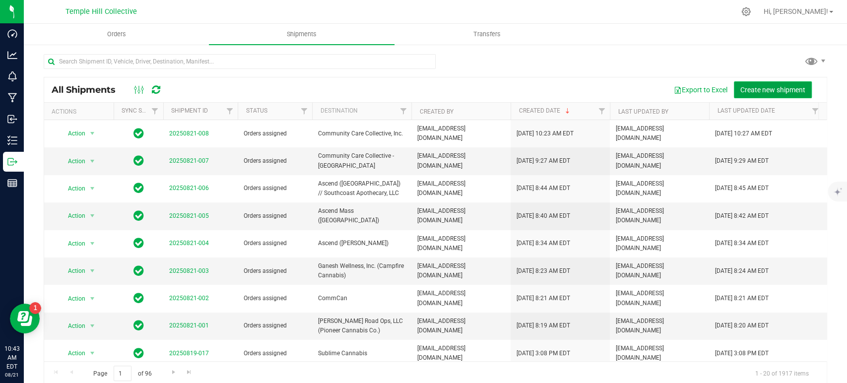
click at [769, 89] on span "Create new shipment" at bounding box center [772, 90] width 65 height 8
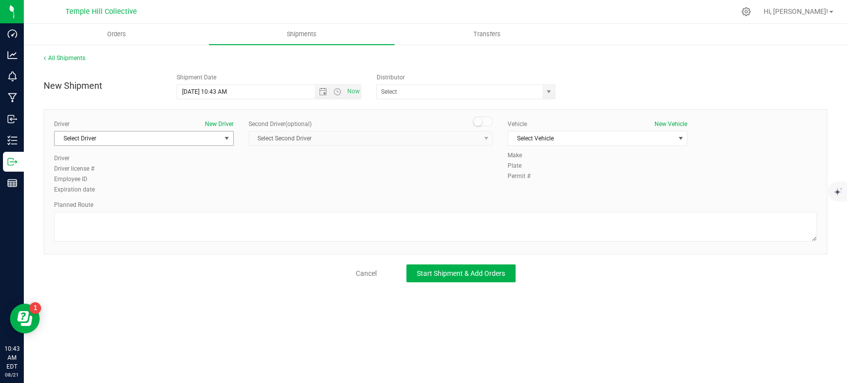
click at [139, 136] on span "Select Driver" at bounding box center [138, 138] width 166 height 14
click at [90, 174] on li "TBA TBA" at bounding box center [144, 179] width 179 height 15
type input "tba"
click at [419, 95] on input "text" at bounding box center [457, 92] width 161 height 14
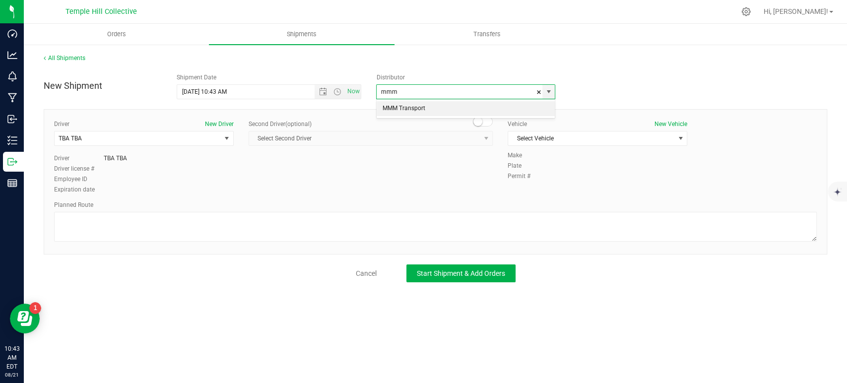
click at [393, 105] on li "MMM Transport" at bounding box center [466, 108] width 178 height 15
type input "MMM Transport"
click at [542, 134] on span "Select Vehicle" at bounding box center [591, 138] width 166 height 14
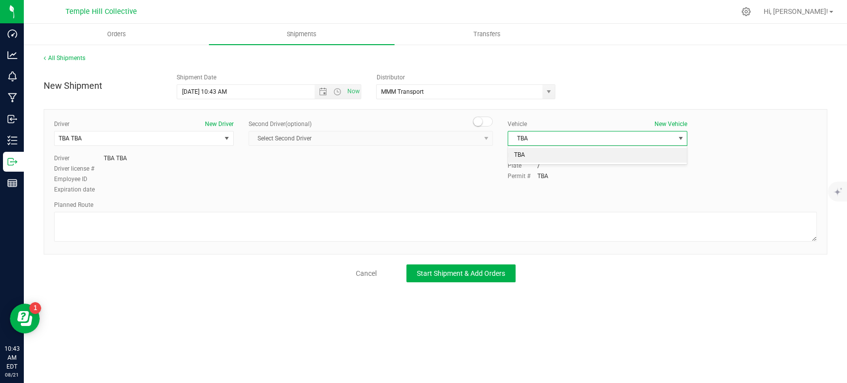
click at [536, 156] on li "TBA" at bounding box center [597, 155] width 179 height 15
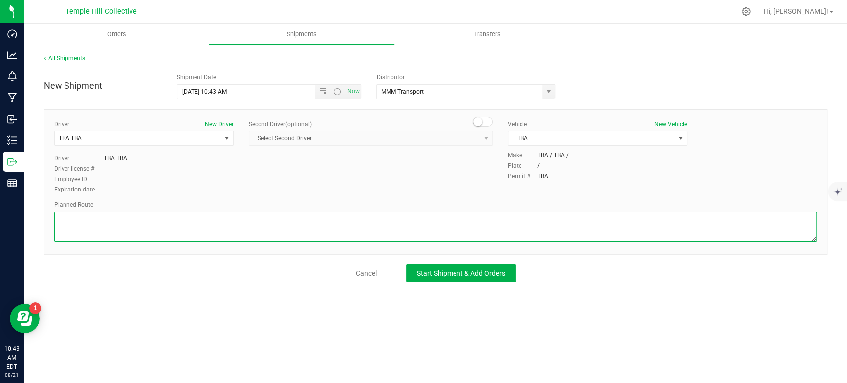
click at [293, 230] on textarea at bounding box center [435, 227] width 763 height 30
paste textarea "Randomized Route provided by Transport. Manifest created by [PERSON_NAME] B1308…"
type textarea "Randomized Route provided by Transport. Manifest created by [PERSON_NAME] B1308…"
click at [444, 269] on span "Start Shipment & Add Orders" at bounding box center [461, 273] width 88 height 8
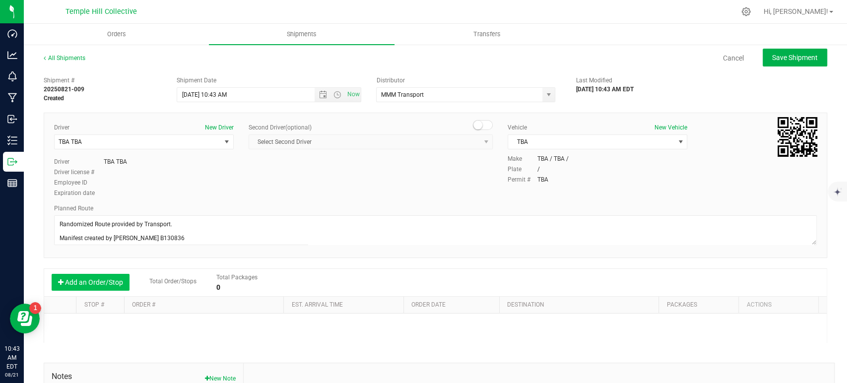
click at [109, 289] on button "Add an Order/Stop" at bounding box center [91, 282] width 78 height 17
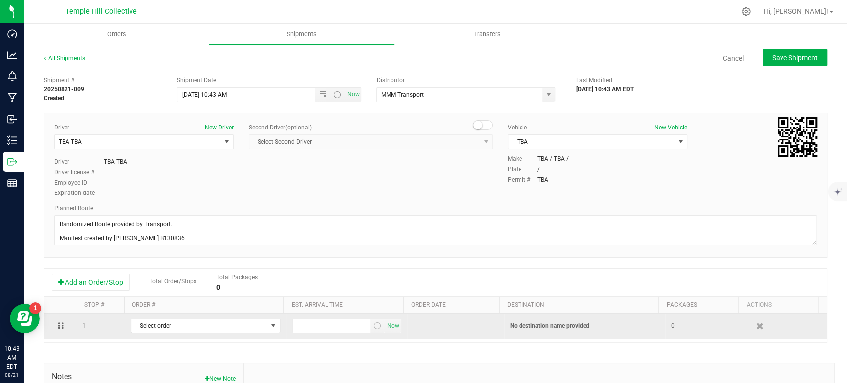
click at [195, 320] on span "Select order" at bounding box center [199, 326] width 136 height 14
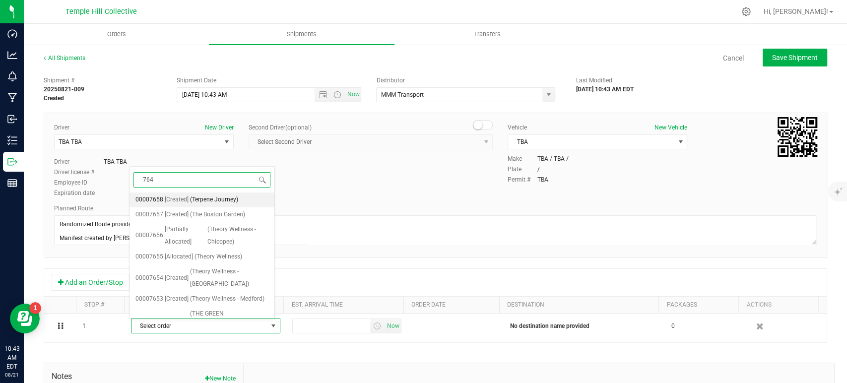
type input "7644"
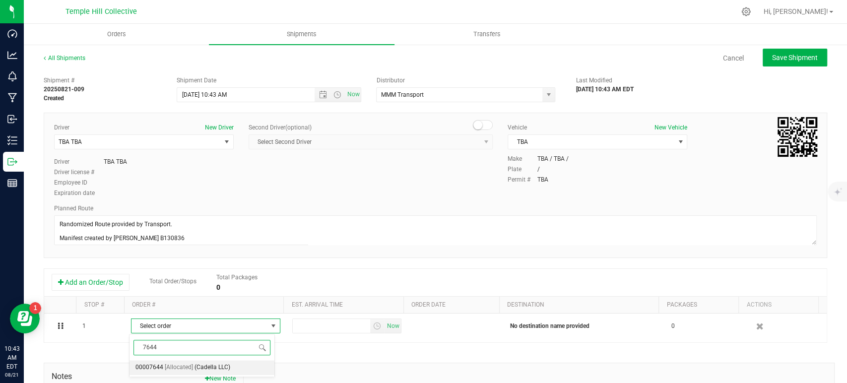
click at [200, 367] on span "(Cadella LLC)" at bounding box center [212, 367] width 36 height 13
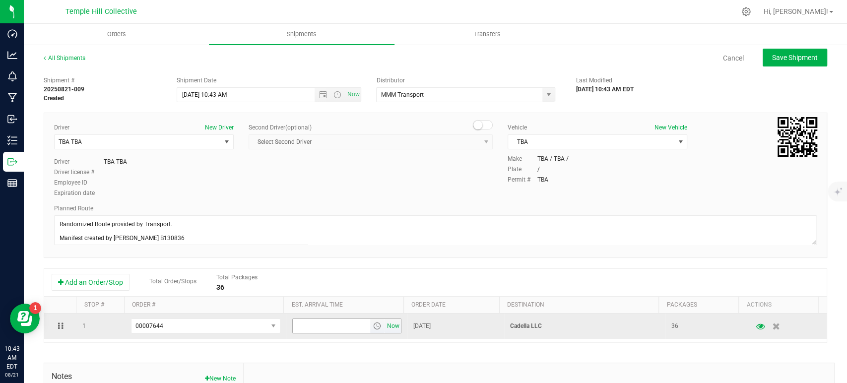
click at [385, 324] on span "Now" at bounding box center [392, 326] width 17 height 14
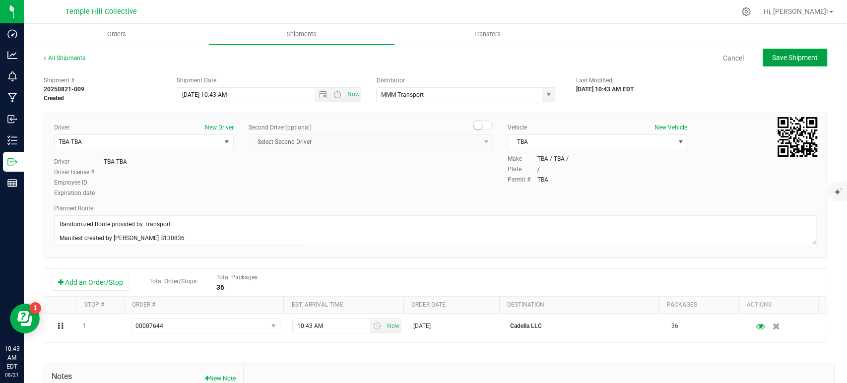
click at [785, 65] on button "Save Shipment" at bounding box center [795, 58] width 64 height 18
type input "8/21/2025 2:43 PM"
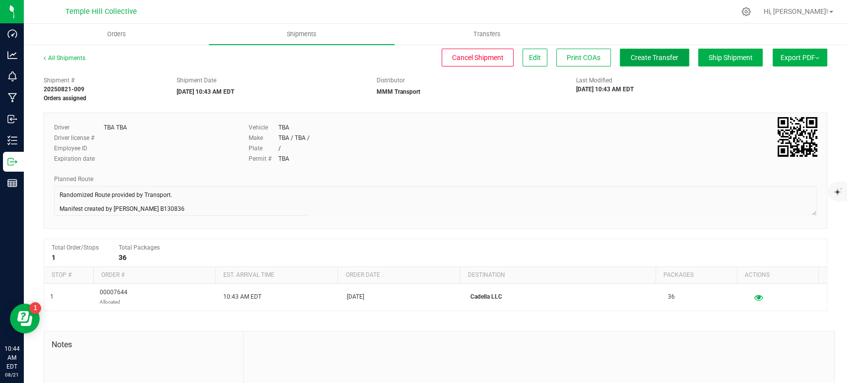
click at [641, 61] on span "Create Transfer" at bounding box center [655, 58] width 48 height 8
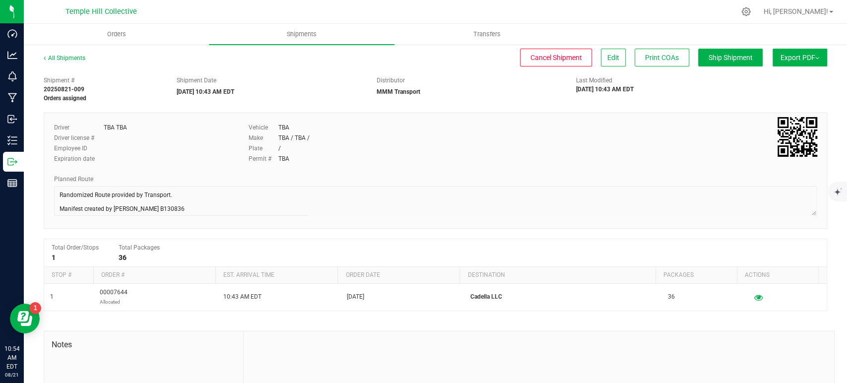
click at [46, 190] on div "Driver TBA TBA Driver license # Employee ID Expiration date Vehicle TBA Make TB…" at bounding box center [435, 171] width 783 height 116
click at [83, 59] on link "All Shipments" at bounding box center [65, 58] width 42 height 7
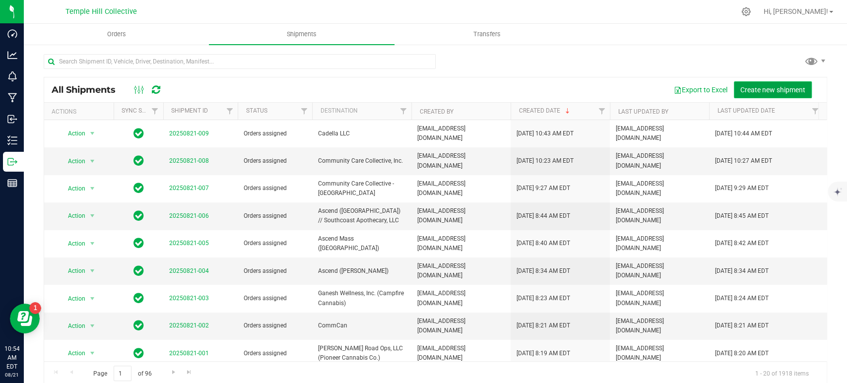
click at [747, 86] on span "Create new shipment" at bounding box center [772, 90] width 65 height 8
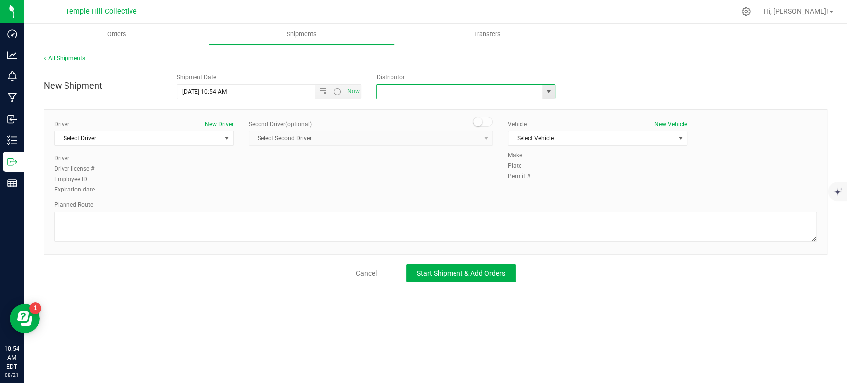
click at [396, 87] on input "text" at bounding box center [457, 92] width 161 height 14
click at [397, 107] on li "MMM Transport" at bounding box center [466, 108] width 178 height 15
type input "MMM Transport"
click at [166, 134] on span "Select Driver" at bounding box center [138, 138] width 166 height 14
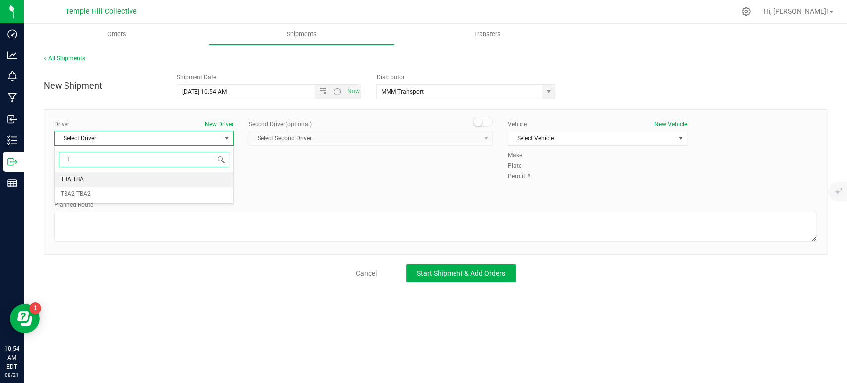
click at [159, 181] on li "TBA TBA" at bounding box center [144, 179] width 179 height 15
type input "t"
click at [151, 227] on textarea at bounding box center [435, 227] width 763 height 30
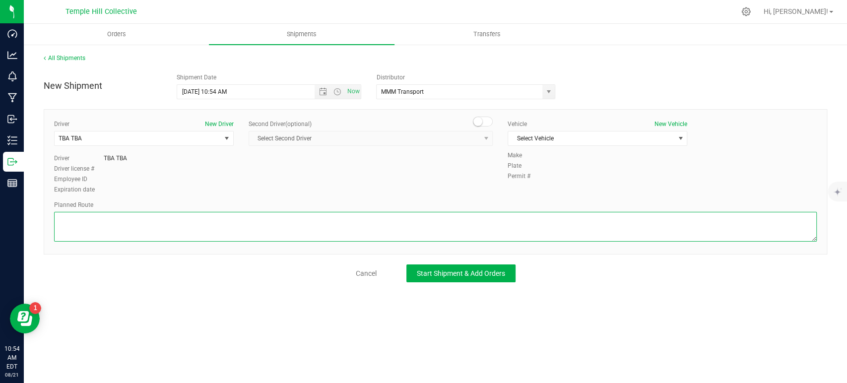
paste textarea "Randomized Route provided by Transport. Manifest created by [PERSON_NAME] B1308…"
type textarea "Randomized Route provided by Transport. Manifest created by [PERSON_NAME] B1308…"
drag, startPoint x: 605, startPoint y: 135, endPoint x: 599, endPoint y: 142, distance: 9.1
click at [605, 135] on span "Select Vehicle" at bounding box center [591, 138] width 166 height 14
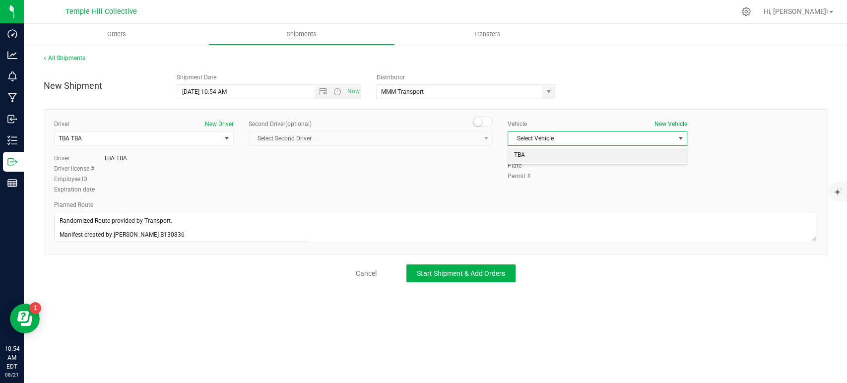
click at [555, 152] on li "TBA" at bounding box center [597, 155] width 179 height 15
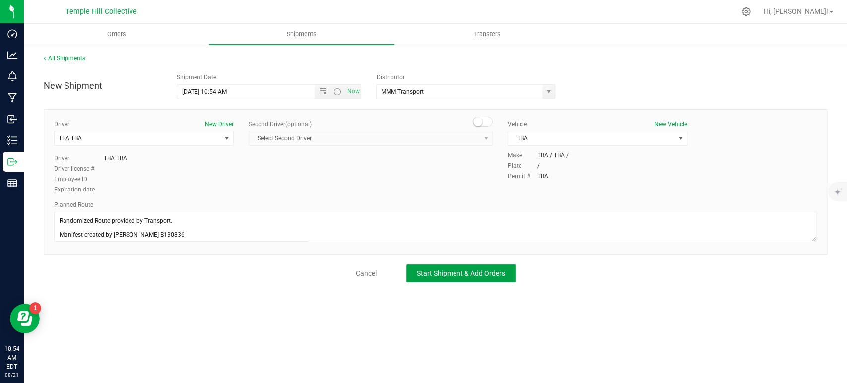
click at [479, 281] on button "Start Shipment & Add Orders" at bounding box center [460, 273] width 109 height 18
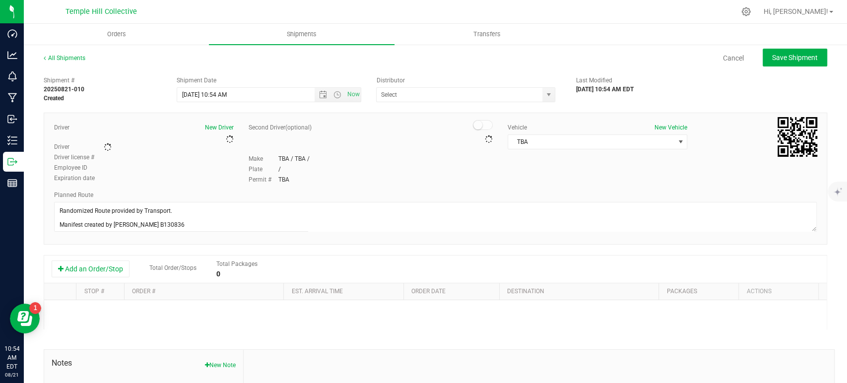
type input "MMM Transport"
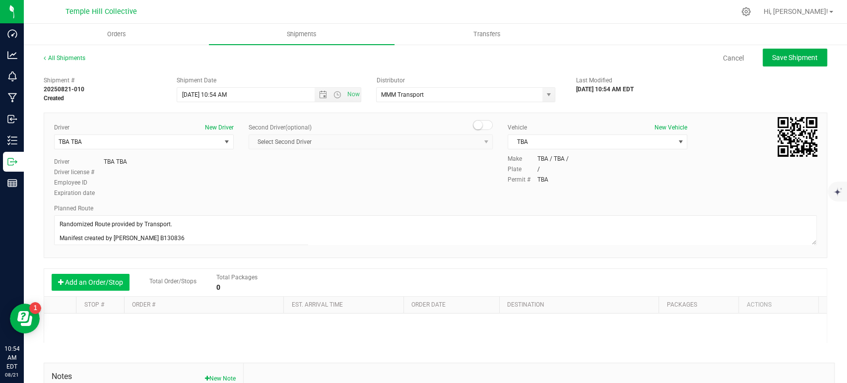
click at [110, 281] on button "Add an Order/Stop" at bounding box center [91, 282] width 78 height 17
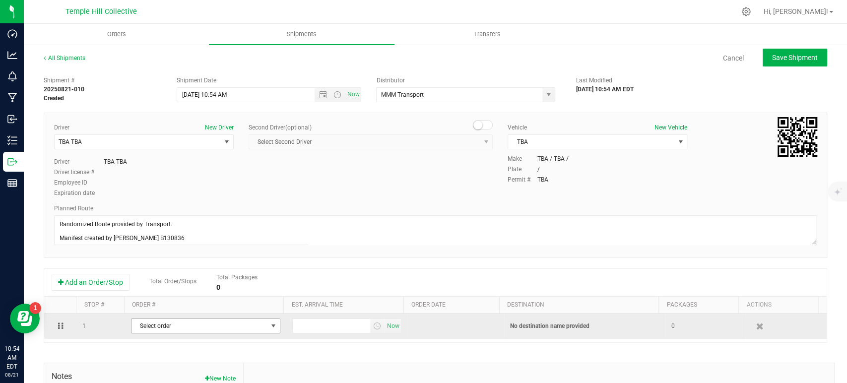
click at [158, 322] on span "Select order" at bounding box center [199, 326] width 136 height 14
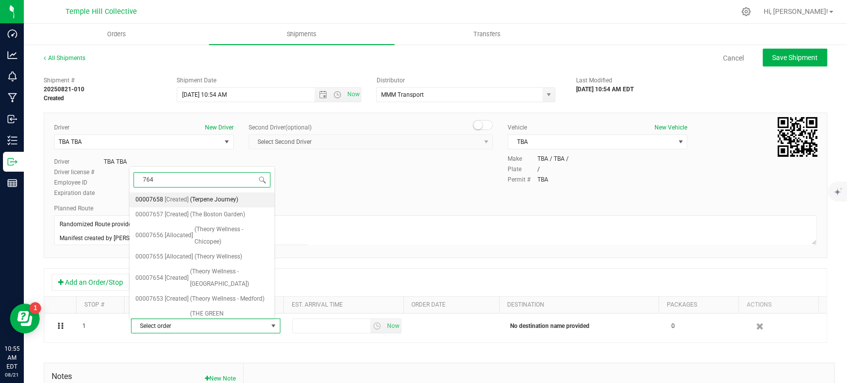
type input "7641"
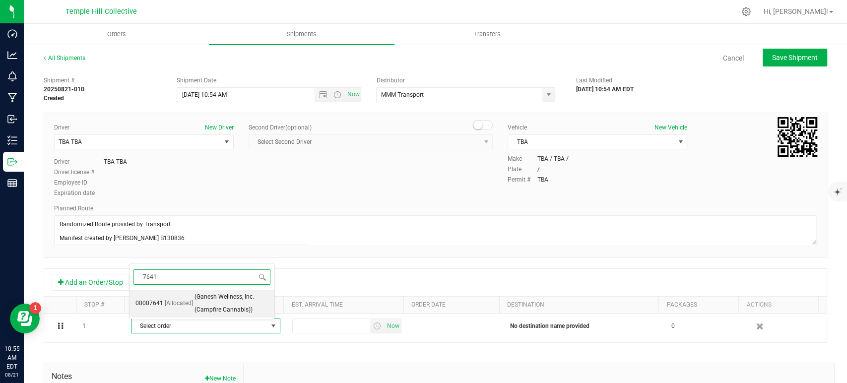
click at [199, 304] on span "(Ganesh Wellness, Inc. (Campfire Cannabis))" at bounding box center [231, 303] width 74 height 25
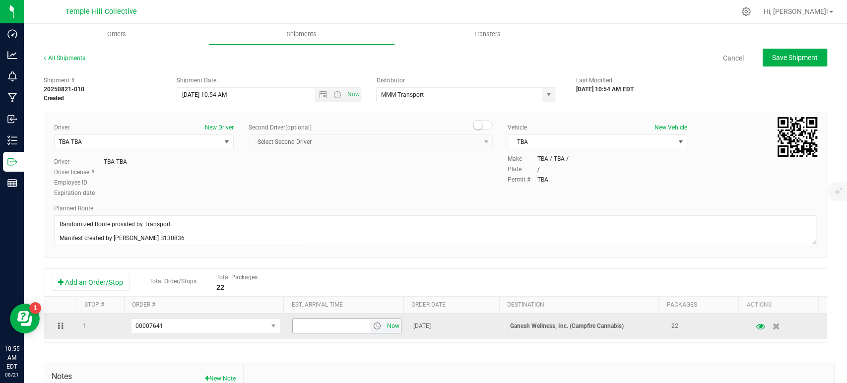
click at [384, 325] on span "Now" at bounding box center [392, 326] width 17 height 14
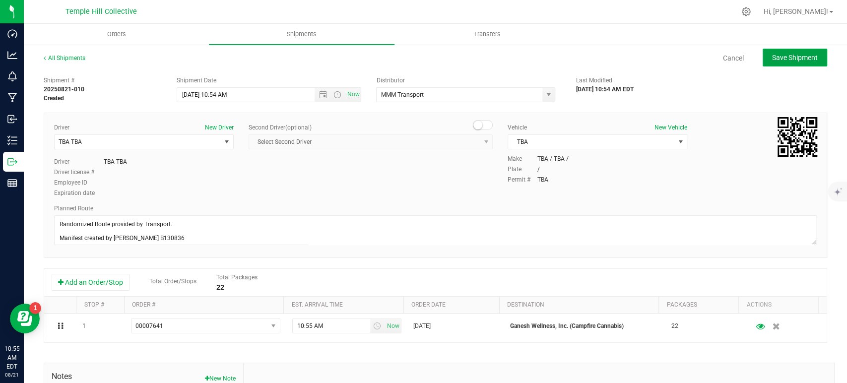
click at [803, 54] on span "Save Shipment" at bounding box center [795, 58] width 46 height 8
type input "8/21/2025 2:54 PM"
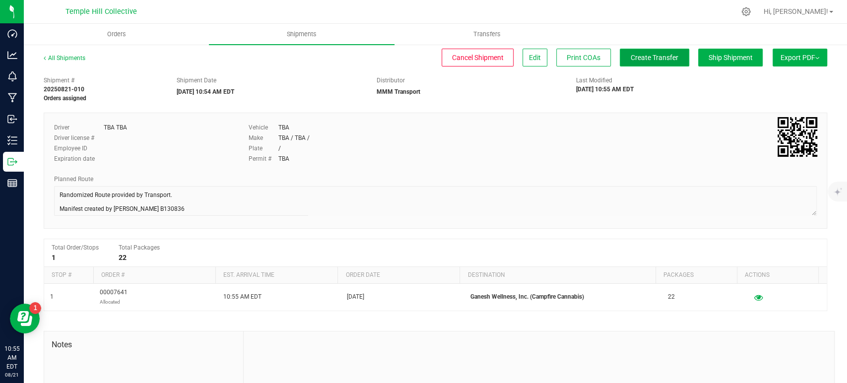
click at [634, 62] on button "Create Transfer" at bounding box center [654, 58] width 69 height 18
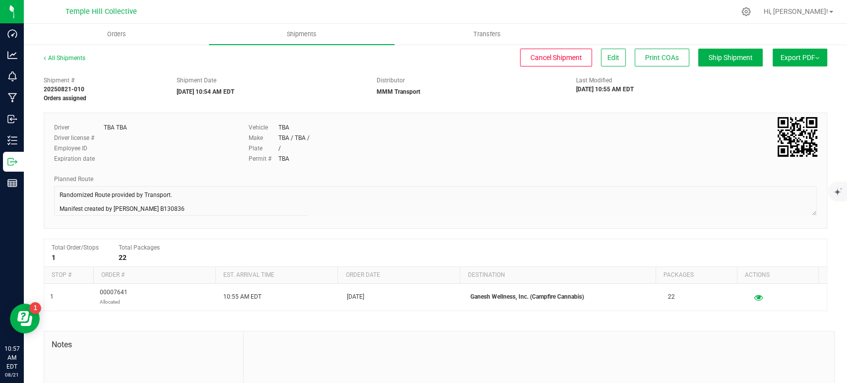
click at [53, 194] on div "Driver TBA TBA Driver license # Employee ID Expiration date Vehicle TBA Make TB…" at bounding box center [435, 171] width 783 height 116
click at [64, 56] on link "All Shipments" at bounding box center [65, 58] width 42 height 7
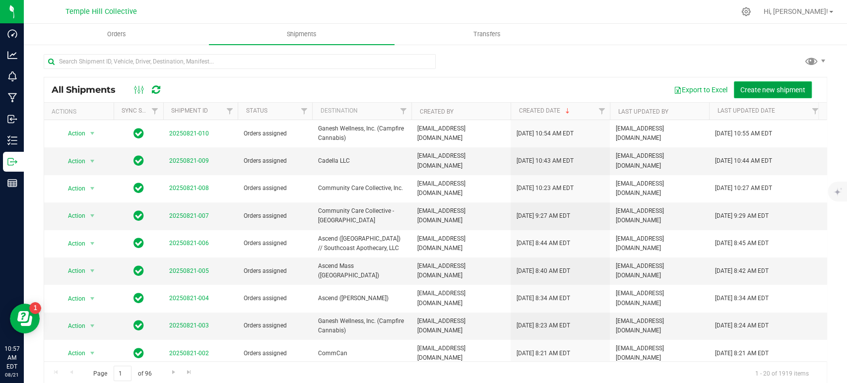
click at [760, 91] on span "Create new shipment" at bounding box center [772, 90] width 65 height 8
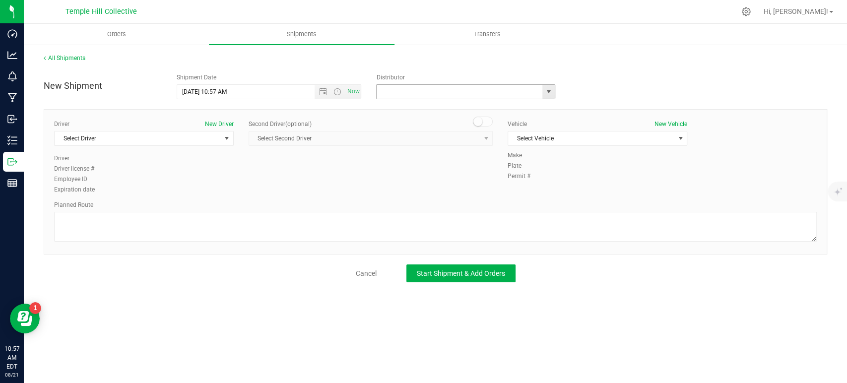
click at [453, 91] on input "text" at bounding box center [457, 92] width 161 height 14
click at [329, 213] on textarea at bounding box center [435, 227] width 763 height 30
paste textarea "Randomized Route provided by Transport. Manifest created by [PERSON_NAME] B1308…"
type textarea "Randomized Route provided by Transport. Manifest created by [PERSON_NAME] B1308…"
click at [443, 95] on input "text" at bounding box center [457, 92] width 161 height 14
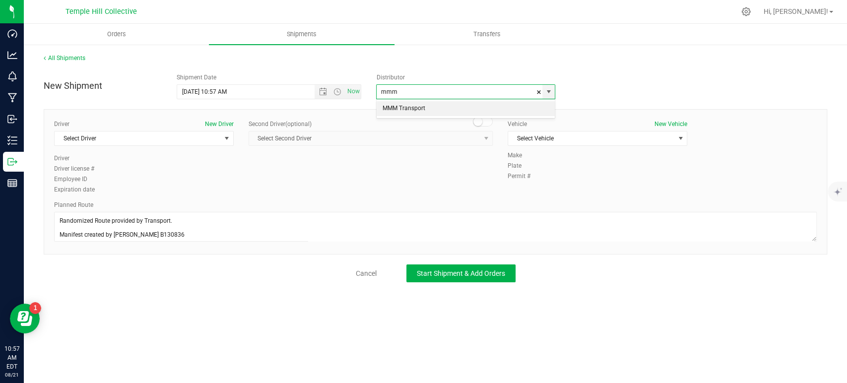
click at [405, 110] on li "MMM Transport" at bounding box center [466, 108] width 178 height 15
type input "MMM Transport"
click at [554, 139] on span "Select Vehicle" at bounding box center [591, 138] width 166 height 14
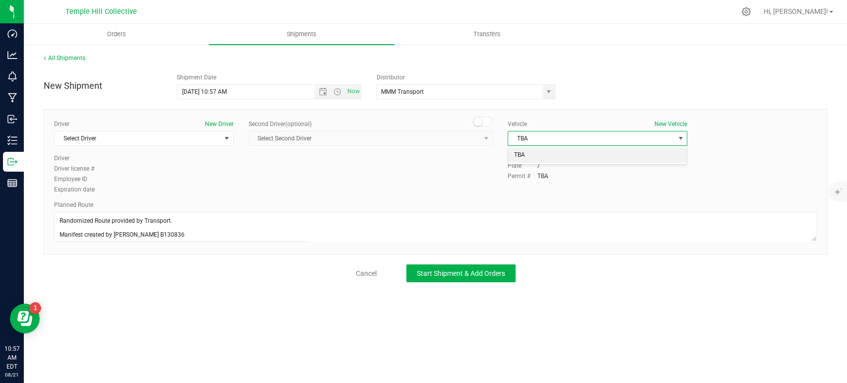
click at [541, 151] on li "TBA" at bounding box center [597, 155] width 179 height 15
click at [165, 134] on span "Select Driver" at bounding box center [138, 138] width 166 height 14
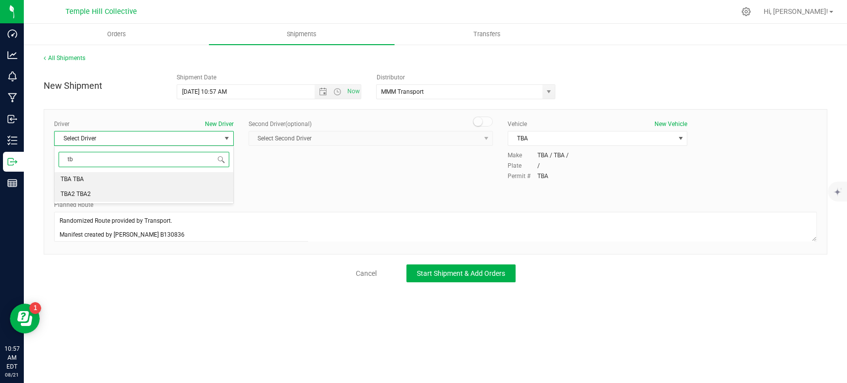
click at [89, 176] on li "TBA TBA" at bounding box center [144, 179] width 179 height 15
type input "tb"
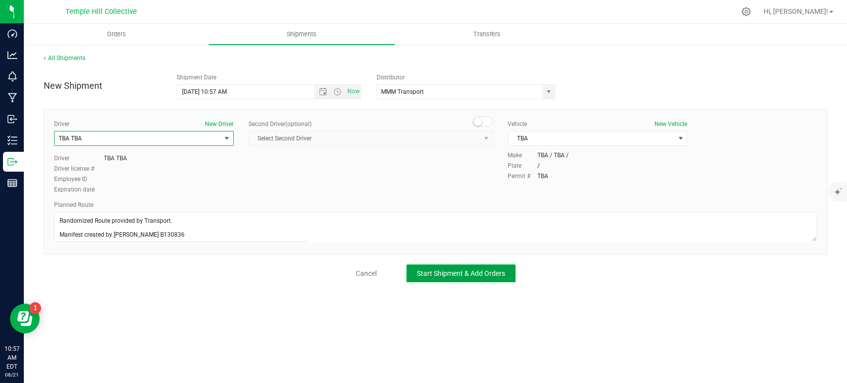
click at [429, 270] on span "Start Shipment & Add Orders" at bounding box center [461, 273] width 88 height 8
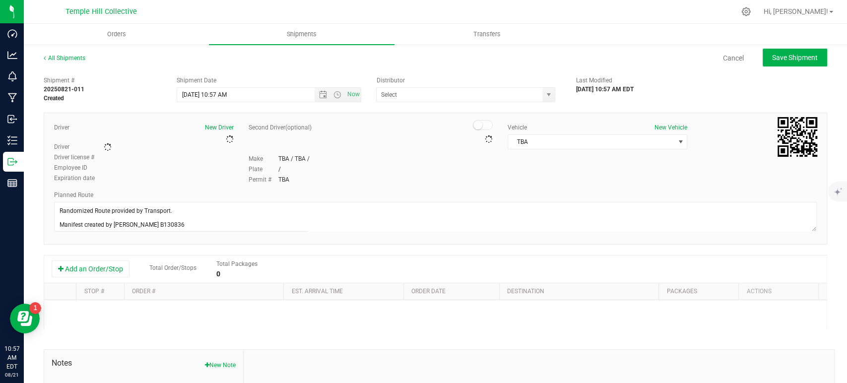
type input "MMM Transport"
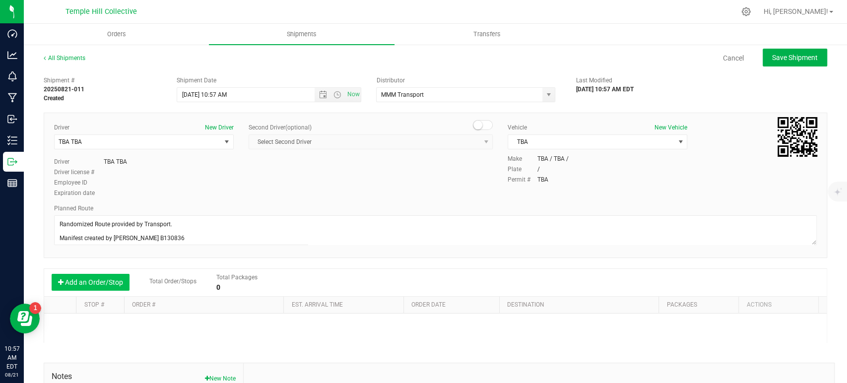
click at [88, 280] on button "Add an Order/Stop" at bounding box center [91, 282] width 78 height 17
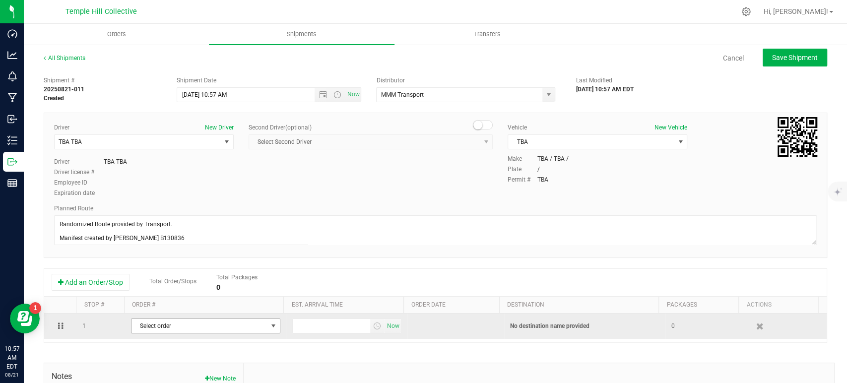
click at [163, 322] on span "Select order" at bounding box center [199, 326] width 136 height 14
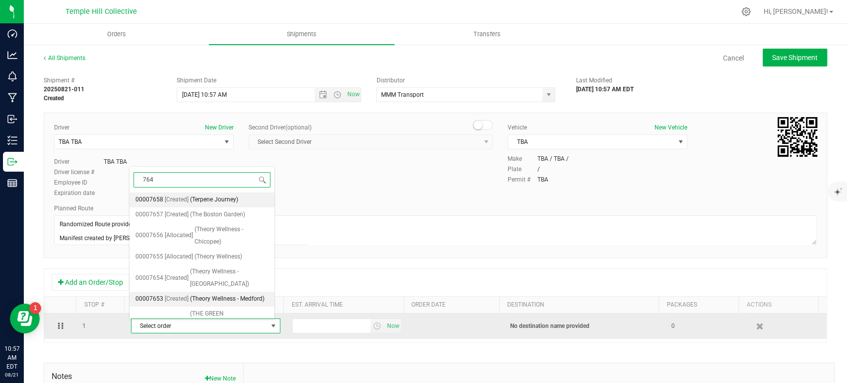
type input "7640"
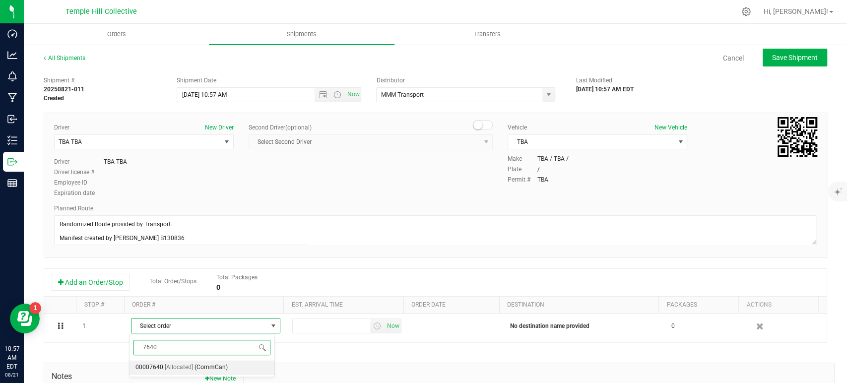
click at [169, 366] on span "[Allocated]" at bounding box center [179, 367] width 28 height 13
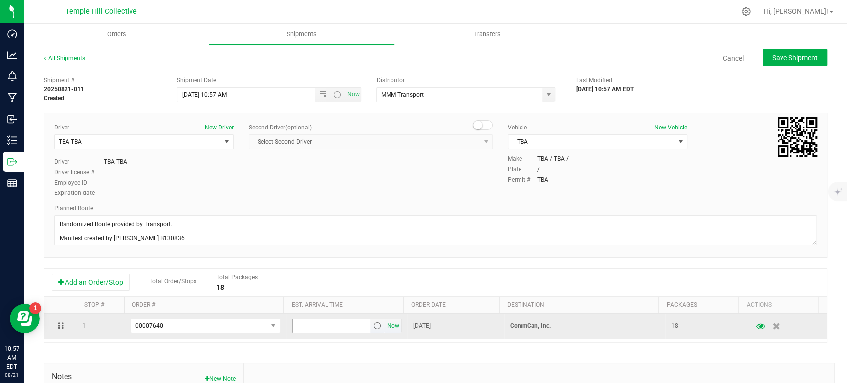
click at [387, 323] on span "Now" at bounding box center [392, 326] width 17 height 14
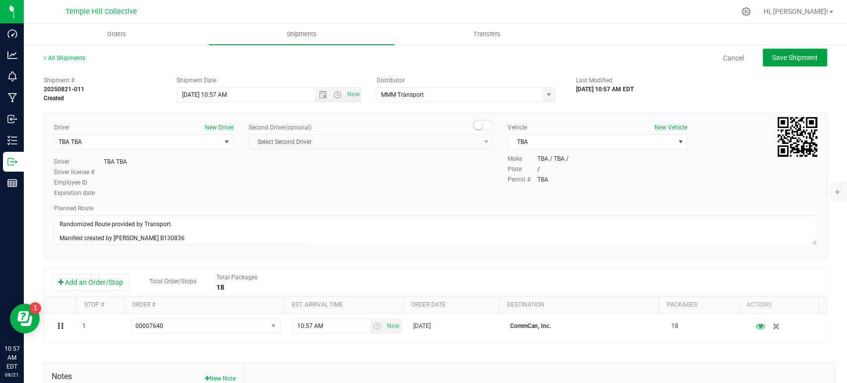
click at [804, 65] on button "Save Shipment" at bounding box center [795, 58] width 64 height 18
type input "8/21/2025 2:57 PM"
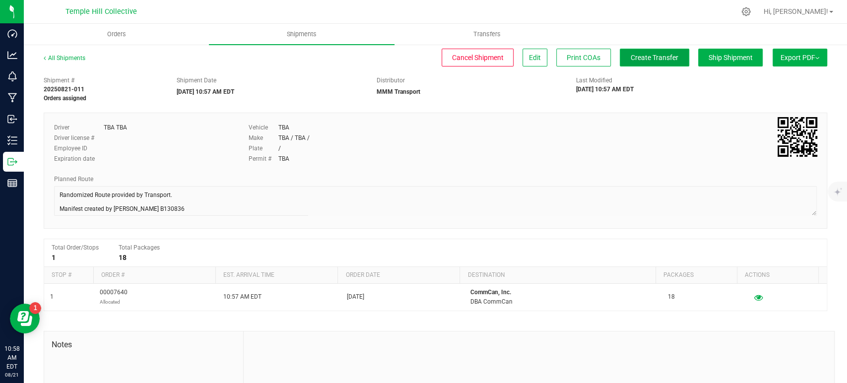
click at [639, 55] on span "Create Transfer" at bounding box center [655, 58] width 48 height 8
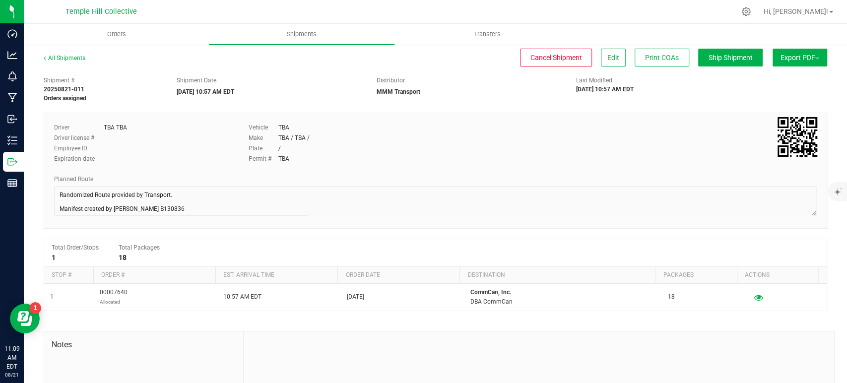
click at [61, 53] on div "All Shipments Cancel Shipment Edit Print COAs Ship Shipment Export PDF Manifest…" at bounding box center [435, 259] width 823 height 431
click at [52, 191] on div "Driver TBA TBA Driver license # Employee ID Expiration date Vehicle TBA Make TB…" at bounding box center [435, 171] width 783 height 116
click at [54, 59] on link "All Shipments" at bounding box center [65, 58] width 42 height 7
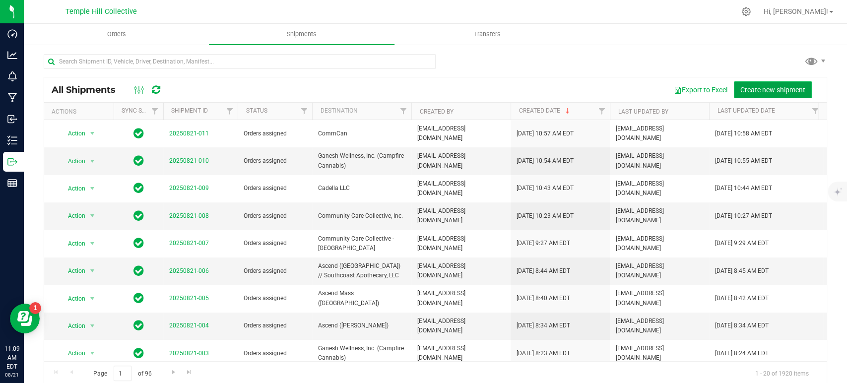
click at [745, 91] on span "Create new shipment" at bounding box center [772, 90] width 65 height 8
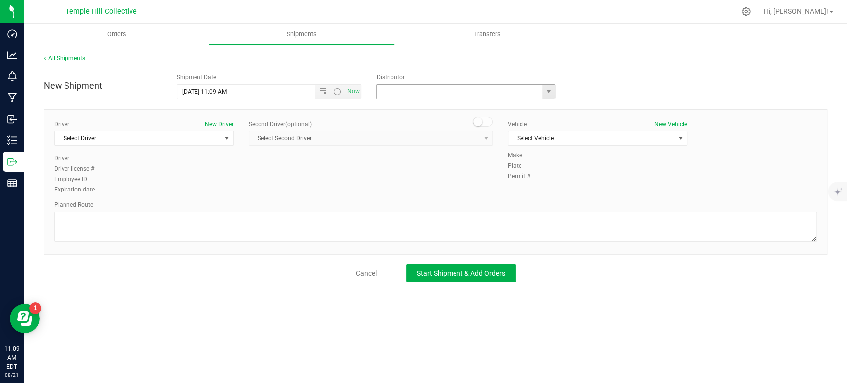
click at [389, 92] on input "text" at bounding box center [457, 92] width 161 height 14
click at [394, 107] on li "MMM Transport" at bounding box center [466, 108] width 178 height 15
type input "MMM Transport"
click at [156, 243] on div at bounding box center [435, 228] width 763 height 32
click at [153, 230] on textarea at bounding box center [435, 227] width 763 height 30
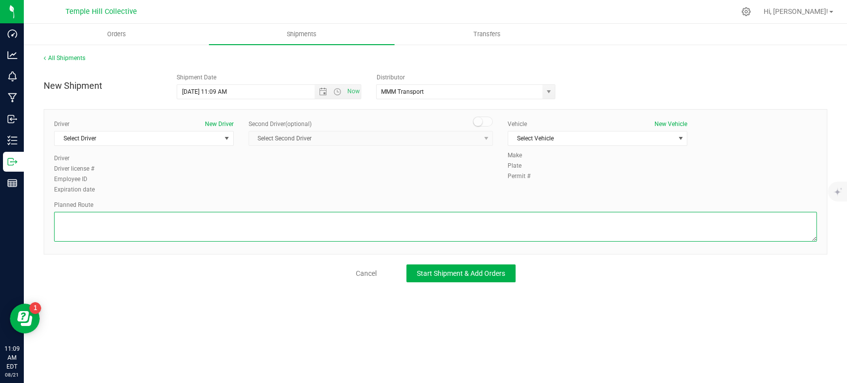
paste textarea "Randomized Route provided by Transport. Manifest created by [PERSON_NAME] B1308…"
type textarea "Randomized Route provided by Transport. Manifest created by [PERSON_NAME] B1308…"
click at [442, 277] on button "Start Shipment & Add Orders" at bounding box center [460, 273] width 109 height 18
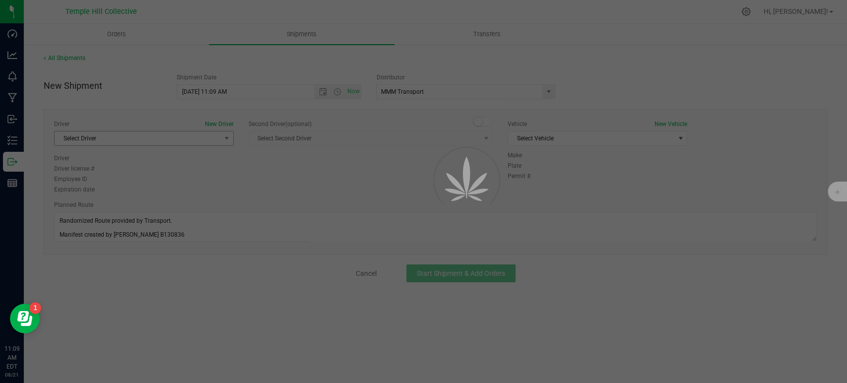
click at [199, 137] on div at bounding box center [423, 191] width 847 height 383
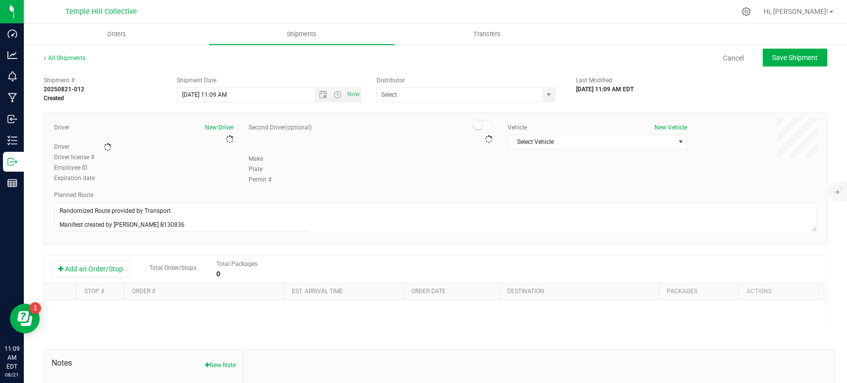
type input "MMM Transport"
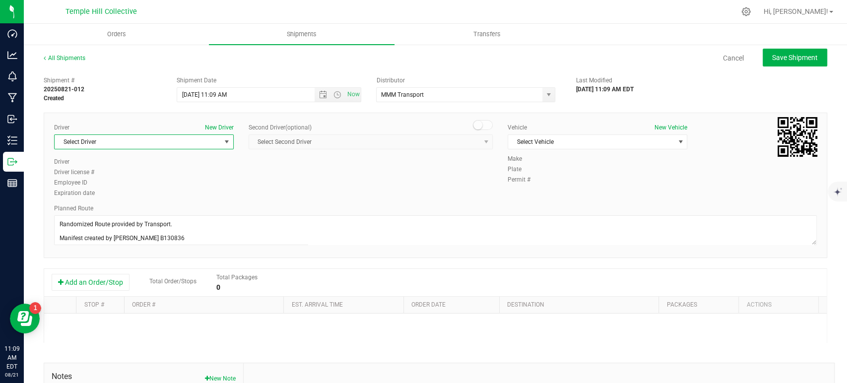
click at [199, 137] on span "Select Driver" at bounding box center [138, 142] width 166 height 14
click at [95, 187] on li "TBA TBA" at bounding box center [143, 183] width 177 height 15
type input "tb"
click at [599, 141] on span "Select Vehicle" at bounding box center [591, 142] width 166 height 14
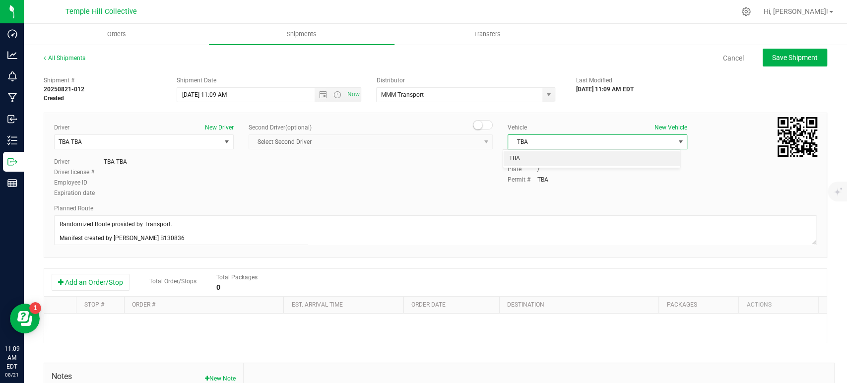
click at [535, 161] on li "TBA" at bounding box center [591, 158] width 177 height 15
click at [71, 290] on button "Add an Order/Stop" at bounding box center [91, 282] width 78 height 17
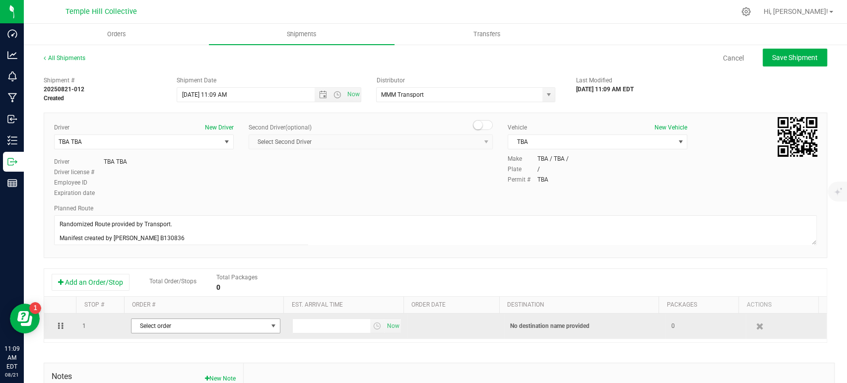
click at [172, 327] on span "Select order" at bounding box center [199, 326] width 136 height 14
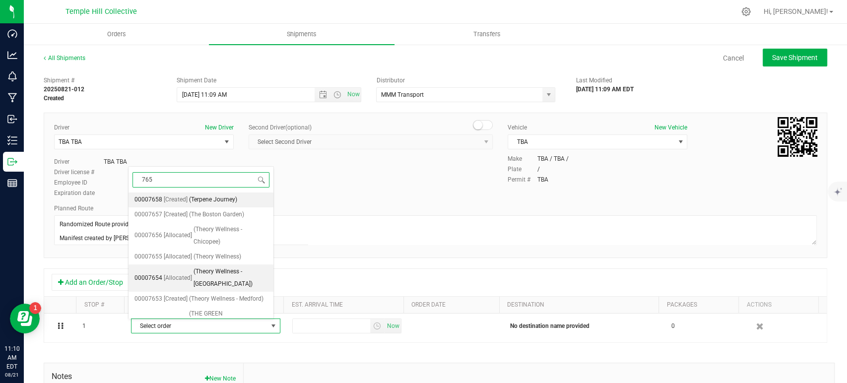
type input "7655"
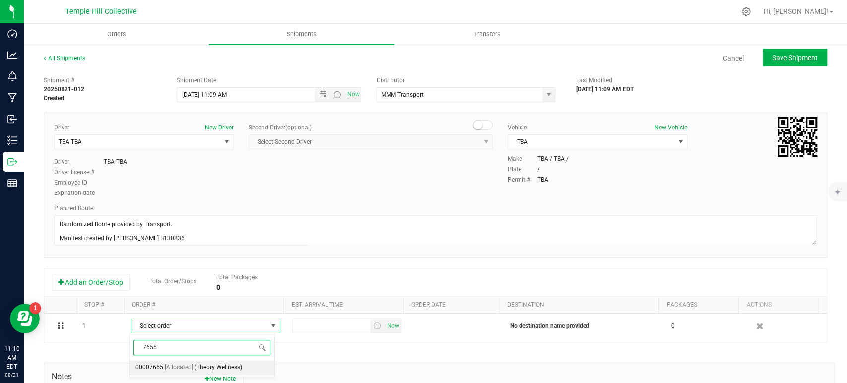
click at [155, 368] on span "00007655" at bounding box center [149, 367] width 28 height 13
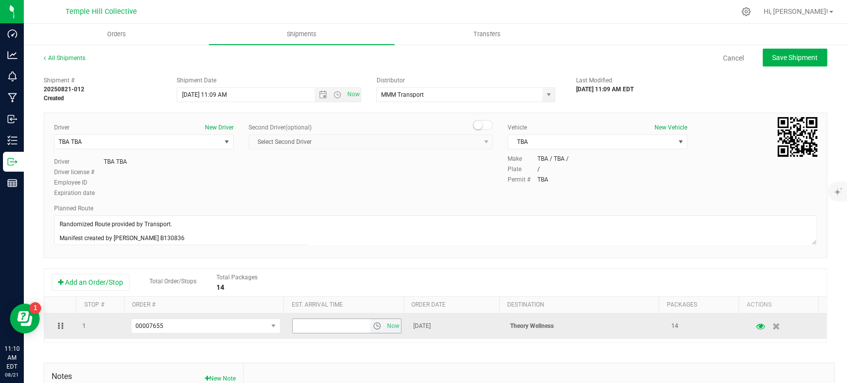
click at [376, 327] on span "select" at bounding box center [377, 326] width 14 height 14
click at [384, 325] on span "Now" at bounding box center [392, 326] width 17 height 14
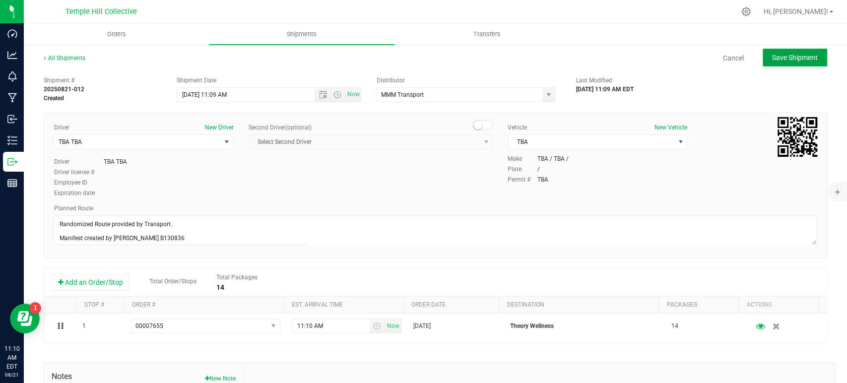
click at [791, 56] on span "Save Shipment" at bounding box center [795, 58] width 46 height 8
type input "8/21/2025 3:09 PM"
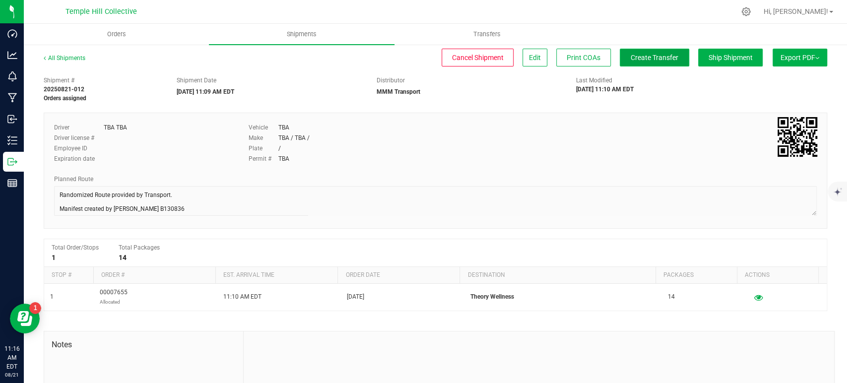
click at [639, 60] on span "Create Transfer" at bounding box center [655, 58] width 48 height 8
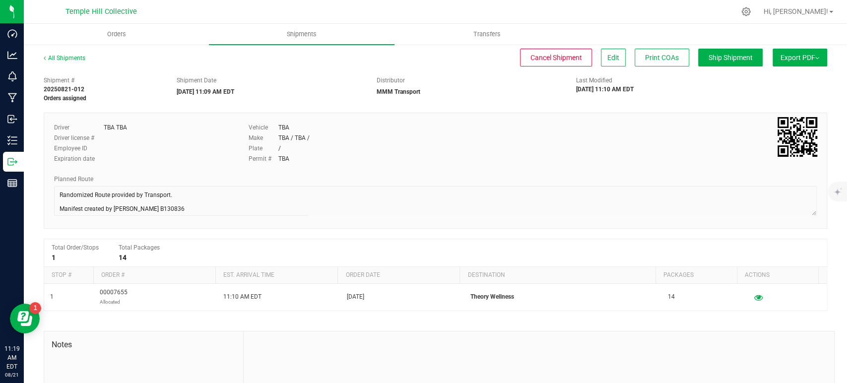
click at [54, 186] on div at bounding box center [435, 202] width 763 height 32
click at [50, 62] on link "All Shipments" at bounding box center [65, 58] width 42 height 7
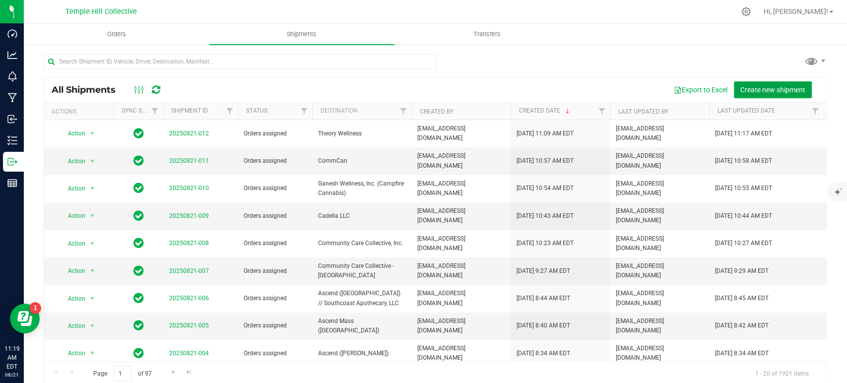
click at [758, 94] on button "Create new shipment" at bounding box center [773, 89] width 78 height 17
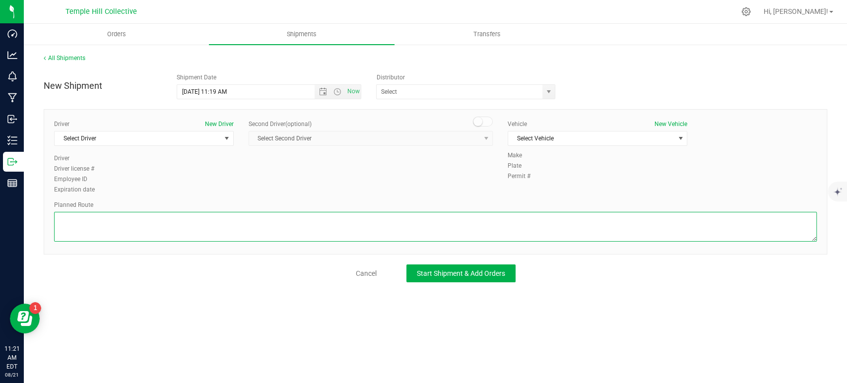
click at [233, 231] on textarea at bounding box center [435, 227] width 763 height 30
click at [463, 92] on input "text" at bounding box center [457, 92] width 161 height 14
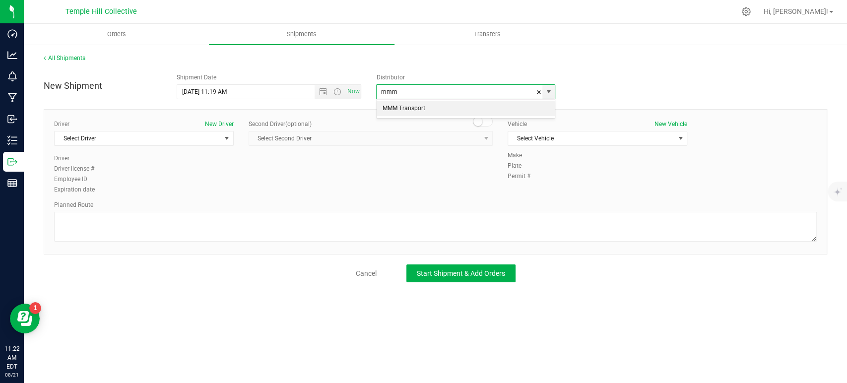
click at [434, 104] on li "MMM Transport" at bounding box center [466, 108] width 178 height 15
type input "MMM Transport"
click at [176, 135] on span "Select Driver" at bounding box center [138, 138] width 166 height 14
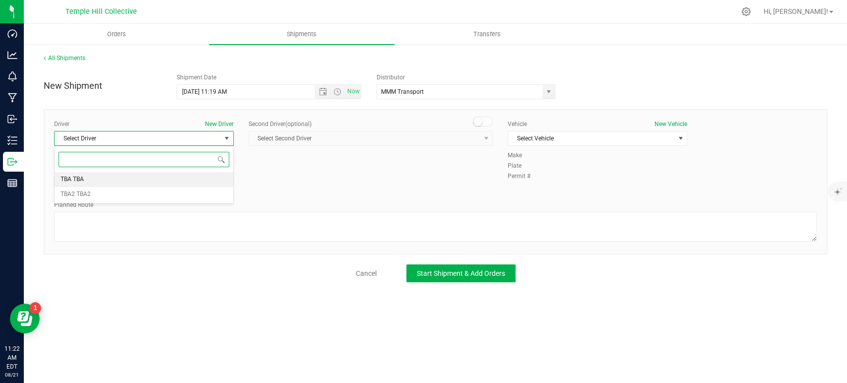
click at [145, 179] on li "TBA TBA" at bounding box center [144, 179] width 179 height 15
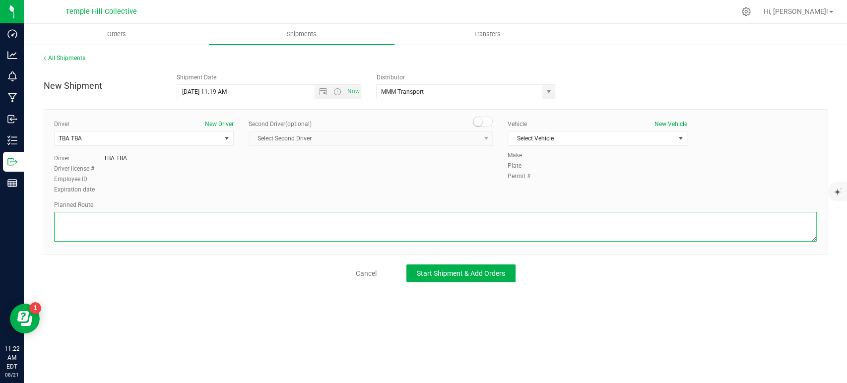
paste textarea "Randomized Route provided by Transport. Manifest created by [PERSON_NAME] B1308…"
type textarea "Randomized Route provided by Transport. Manifest created by [PERSON_NAME] B1308…"
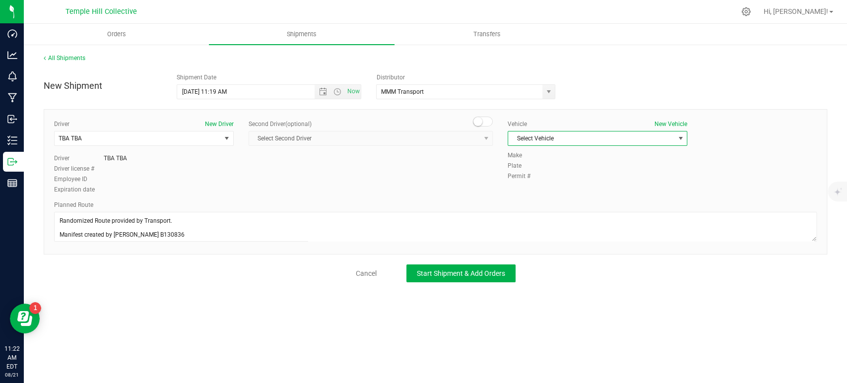
click at [538, 134] on span "Select Vehicle" at bounding box center [591, 138] width 166 height 14
click at [530, 152] on li "TBA" at bounding box center [597, 155] width 179 height 15
click at [465, 273] on span "Start Shipment & Add Orders" at bounding box center [461, 273] width 88 height 8
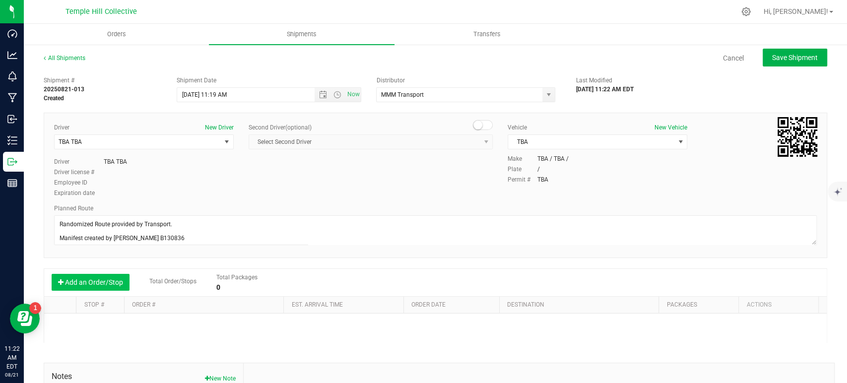
click at [94, 281] on button "Add an Order/Stop" at bounding box center [91, 282] width 78 height 17
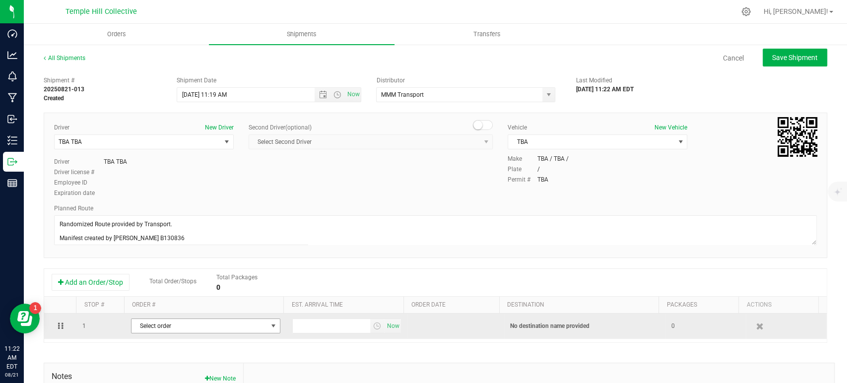
click at [170, 328] on span "Select order" at bounding box center [199, 326] width 136 height 14
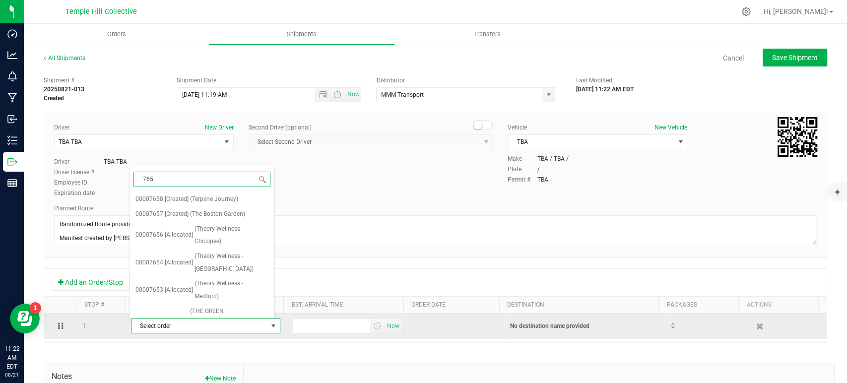
type input "7656"
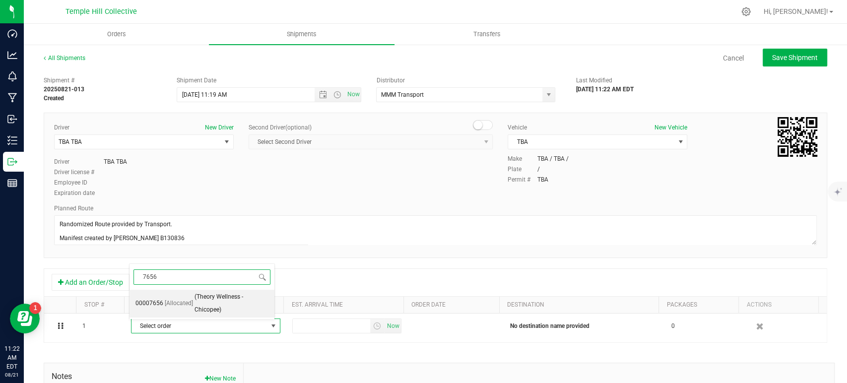
click at [197, 304] on span "(Theory Wellness - Chicopee)" at bounding box center [231, 303] width 74 height 25
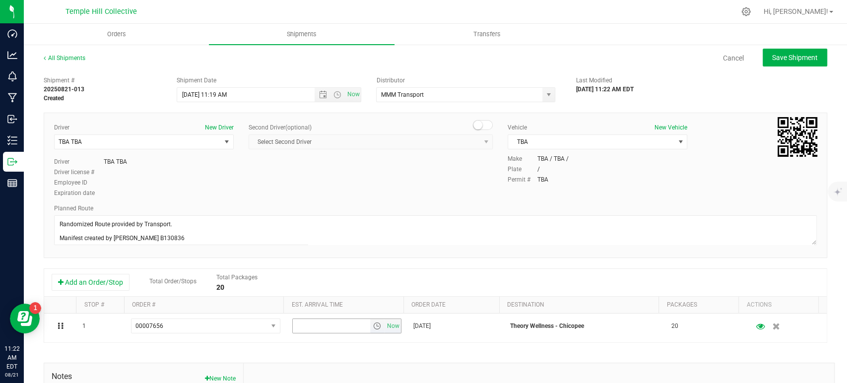
click at [384, 324] on span "Now" at bounding box center [392, 326] width 17 height 14
click at [763, 62] on button "Save Shipment" at bounding box center [795, 58] width 64 height 18
type input "8/21/2025 3:19 PM"
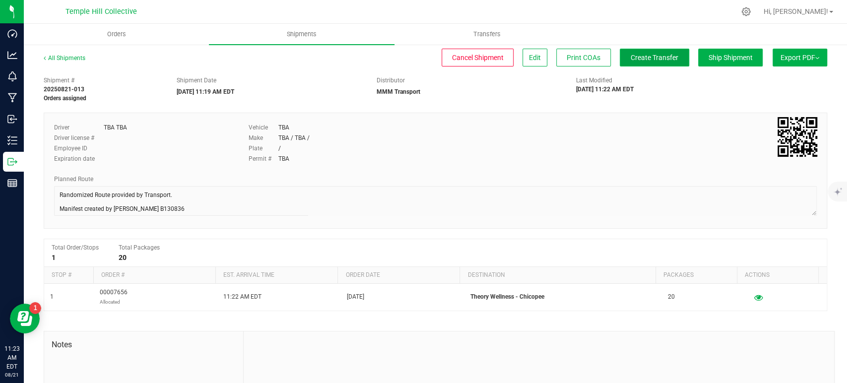
click at [652, 58] on span "Create Transfer" at bounding box center [655, 58] width 48 height 8
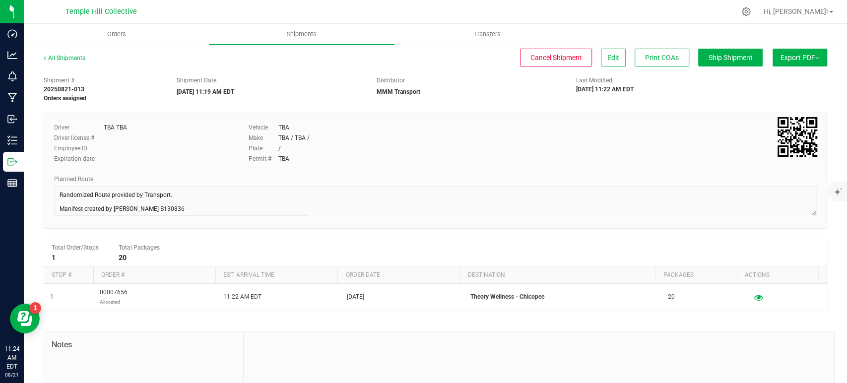
click at [69, 63] on div "All Shipments" at bounding box center [74, 61] width 60 height 15
click at [69, 59] on link "All Shipments" at bounding box center [65, 58] width 42 height 7
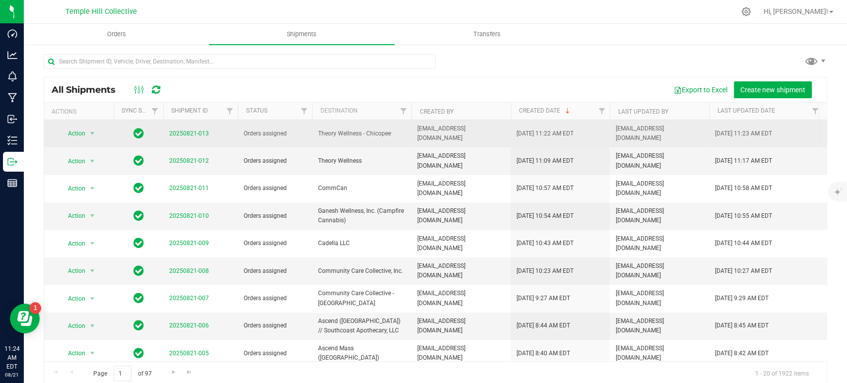
click at [392, 134] on span "Theory Wellness - Chicopee" at bounding box center [361, 133] width 87 height 9
click at [184, 132] on link "20250821-013" at bounding box center [189, 133] width 40 height 7
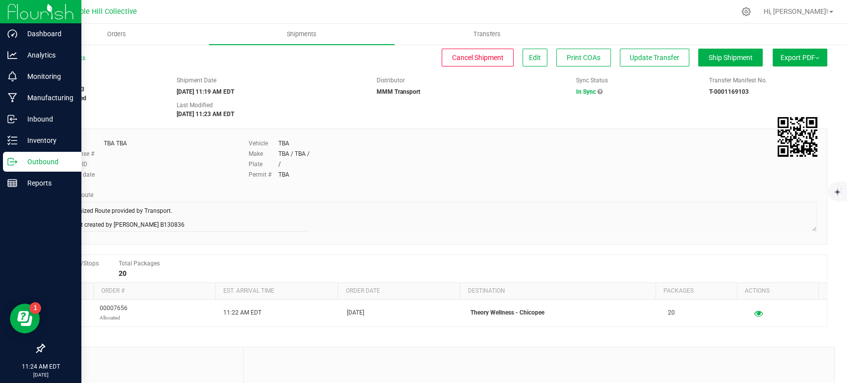
click at [28, 200] on div "Dashboard Analytics Monitoring Manufacturing Inbound Inventory Outbound Reports…" at bounding box center [423, 191] width 847 height 383
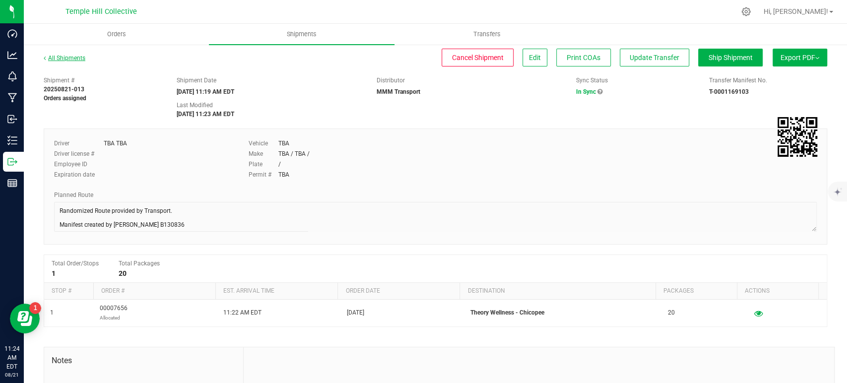
click at [62, 60] on link "All Shipments" at bounding box center [65, 58] width 42 height 7
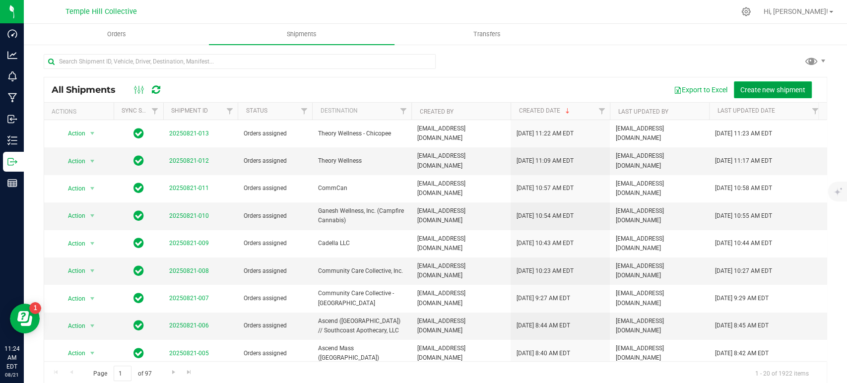
click at [770, 95] on button "Create new shipment" at bounding box center [773, 89] width 78 height 17
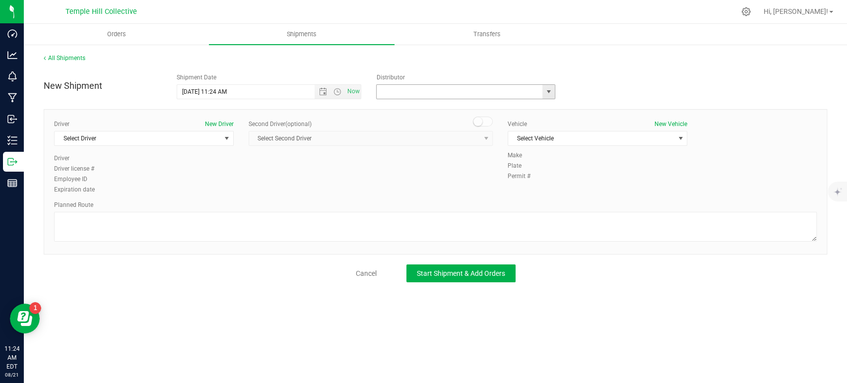
click at [436, 88] on input "text" at bounding box center [457, 92] width 161 height 14
click at [420, 108] on li "MMM Transport" at bounding box center [466, 108] width 178 height 15
type input "MMM Transport"
click at [197, 210] on div "Planned Route" at bounding box center [435, 222] width 763 height 44
click at [191, 224] on textarea at bounding box center [435, 227] width 763 height 30
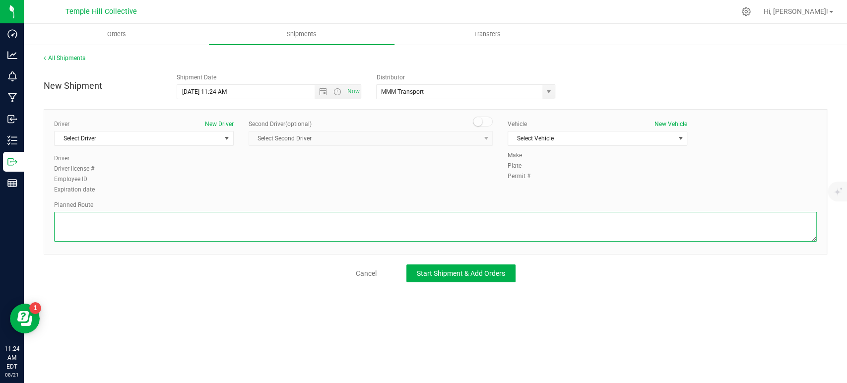
paste textarea "Randomized Route provided by Transport. Manifest created by [PERSON_NAME] B1308…"
type textarea "Randomized Route provided by Transport. Manifest created by [PERSON_NAME] B1308…"
click at [569, 134] on span "Select Vehicle" at bounding box center [591, 138] width 166 height 14
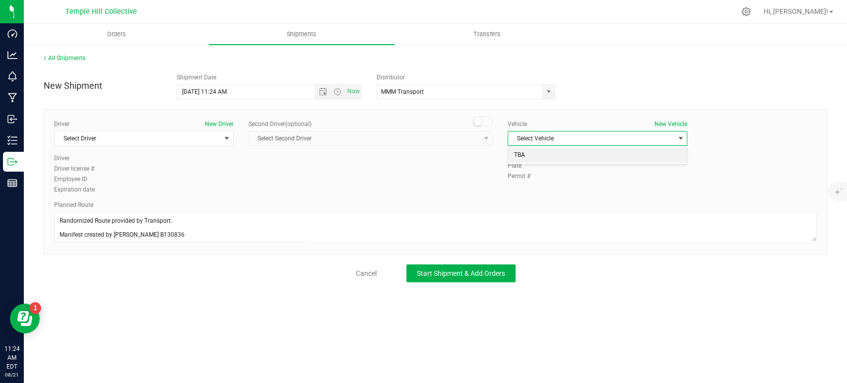
click at [554, 154] on li "TBA" at bounding box center [597, 155] width 179 height 15
click at [224, 137] on span "select" at bounding box center [227, 138] width 8 height 8
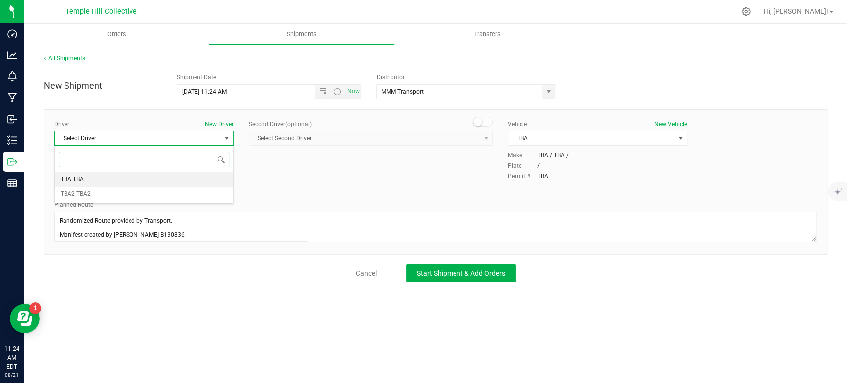
click at [121, 177] on li "TBA TBA" at bounding box center [144, 179] width 179 height 15
click at [463, 270] on span "Start Shipment & Add Orders" at bounding box center [461, 273] width 88 height 8
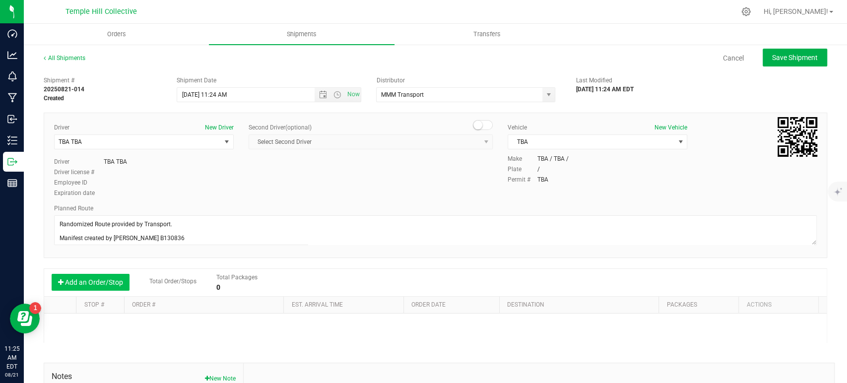
click at [75, 286] on button "Add an Order/Stop" at bounding box center [91, 282] width 78 height 17
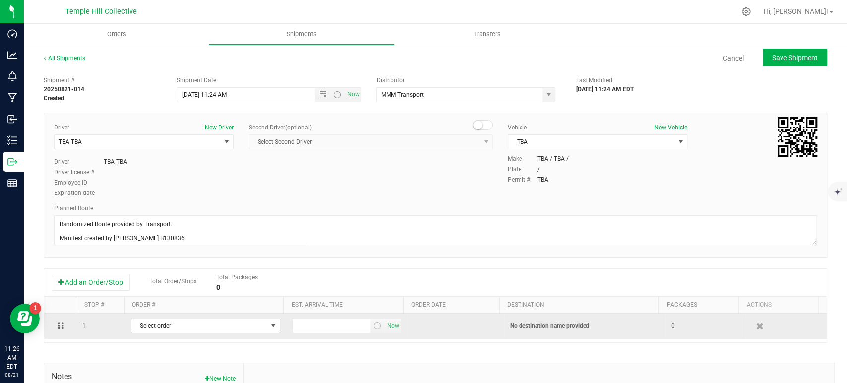
click at [167, 325] on span "Select order" at bounding box center [199, 326] width 136 height 14
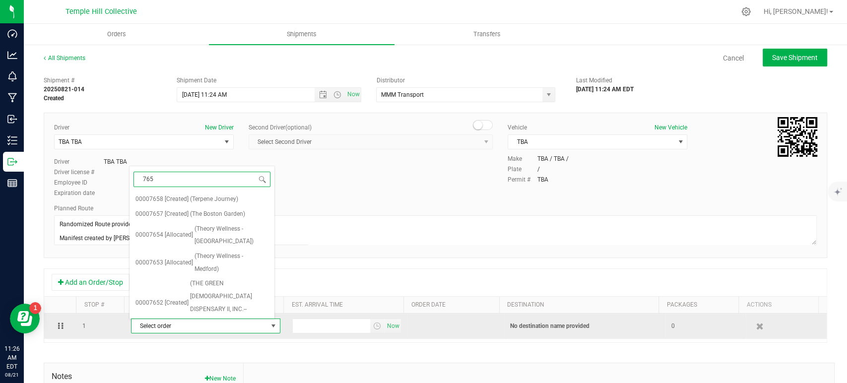
type input "7653"
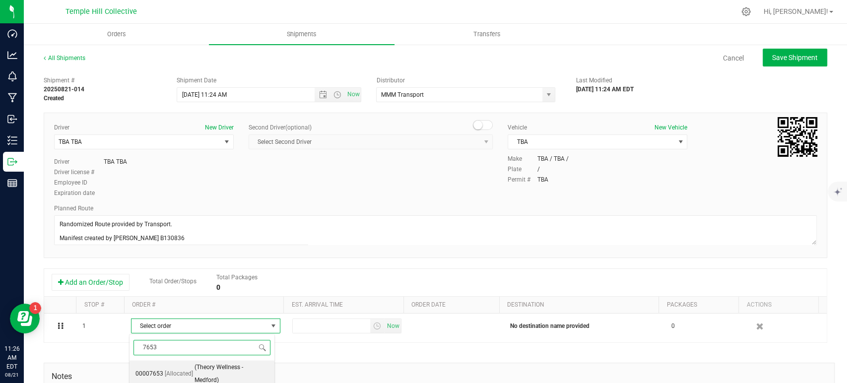
click at [184, 370] on span "[Allocated]" at bounding box center [179, 374] width 28 height 13
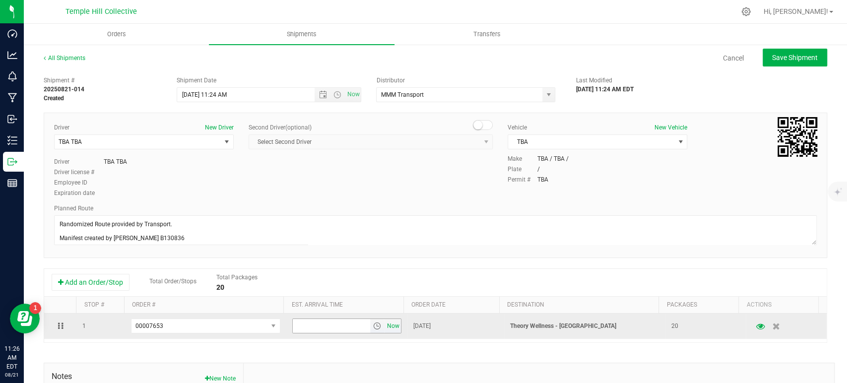
click at [384, 327] on span "Now" at bounding box center [392, 326] width 17 height 14
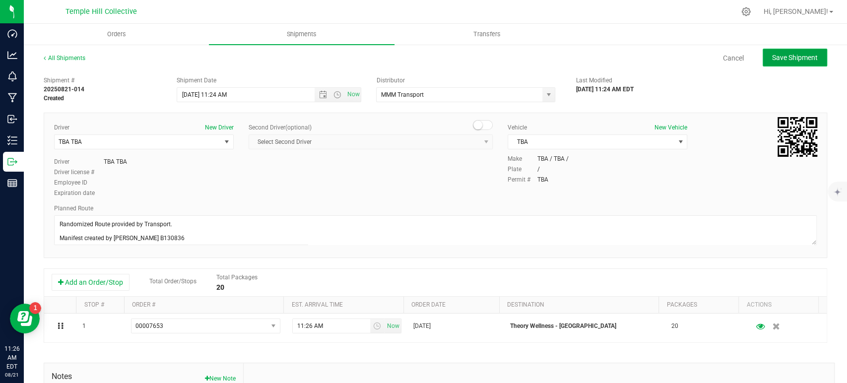
click at [790, 52] on button "Save Shipment" at bounding box center [795, 58] width 64 height 18
type input "8/21/2025 3:24 PM"
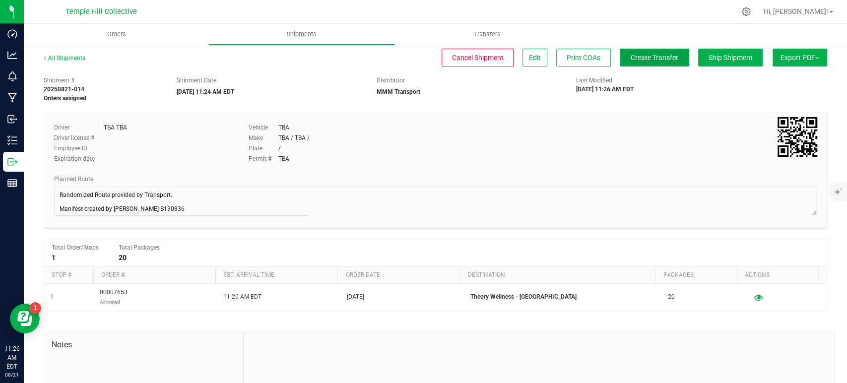
click at [631, 56] on span "Create Transfer" at bounding box center [655, 58] width 48 height 8
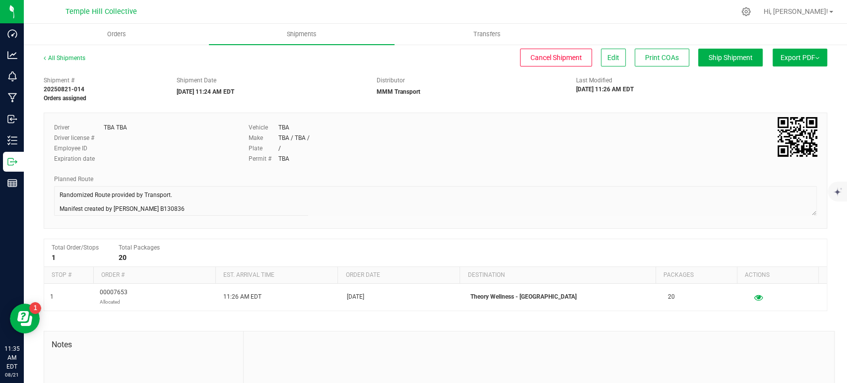
click at [32, 182] on div "All Shipments Cancel Shipment Edit Print COAs Ship Shipment Export PDF Manifest…" at bounding box center [435, 259] width 823 height 431
click at [69, 67] on div "All Shipments" at bounding box center [74, 61] width 60 height 15
click at [67, 59] on link "All Shipments" at bounding box center [65, 58] width 42 height 7
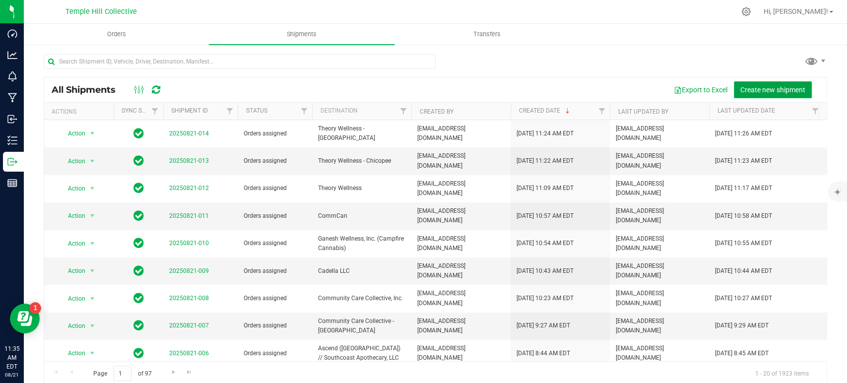
click at [751, 84] on button "Create new shipment" at bounding box center [773, 89] width 78 height 17
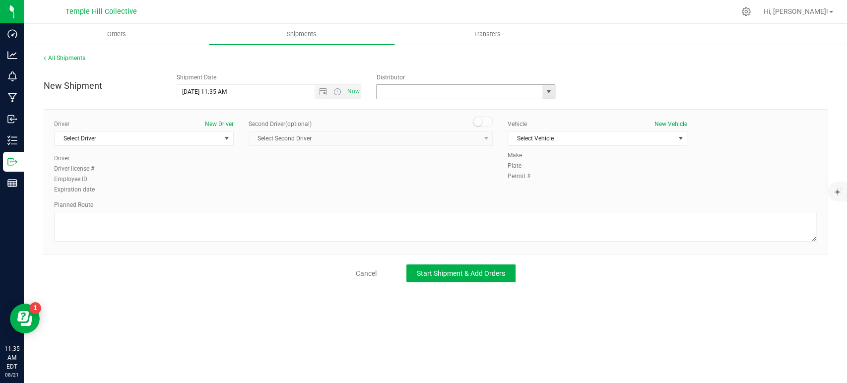
click at [465, 85] on input "text" at bounding box center [457, 92] width 161 height 14
drag, startPoint x: 401, startPoint y: 106, endPoint x: 240, endPoint y: 142, distance: 165.4
click at [401, 105] on li "MMM Transport" at bounding box center [466, 108] width 178 height 15
type input "MMM Transport"
click at [211, 140] on span "Select Driver" at bounding box center [138, 138] width 166 height 14
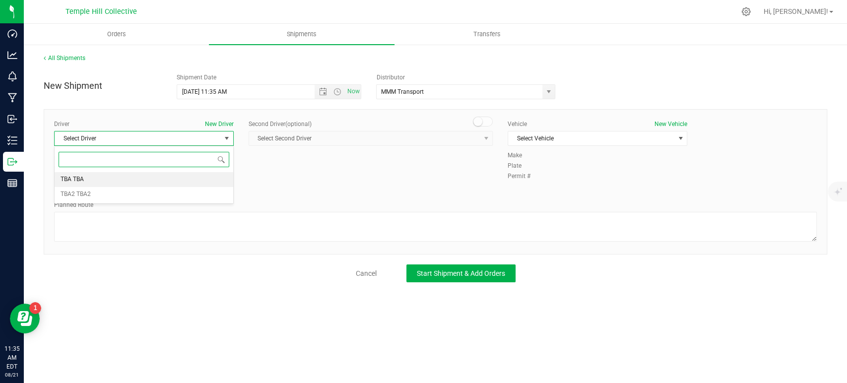
click at [138, 178] on li "TBA TBA" at bounding box center [144, 179] width 179 height 15
click at [571, 138] on span "Select Vehicle" at bounding box center [591, 138] width 166 height 14
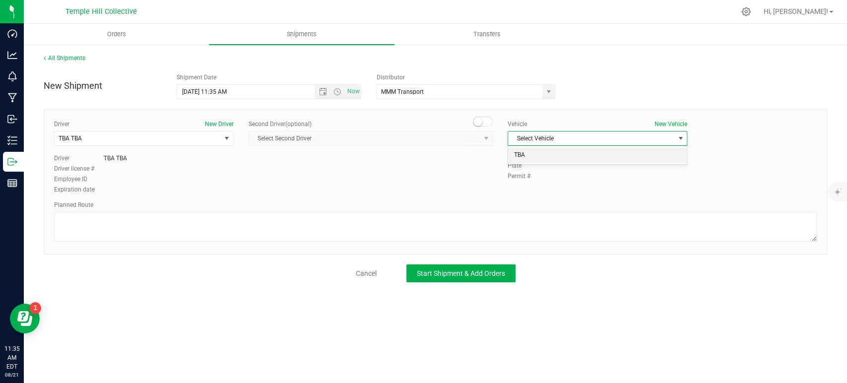
click at [522, 154] on li "TBA" at bounding box center [597, 155] width 179 height 15
click at [186, 228] on textarea at bounding box center [435, 227] width 763 height 30
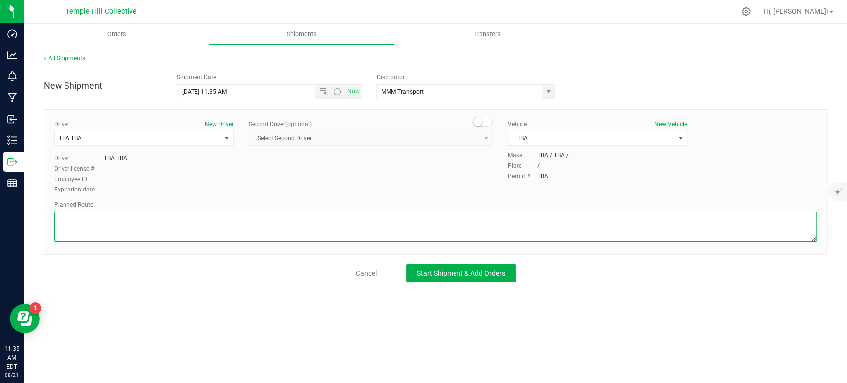
paste textarea "Randomized Route provided by Transport. Manifest created by [PERSON_NAME] B1308…"
type textarea "Randomized Route provided by Transport. Manifest created by [PERSON_NAME] B1308…"
click at [472, 278] on button "Start Shipment & Add Orders" at bounding box center [460, 273] width 109 height 18
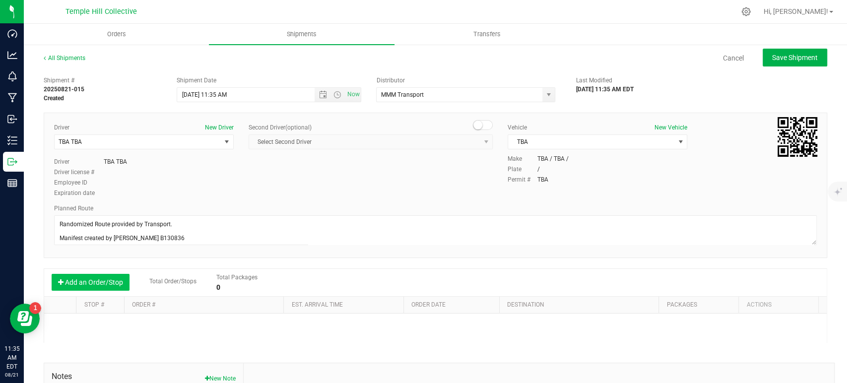
click at [106, 284] on button "Add an Order/Stop" at bounding box center [91, 282] width 78 height 17
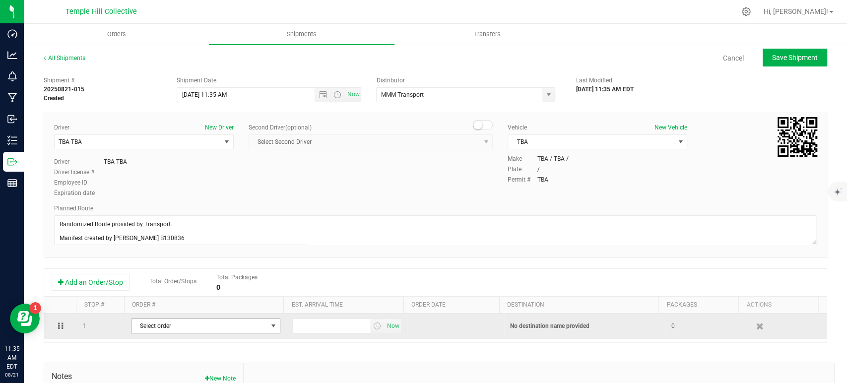
click at [198, 325] on span "Select order" at bounding box center [199, 326] width 136 height 14
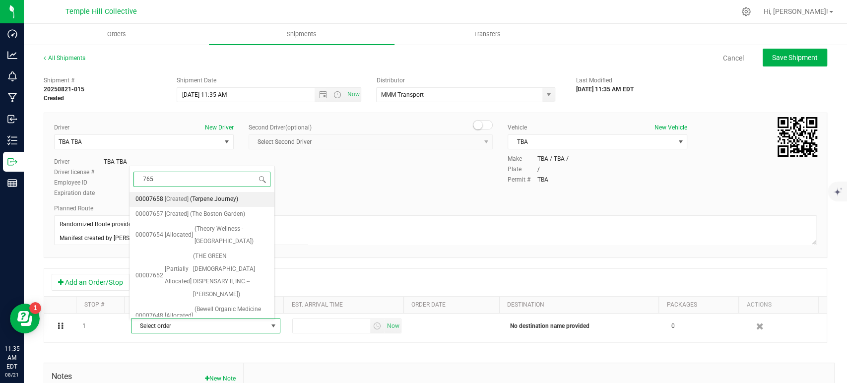
type input "7654"
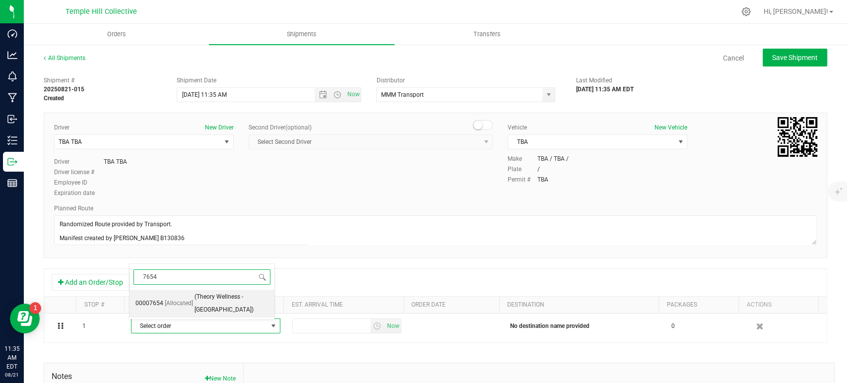
click at [202, 292] on span "(Theory Wellness - [GEOGRAPHIC_DATA])" at bounding box center [231, 303] width 74 height 25
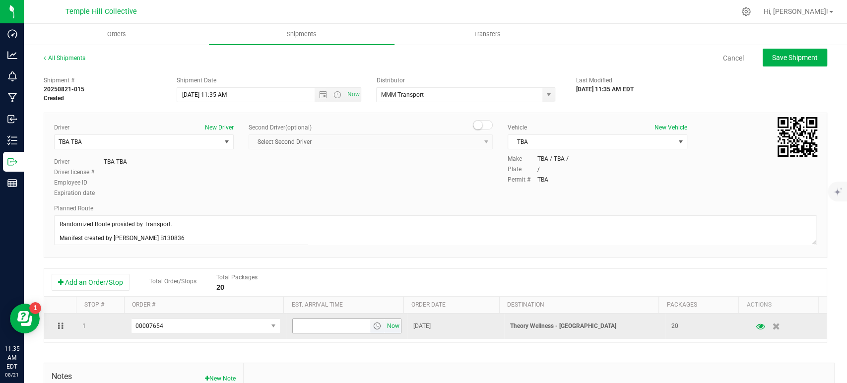
click at [384, 328] on span "Now" at bounding box center [392, 326] width 17 height 14
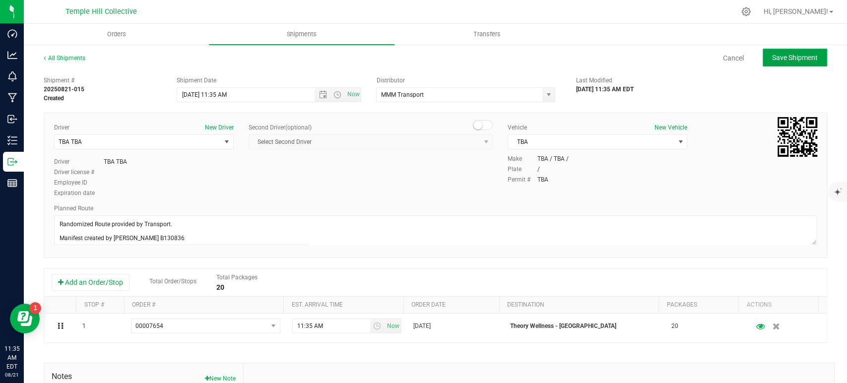
click at [786, 59] on span "Save Shipment" at bounding box center [795, 58] width 46 height 8
type input "8/21/2025 3:35 PM"
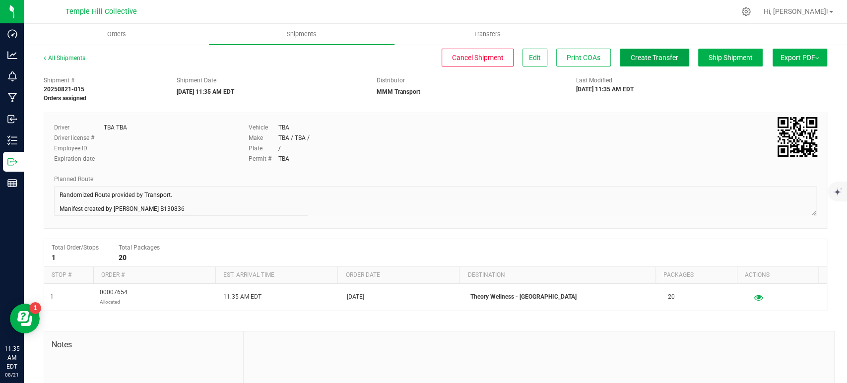
click at [624, 63] on button "Create Transfer" at bounding box center [654, 58] width 69 height 18
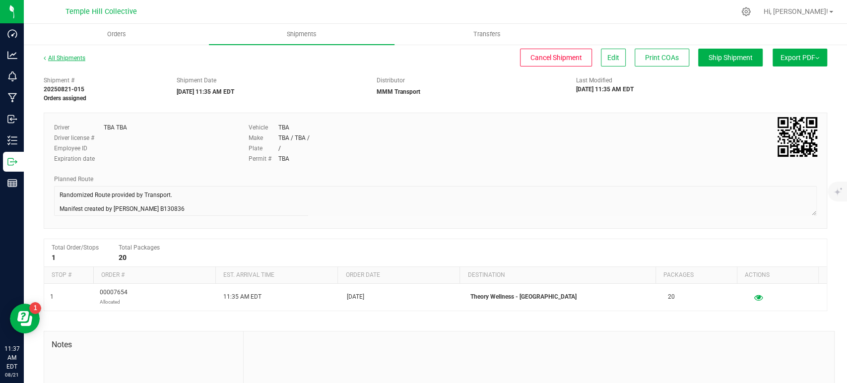
click at [55, 59] on link "All Shipments" at bounding box center [65, 58] width 42 height 7
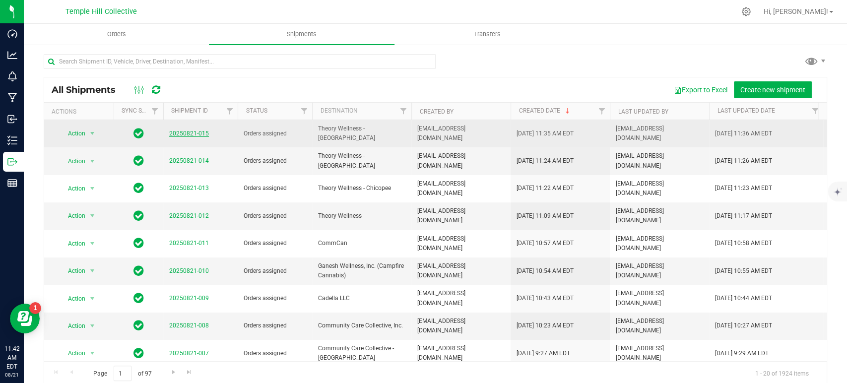
click at [189, 131] on link "20250821-015" at bounding box center [189, 133] width 40 height 7
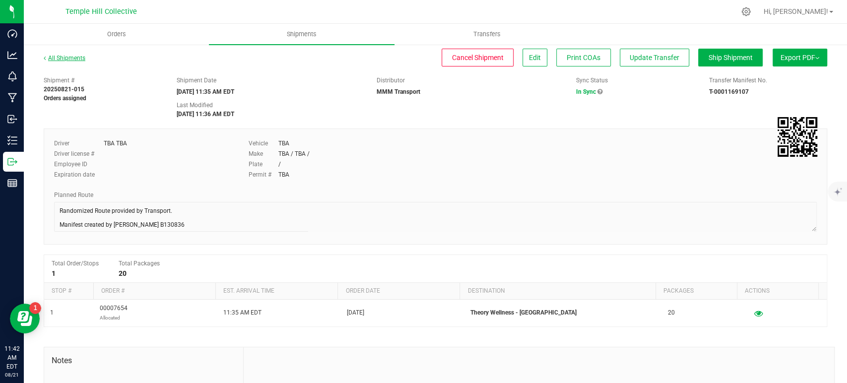
click at [65, 58] on link "All Shipments" at bounding box center [65, 58] width 42 height 7
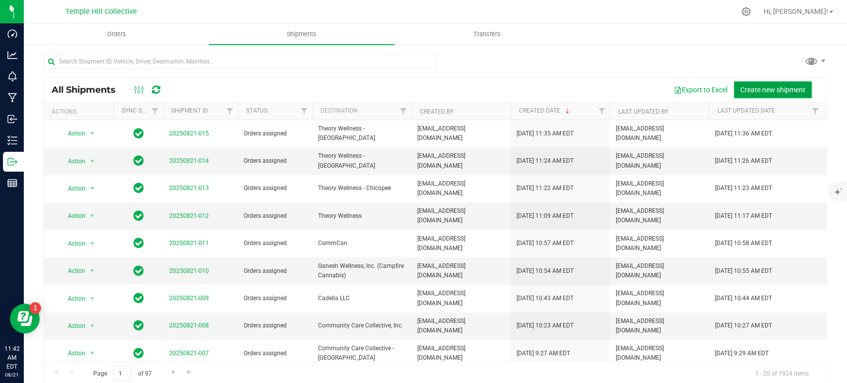
click at [762, 92] on span "Create new shipment" at bounding box center [772, 90] width 65 height 8
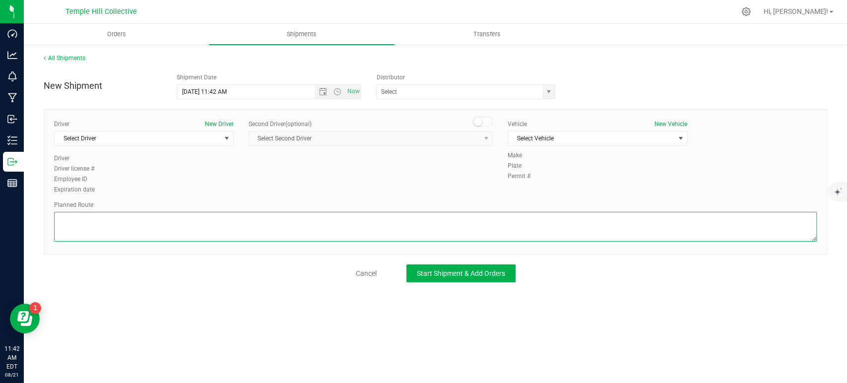
click at [220, 228] on textarea at bounding box center [435, 227] width 763 height 30
paste textarea "Randomized Route provided by Transport. Manifest created by [PERSON_NAME] B1308…"
type textarea "Randomized Route provided by Transport. Manifest created by [PERSON_NAME] B1308…"
click at [448, 272] on span "Start Shipment & Add Orders" at bounding box center [461, 273] width 88 height 8
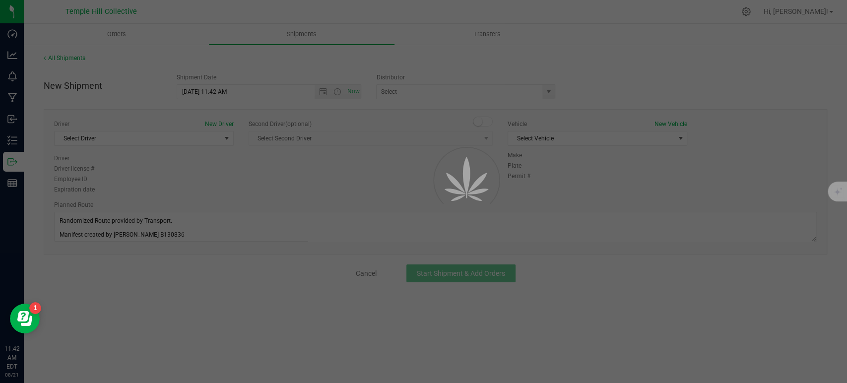
click at [149, 135] on div at bounding box center [423, 191] width 847 height 383
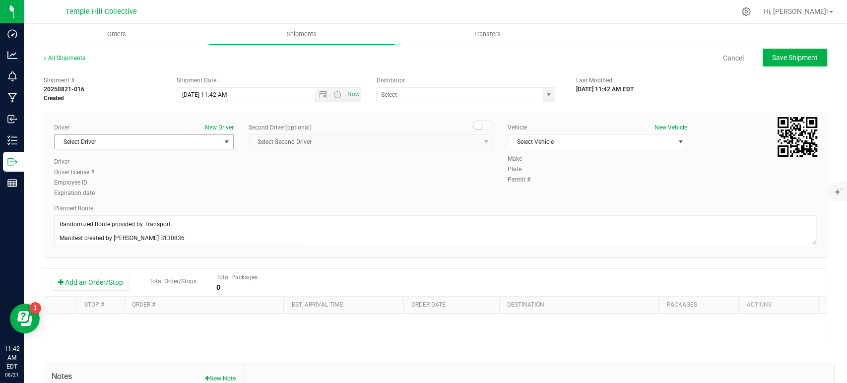
click at [149, 135] on span "Select Driver" at bounding box center [138, 142] width 166 height 14
click at [96, 185] on li "TBA TBA" at bounding box center [143, 183] width 177 height 15
type input "tba"
click at [421, 92] on input "text" at bounding box center [457, 95] width 161 height 14
type input "t"
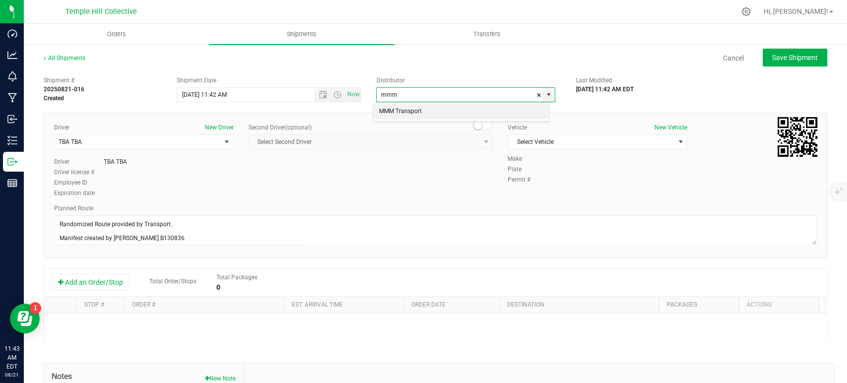
click at [410, 113] on li "MMM Transport" at bounding box center [461, 111] width 176 height 15
type input "MMM Transport"
click at [556, 139] on span "Select Vehicle" at bounding box center [591, 142] width 166 height 14
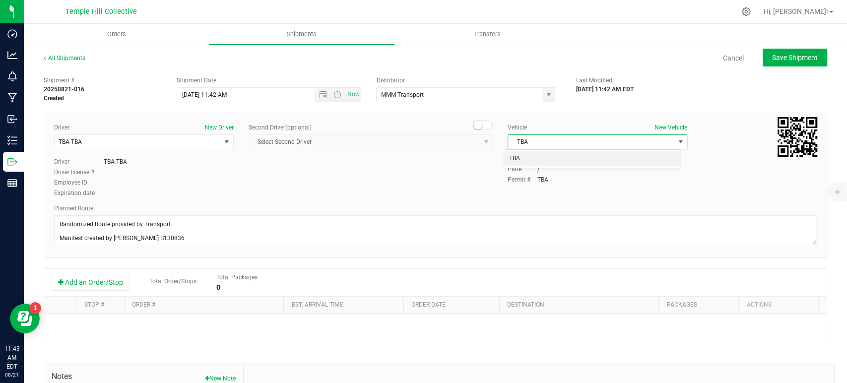
click at [530, 165] on li "TBA" at bounding box center [591, 158] width 177 height 15
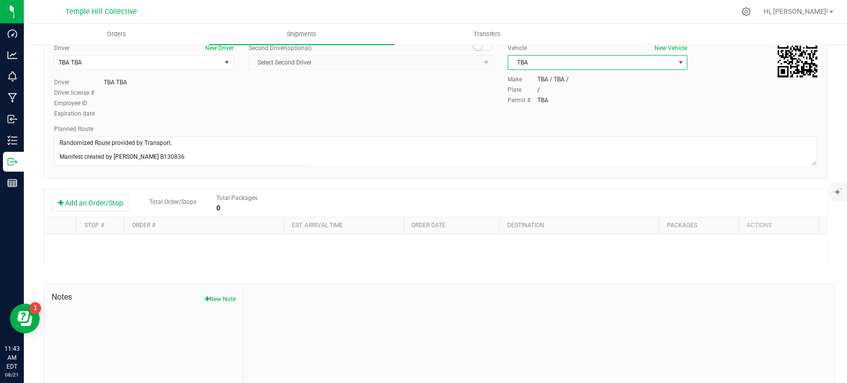
scroll to position [123, 0]
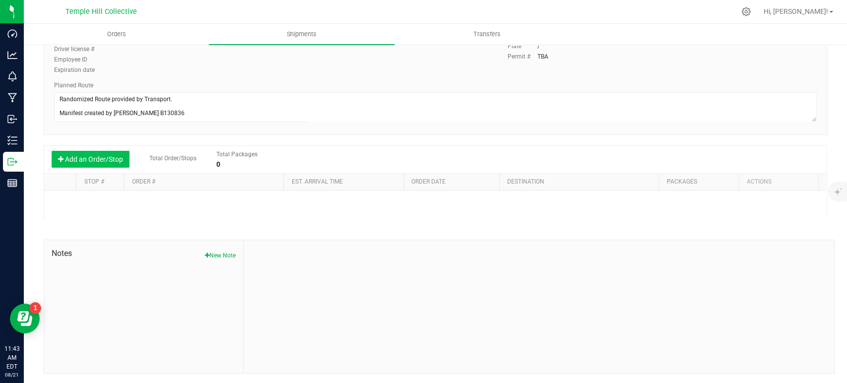
click at [111, 159] on button "Add an Order/Stop" at bounding box center [91, 159] width 78 height 17
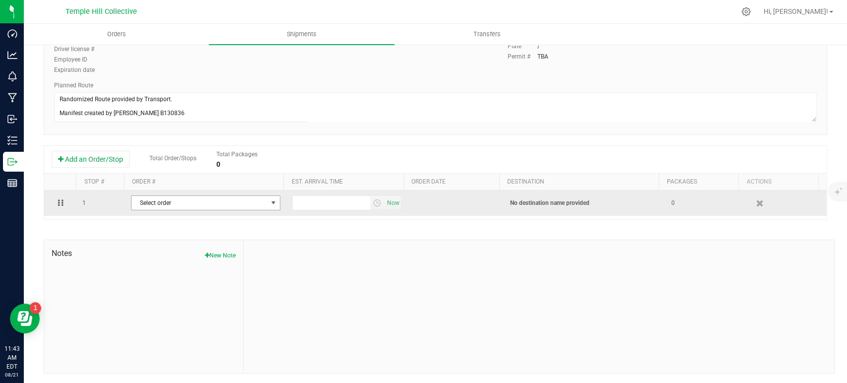
click at [205, 205] on span "Select order" at bounding box center [199, 203] width 136 height 14
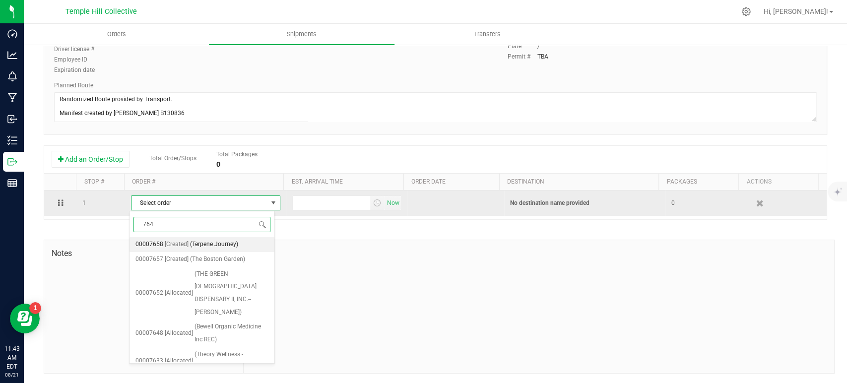
type input "7648"
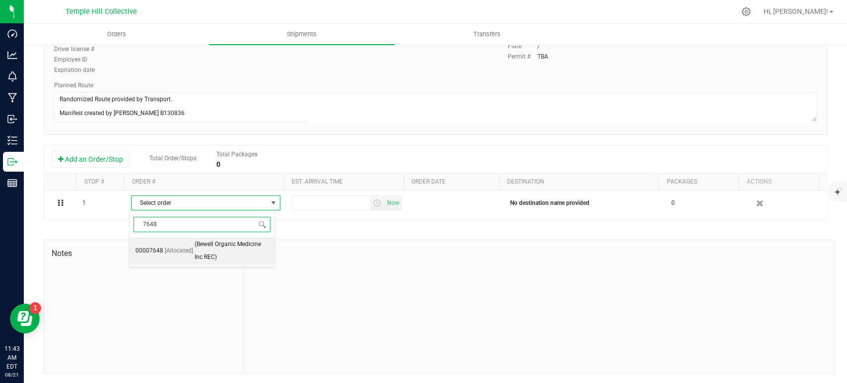
drag, startPoint x: 205, startPoint y: 244, endPoint x: 303, endPoint y: 242, distance: 97.2
click at [205, 244] on span "(Bewell Organic Medicine Inc REC)" at bounding box center [231, 250] width 74 height 25
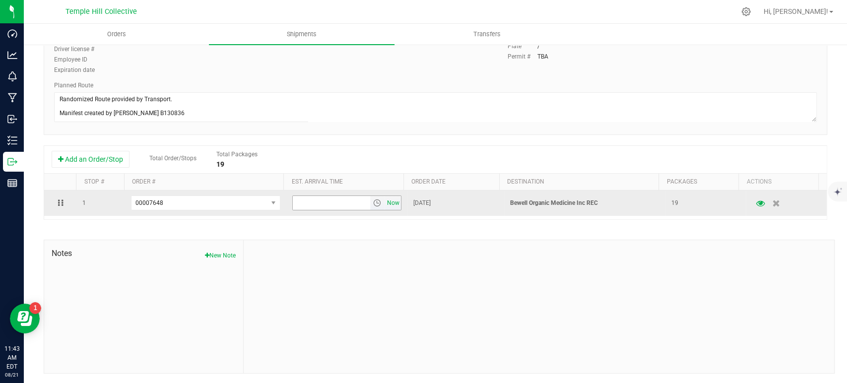
click at [384, 203] on span "Now" at bounding box center [392, 203] width 17 height 14
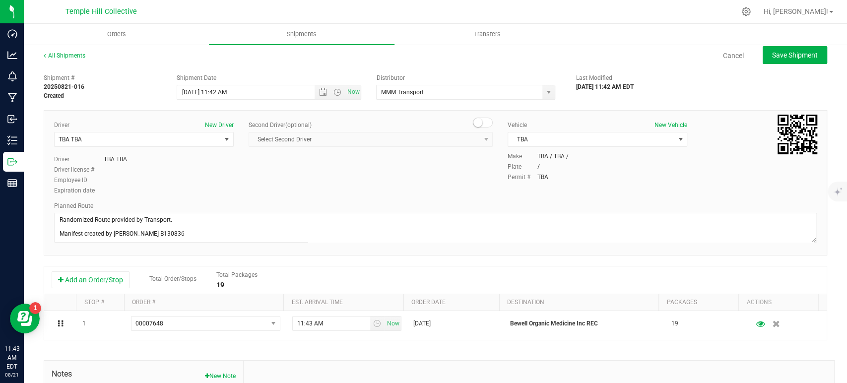
scroll to position [0, 0]
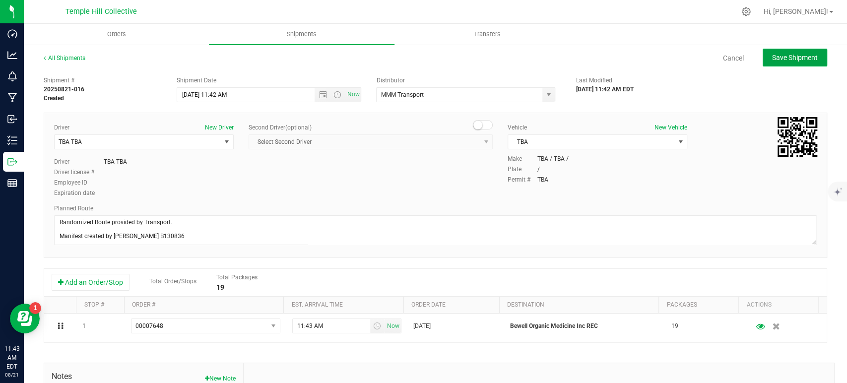
click at [774, 57] on span "Save Shipment" at bounding box center [795, 58] width 46 height 8
type input "8/21/2025 3:42 PM"
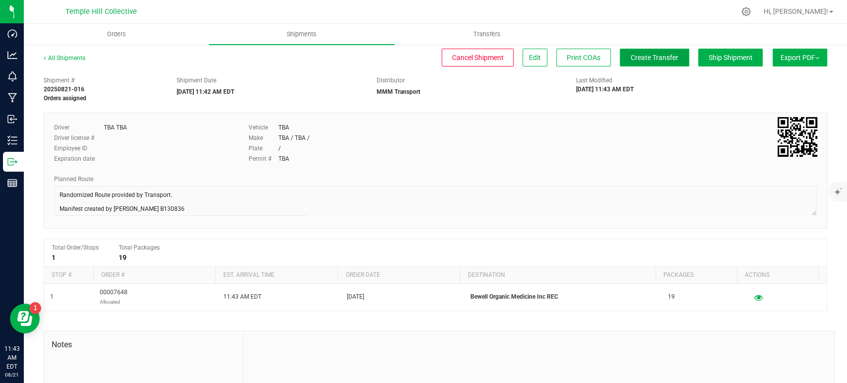
click at [650, 56] on span "Create Transfer" at bounding box center [655, 58] width 48 height 8
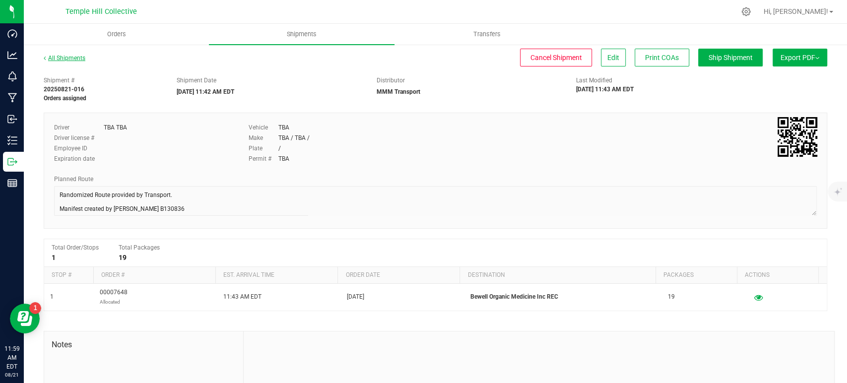
click at [72, 58] on link "All Shipments" at bounding box center [65, 58] width 42 height 7
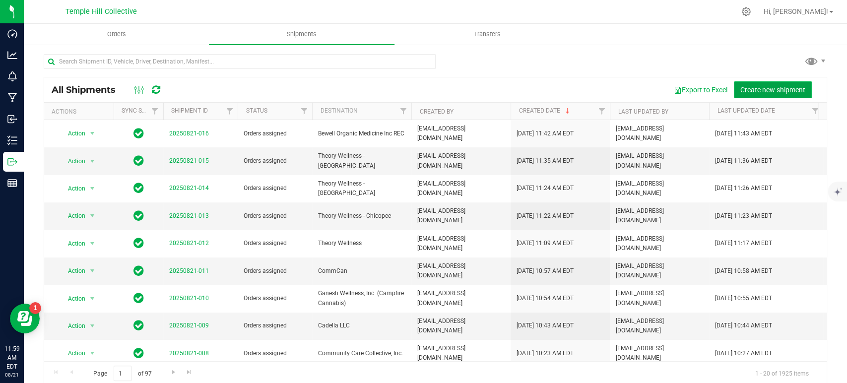
click at [772, 88] on span "Create new shipment" at bounding box center [772, 90] width 65 height 8
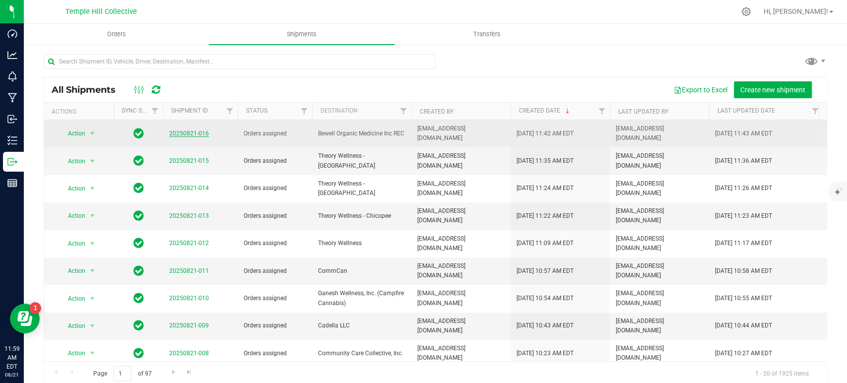
click at [183, 130] on link "20250821-016" at bounding box center [189, 133] width 40 height 7
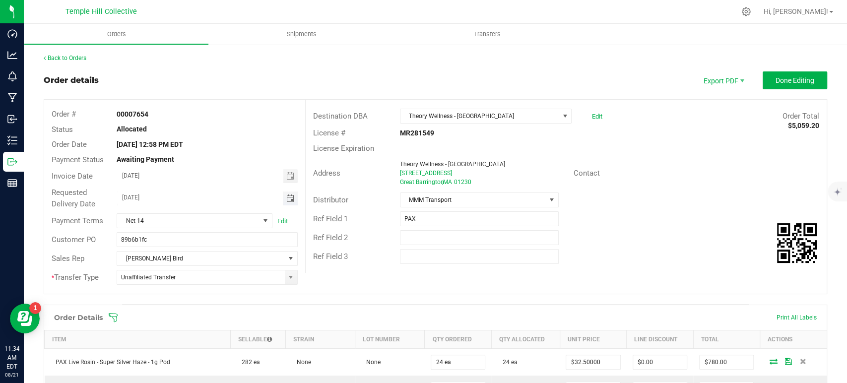
click at [290, 197] on span "Toggle calendar" at bounding box center [290, 198] width 8 height 8
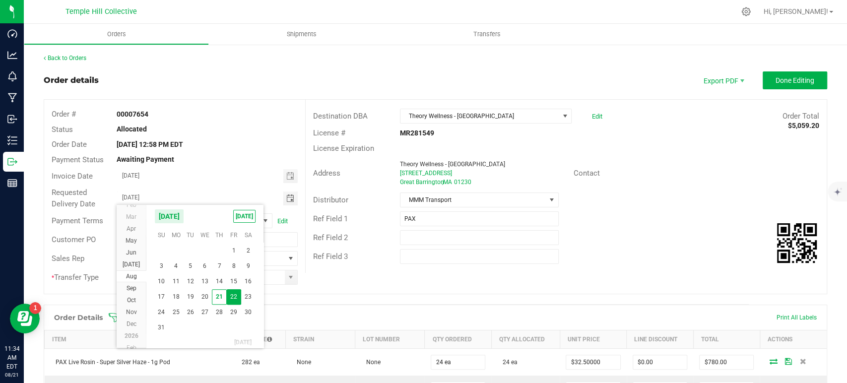
click at [221, 311] on span "28" at bounding box center [219, 312] width 14 height 15
type input "[DATE]"
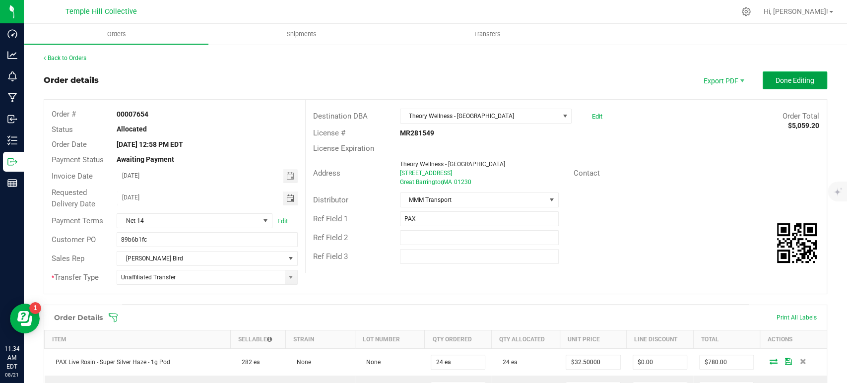
click at [782, 74] on button "Done Editing" at bounding box center [795, 80] width 64 height 18
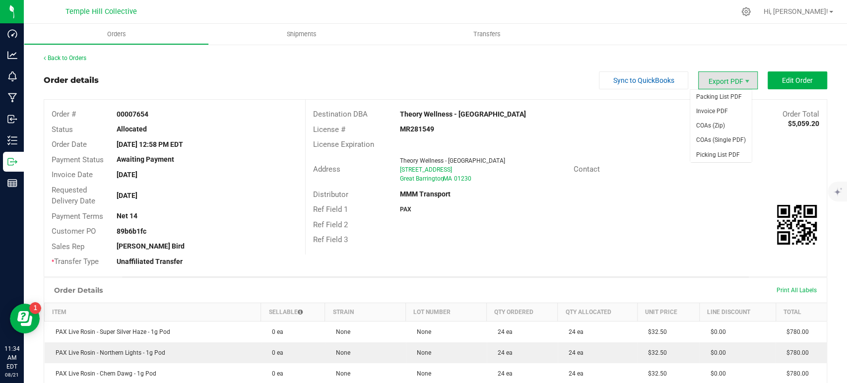
click at [719, 86] on span "Export PDF" at bounding box center [728, 80] width 60 height 18
click at [721, 114] on span "Invoice PDF" at bounding box center [721, 111] width 62 height 14
click at [720, 72] on span "Export PDF" at bounding box center [728, 80] width 60 height 18
click at [727, 126] on span "COAs (Zip)" at bounding box center [721, 126] width 62 height 14
click at [72, 58] on link "Back to Orders" at bounding box center [65, 58] width 43 height 7
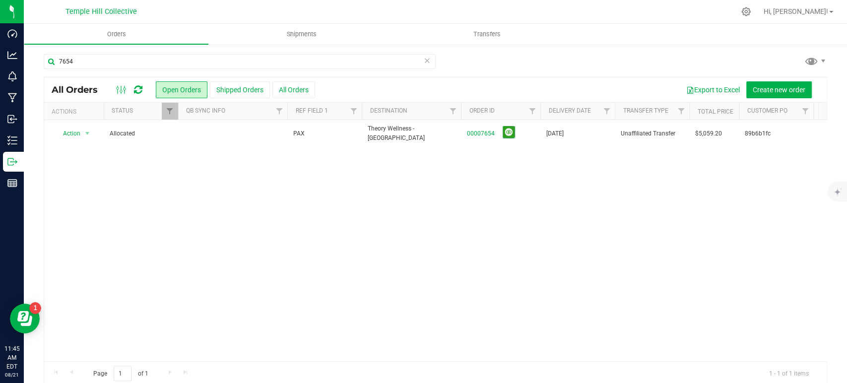
click at [424, 61] on icon at bounding box center [427, 60] width 7 height 12
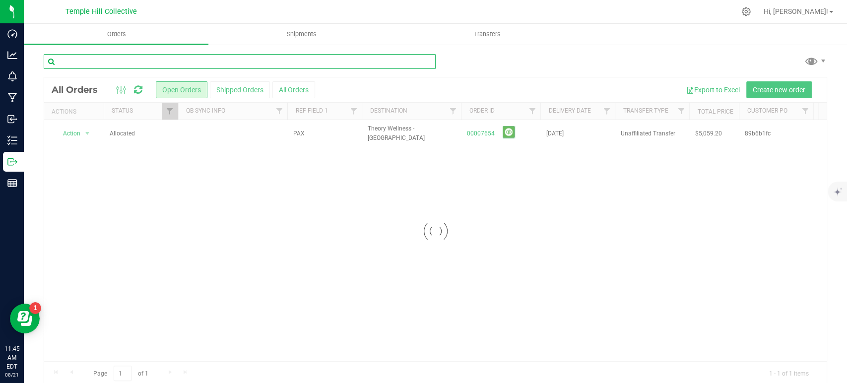
click at [336, 65] on input "text" at bounding box center [240, 61] width 392 height 15
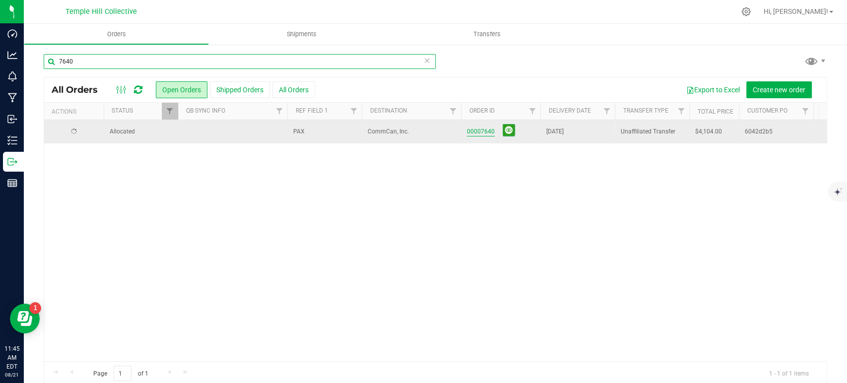
type input "7640"
click at [477, 127] on link "00007640" at bounding box center [481, 131] width 28 height 9
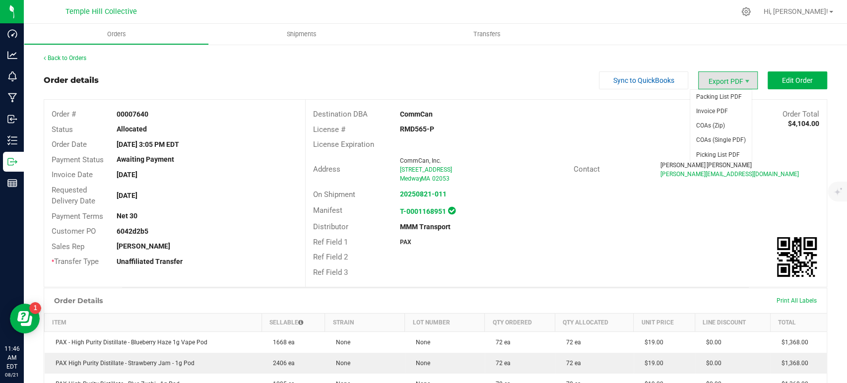
click at [731, 80] on span "Export PDF" at bounding box center [728, 80] width 60 height 18
click at [729, 127] on span "COAs (Zip)" at bounding box center [721, 126] width 62 height 14
click at [451, 45] on div "Back to Orders Order details Sync to QuickBooks Export PDF Edit Order Order # 0…" at bounding box center [435, 306] width 823 height 524
click at [702, 116] on span "Invoice PDF" at bounding box center [721, 111] width 62 height 14
drag, startPoint x: 57, startPoint y: 63, endPoint x: 60, endPoint y: 56, distance: 7.3
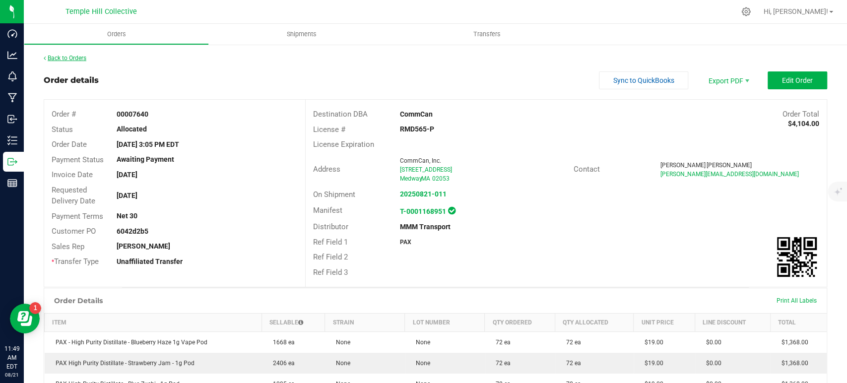
click at [57, 63] on div "Back to Orders Order details Sync to QuickBooks Export PDF Edit Order Order # 0…" at bounding box center [435, 306] width 783 height 504
click at [60, 56] on link "Back to Orders" at bounding box center [65, 58] width 43 height 7
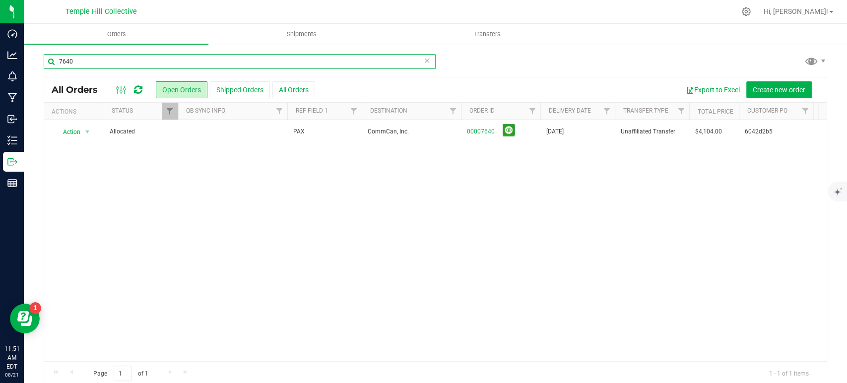
click at [301, 55] on input "7640" at bounding box center [240, 61] width 392 height 15
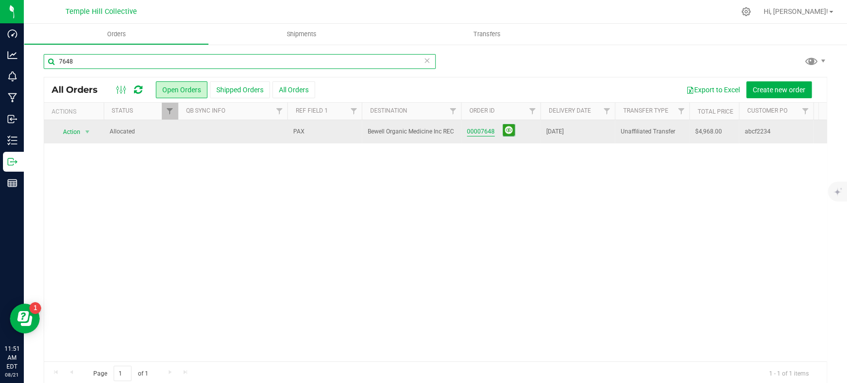
type input "7648"
click at [480, 128] on link "00007648" at bounding box center [481, 131] width 28 height 9
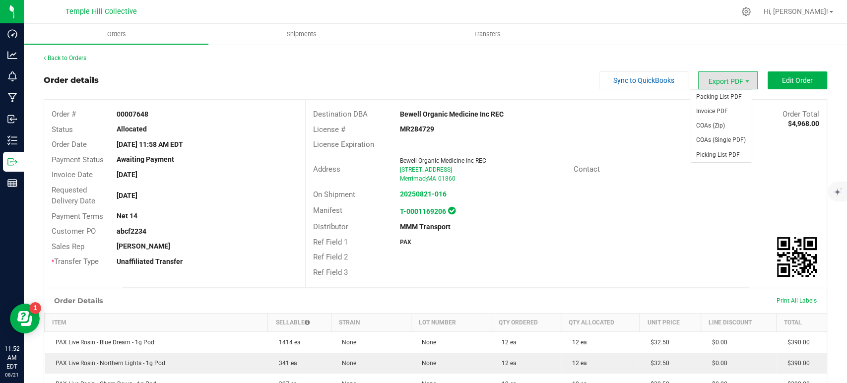
click at [730, 85] on span "Export PDF" at bounding box center [728, 80] width 60 height 18
click at [724, 113] on span "Invoice PDF" at bounding box center [721, 111] width 62 height 14
click at [718, 124] on span "COAs (Zip)" at bounding box center [721, 126] width 62 height 14
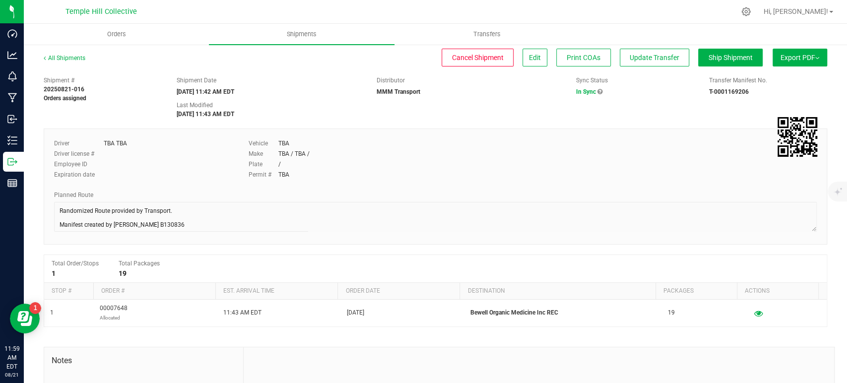
click at [48, 208] on div "Driver TBA TBA Driver license # Employee ID Expiration date Vehicle TBA Make TB…" at bounding box center [435, 186] width 783 height 116
click at [67, 58] on link "All Shipments" at bounding box center [65, 58] width 42 height 7
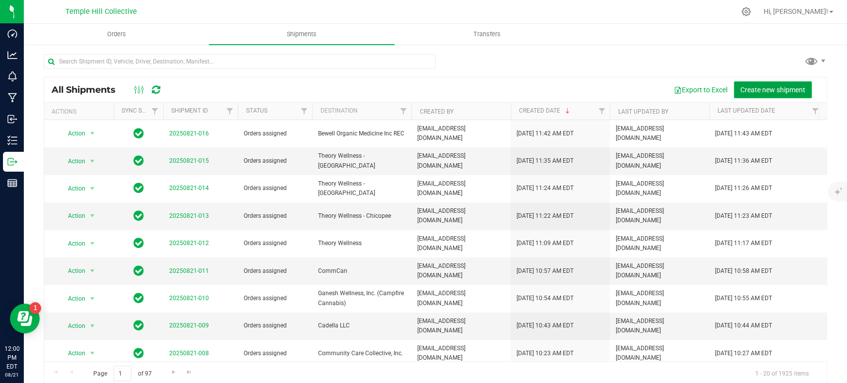
click at [773, 90] on span "Create new shipment" at bounding box center [772, 90] width 65 height 8
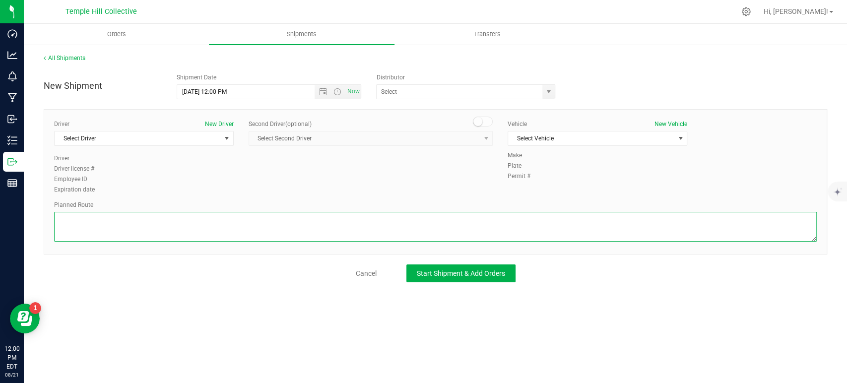
click at [182, 238] on textarea at bounding box center [435, 227] width 763 height 30
paste textarea "Randomized Route provided by Transport. Manifest created by [PERSON_NAME] B1308…"
type textarea "Randomized Route provided by Transport. Manifest created by [PERSON_NAME] B1308…"
click at [438, 272] on span "Start Shipment & Add Orders" at bounding box center [461, 273] width 88 height 8
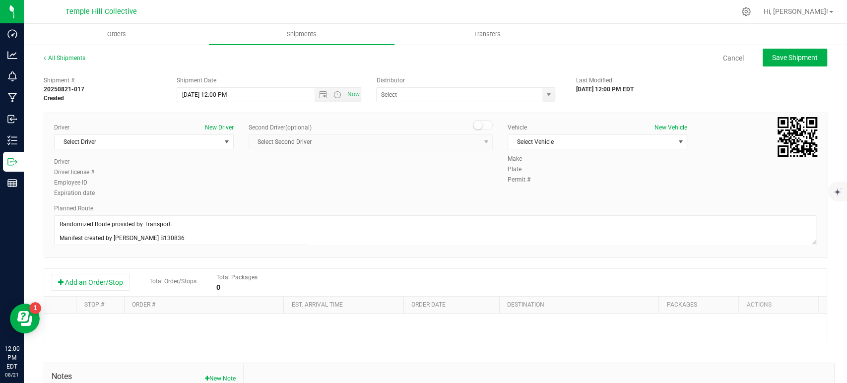
click at [92, 269] on div "Add an Order/Stop Total Order/Stops Total Packages 0" at bounding box center [435, 283] width 782 height 28
click at [92, 281] on button "Add an Order/Stop" at bounding box center [91, 282] width 78 height 17
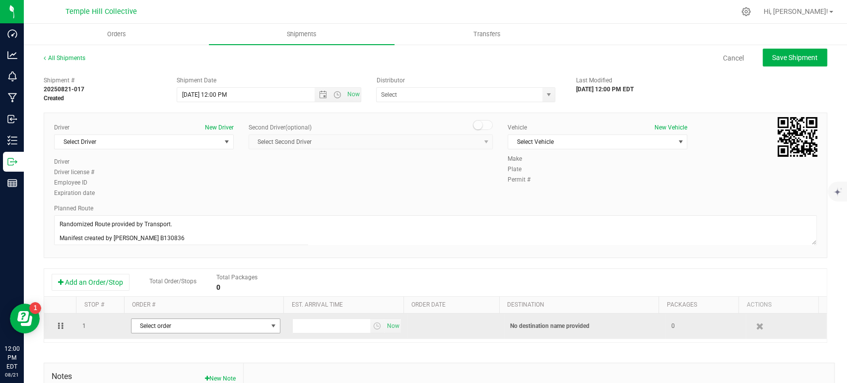
click at [192, 324] on span "Select order" at bounding box center [199, 326] width 136 height 14
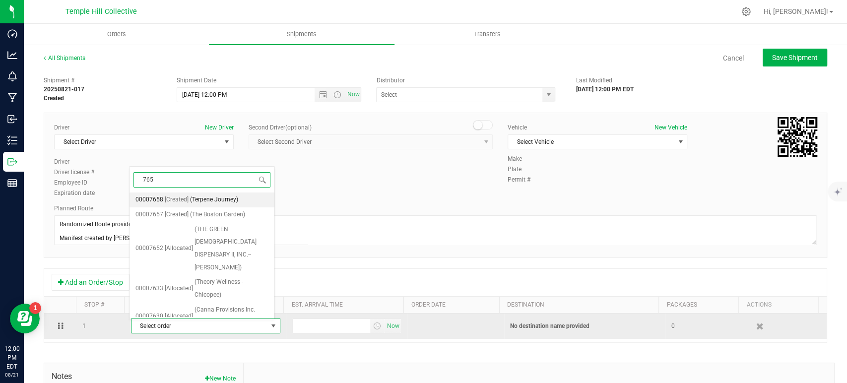
type input "7652"
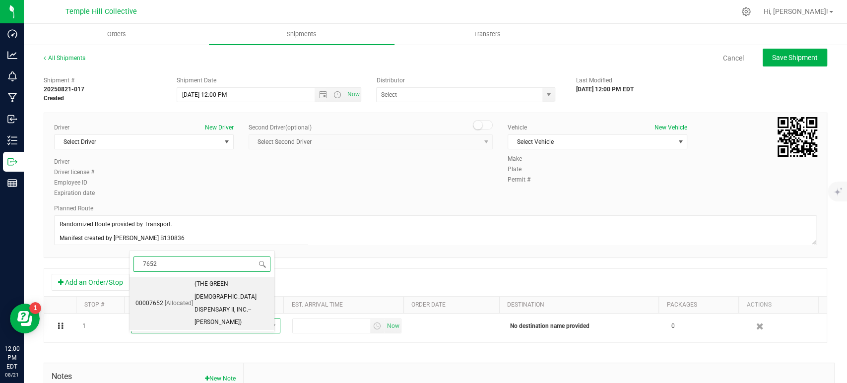
click at [213, 293] on span "(THE GREEN [DEMOGRAPHIC_DATA] DISPENSARY II, INC.--[PERSON_NAME])" at bounding box center [231, 303] width 74 height 51
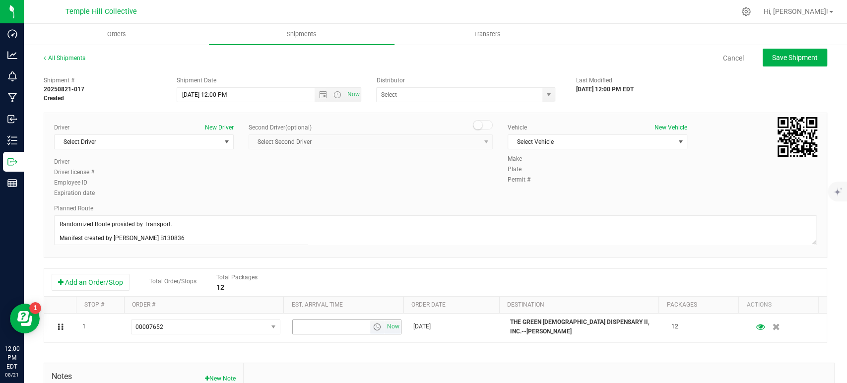
drag, startPoint x: 385, startPoint y: 328, endPoint x: 343, endPoint y: 293, distance: 55.3
click at [386, 328] on span "Now" at bounding box center [392, 326] width 17 height 14
click at [165, 145] on span "Select Driver" at bounding box center [138, 142] width 166 height 14
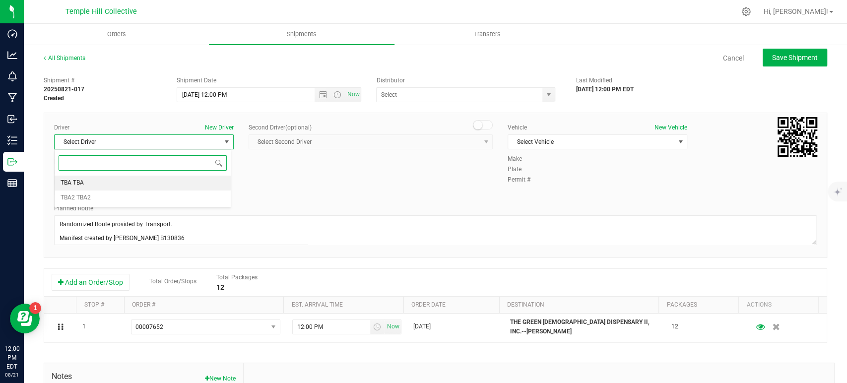
click at [147, 176] on li "TBA TBA" at bounding box center [143, 183] width 177 height 15
click at [444, 91] on input "text" at bounding box center [457, 95] width 161 height 14
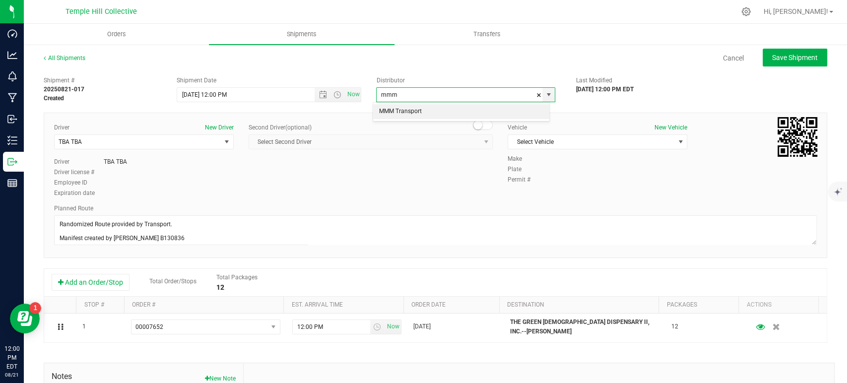
click at [407, 114] on li "MMM Transport" at bounding box center [461, 111] width 176 height 15
type input "MMM Transport"
click at [556, 139] on span "Select Vehicle" at bounding box center [591, 142] width 166 height 14
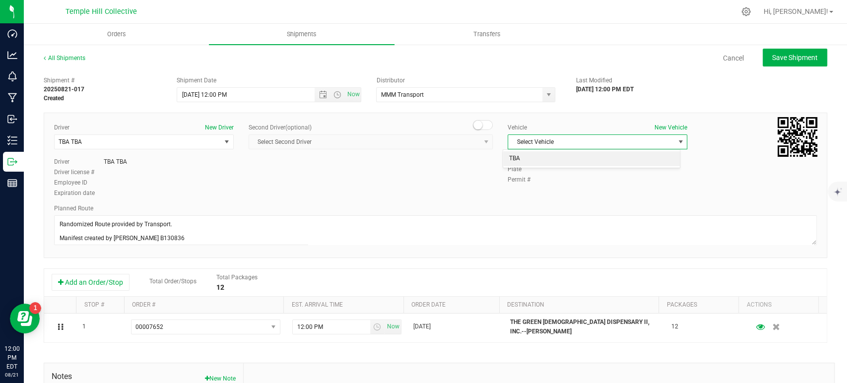
click at [545, 158] on li "TBA" at bounding box center [591, 158] width 177 height 15
click at [785, 58] on span "Save Shipment" at bounding box center [795, 58] width 46 height 8
type input "[DATE] 4:00 PM"
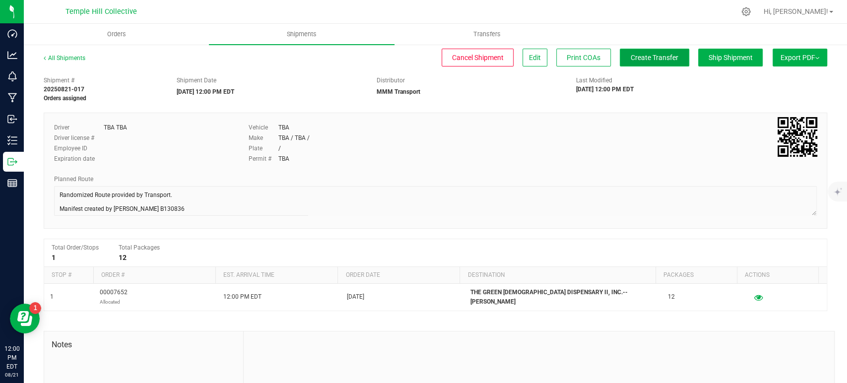
click at [629, 50] on button "Create Transfer" at bounding box center [654, 58] width 69 height 18
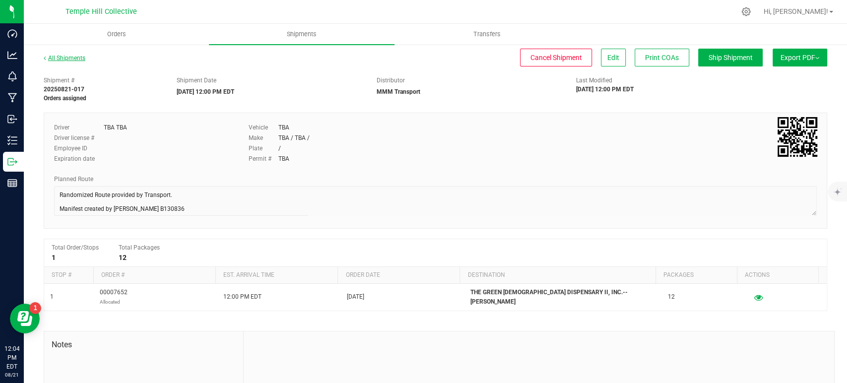
click at [75, 58] on link "All Shipments" at bounding box center [65, 58] width 42 height 7
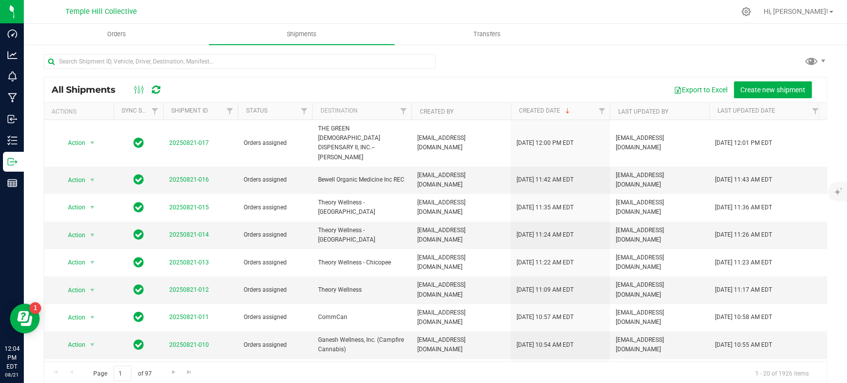
click at [115, 22] on nav "Temple Hill Collective Hi, [PERSON_NAME]!" at bounding box center [435, 12] width 823 height 24
click at [115, 33] on span "Orders" at bounding box center [117, 34] width 46 height 9
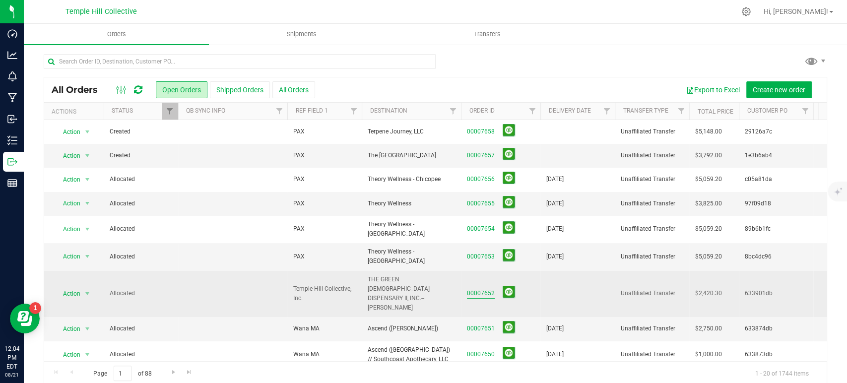
click at [488, 289] on link "00007652" at bounding box center [481, 293] width 28 height 9
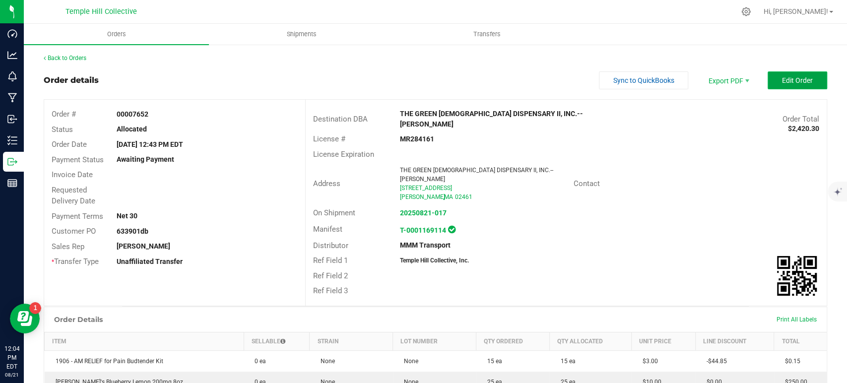
click at [782, 76] on span "Edit Order" at bounding box center [797, 80] width 31 height 8
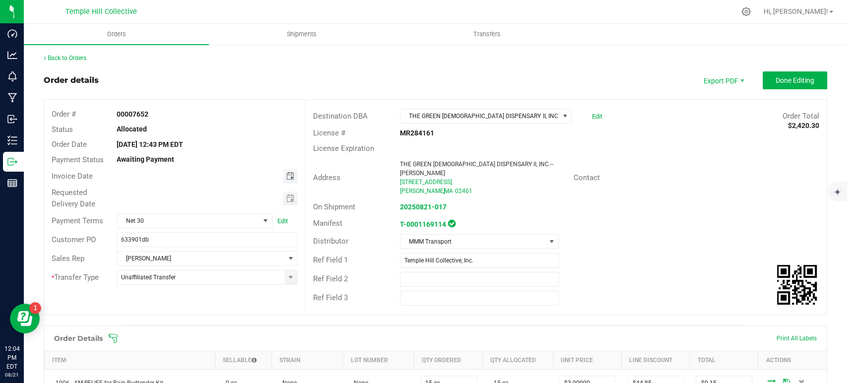
click at [286, 177] on span "Toggle calendar" at bounding box center [290, 176] width 8 height 8
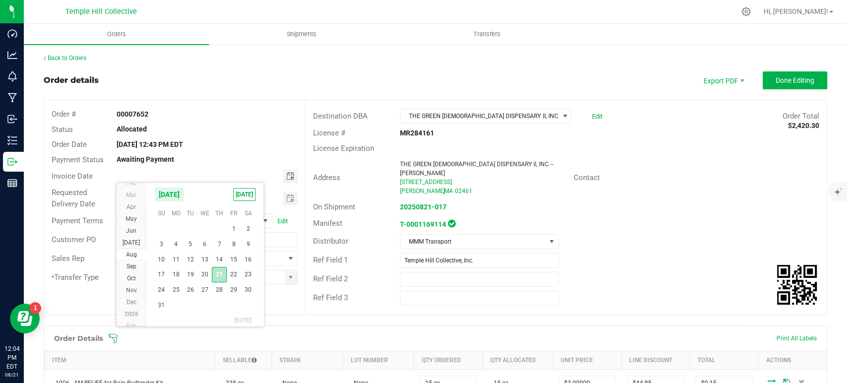
click at [218, 275] on span "21" at bounding box center [219, 274] width 14 height 15
type input "[DATE]"
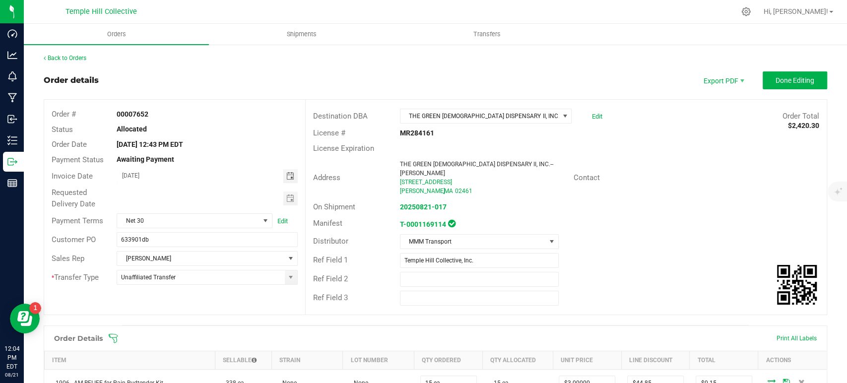
click at [296, 195] on div at bounding box center [206, 198] width 195 height 14
click at [286, 199] on span "Toggle calendar" at bounding box center [290, 198] width 8 height 8
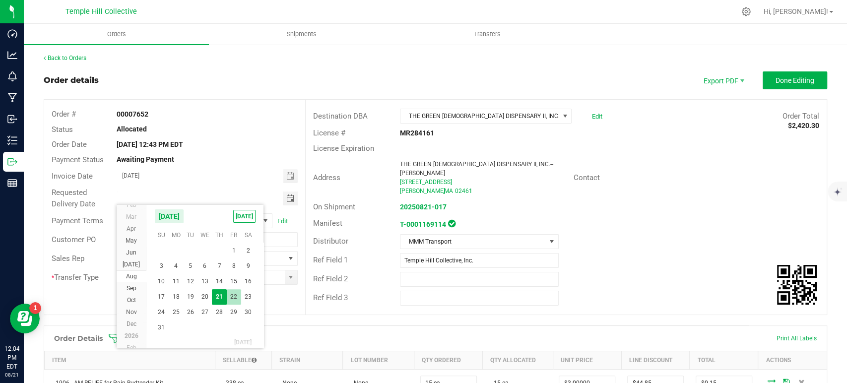
click at [233, 293] on span "22" at bounding box center [234, 296] width 14 height 15
type input "[DATE]"
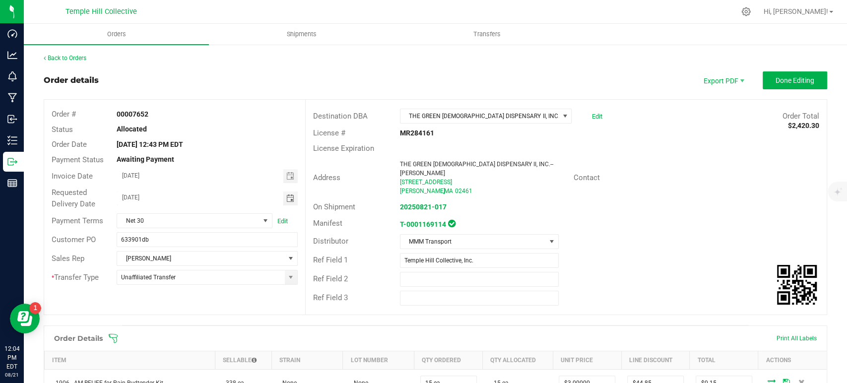
click at [470, 62] on div "Back to Orders" at bounding box center [435, 58] width 783 height 9
click at [795, 77] on span "Done Editing" at bounding box center [794, 80] width 39 height 8
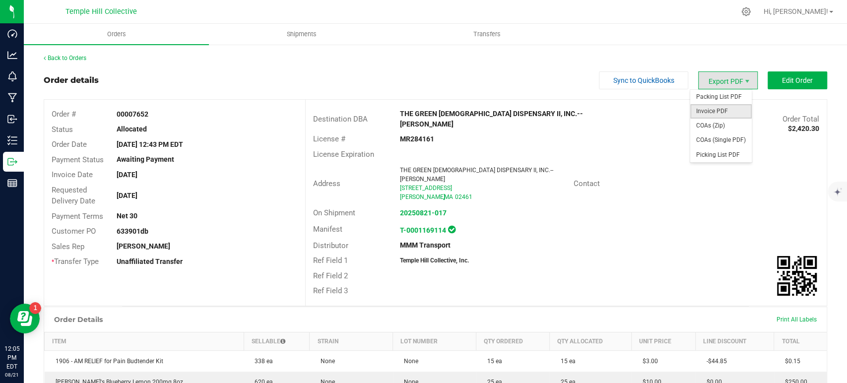
click at [726, 107] on span "Invoice PDF" at bounding box center [721, 111] width 62 height 14
click at [714, 127] on span "COAs (Zip)" at bounding box center [721, 126] width 62 height 14
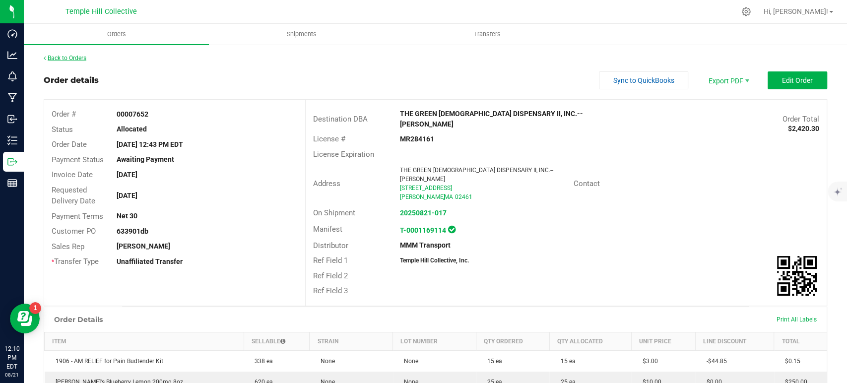
click at [68, 57] on link "Back to Orders" at bounding box center [65, 58] width 43 height 7
